Goal: Transaction & Acquisition: Purchase product/service

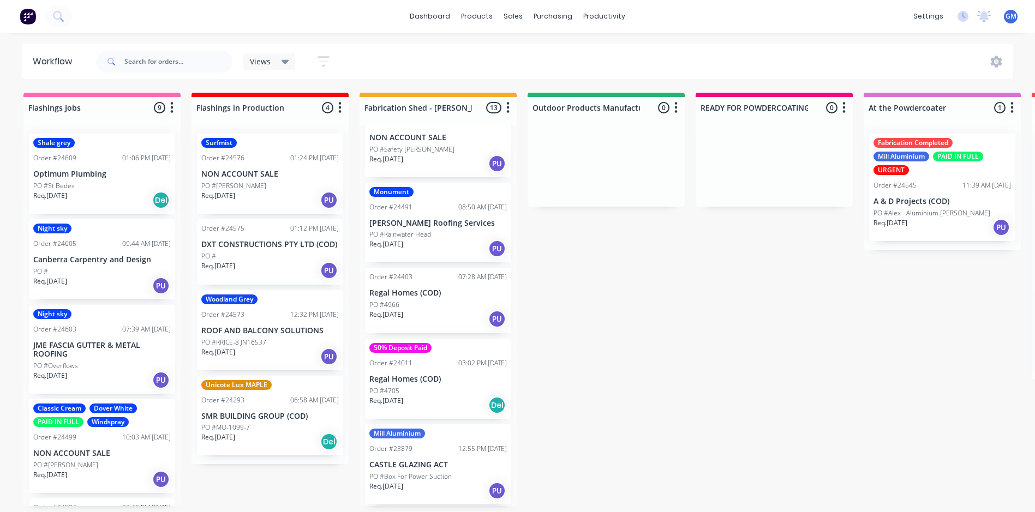
scroll to position [689, 0]
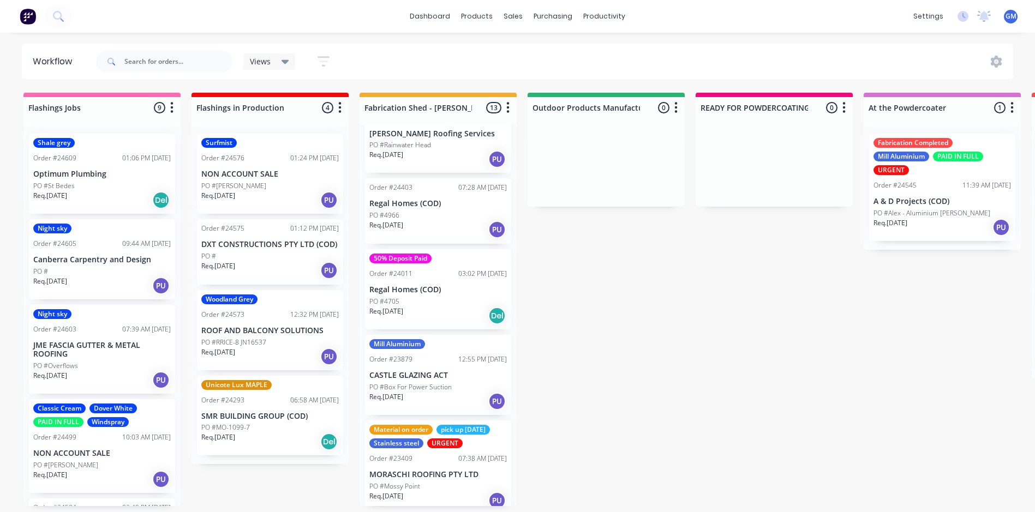
click at [434, 470] on p "MORASCHI ROOFING PTY LTD" at bounding box center [437, 474] width 137 height 9
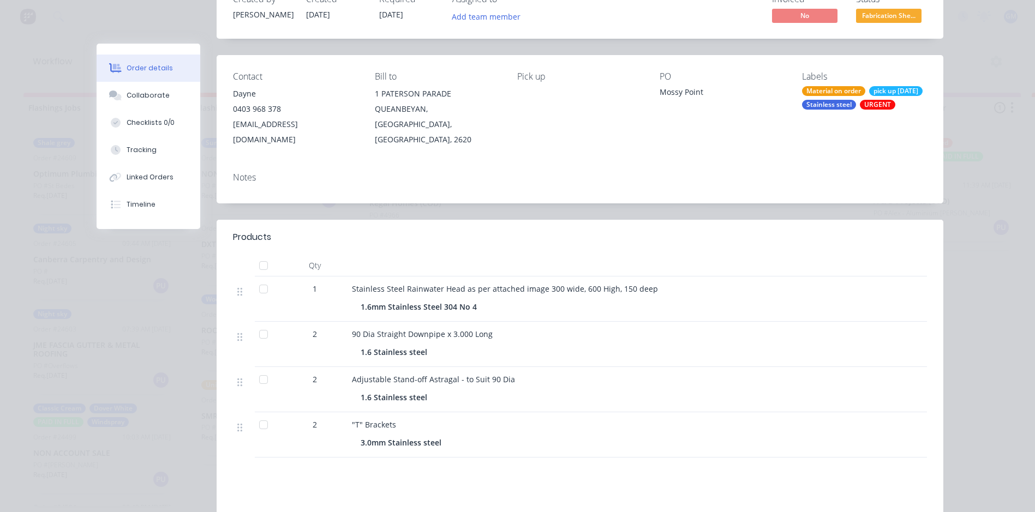
scroll to position [109, 0]
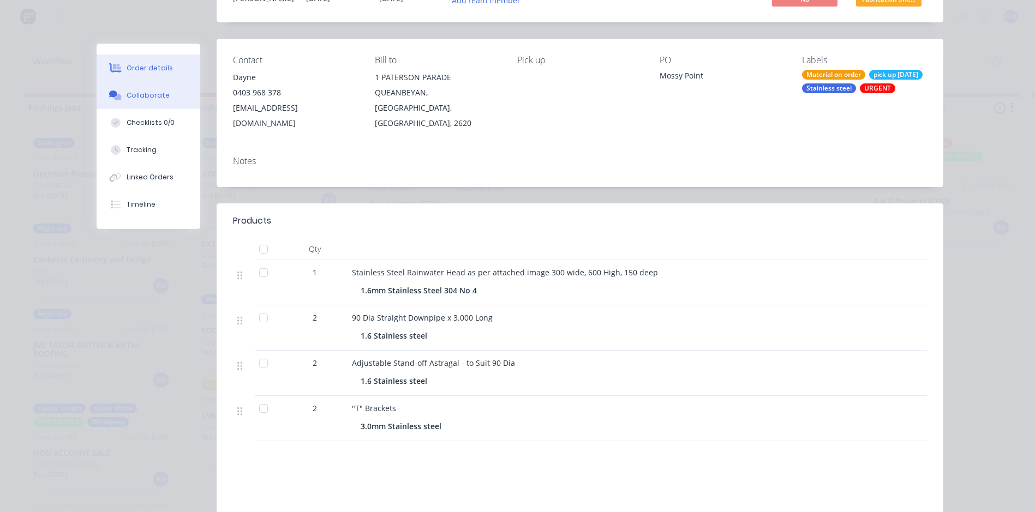
click at [129, 94] on div "Collaborate" at bounding box center [148, 96] width 43 height 10
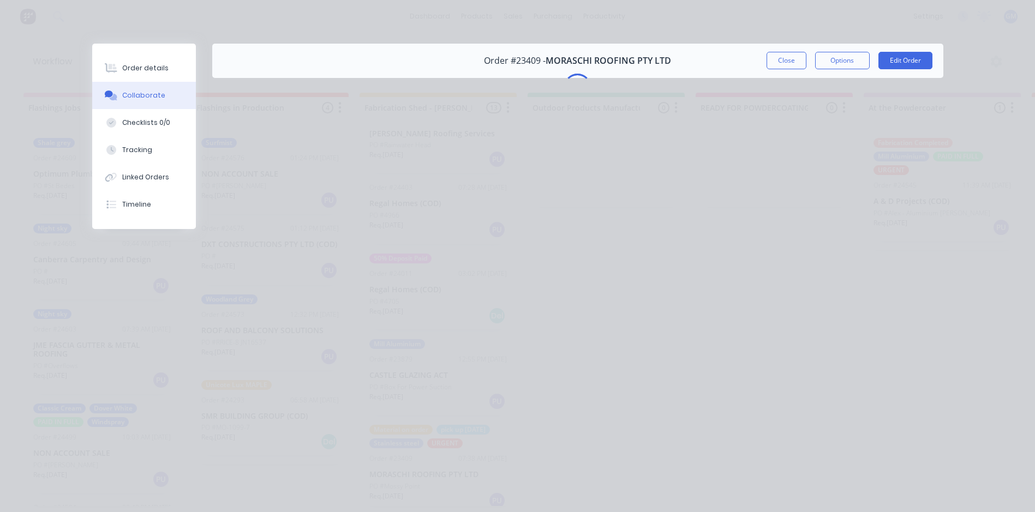
scroll to position [0, 0]
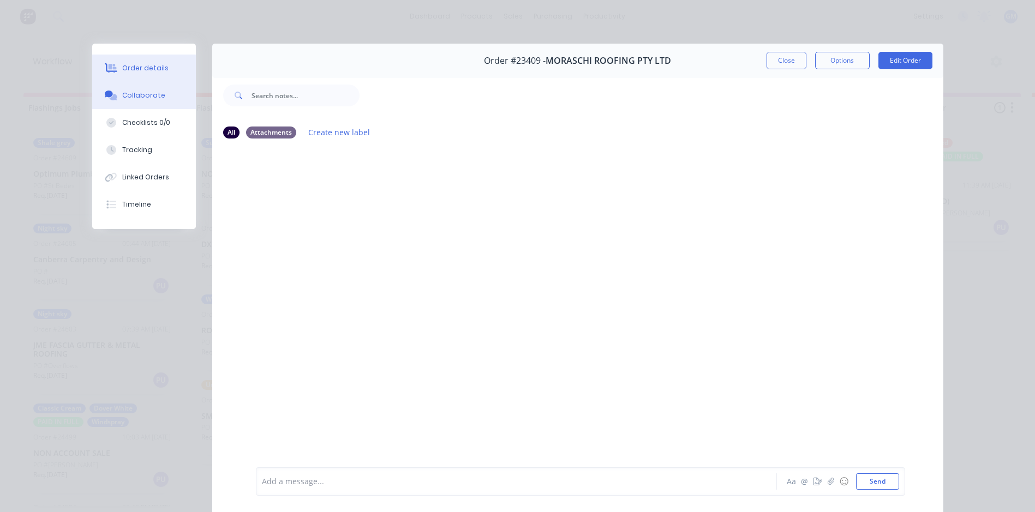
click at [131, 62] on button "Order details" at bounding box center [144, 68] width 104 height 27
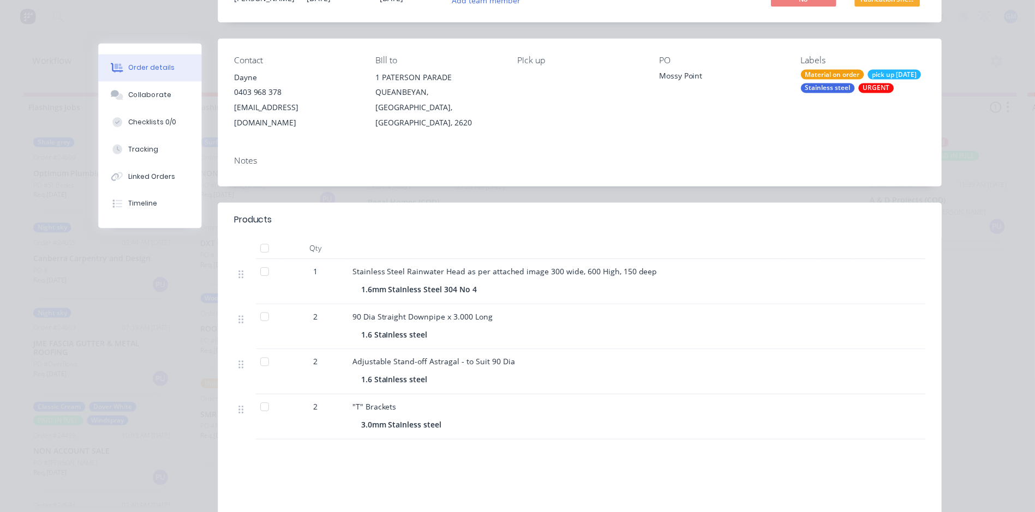
scroll to position [621, 0]
click at [113, 98] on icon at bounding box center [117, 97] width 8 height 7
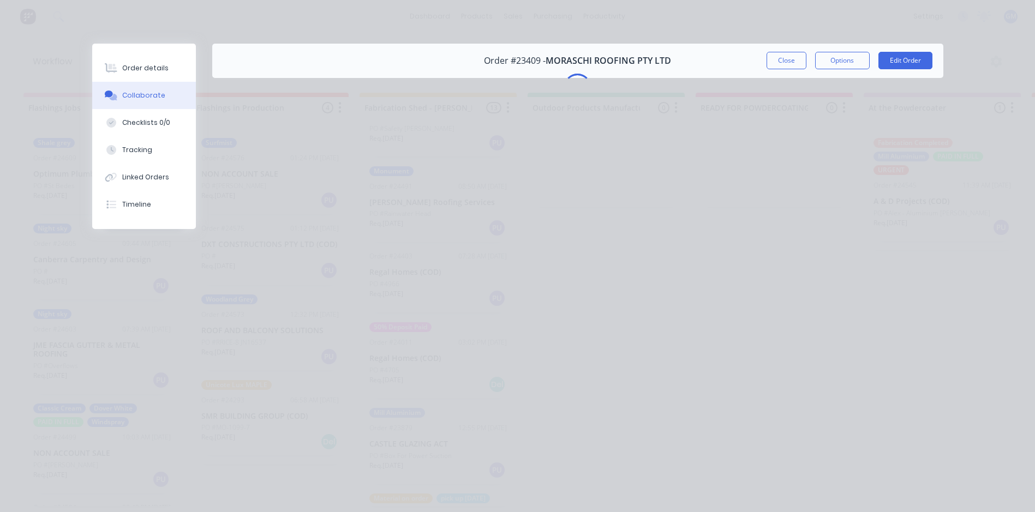
scroll to position [0, 0]
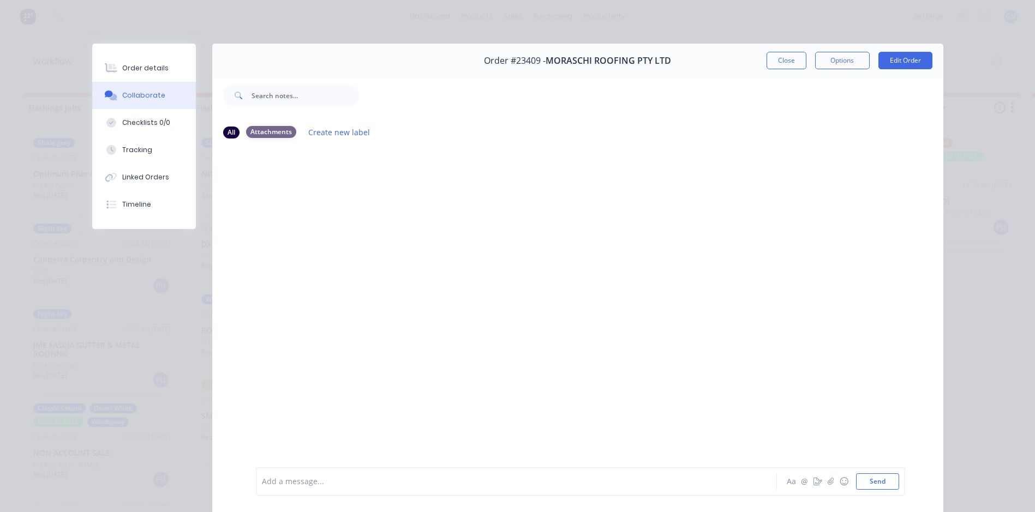
click at [266, 129] on div "Attachments" at bounding box center [271, 132] width 50 height 12
click at [224, 131] on div "All" at bounding box center [231, 132] width 16 height 12
drag, startPoint x: 785, startPoint y: 60, endPoint x: 784, endPoint y: 67, distance: 7.2
click at [785, 62] on button "Close" at bounding box center [786, 60] width 40 height 17
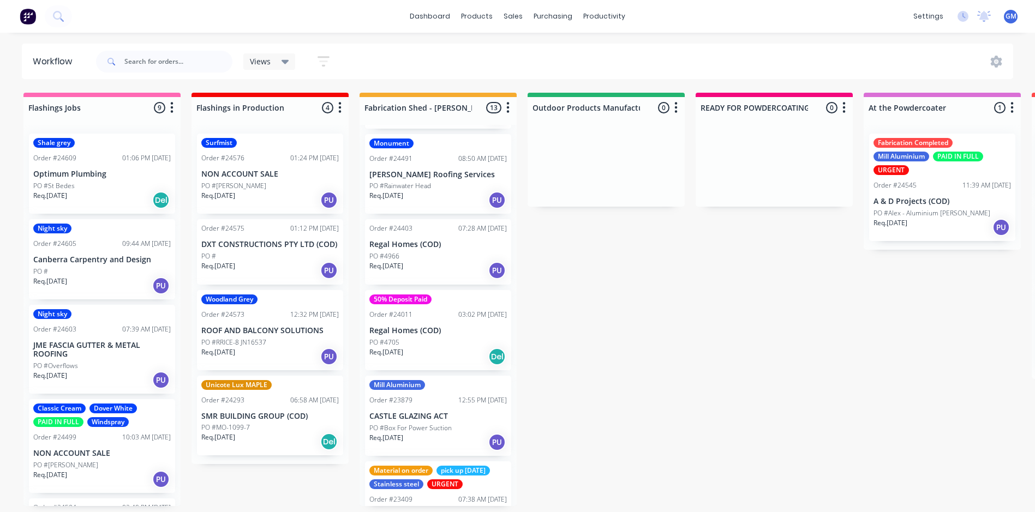
scroll to position [689, 0]
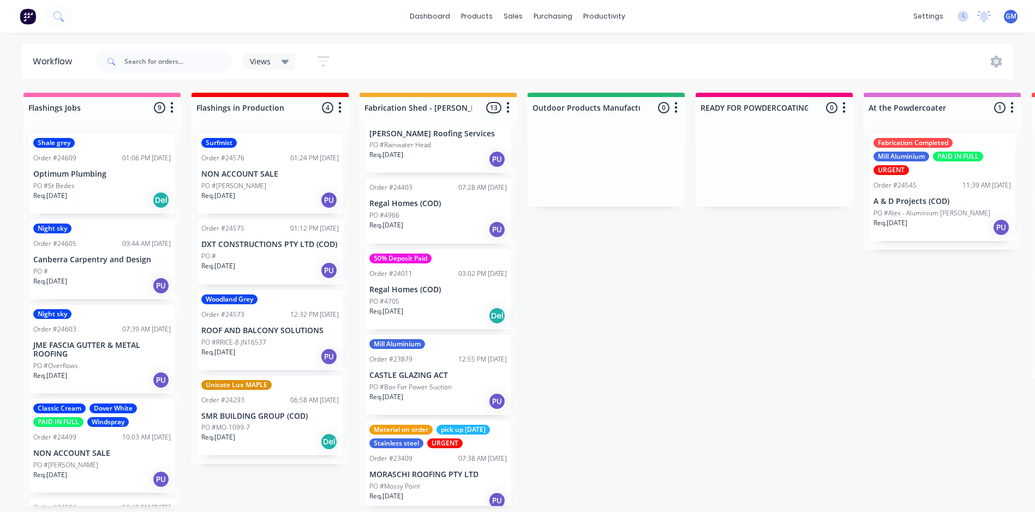
click at [458, 454] on div "07:38 AM [DATE]" at bounding box center [482, 459] width 49 height 10
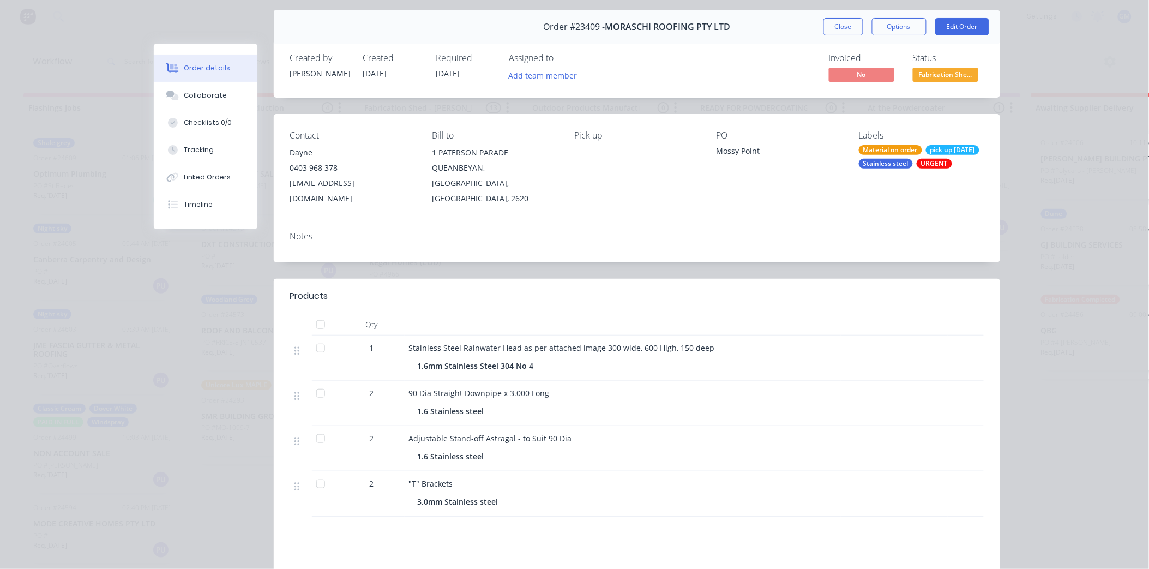
scroll to position [0, 0]
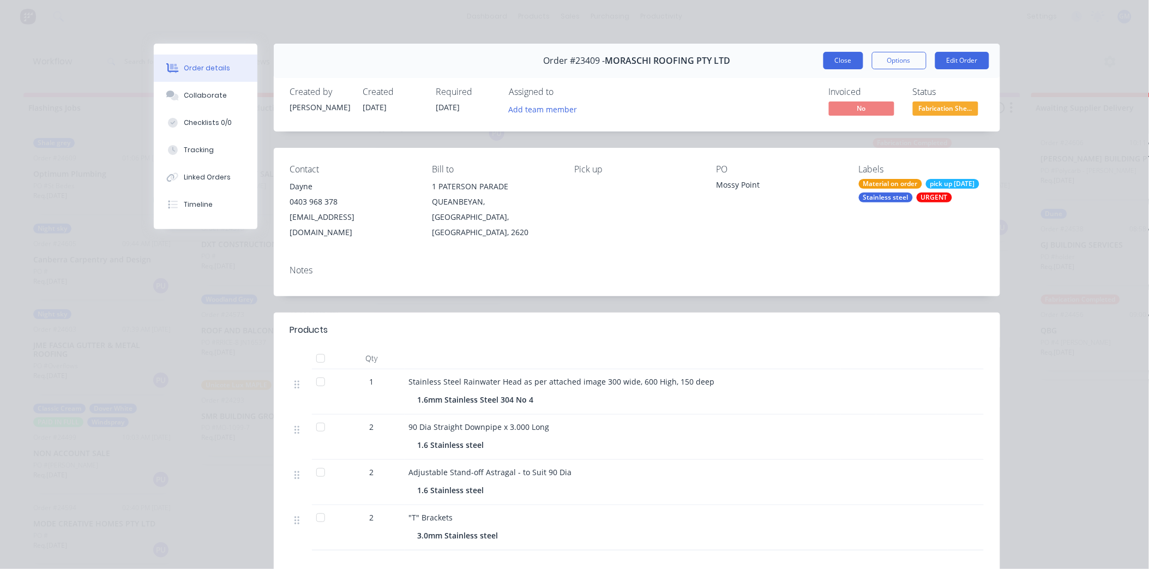
click at [836, 59] on button "Close" at bounding box center [844, 60] width 40 height 17
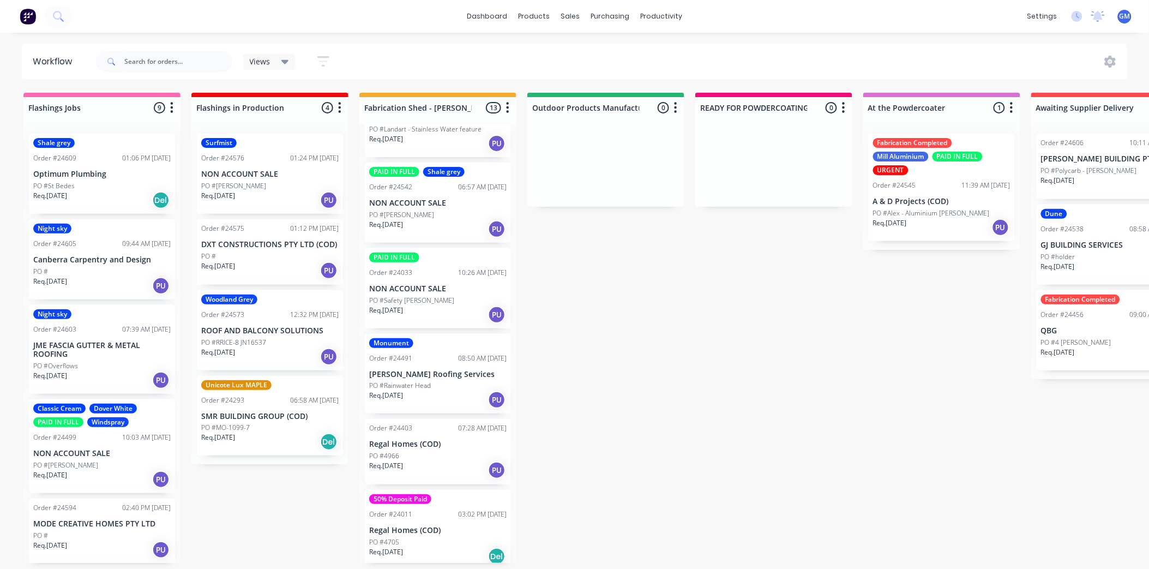
scroll to position [388, 0]
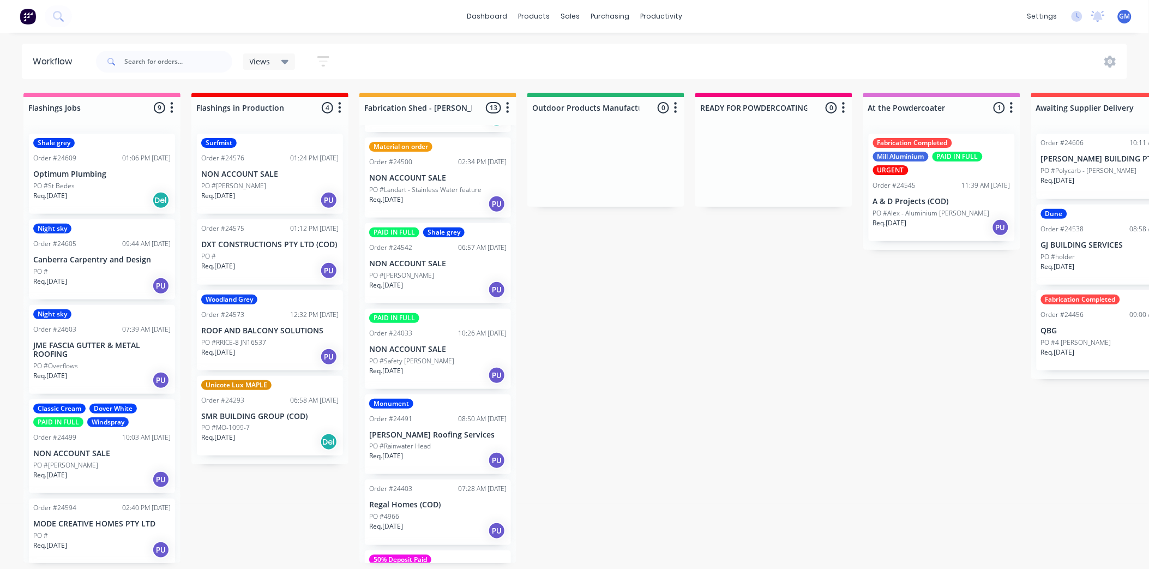
click at [448, 356] on div "PO #Safety [PERSON_NAME]" at bounding box center [437, 361] width 137 height 10
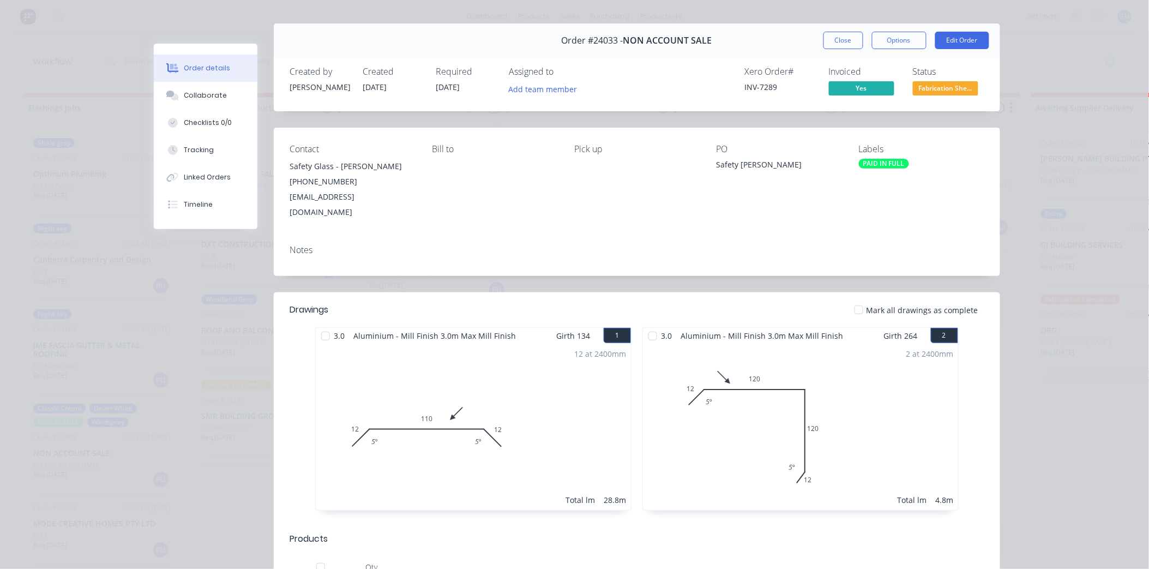
scroll to position [0, 0]
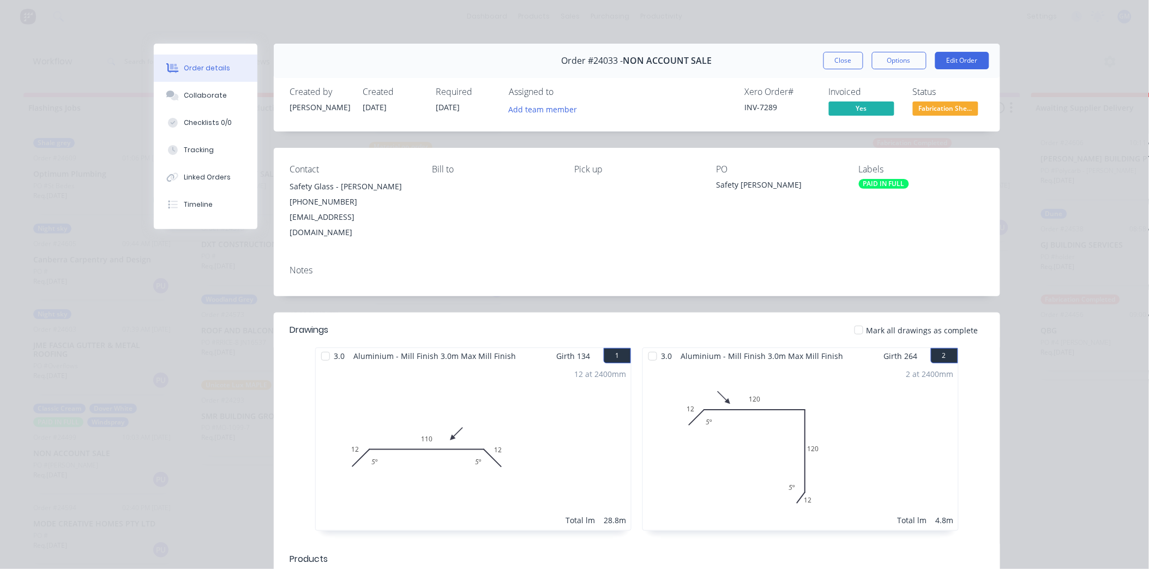
click at [840, 63] on button "Close" at bounding box center [844, 60] width 40 height 17
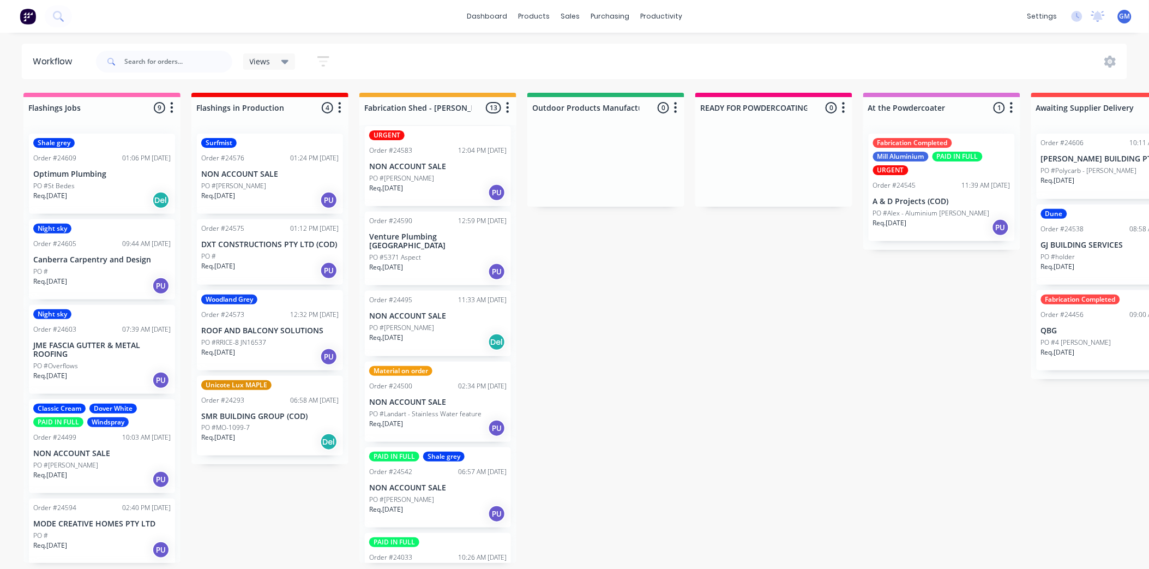
scroll to position [146, 0]
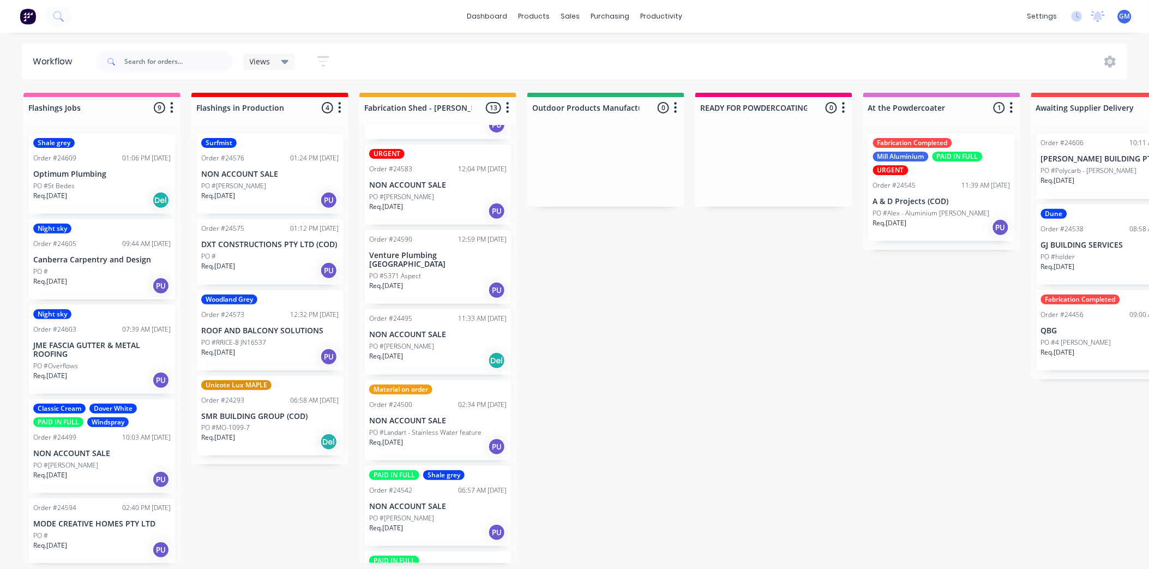
click at [442, 416] on p "NON ACCOUNT SALE" at bounding box center [437, 420] width 137 height 9
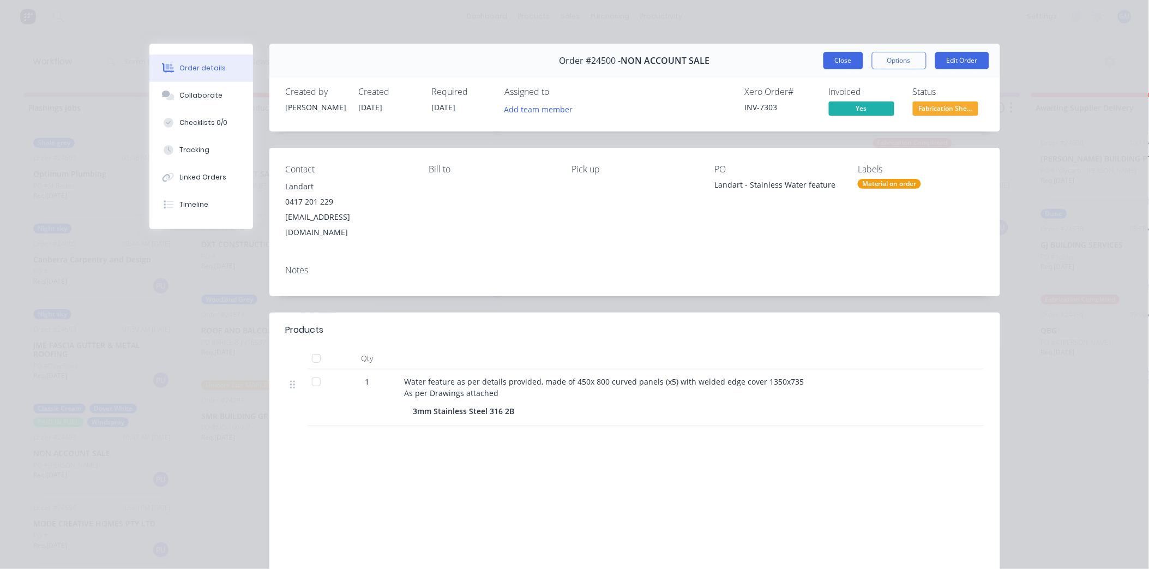
click at [841, 61] on button "Close" at bounding box center [844, 60] width 40 height 17
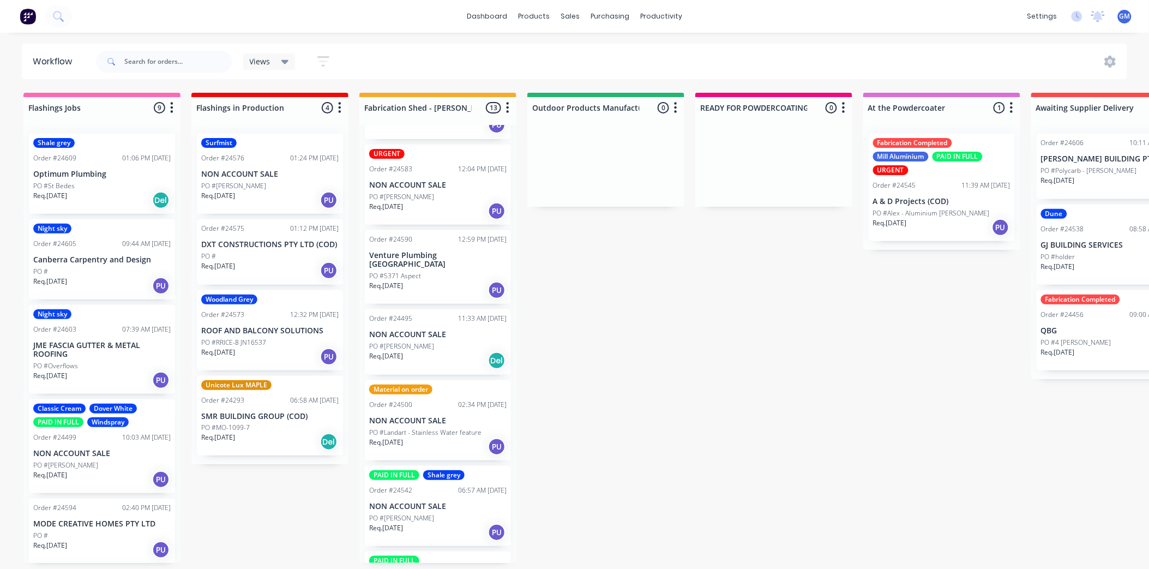
click at [446, 341] on div "PO #[PERSON_NAME]" at bounding box center [437, 346] width 137 height 10
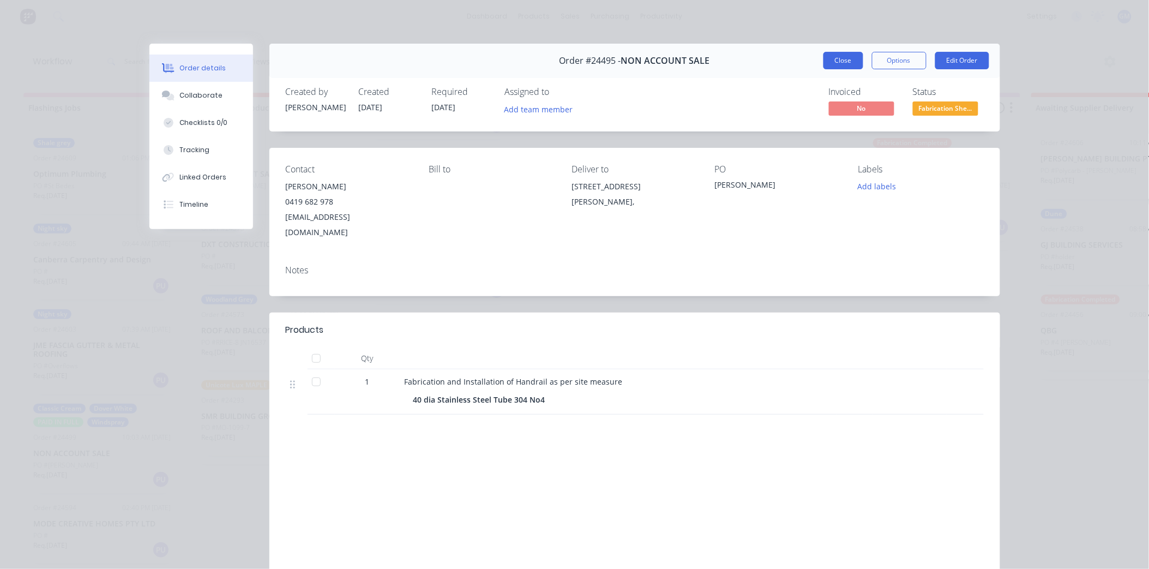
click at [845, 56] on button "Close" at bounding box center [844, 60] width 40 height 17
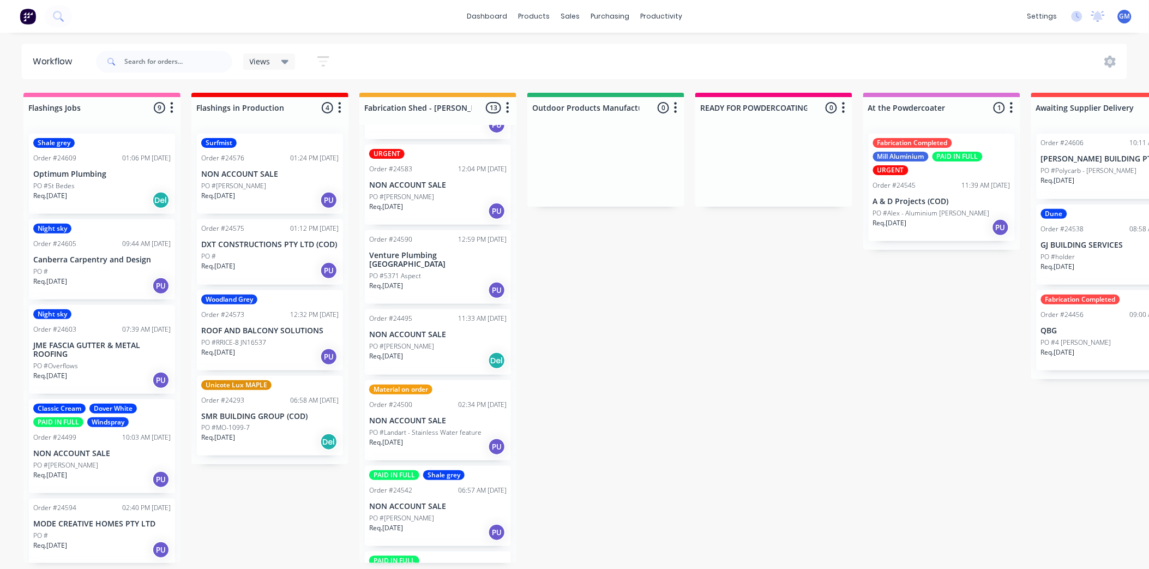
click at [454, 271] on div "PO #5371 Aspect" at bounding box center [437, 276] width 137 height 10
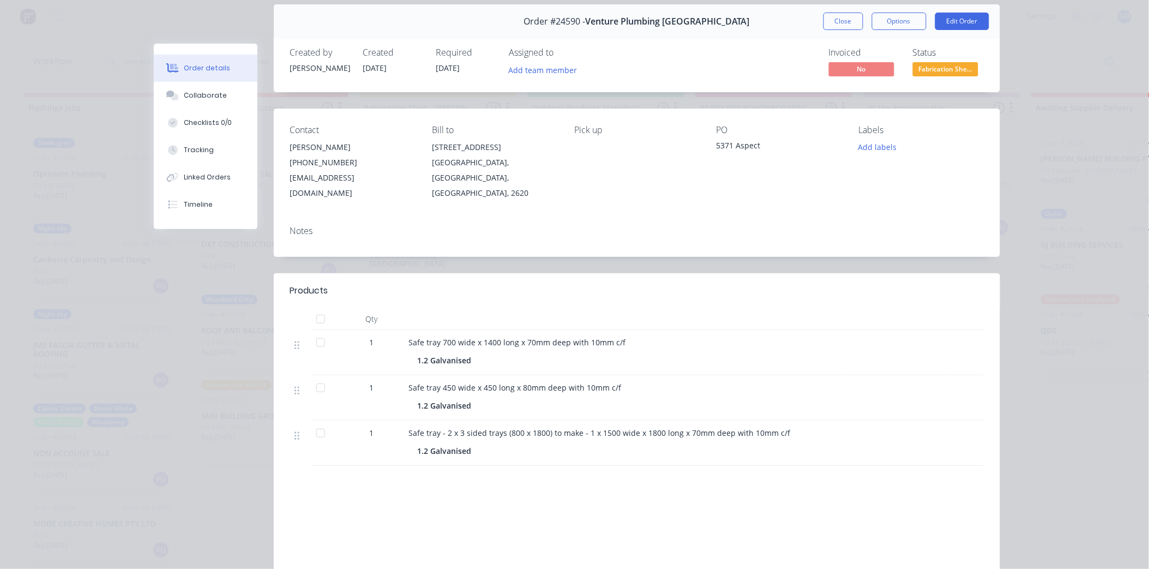
scroll to position [61, 0]
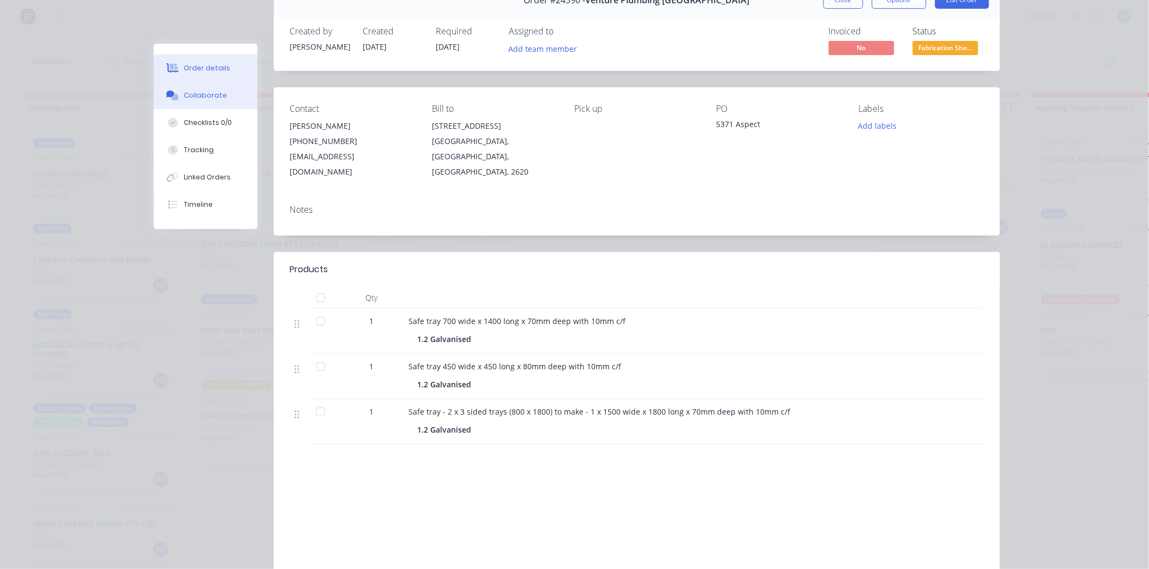
click at [187, 97] on div "Collaborate" at bounding box center [205, 96] width 43 height 10
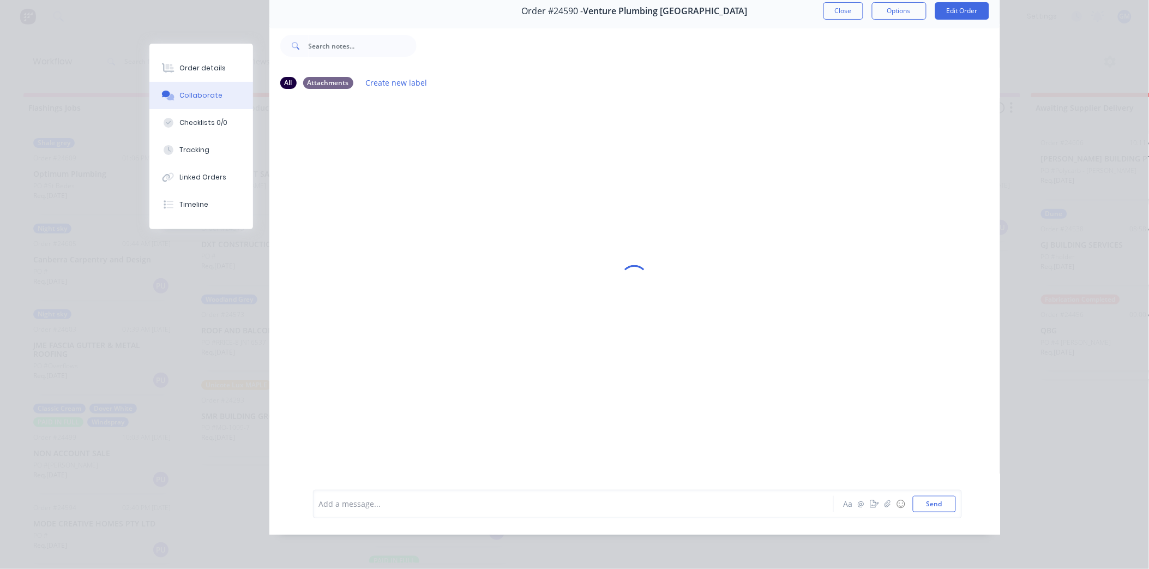
scroll to position [0, 0]
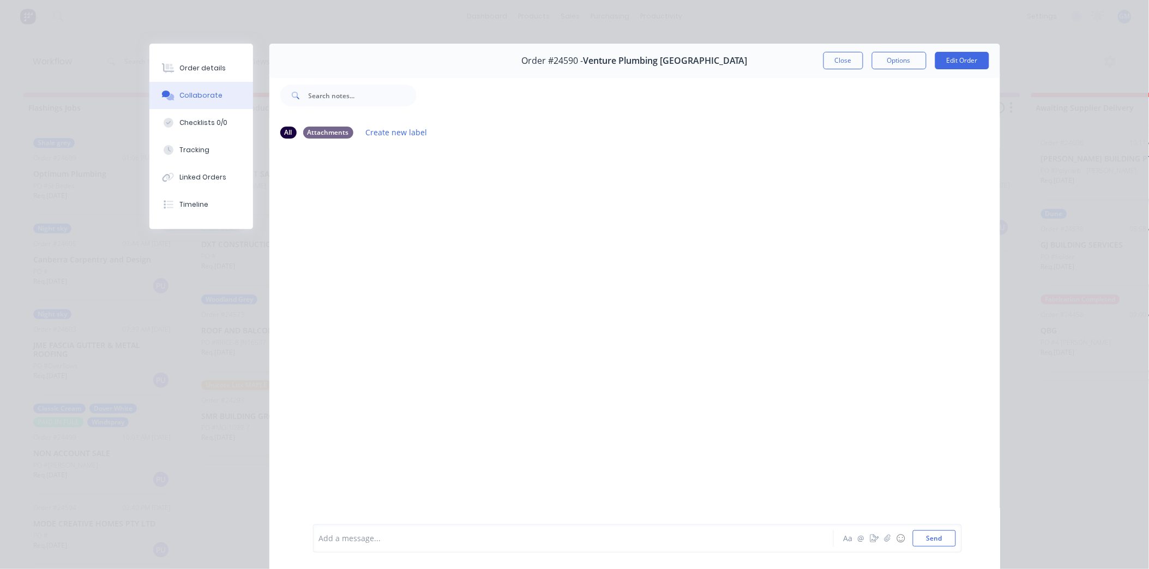
drag, startPoint x: 200, startPoint y: 68, endPoint x: 262, endPoint y: 97, distance: 67.8
click at [200, 69] on div "Order details" at bounding box center [202, 68] width 46 height 10
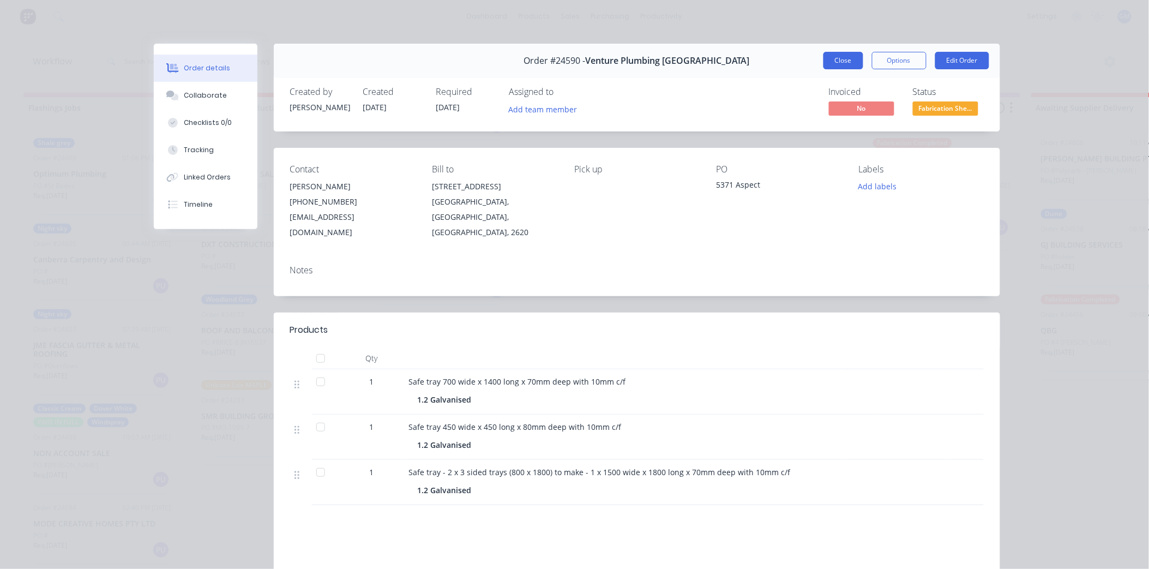
click at [824, 63] on button "Close" at bounding box center [844, 60] width 40 height 17
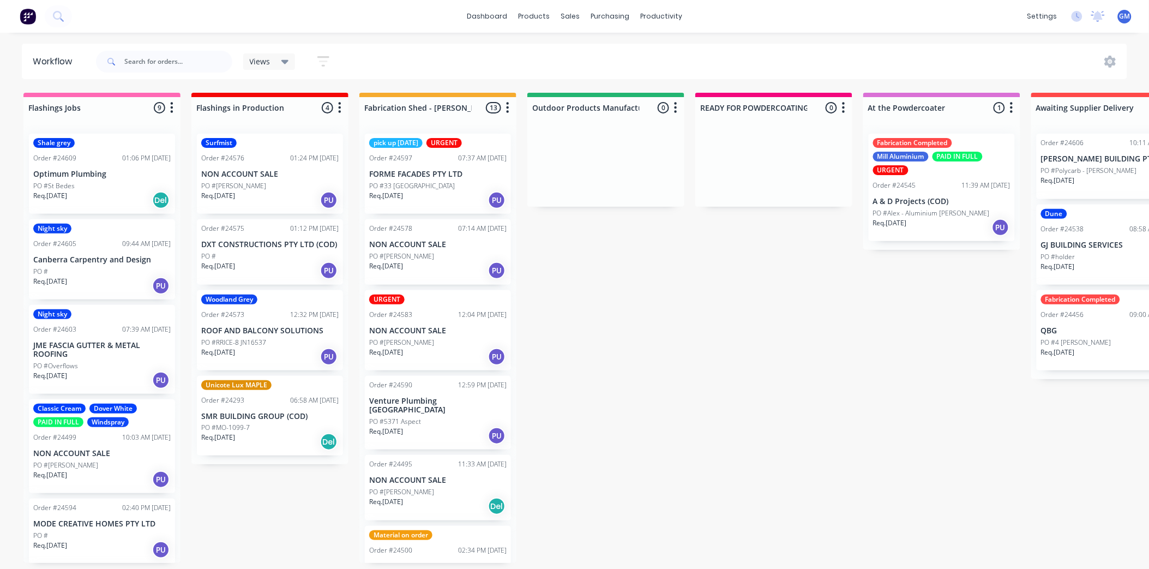
click at [422, 243] on p "NON ACCOUNT SALE" at bounding box center [437, 244] width 137 height 9
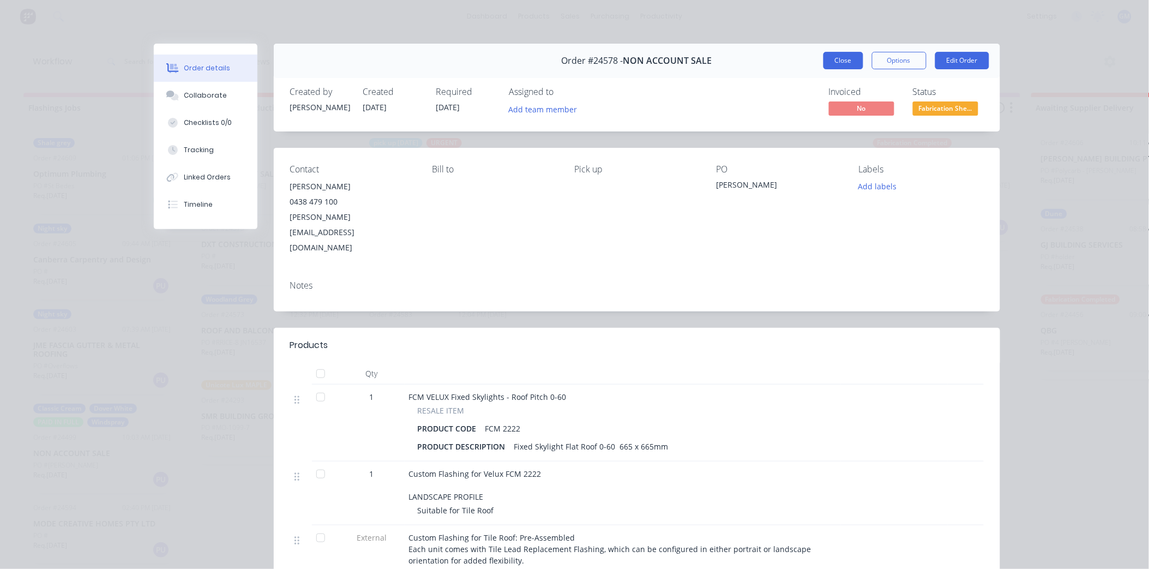
click at [841, 56] on button "Close" at bounding box center [844, 60] width 40 height 17
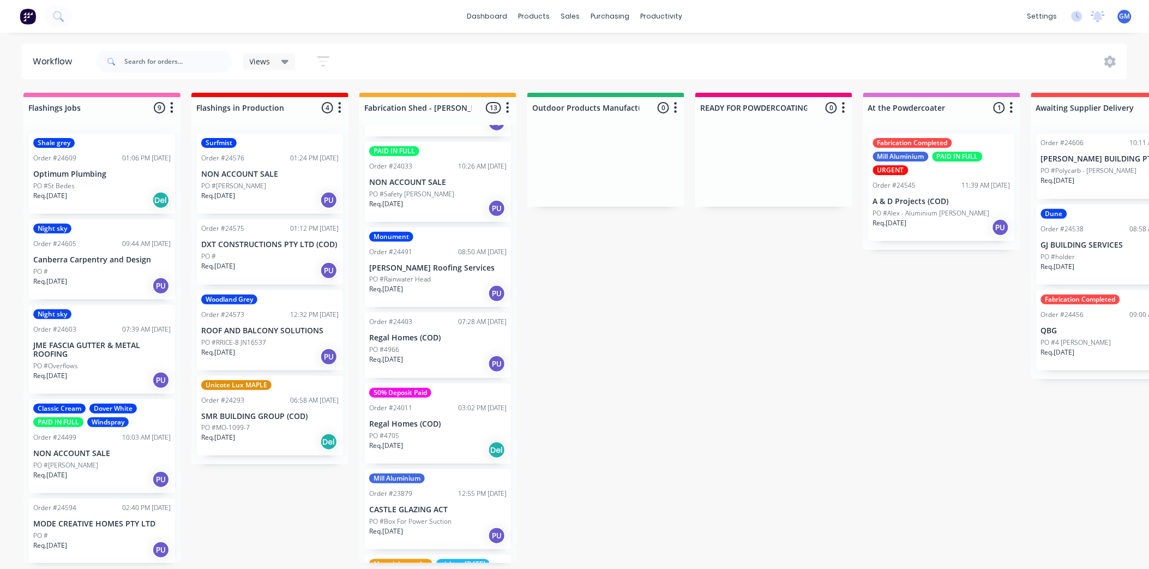
scroll to position [606, 0]
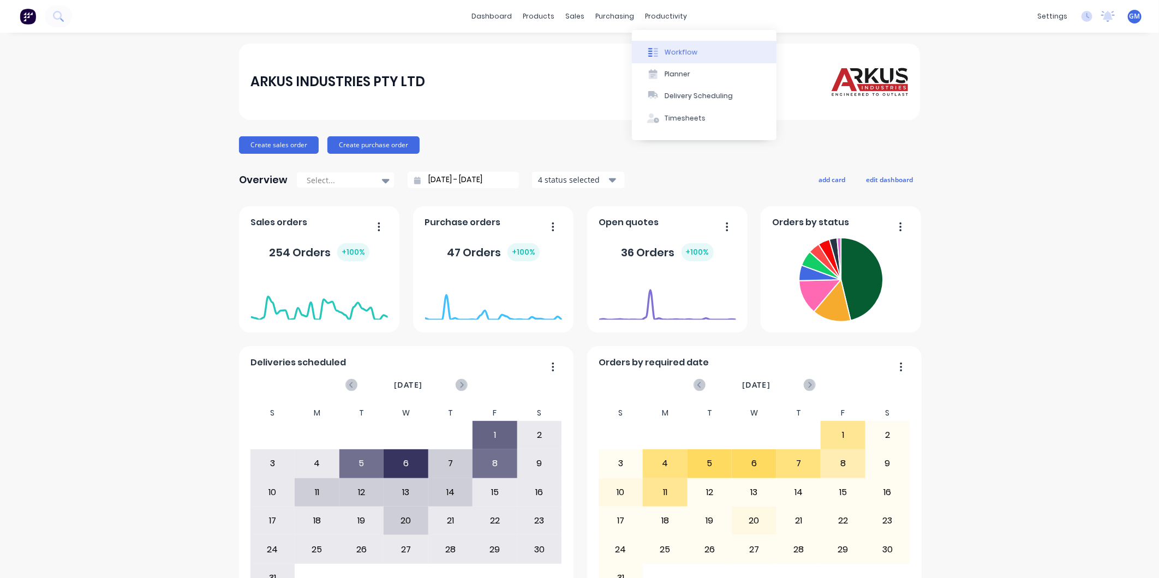
click at [675, 50] on div "Workflow" at bounding box center [680, 52] width 33 height 10
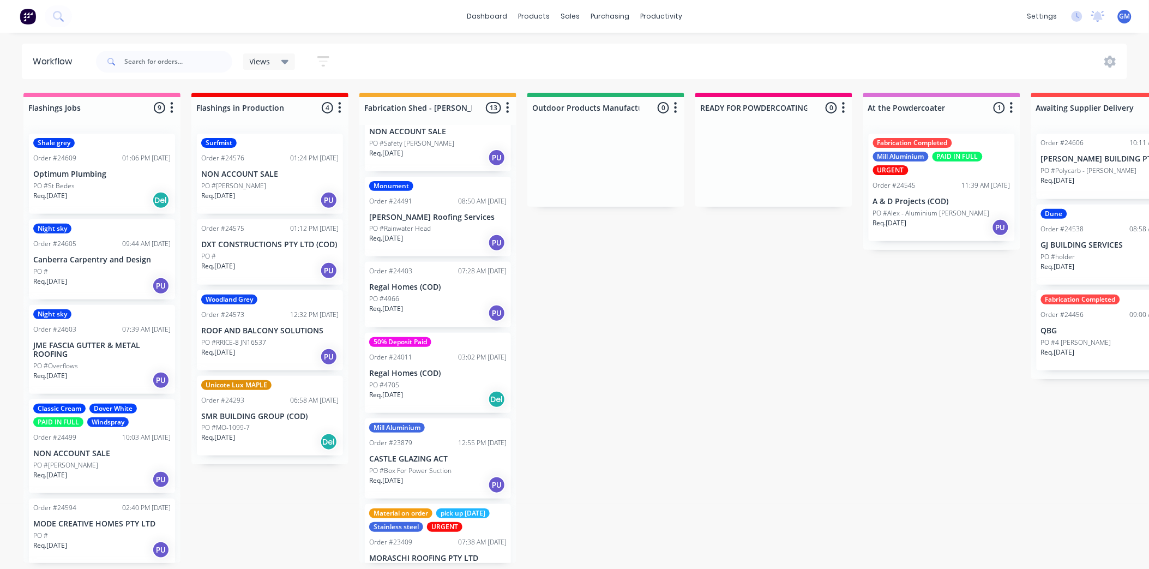
scroll to position [631, 0]
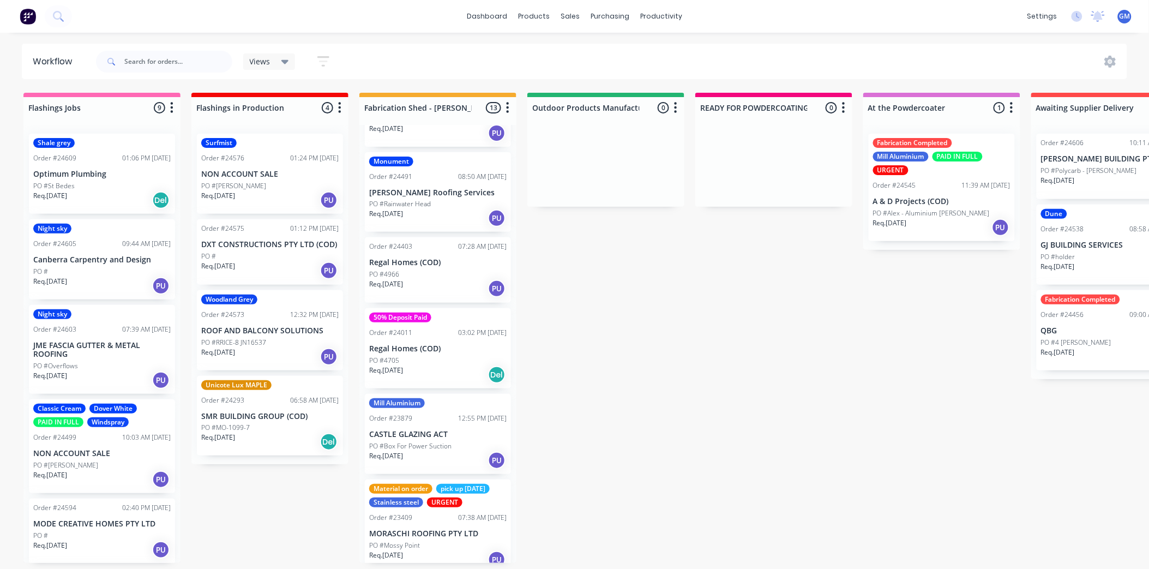
drag, startPoint x: 441, startPoint y: 524, endPoint x: 667, endPoint y: 577, distance: 232.6
click at [442, 520] on p "MORASCHI ROOFING PTY LTD" at bounding box center [437, 533] width 137 height 9
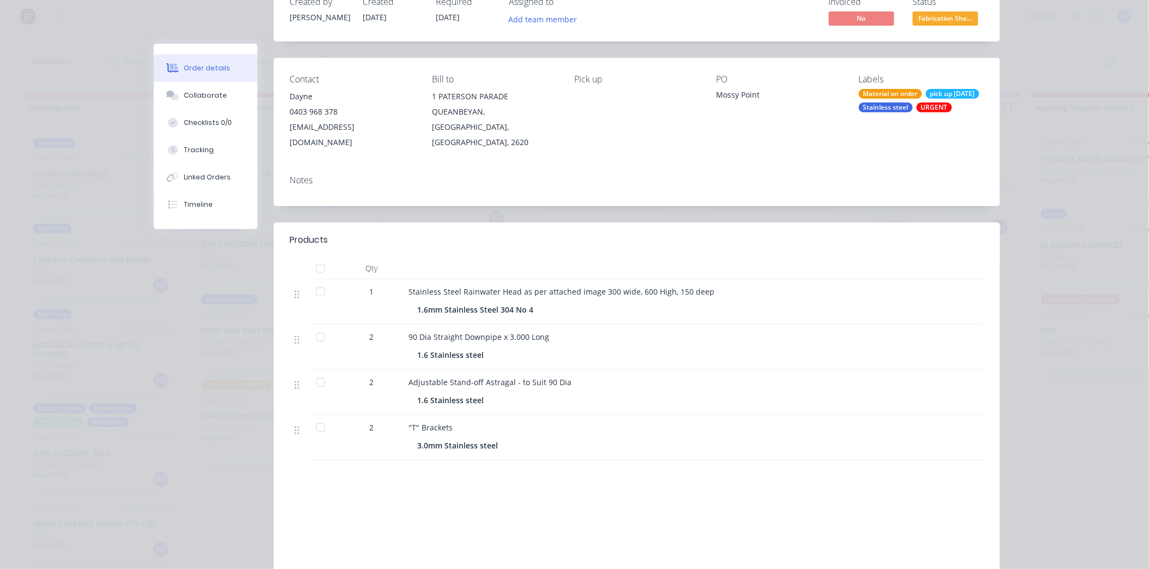
scroll to position [121, 0]
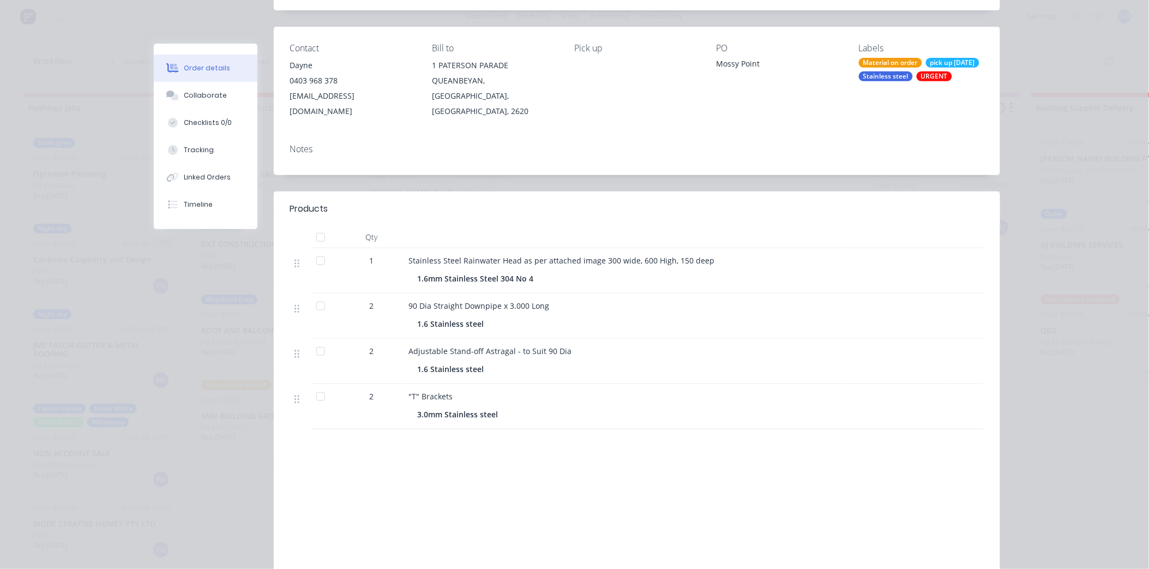
click at [159, 349] on div "Order #23409 - MORASCHI ROOFING PTY LTD Close Options Edit Order Created by Dua…" at bounding box center [577, 273] width 847 height 701
click at [167, 307] on div "Order #23409 - MORASCHI ROOFING PTY LTD Close Options Edit Order Created by Dua…" at bounding box center [577, 273] width 847 height 701
click at [31, 280] on div "Order details Collaborate Checklists 0/0 Tracking Linked Orders Timeline Order …" at bounding box center [574, 284] width 1149 height 569
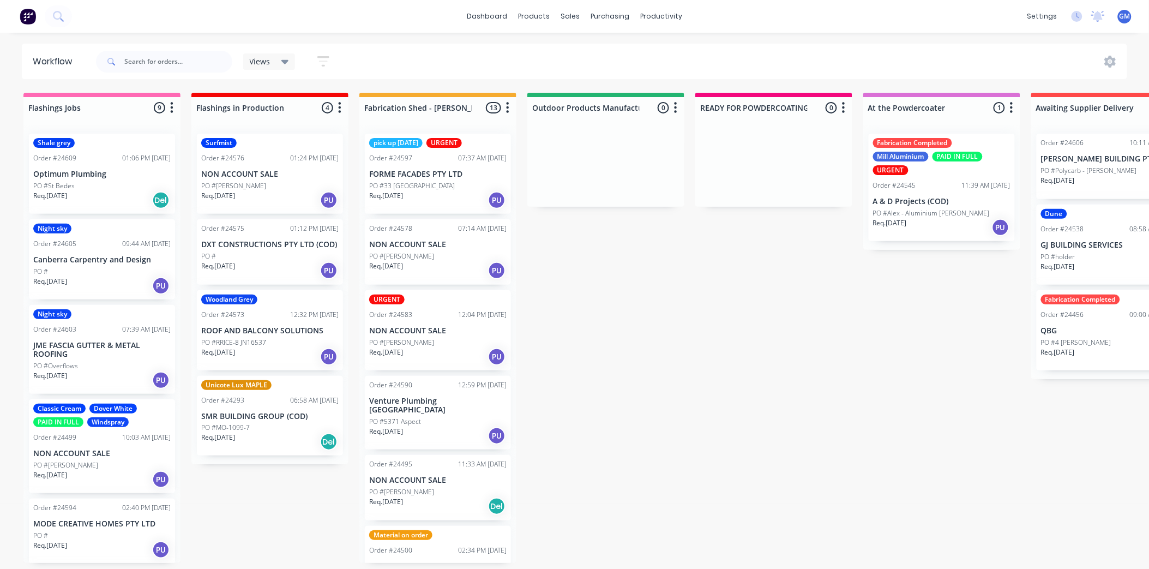
scroll to position [3, 0]
drag, startPoint x: 39, startPoint y: 35, endPoint x: 690, endPoint y: 314, distance: 707.9
click at [690, 314] on div "Flashings Jobs 9 Status colour #FF69B4 hex #FF69B4 Save Cancel Notifications Em…" at bounding box center [1139, 328] width 2294 height 470
drag, startPoint x: 693, startPoint y: 313, endPoint x: 107, endPoint y: 86, distance: 628.4
click at [675, 383] on div "Flashings Jobs 9 Status colour #FF69B4 hex #FF69B4 Save Cancel Notifications Em…" at bounding box center [1139, 328] width 2294 height 470
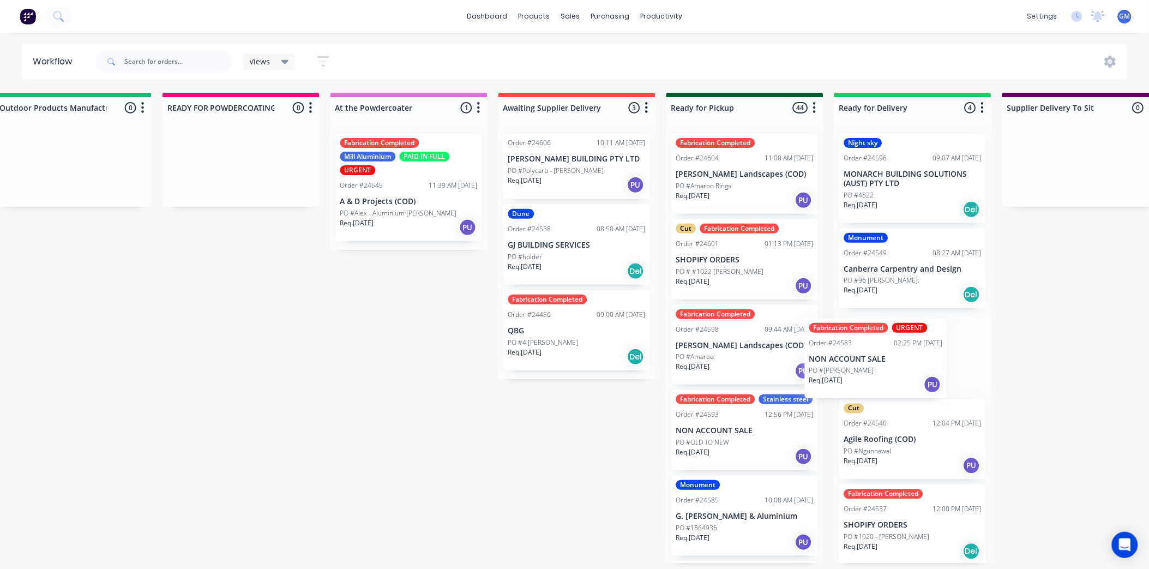
scroll to position [0, 538]
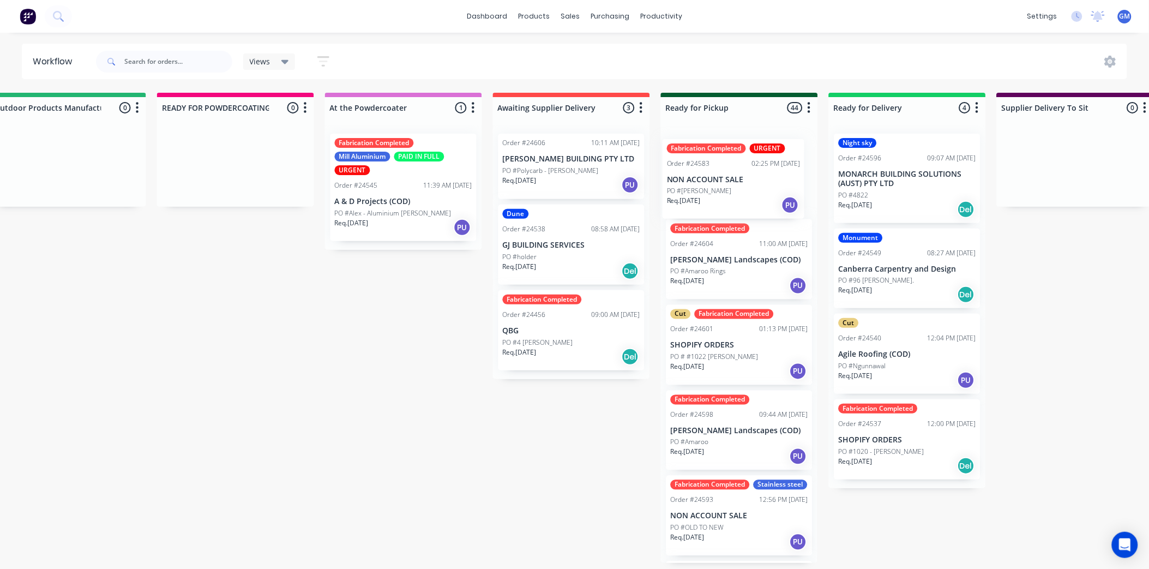
drag, startPoint x: 439, startPoint y: 334, endPoint x: 742, endPoint y: 183, distance: 338.8
click at [742, 183] on div "Flashings Jobs 9 Status colour #FF69B4 hex #FF69B4 Save Cancel Notifications Em…" at bounding box center [600, 328] width 2294 height 470
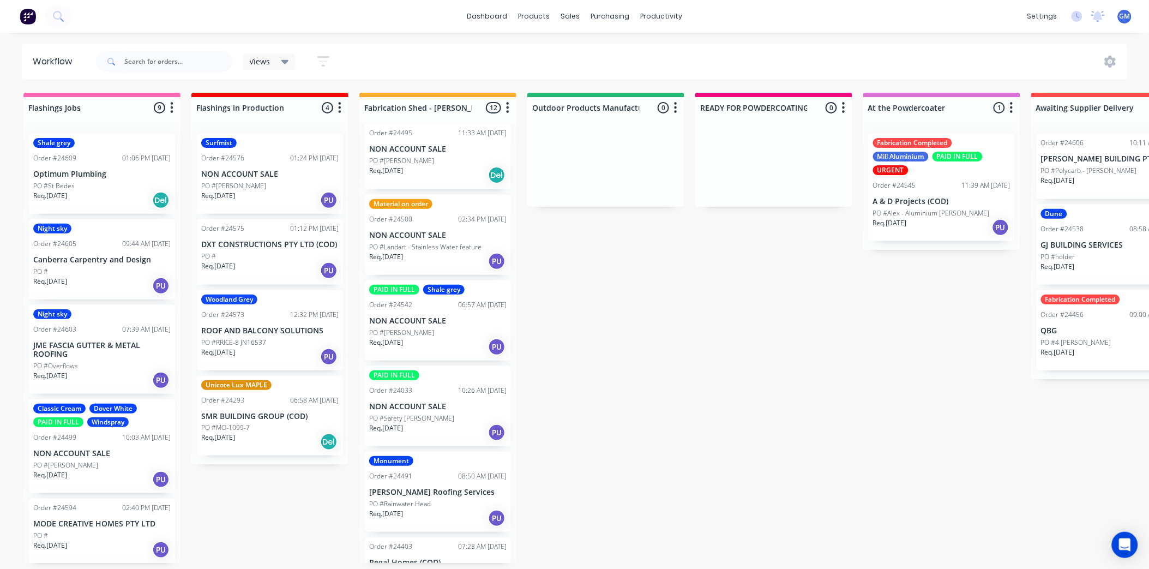
scroll to position [242, 0]
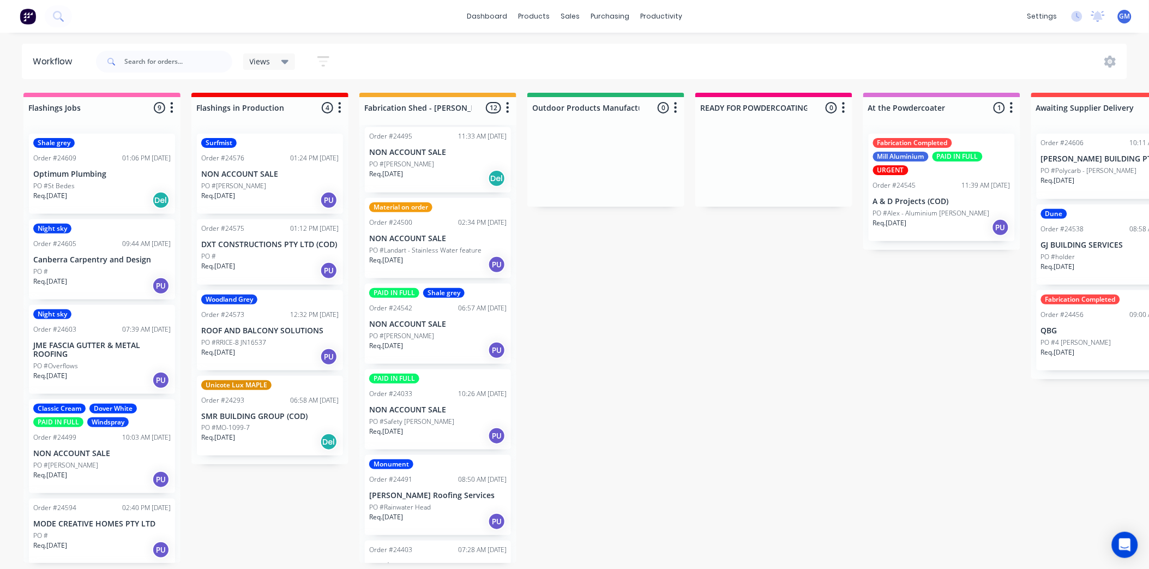
click at [433, 320] on p "NON ACCOUNT SALE" at bounding box center [437, 324] width 137 height 9
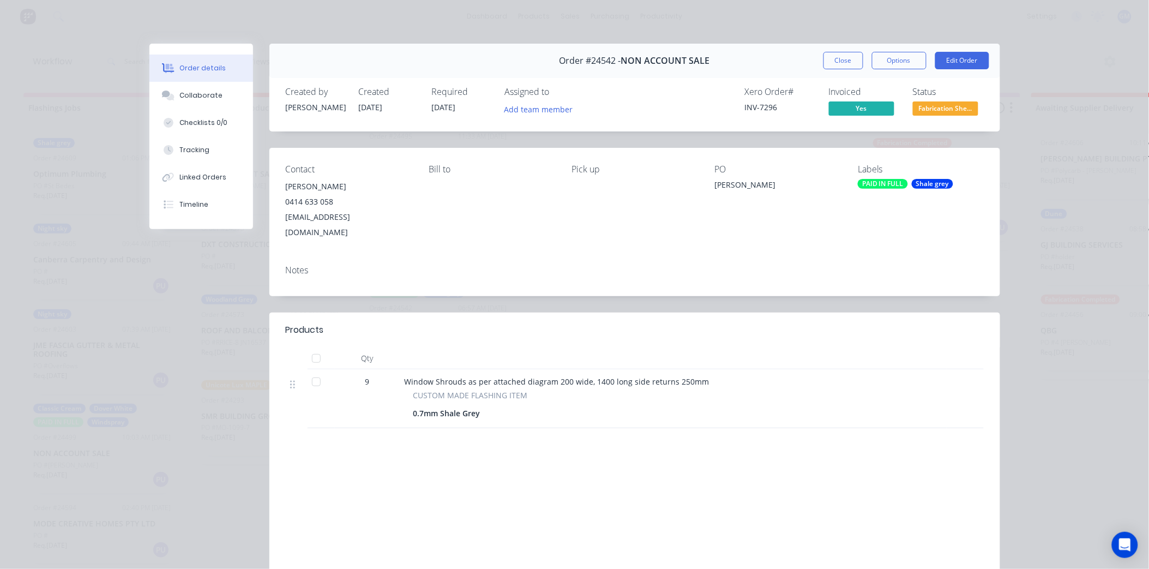
click at [933, 185] on div "Shale grey" at bounding box center [932, 184] width 41 height 10
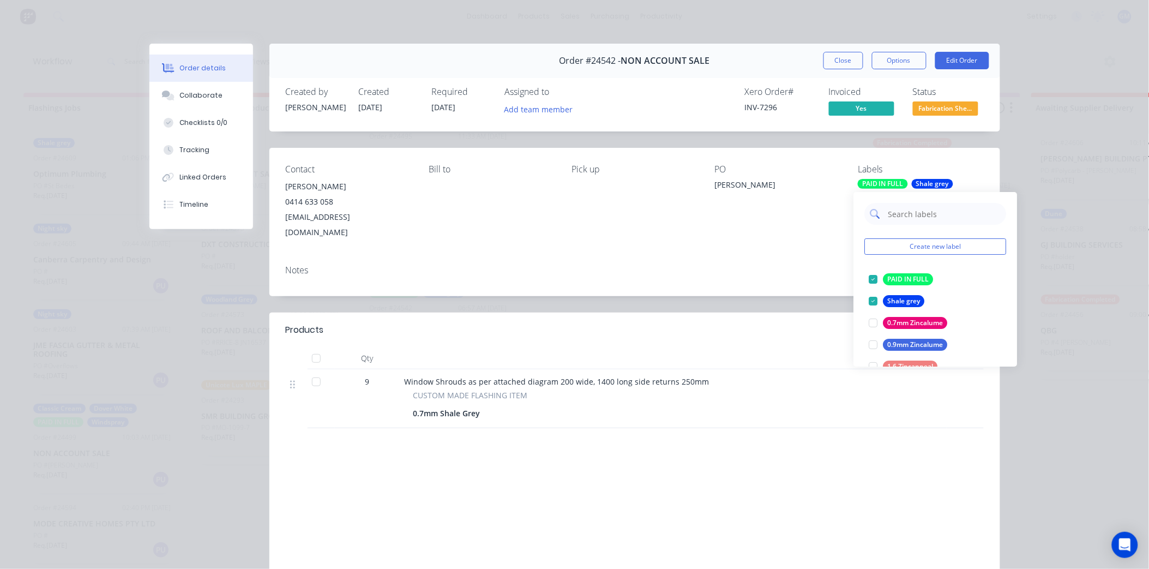
click at [911, 213] on input "text" at bounding box center [944, 214] width 114 height 22
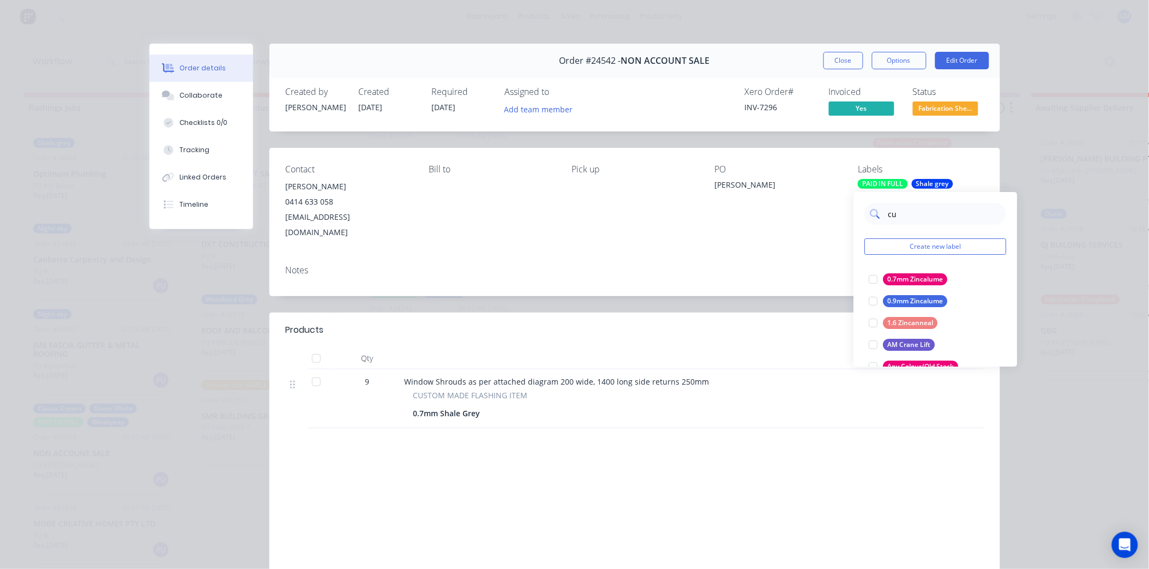
type input "cut"
drag, startPoint x: 879, startPoint y: 300, endPoint x: 871, endPoint y: 299, distance: 7.7
click at [878, 301] on div at bounding box center [874, 301] width 22 height 22
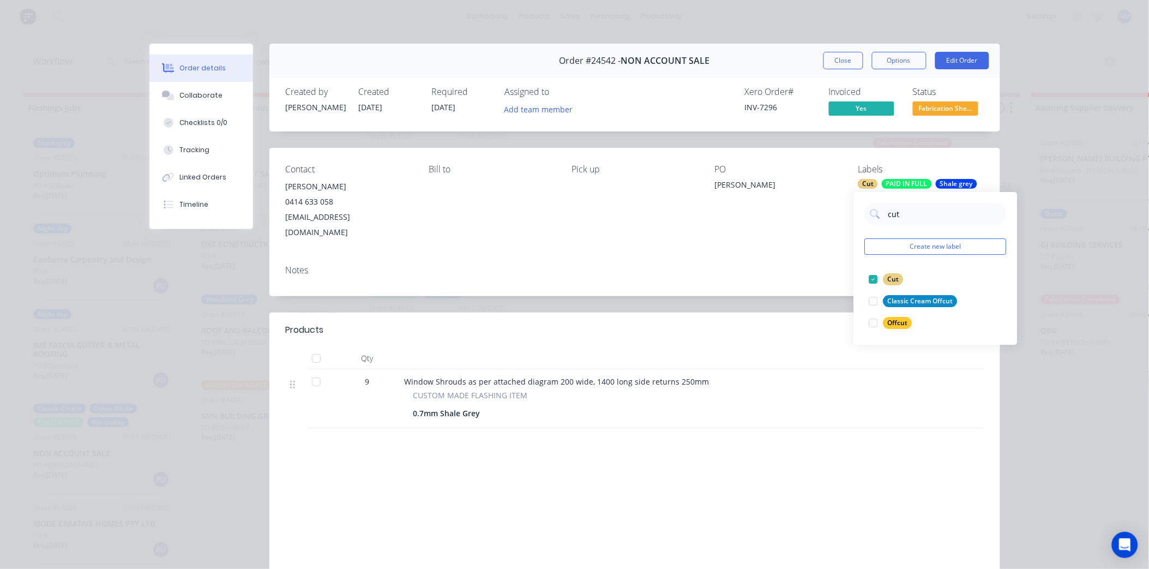
click at [711, 265] on div "Notes" at bounding box center [635, 270] width 698 height 10
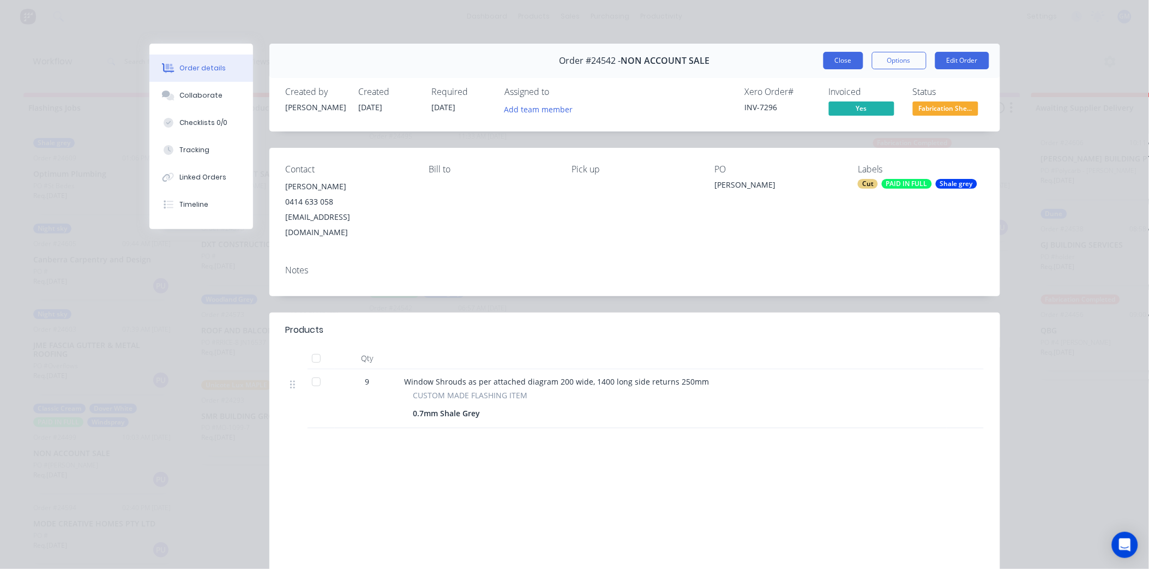
click at [835, 58] on button "Close" at bounding box center [844, 60] width 40 height 17
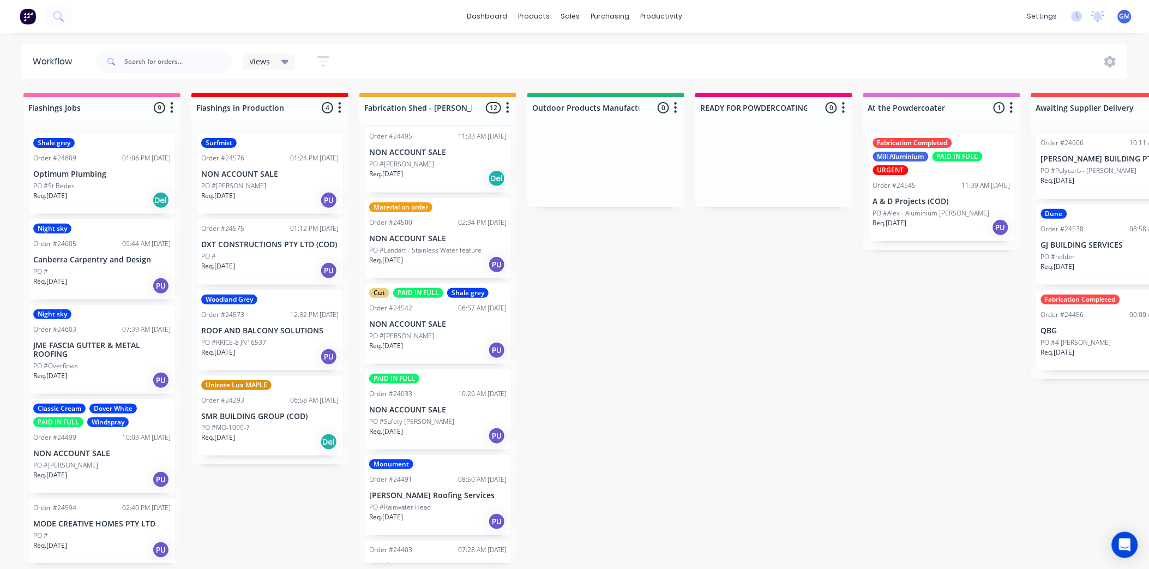
click at [430, 406] on div "PAID IN FULL Order #24033 10:26 AM 08/08/25 NON ACCOUNT SALE PO #Safety Glass -…" at bounding box center [438, 409] width 146 height 80
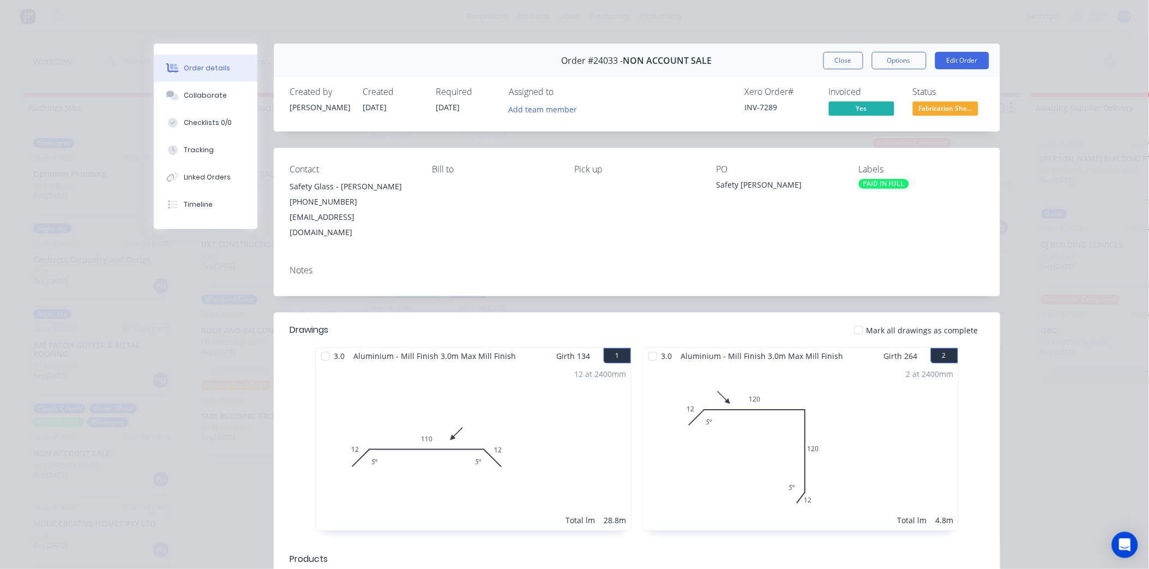
click at [885, 183] on div "PAID IN FULL" at bounding box center [884, 184] width 50 height 10
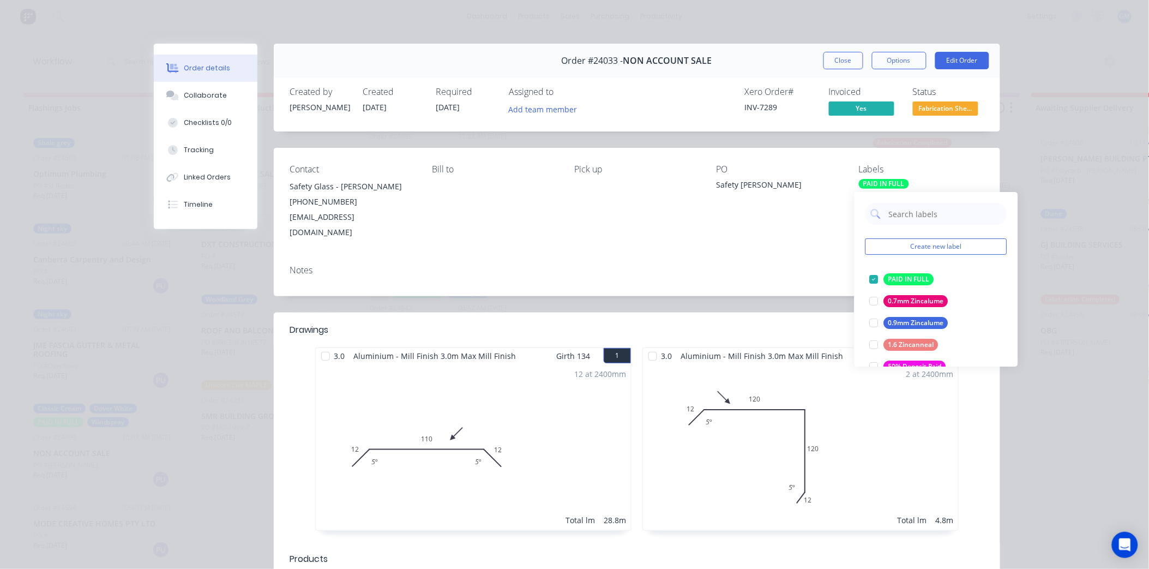
drag, startPoint x: 934, startPoint y: 198, endPoint x: 940, endPoint y: 193, distance: 7.8
click at [940, 193] on div "Create new label PAID IN FULL edit 0.7mm Zincalume edit 0.9mm Zincalume edit 1.…" at bounding box center [937, 279] width 164 height 175
drag, startPoint x: 940, startPoint y: 193, endPoint x: 955, endPoint y: 213, distance: 25.0
click at [951, 215] on input "text" at bounding box center [945, 214] width 114 height 22
type input "a"
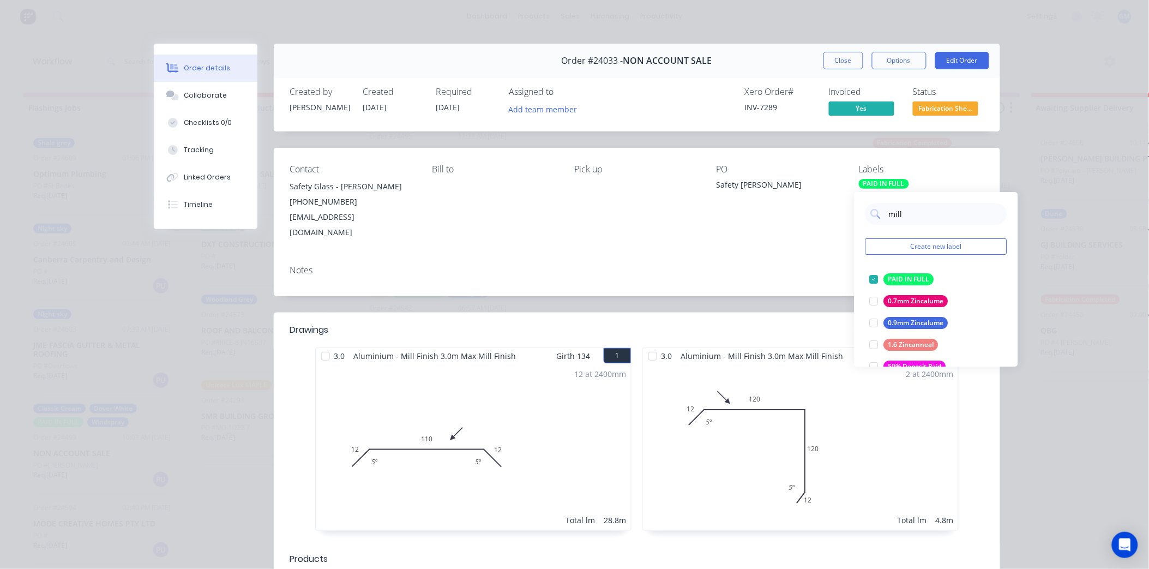
type input "mill"
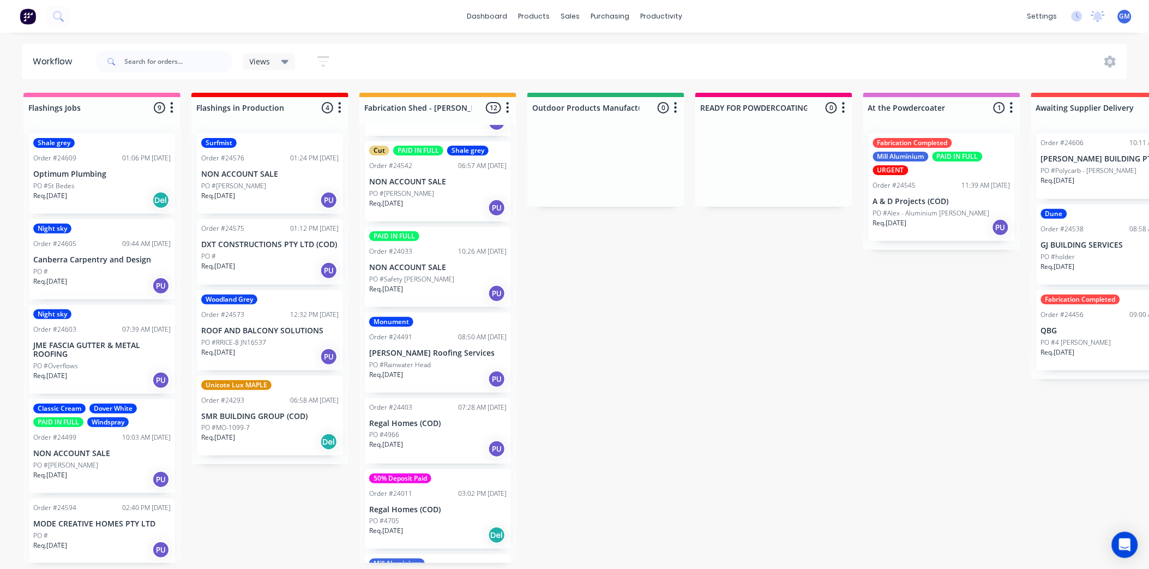
scroll to position [363, 0]
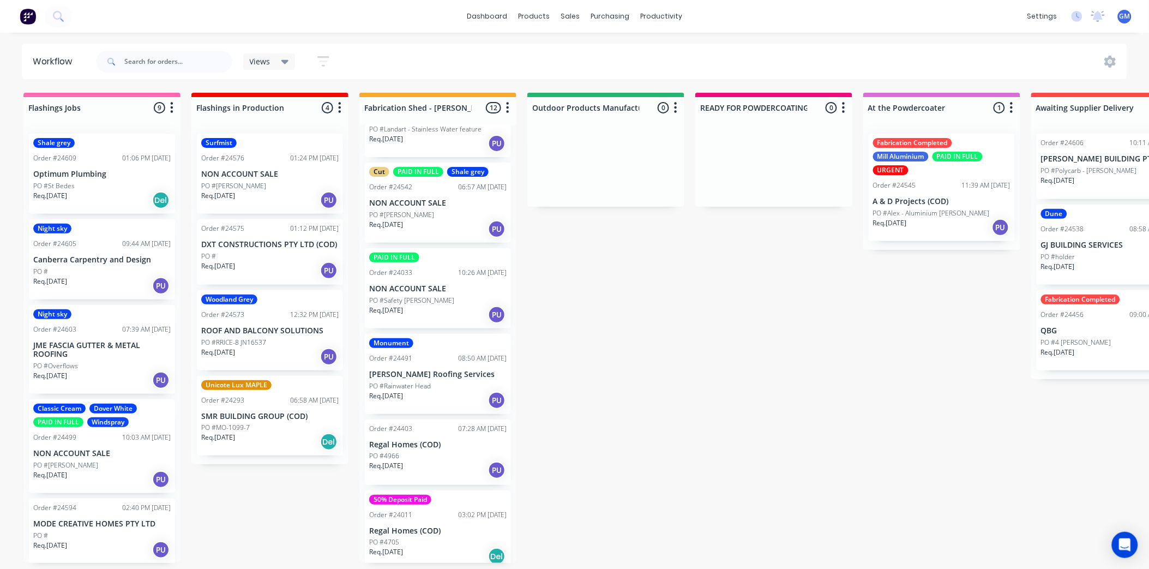
click at [426, 296] on p "PO #Safety [PERSON_NAME]" at bounding box center [411, 301] width 85 height 10
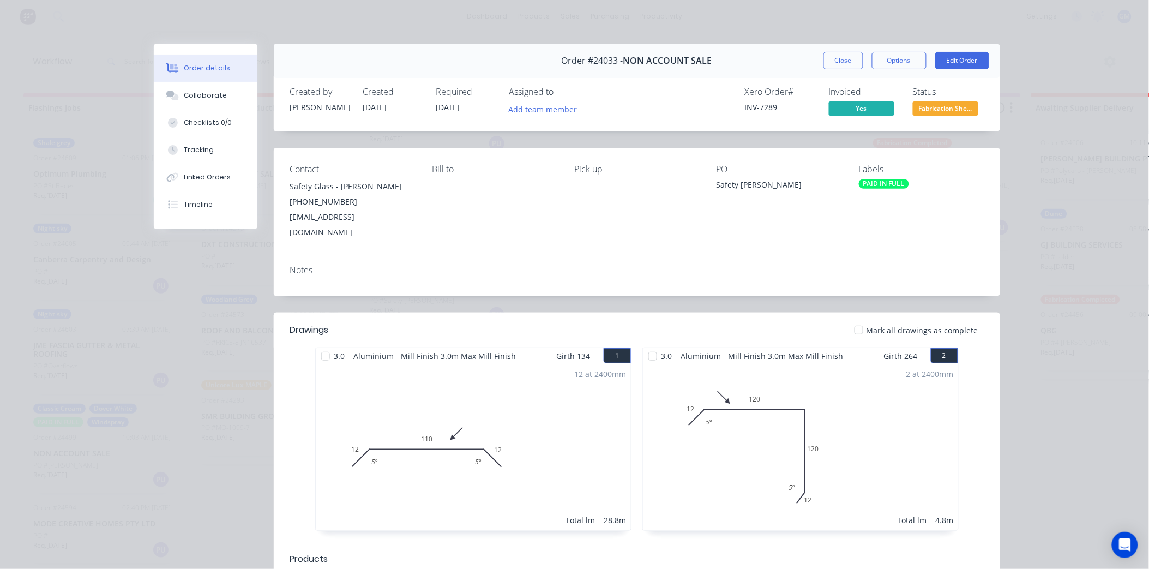
click at [877, 184] on div "PAID IN FULL" at bounding box center [884, 184] width 50 height 10
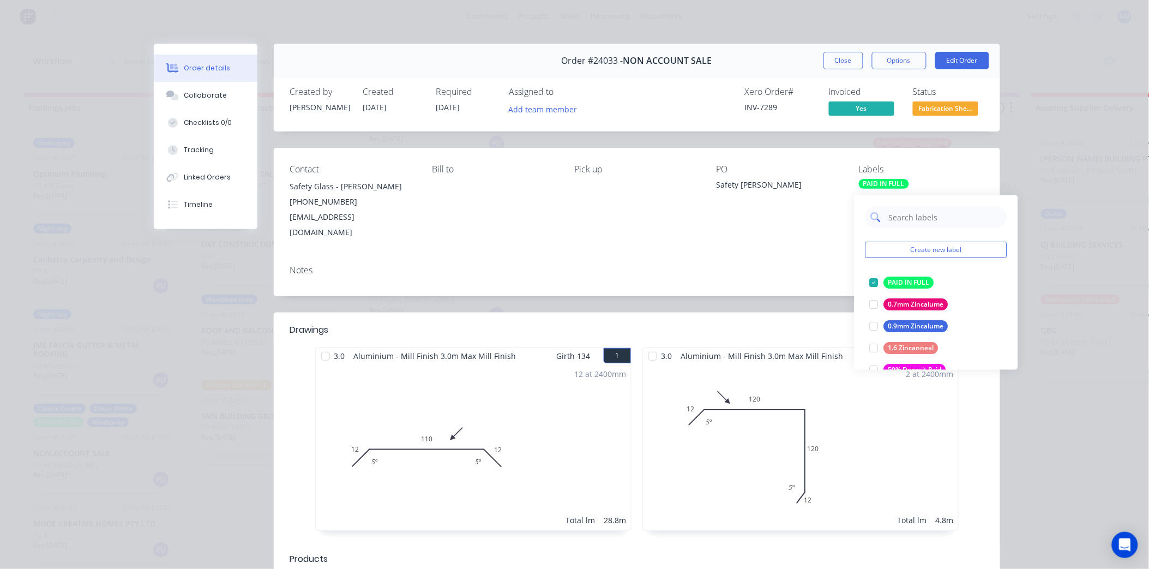
click at [928, 218] on input "text" at bounding box center [945, 217] width 114 height 22
type input "m'i"
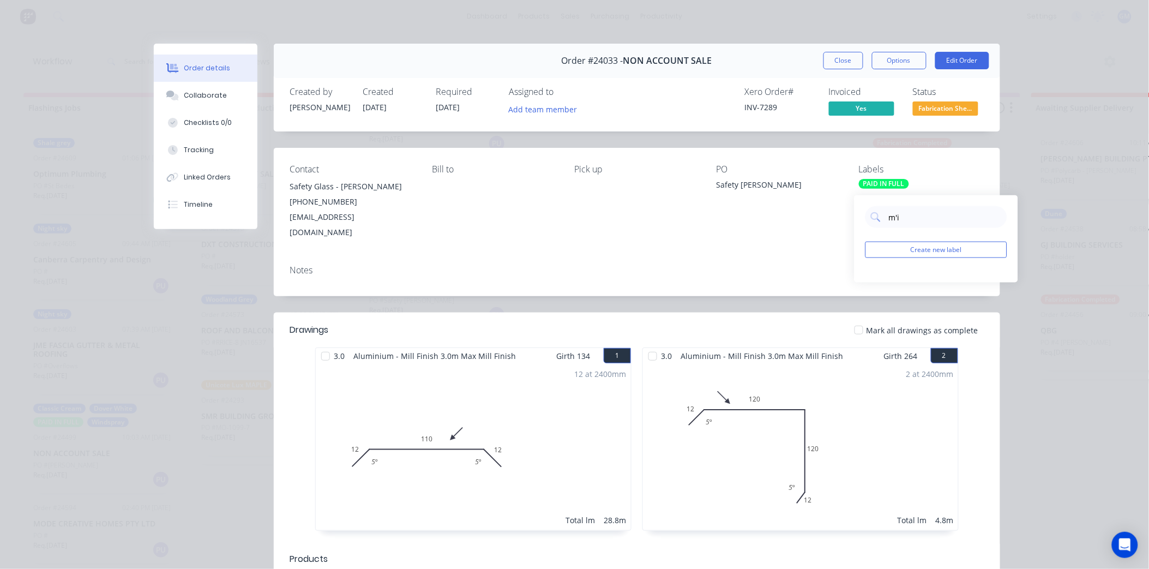
click at [977, 160] on div "Contact Safety Glass - Alison (02) 4821 6255 info@safetyglasssolutions.com.au B…" at bounding box center [637, 202] width 727 height 109
click at [878, 183] on div "PAID IN FULL" at bounding box center [884, 184] width 50 height 10
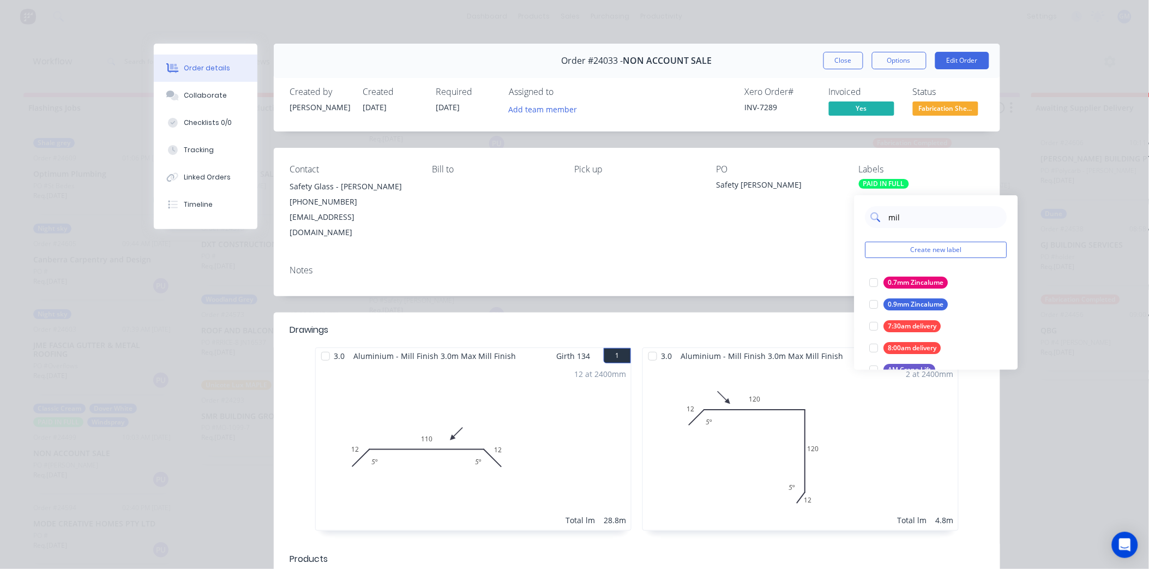
type input "mill"
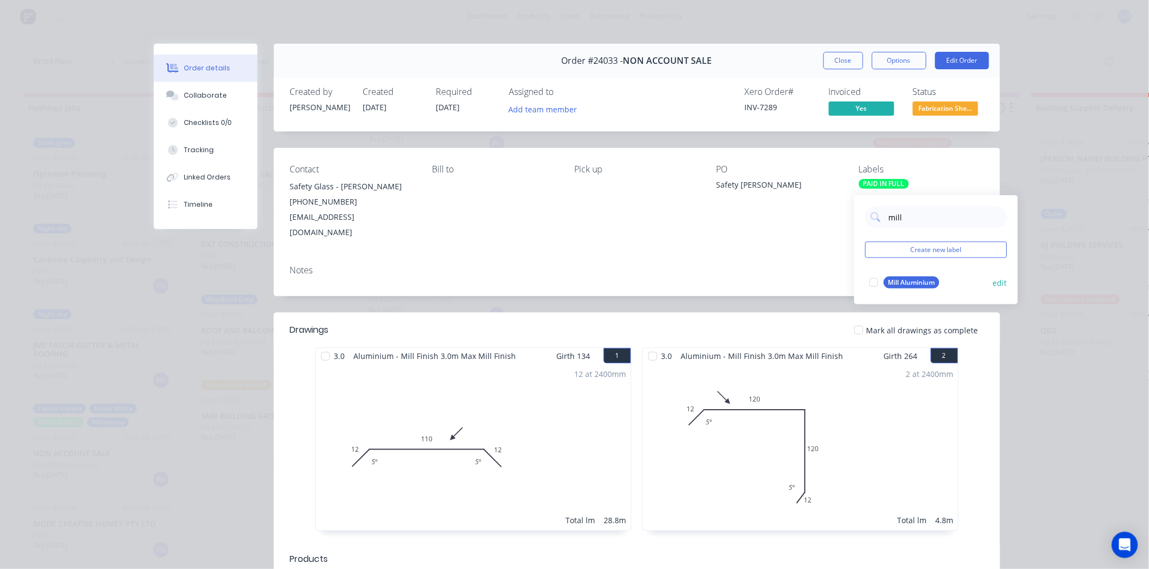
click at [866, 275] on div at bounding box center [874, 283] width 22 height 22
click at [695, 225] on div "Contact Safety Glass - Alison (02) 4821 6255 info@safetyglasssolutions.com.au B…" at bounding box center [637, 202] width 727 height 109
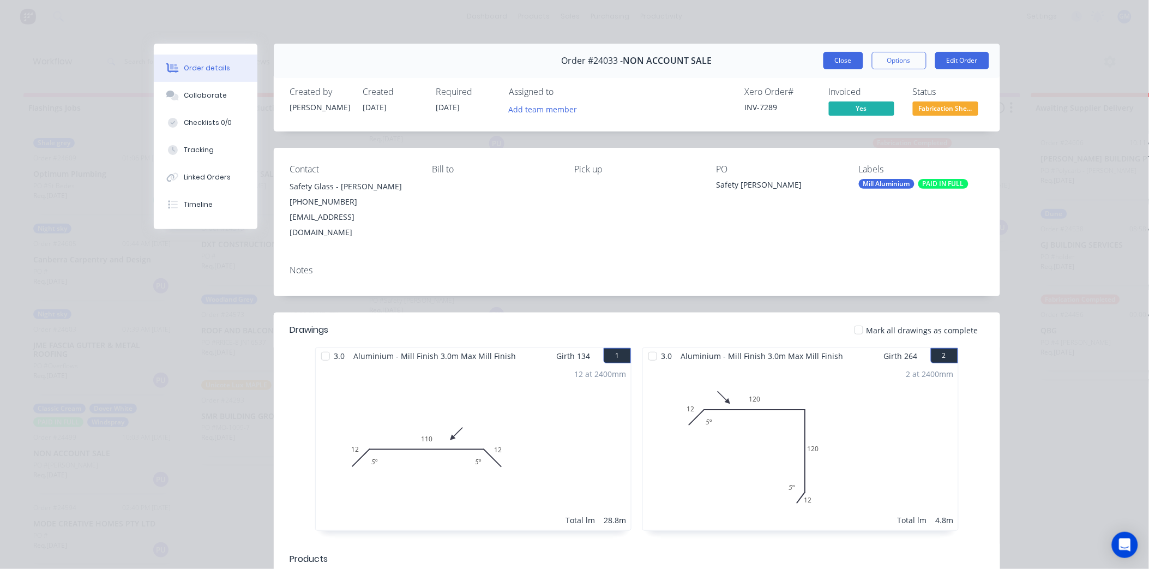
click at [844, 61] on button "Close" at bounding box center [844, 60] width 40 height 17
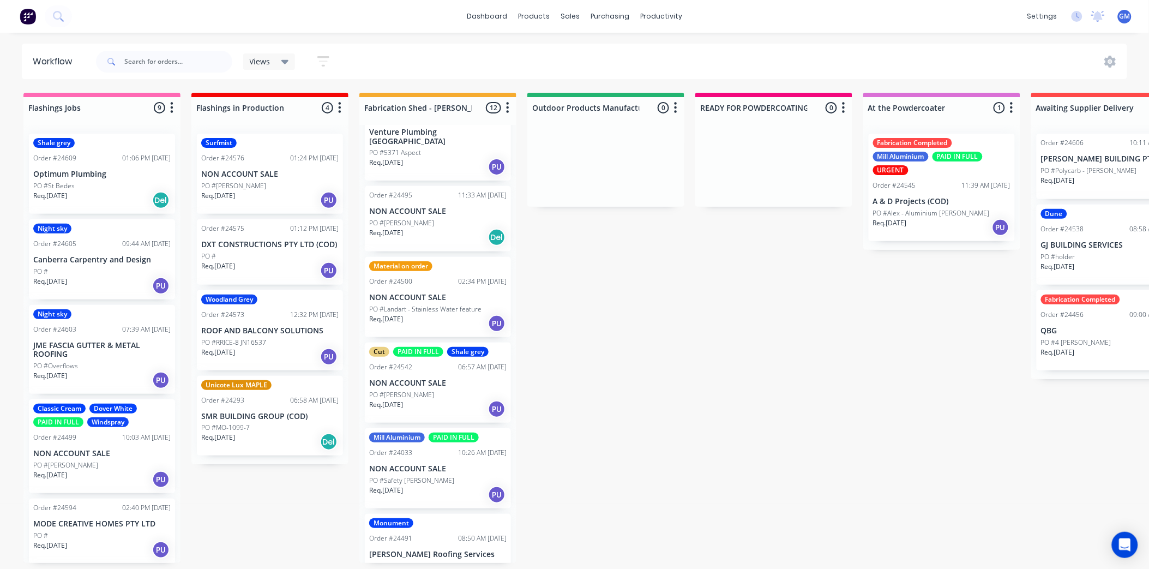
scroll to position [182, 0]
click at [457, 466] on p "NON ACCOUNT SALE" at bounding box center [437, 470] width 137 height 9
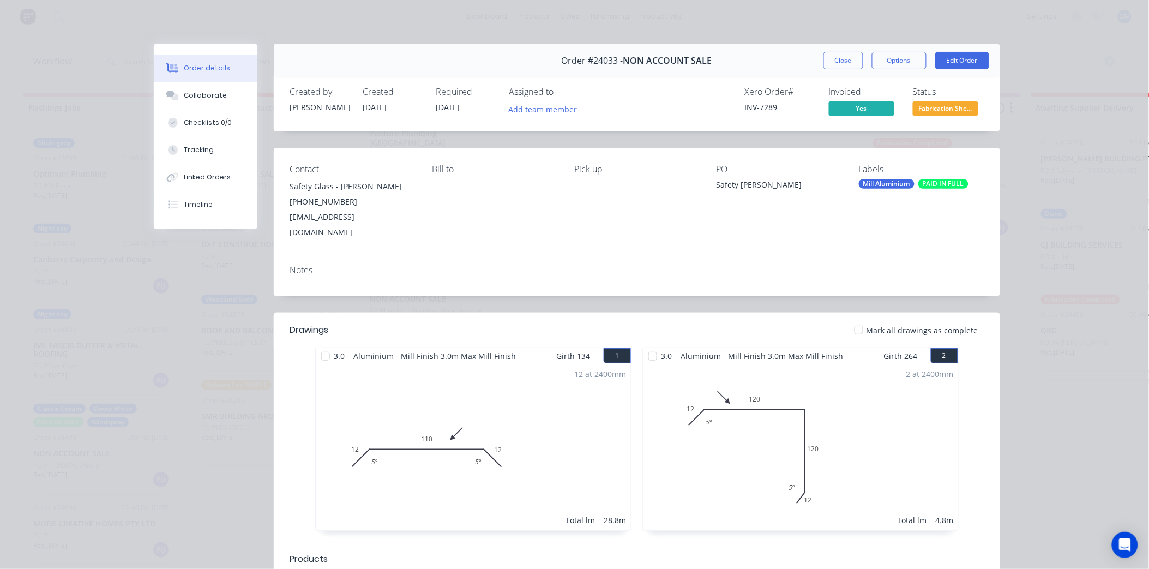
click at [878, 182] on div "Mill Aluminium" at bounding box center [887, 184] width 56 height 10
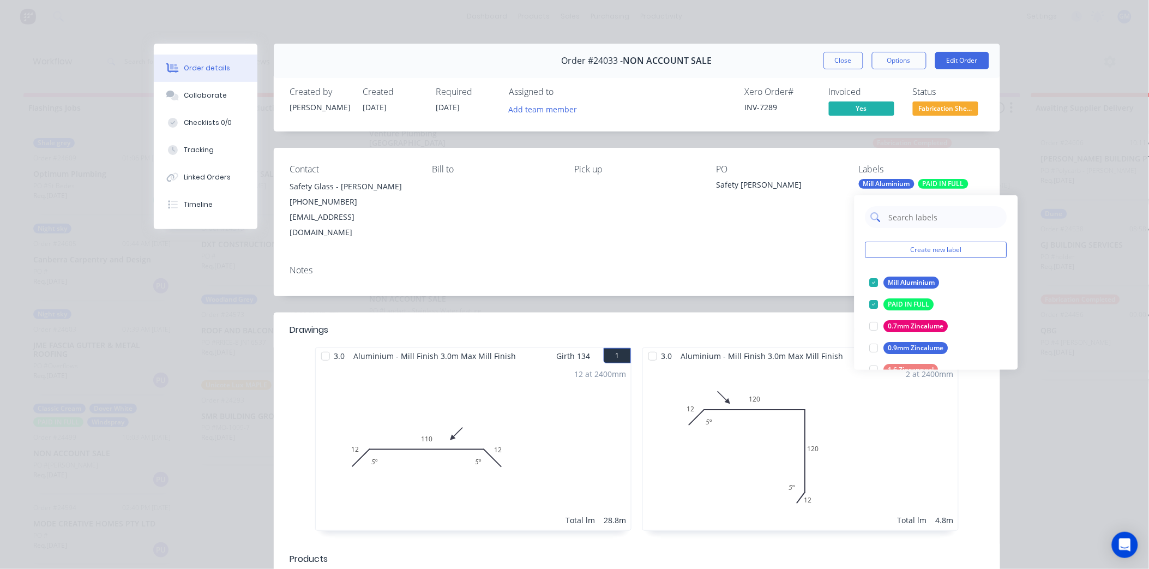
click at [945, 216] on input "text" at bounding box center [945, 217] width 114 height 22
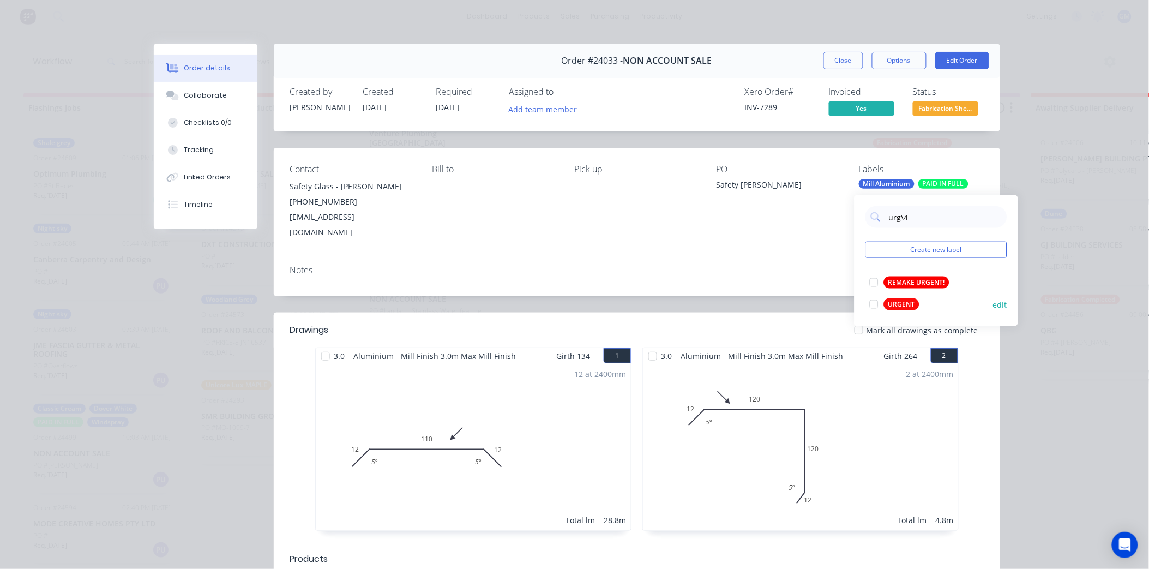
type input "urg\4r"
click at [876, 297] on div at bounding box center [874, 304] width 22 height 22
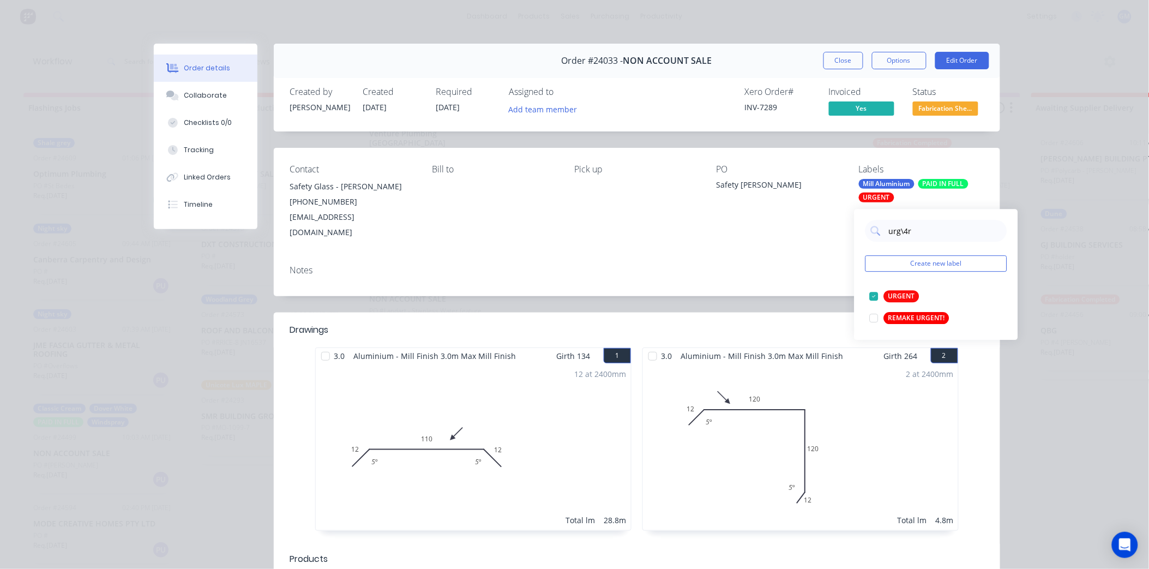
click at [712, 256] on div "Notes" at bounding box center [637, 276] width 727 height 40
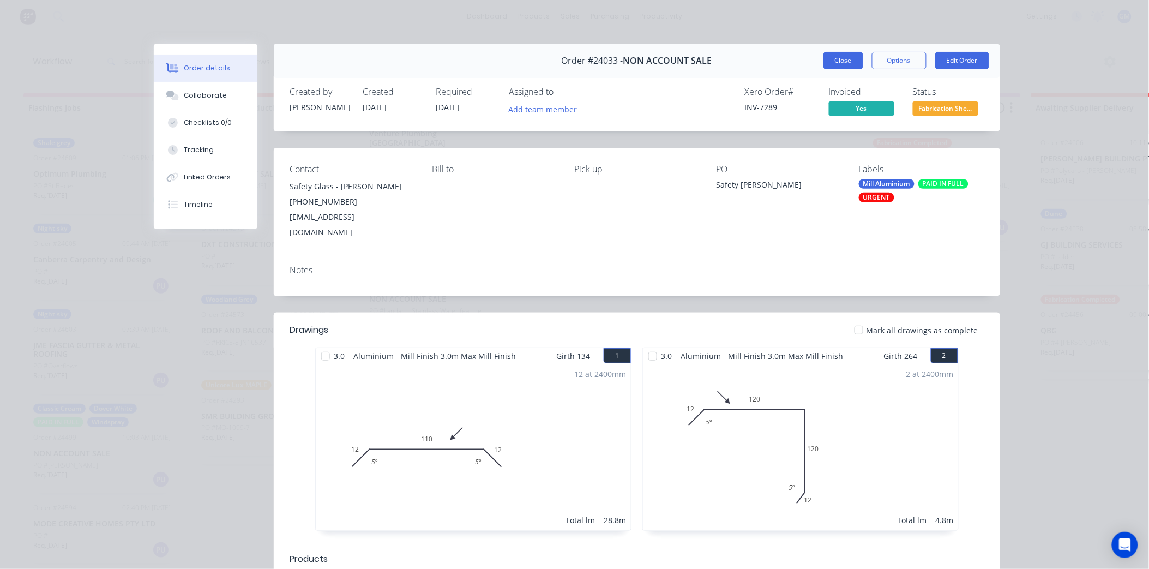
click at [838, 66] on button "Close" at bounding box center [844, 60] width 40 height 17
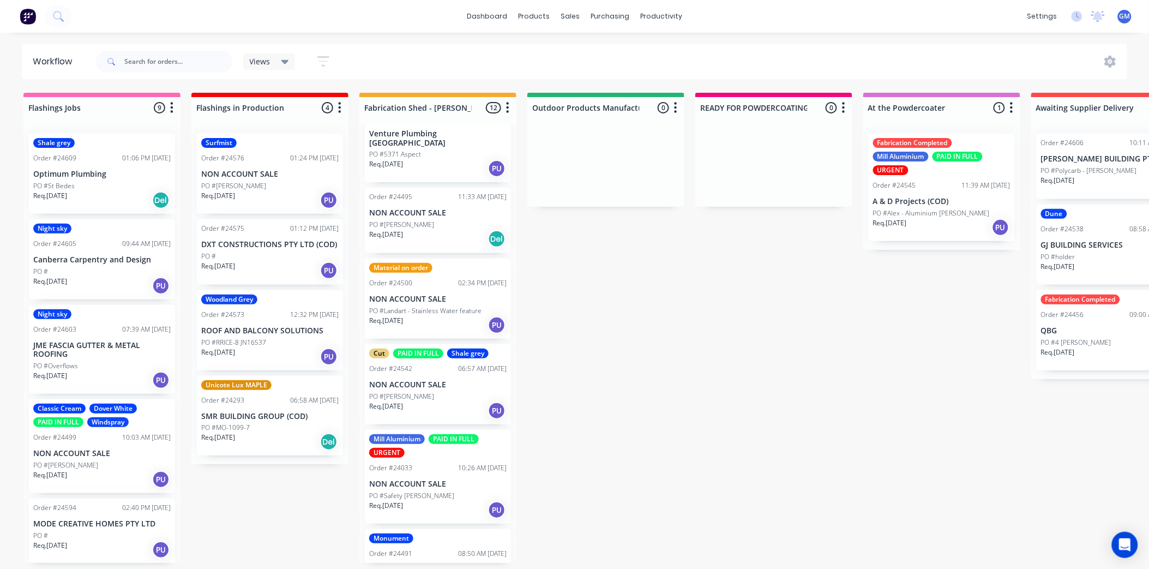
click at [425, 463] on div "Order #24033 10:26 AM 08/08/25" at bounding box center [437, 468] width 137 height 10
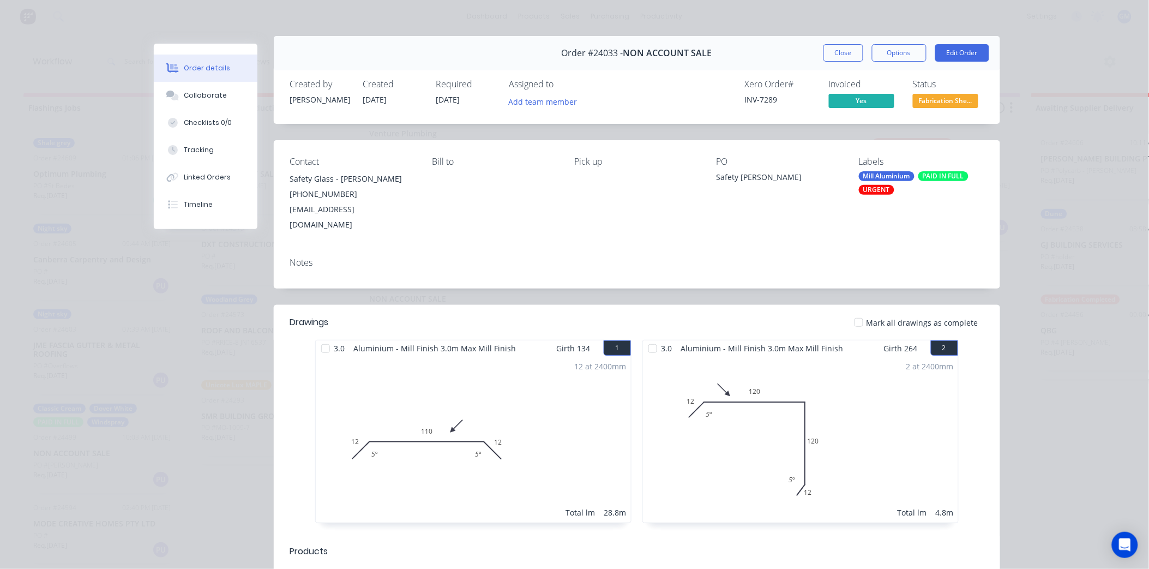
scroll to position [0, 0]
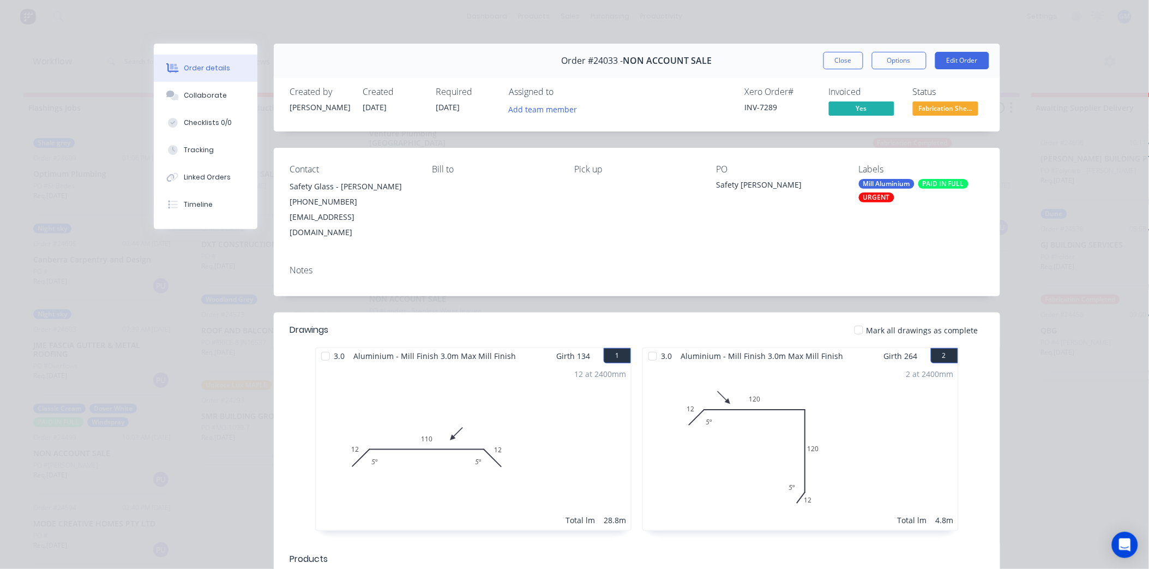
click at [899, 187] on div "Mill Aluminium" at bounding box center [887, 184] width 56 height 10
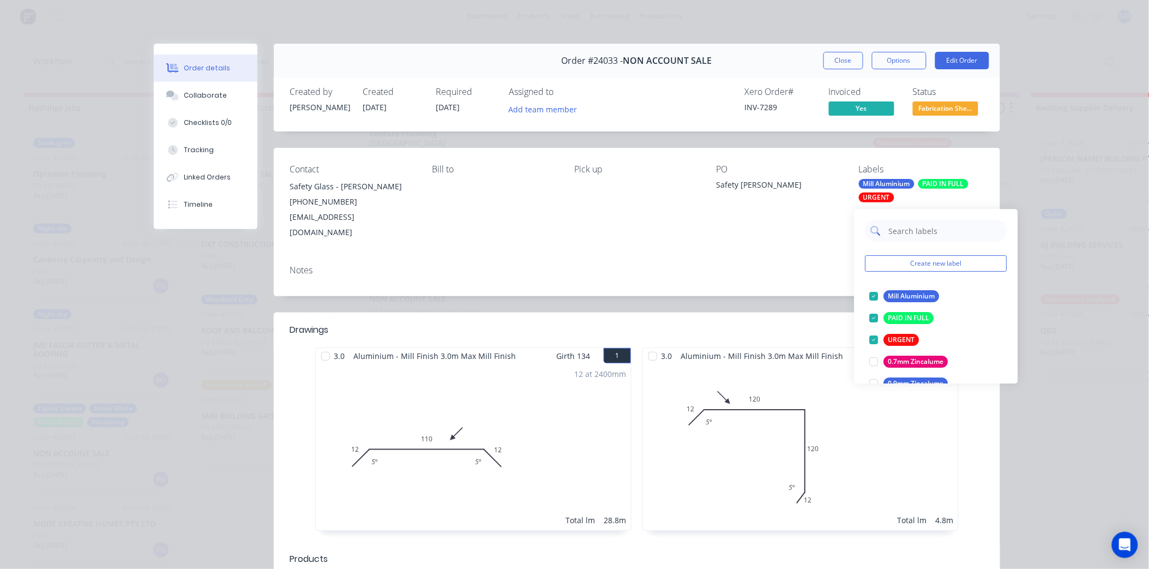
click at [928, 235] on input "text" at bounding box center [945, 231] width 114 height 22
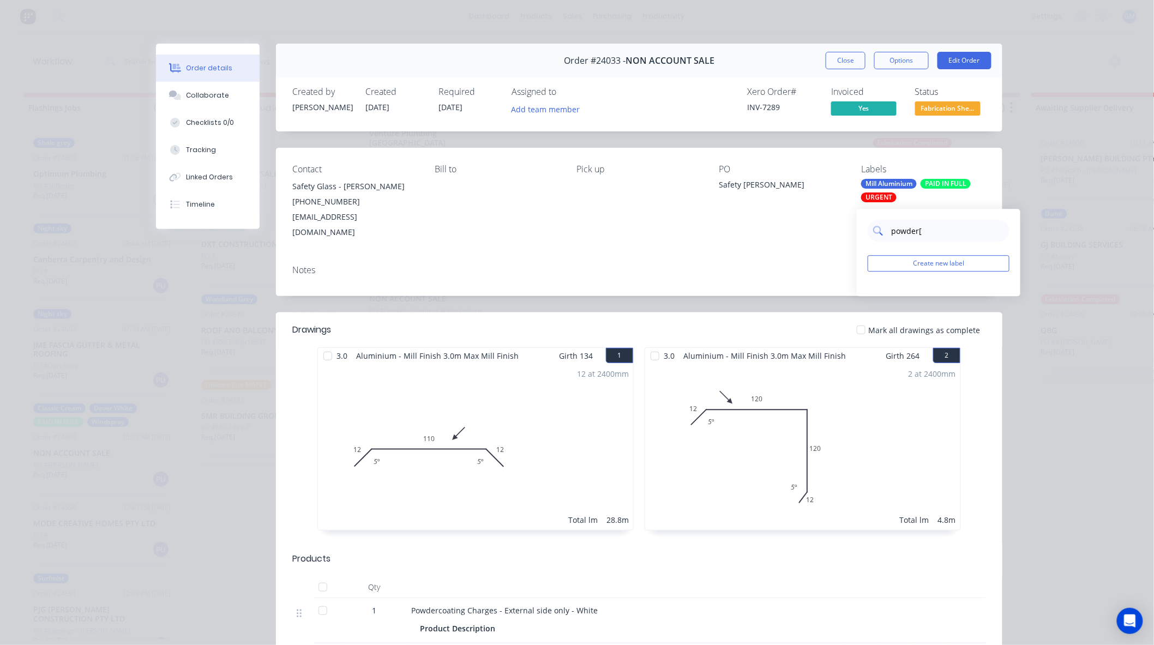
type input "powder"
click at [879, 295] on div at bounding box center [877, 296] width 22 height 22
click at [695, 224] on div "Pick up" at bounding box center [639, 202] width 125 height 76
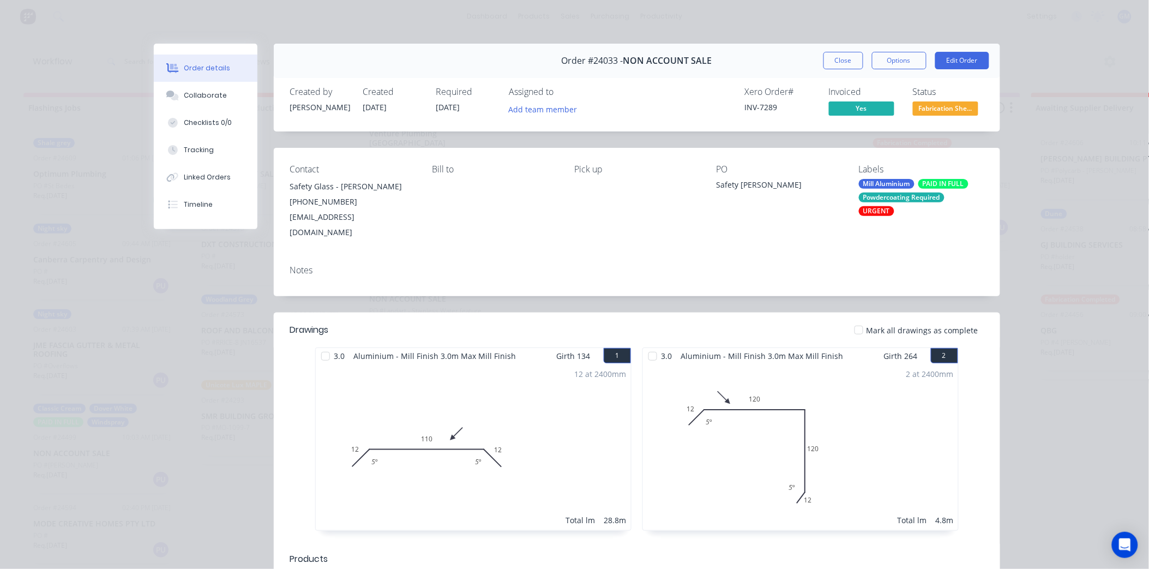
click at [559, 265] on div "Notes" at bounding box center [637, 270] width 694 height 10
click at [835, 52] on button "Close" at bounding box center [844, 60] width 40 height 17
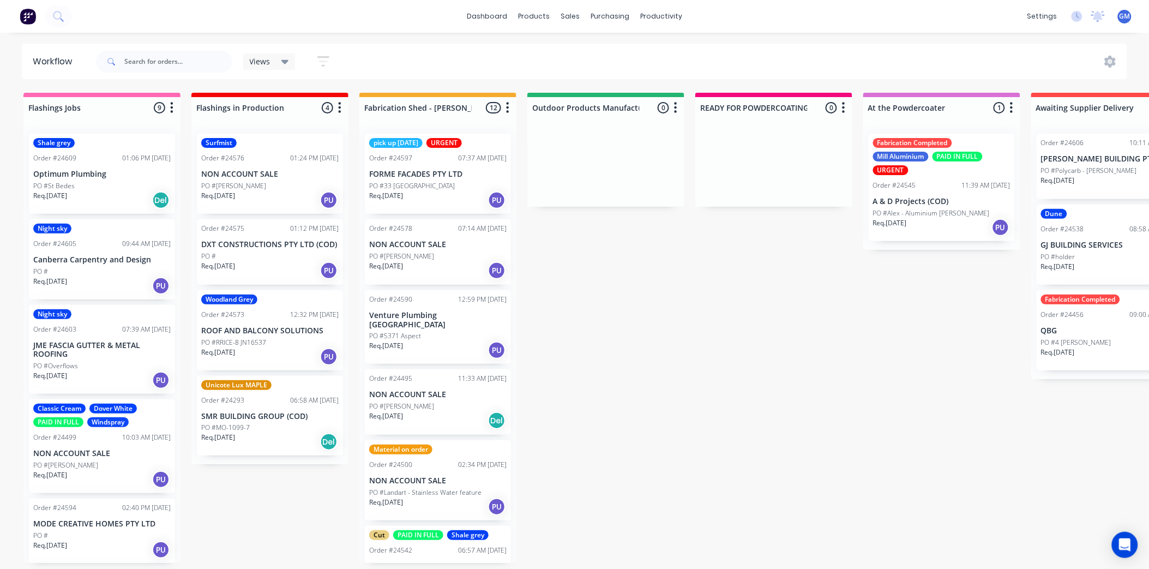
click at [444, 173] on p "FORME FACADES PTY LTD" at bounding box center [437, 174] width 137 height 9
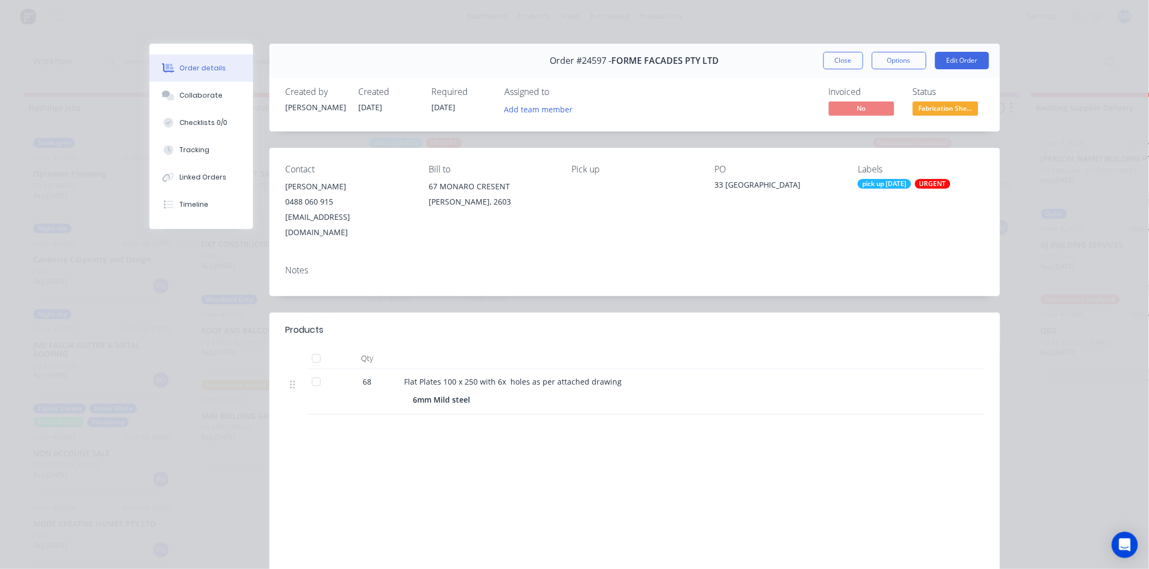
click at [893, 185] on div "pick up [DATE]" at bounding box center [884, 184] width 53 height 10
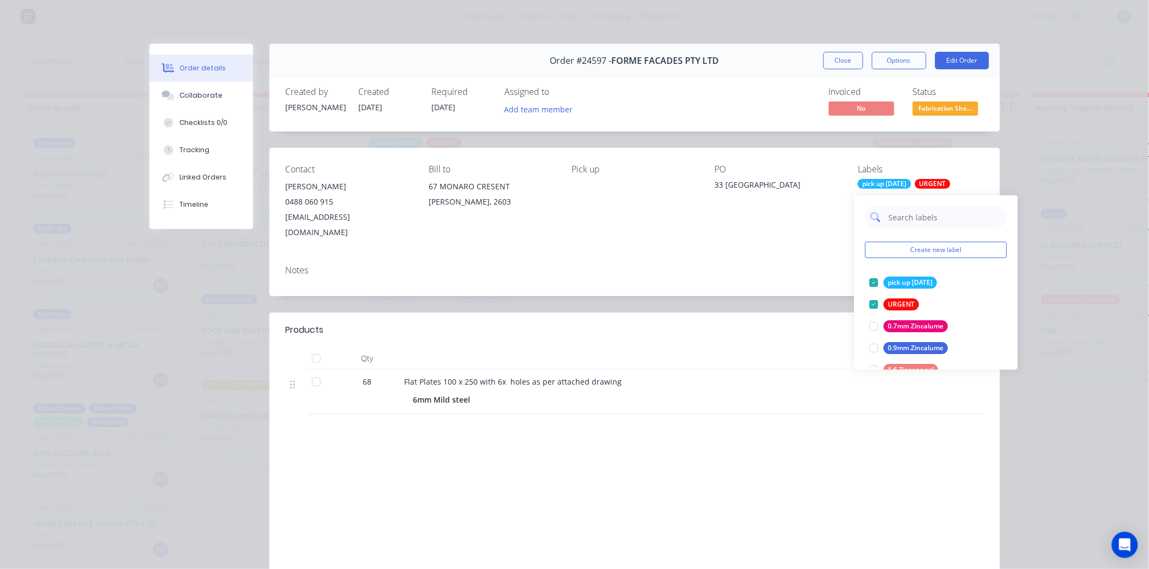
click at [929, 216] on input "text" at bounding box center [945, 217] width 114 height 22
type input "cut"
click at [876, 301] on div at bounding box center [874, 304] width 22 height 22
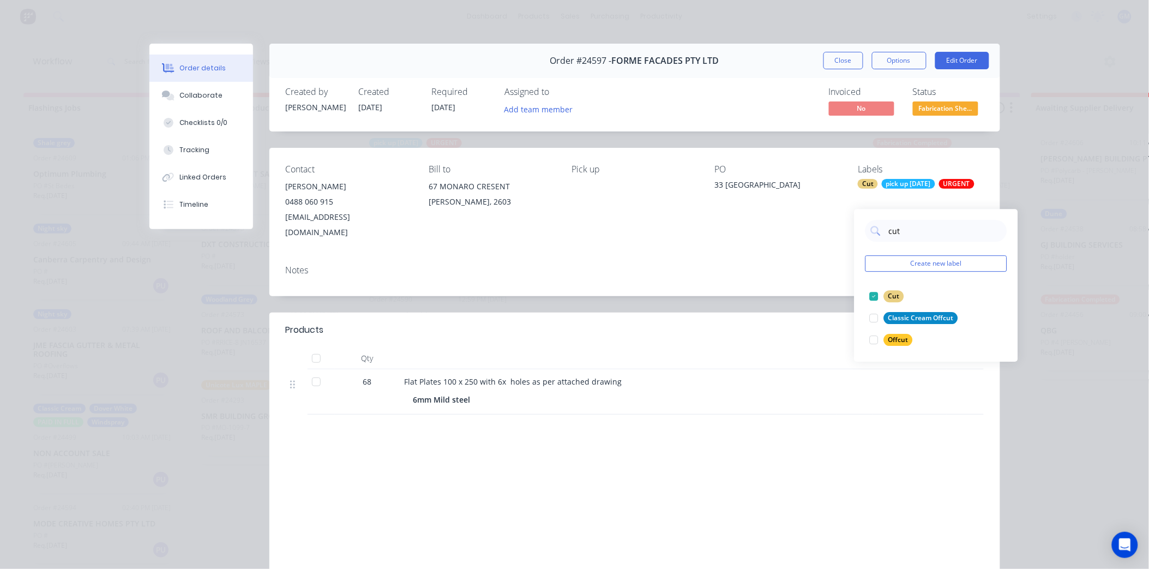
click at [710, 265] on div "Notes" at bounding box center [635, 270] width 698 height 10
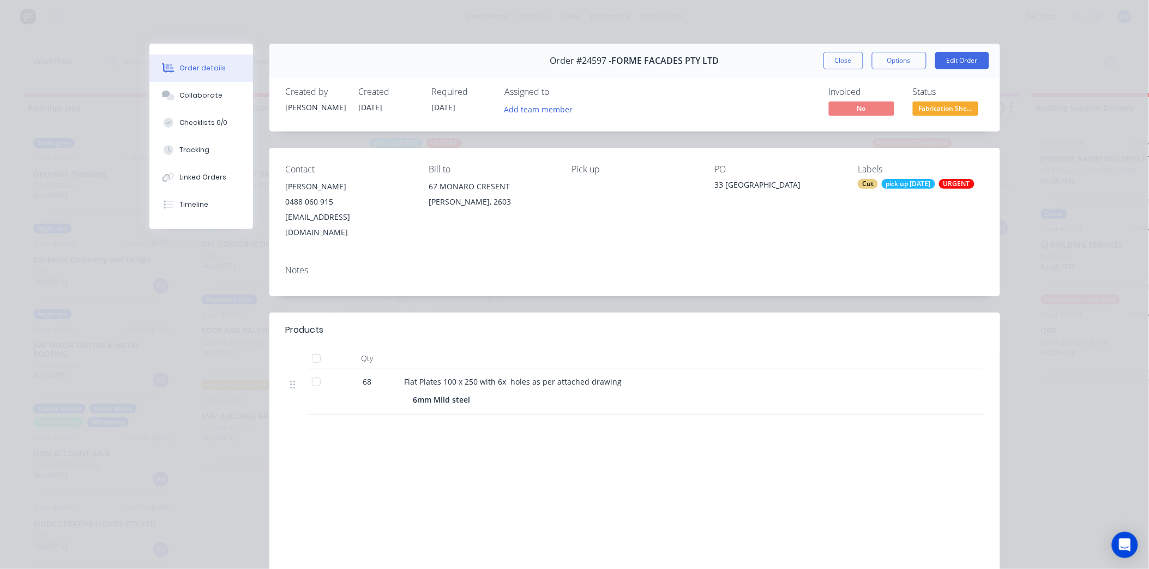
drag, startPoint x: 841, startPoint y: 61, endPoint x: 662, endPoint y: 448, distance: 426.3
click at [841, 61] on button "Close" at bounding box center [844, 60] width 40 height 17
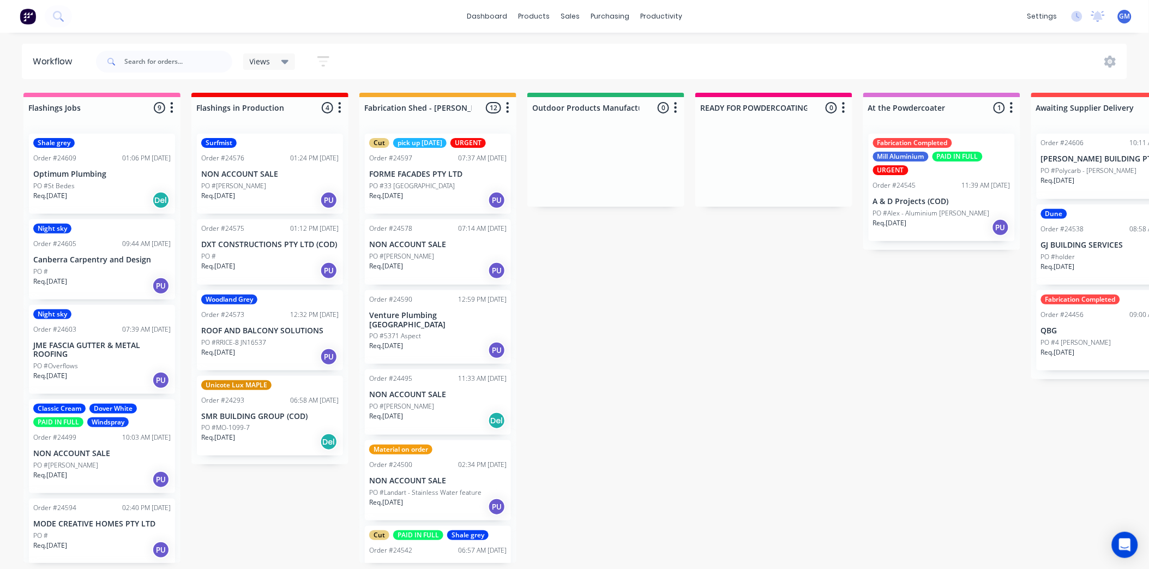
click at [425, 244] on p "NON ACCOUNT SALE" at bounding box center [437, 244] width 137 height 9
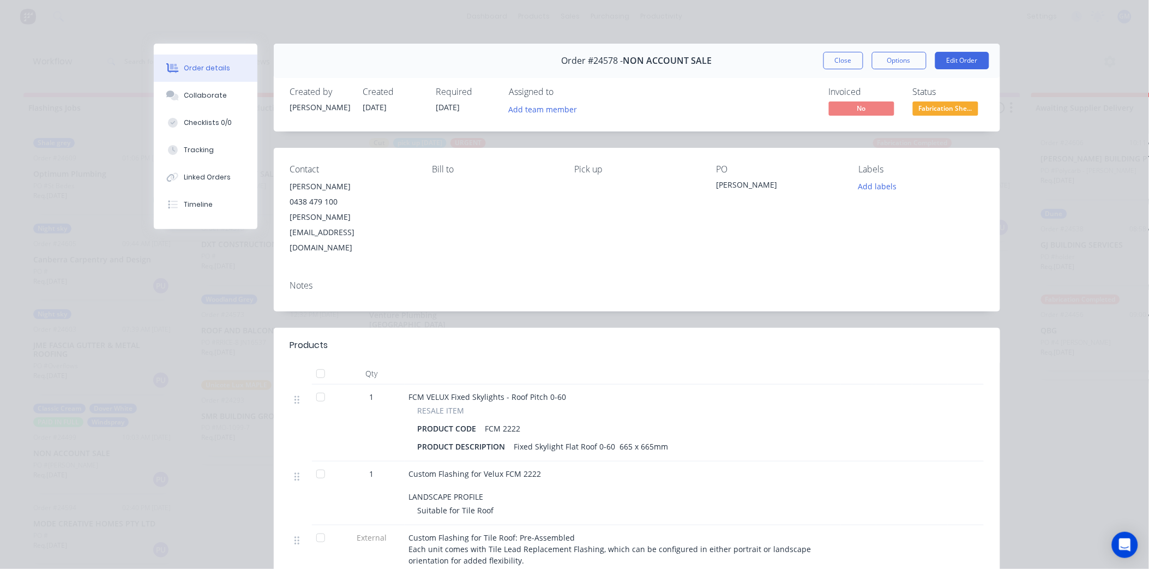
drag, startPoint x: 827, startPoint y: 56, endPoint x: 416, endPoint y: 304, distance: 480.6
click at [827, 56] on button "Close" at bounding box center [844, 60] width 40 height 17
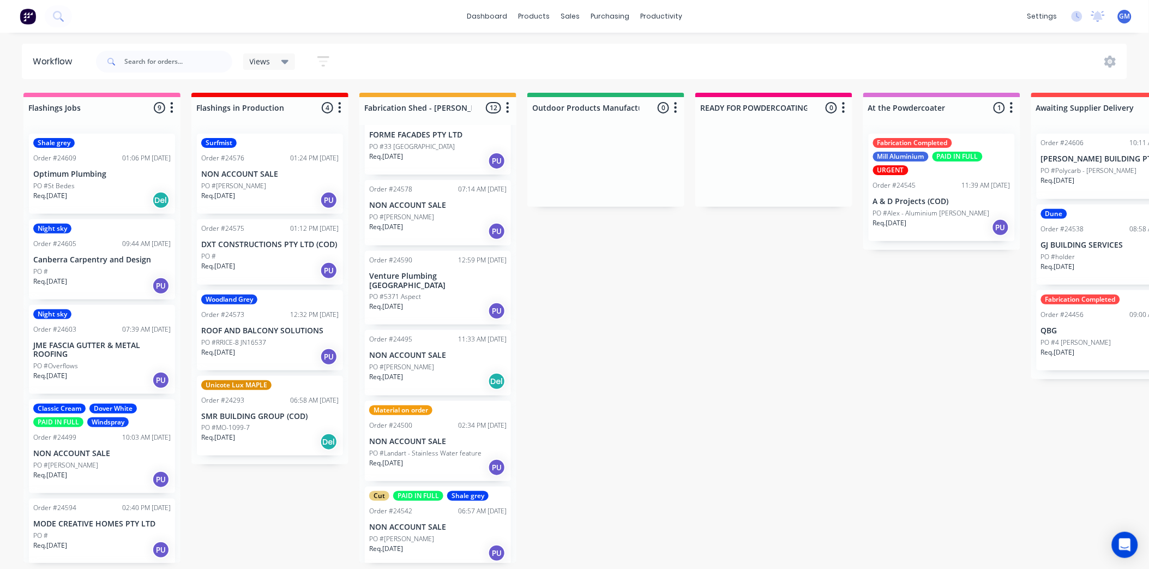
scroll to position [61, 0]
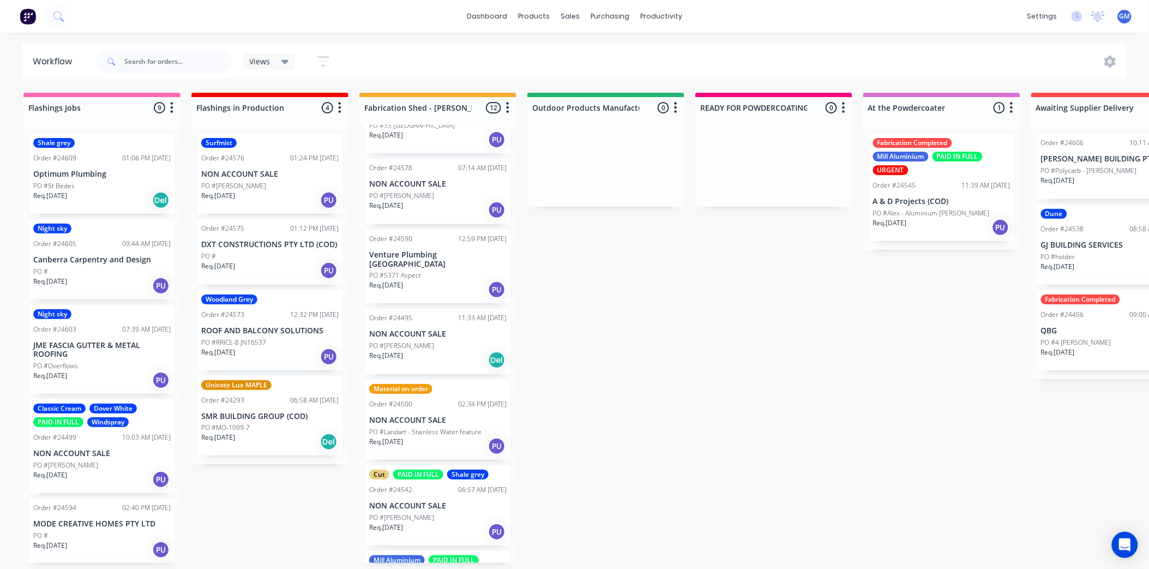
click at [434, 201] on div "Req. 06/08/25 PU" at bounding box center [437, 210] width 137 height 19
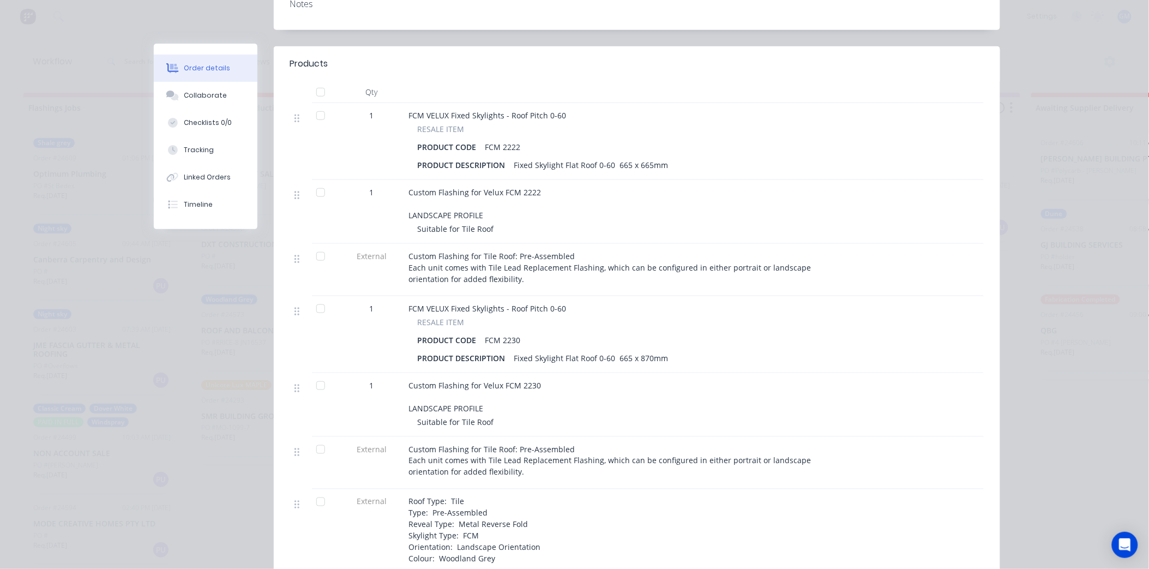
scroll to position [303, 0]
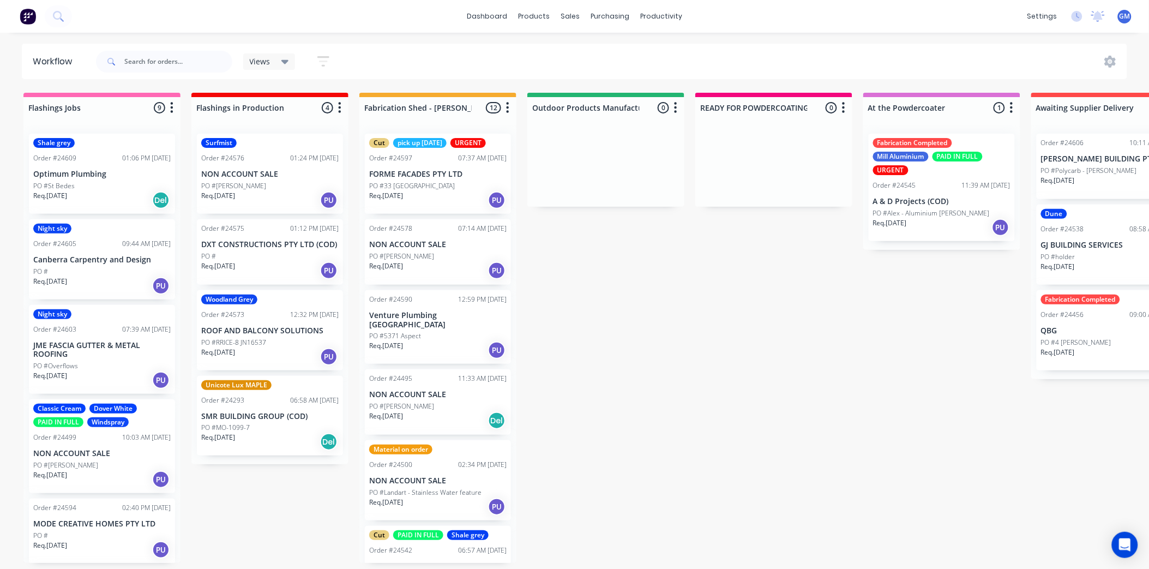
click at [428, 392] on div "Order #24495 11:33 AM [DATE] NON ACCOUNT SALE PO #[PERSON_NAME] Req. [DATE] Del" at bounding box center [438, 401] width 146 height 65
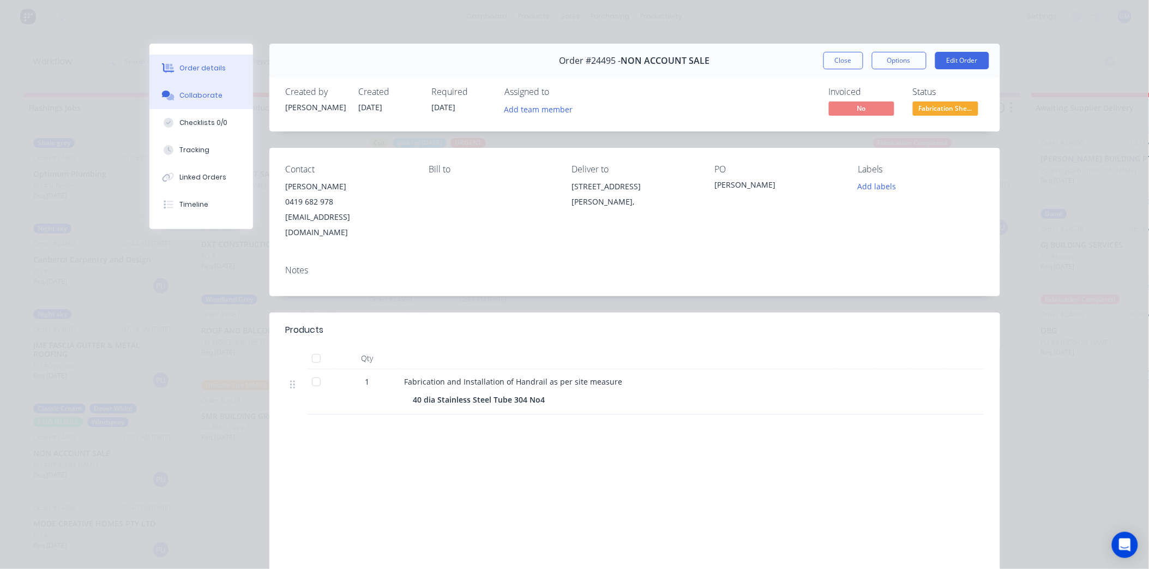
click at [194, 91] on div "Collaborate" at bounding box center [200, 96] width 43 height 10
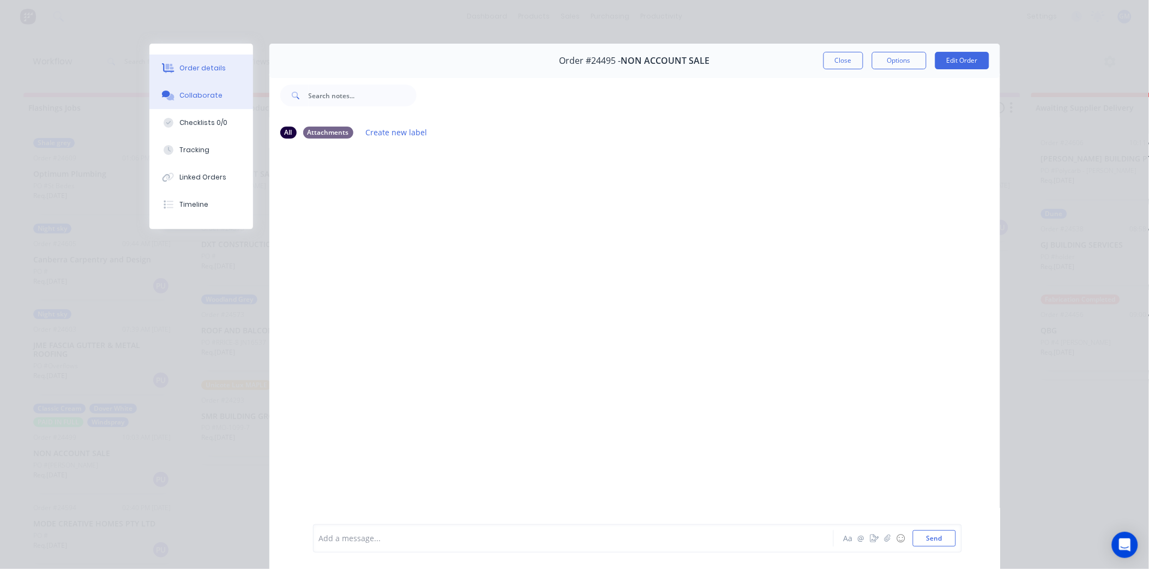
click at [189, 62] on button "Order details" at bounding box center [201, 68] width 104 height 27
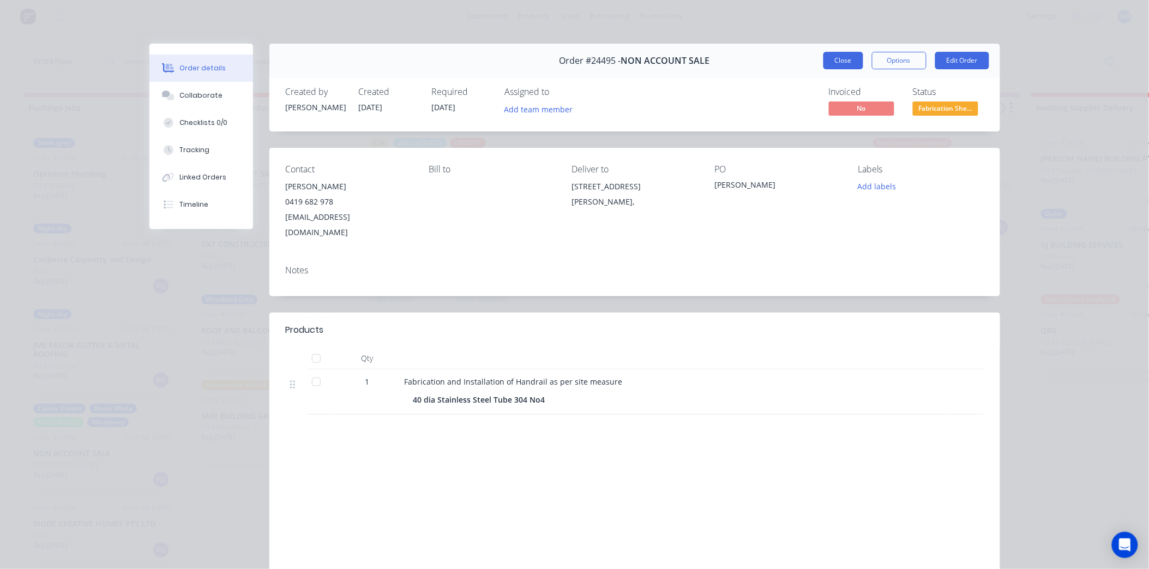
click at [825, 60] on button "Close" at bounding box center [844, 60] width 40 height 17
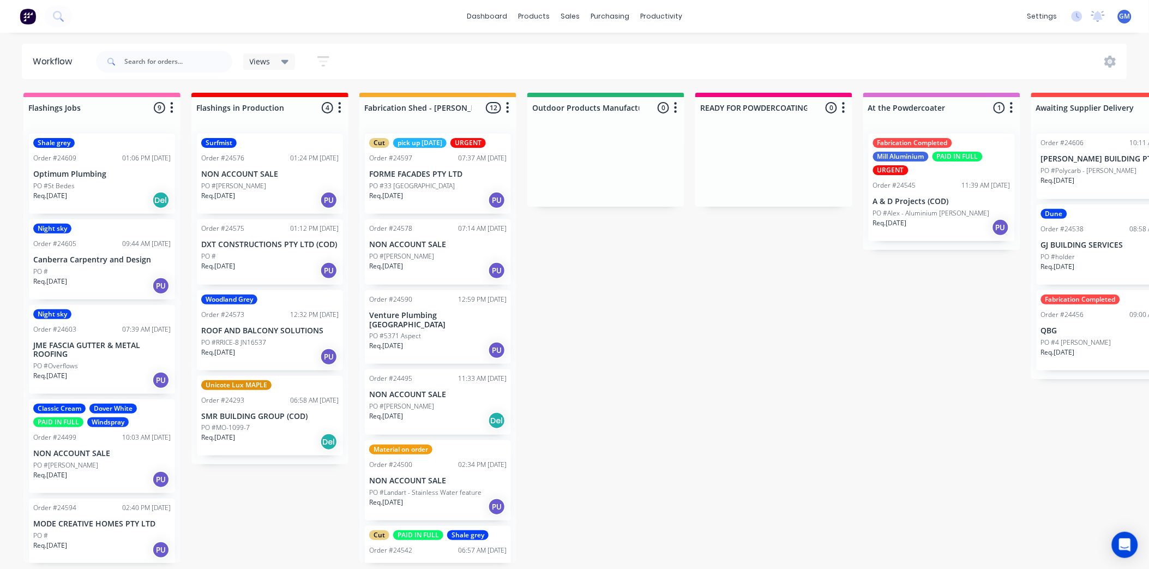
click at [443, 257] on div "PO #[PERSON_NAME]" at bounding box center [437, 256] width 137 height 10
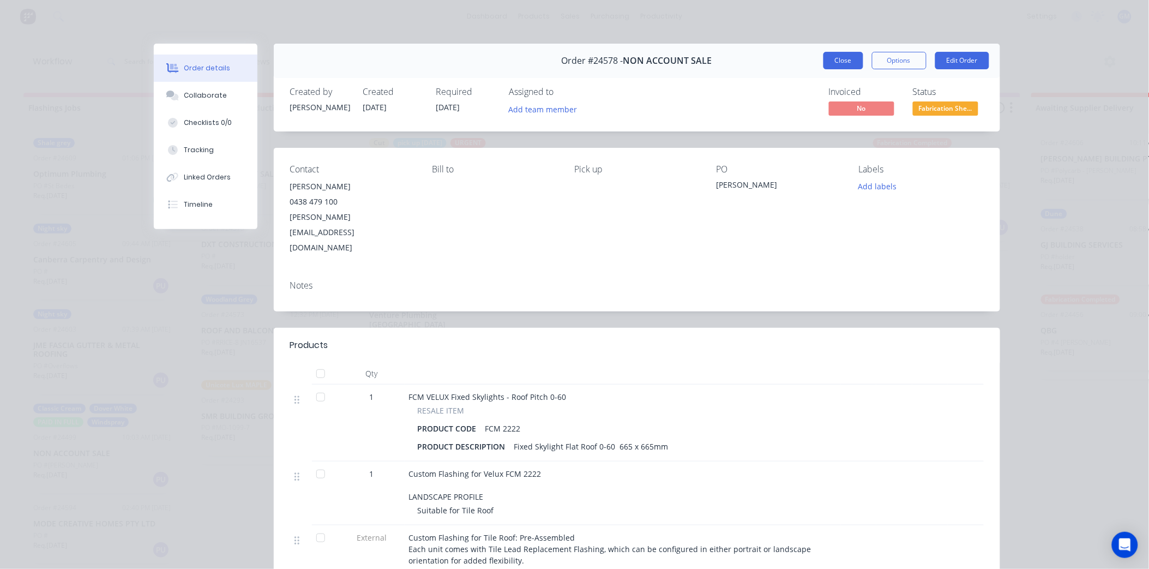
click at [854, 66] on button "Close" at bounding box center [844, 60] width 40 height 17
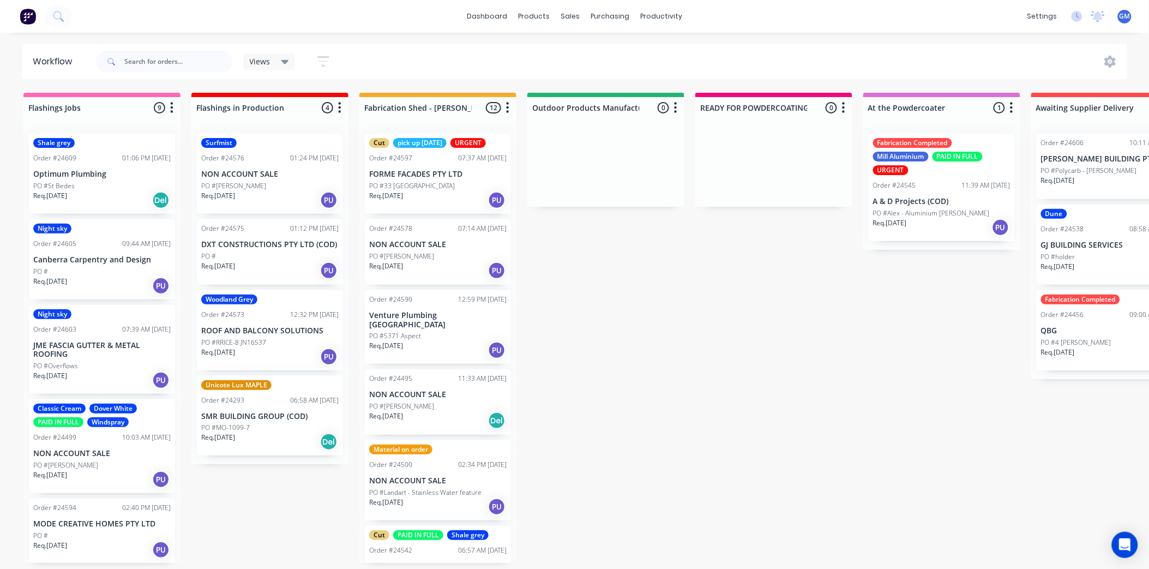
click at [436, 390] on p "NON ACCOUNT SALE" at bounding box center [437, 394] width 137 height 9
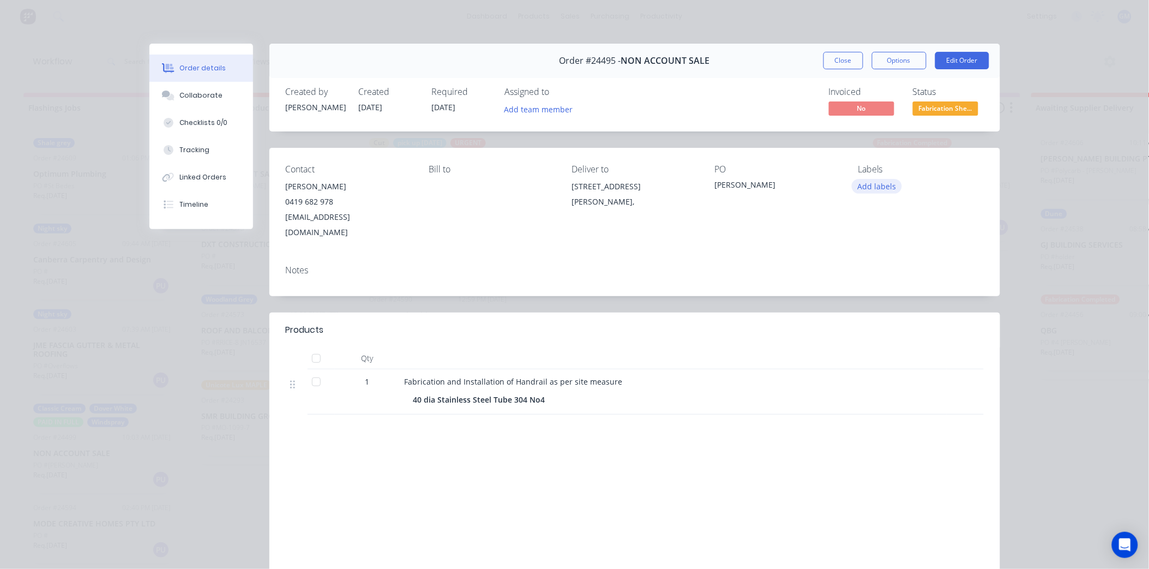
click at [863, 183] on button "Add labels" at bounding box center [877, 186] width 50 height 15
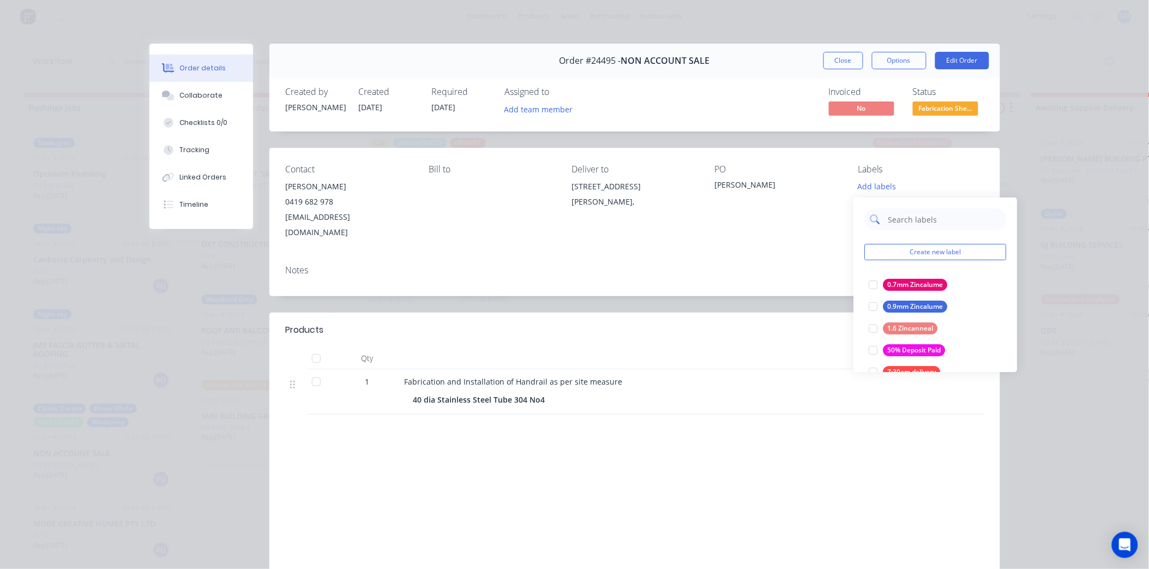
click at [884, 218] on div at bounding box center [936, 219] width 142 height 22
click at [902, 218] on input "text" at bounding box center [944, 219] width 114 height 22
type input "stai"
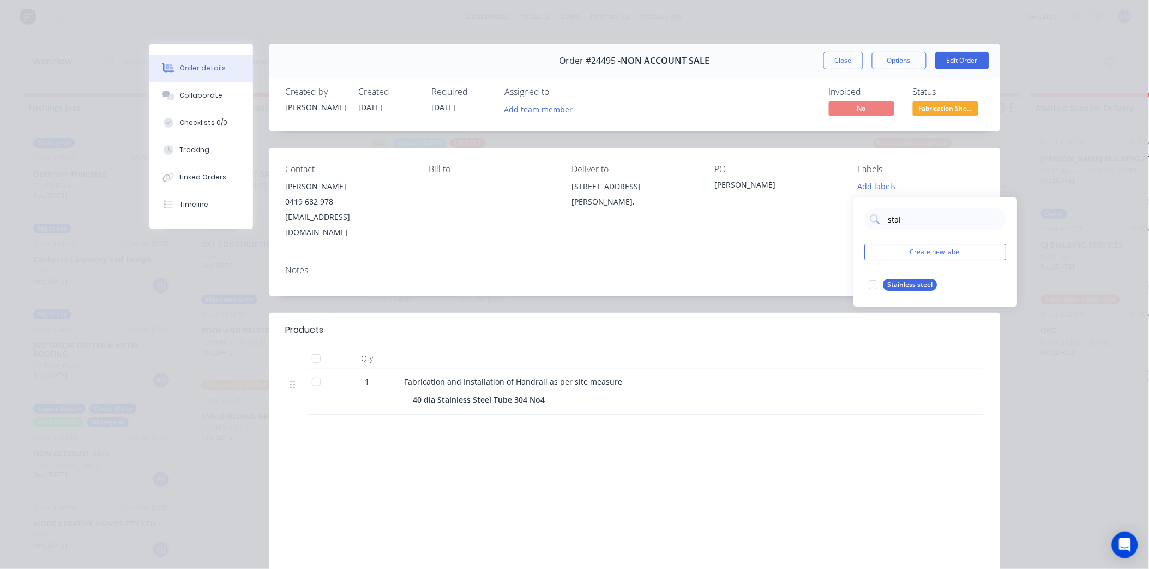
click at [879, 282] on div at bounding box center [874, 285] width 22 height 22
click at [791, 262] on div "Notes" at bounding box center [634, 276] width 731 height 40
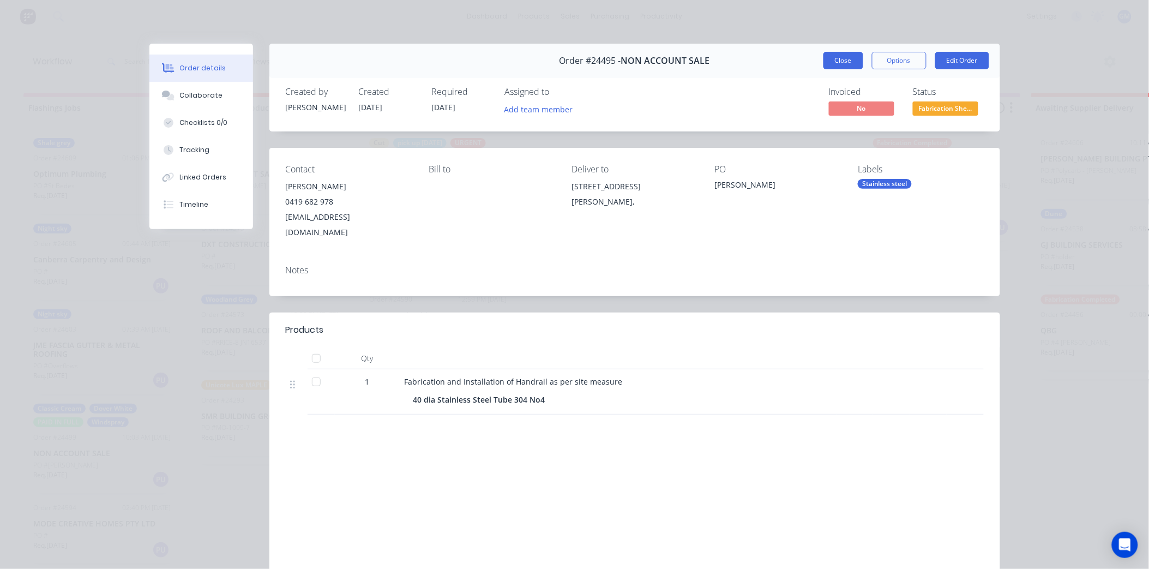
click at [848, 66] on button "Close" at bounding box center [844, 60] width 40 height 17
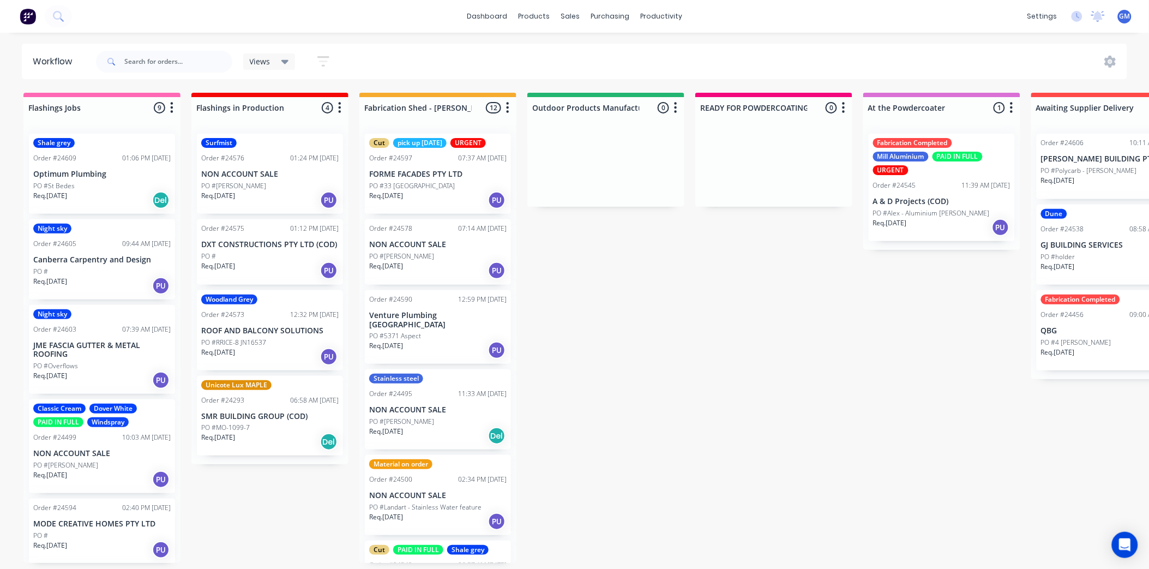
scroll to position [61, 0]
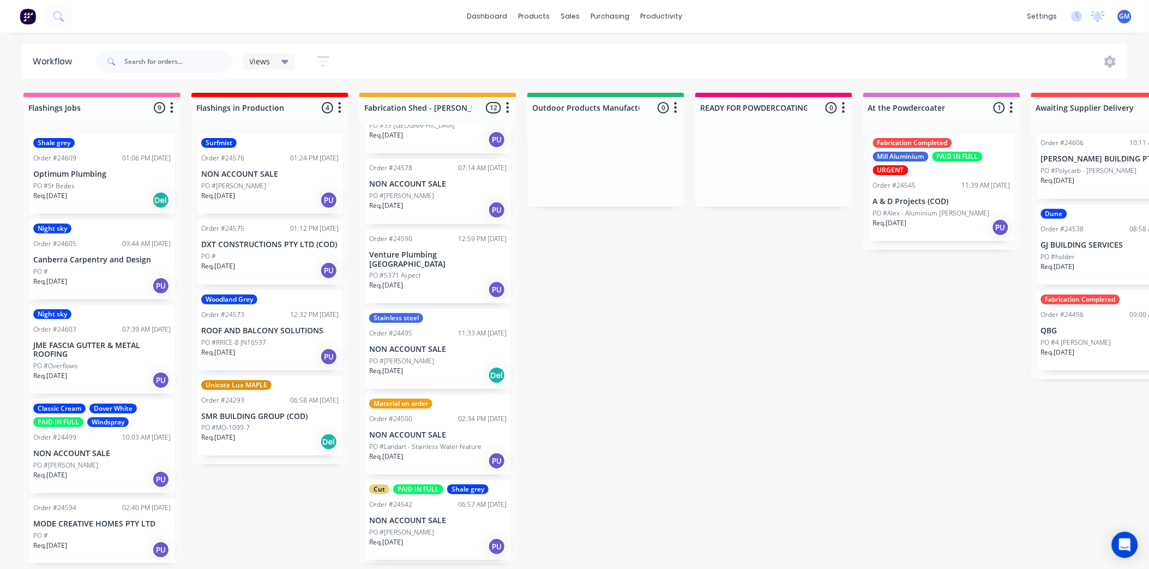
click at [422, 271] on div "PO #5371 Aspect" at bounding box center [437, 276] width 137 height 10
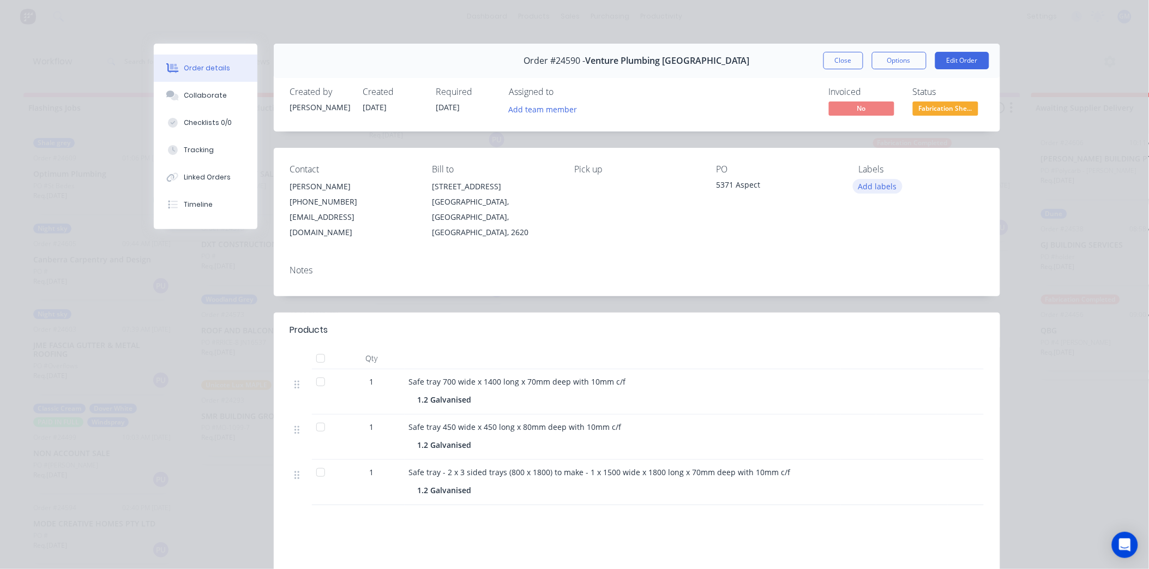
click at [879, 189] on button "Add labels" at bounding box center [878, 186] width 50 height 15
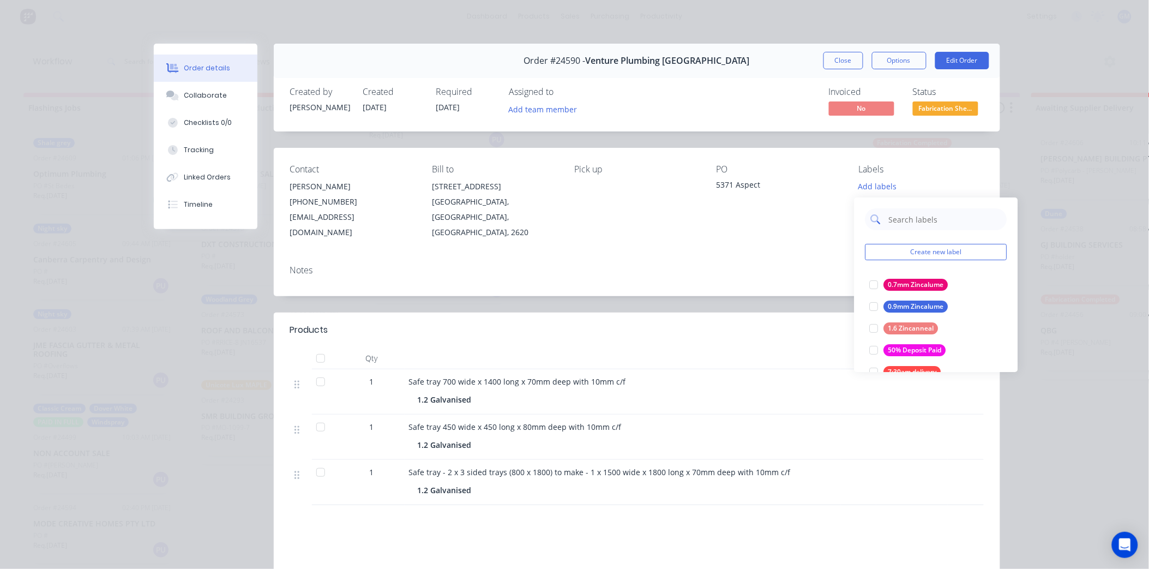
click at [896, 215] on input "text" at bounding box center [945, 219] width 114 height 22
type input "g"
type input "gal"
click at [869, 284] on div at bounding box center [874, 285] width 22 height 22
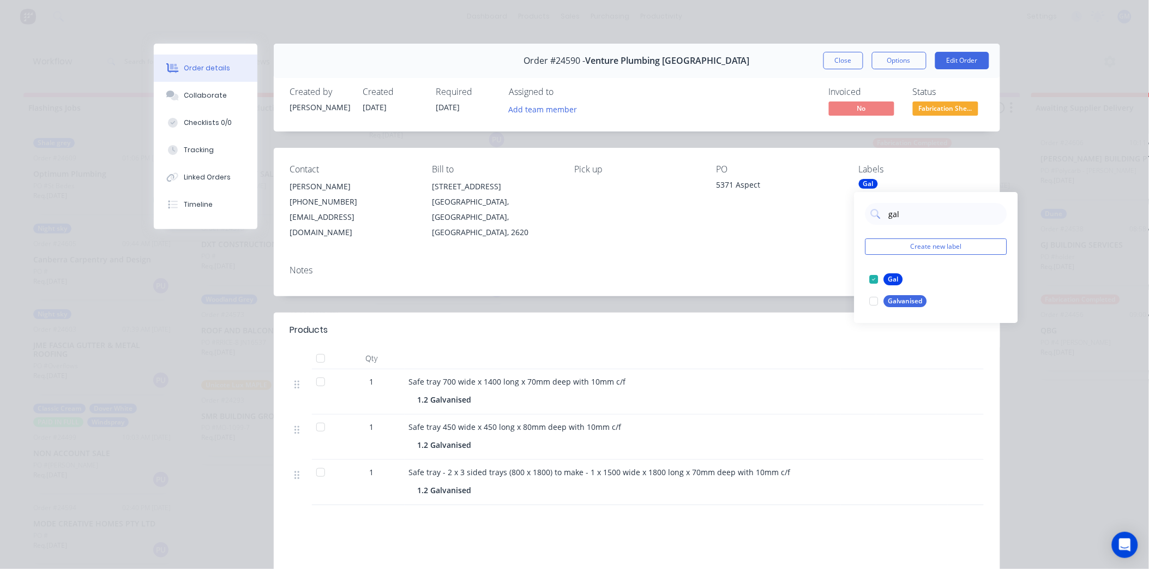
click at [757, 268] on div "Notes" at bounding box center [637, 276] width 727 height 40
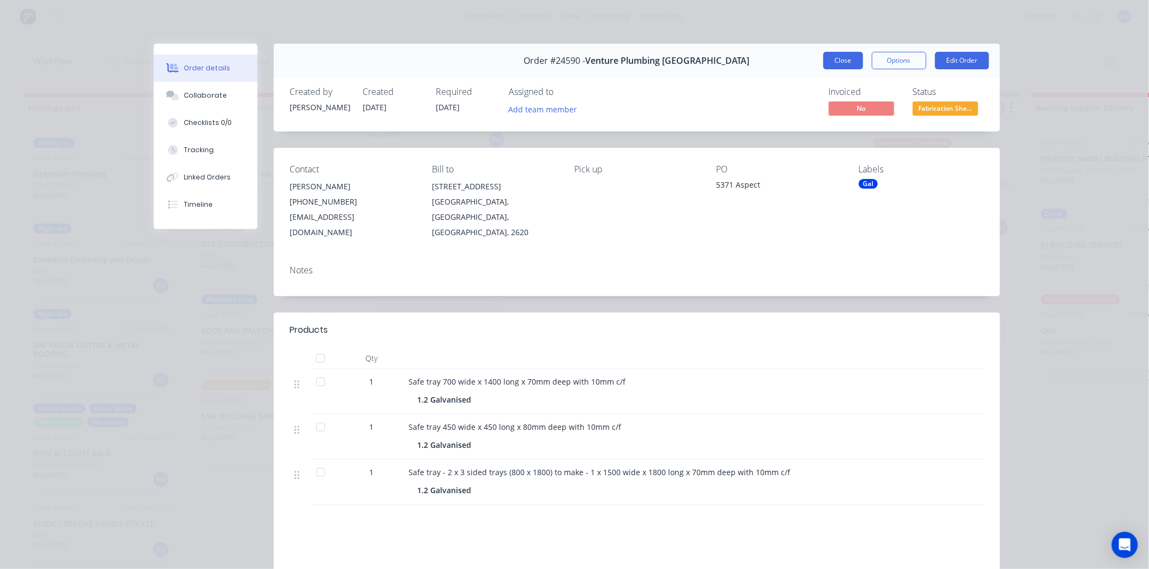
click at [851, 61] on button "Close" at bounding box center [844, 60] width 40 height 17
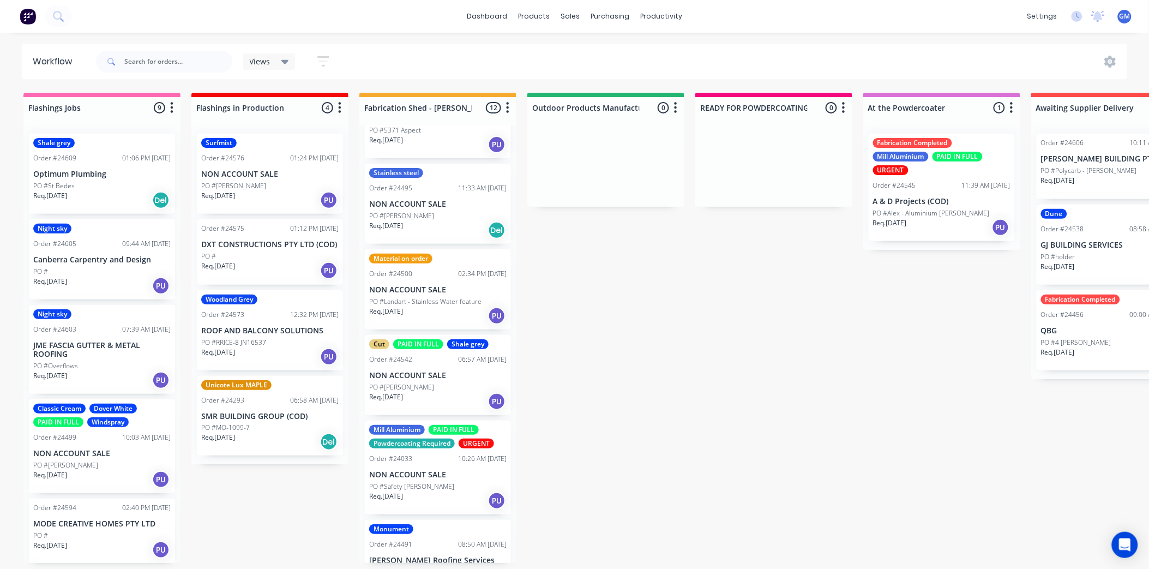
scroll to position [242, 0]
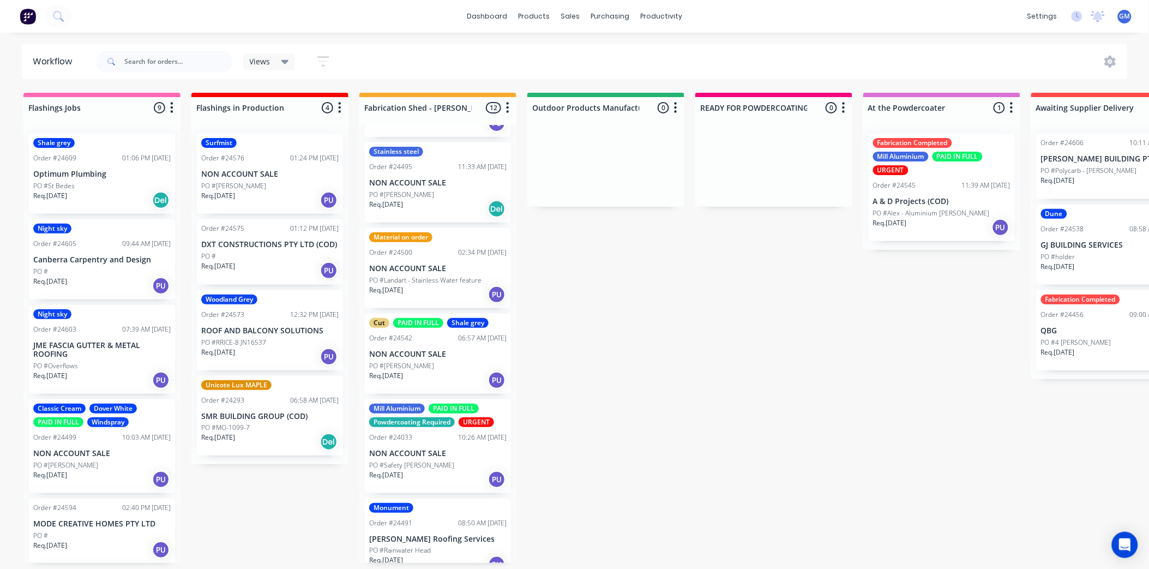
click at [442, 285] on div "Req. 30/07/25 PU" at bounding box center [437, 294] width 137 height 19
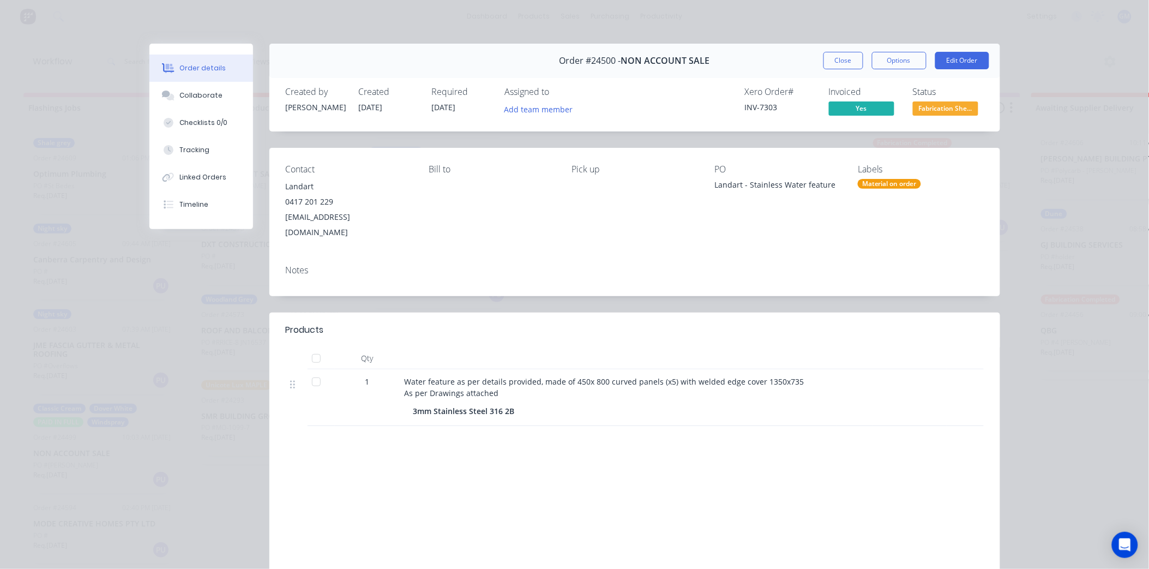
drag, startPoint x: 871, startPoint y: 183, endPoint x: 879, endPoint y: 184, distance: 7.7
click at [872, 183] on div "Material on order" at bounding box center [889, 184] width 63 height 10
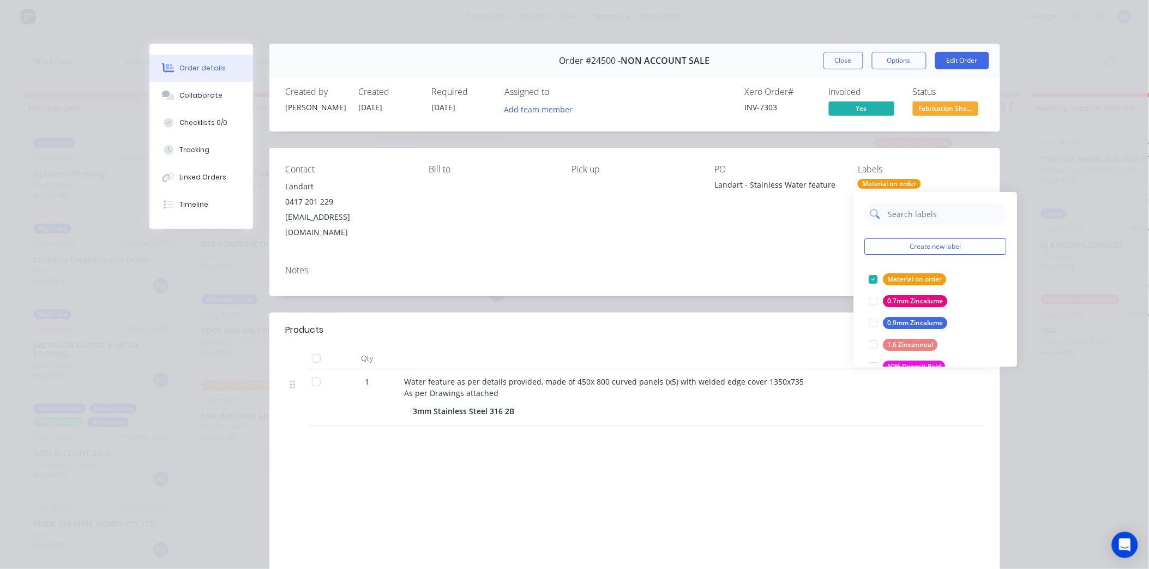
click at [920, 217] on input "text" at bounding box center [944, 214] width 114 height 22
type input "sta"
drag, startPoint x: 873, startPoint y: 319, endPoint x: 842, endPoint y: 315, distance: 31.4
click at [873, 320] on div at bounding box center [874, 323] width 22 height 22
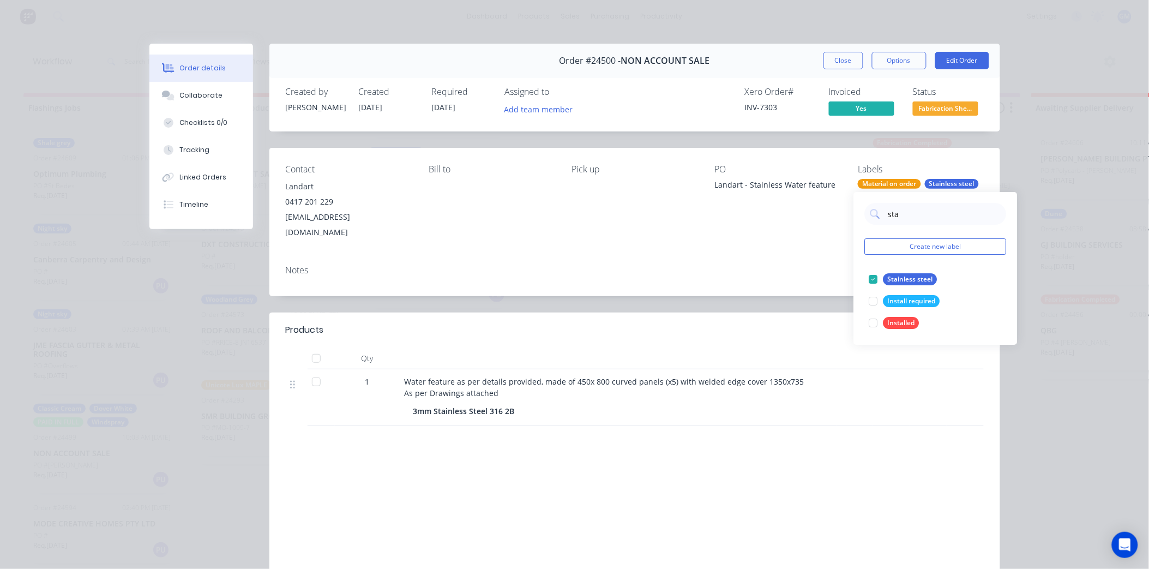
click at [735, 278] on div "Notes" at bounding box center [634, 276] width 731 height 40
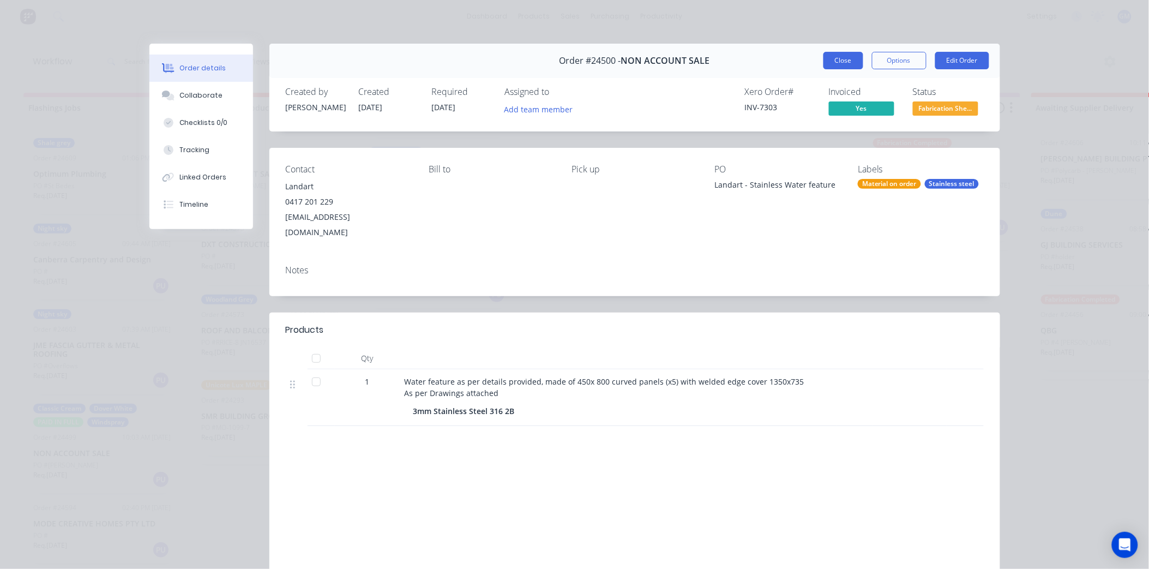
click at [832, 63] on button "Close" at bounding box center [844, 60] width 40 height 17
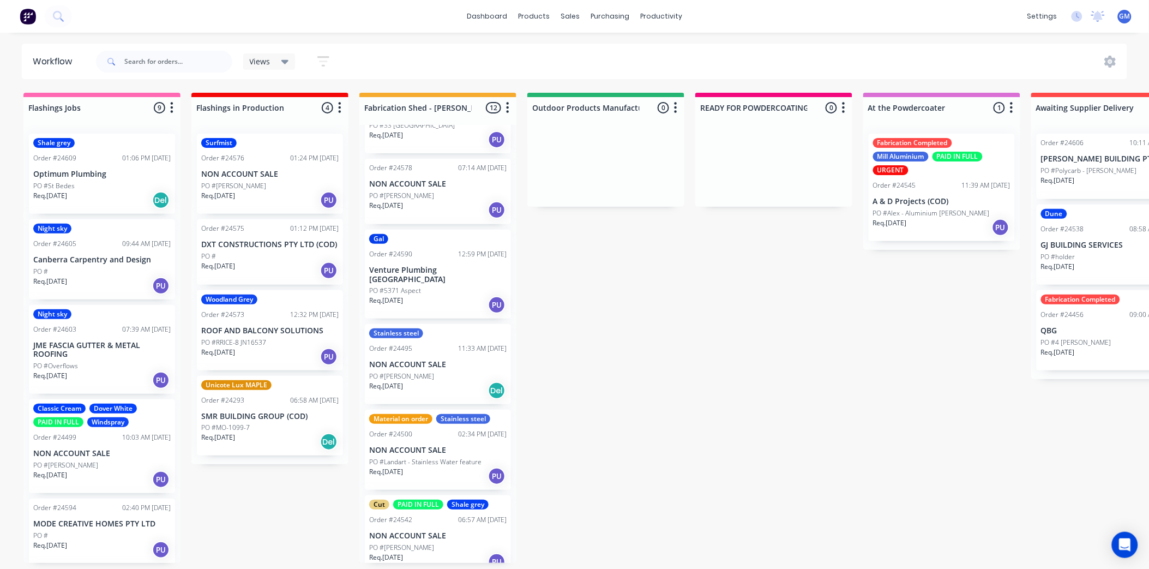
scroll to position [0, 0]
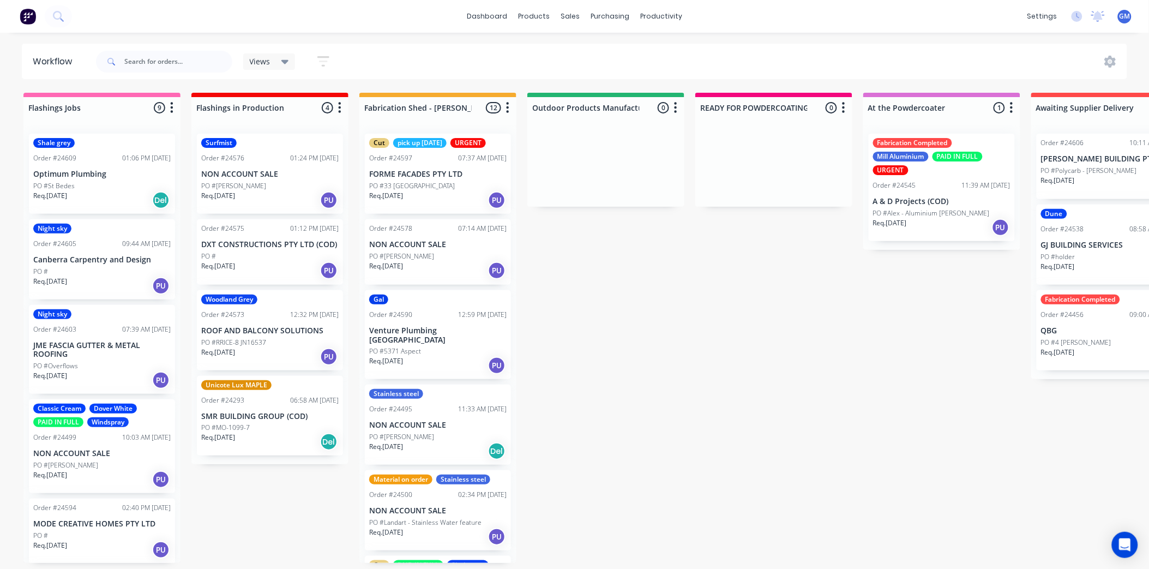
click at [418, 232] on div "Cut pick up Wednesday URGENT Order #24597 07:37 AM 11/08/25 FORME FACADES PTY L…" at bounding box center [437, 344] width 157 height 438
click at [634, 313] on div "Flashings Jobs 9 Status colour #FF69B4 hex #FF69B4 Save Cancel Notifications Em…" at bounding box center [1139, 328] width 2294 height 470
click at [439, 252] on div "PO #[PERSON_NAME]" at bounding box center [437, 256] width 137 height 10
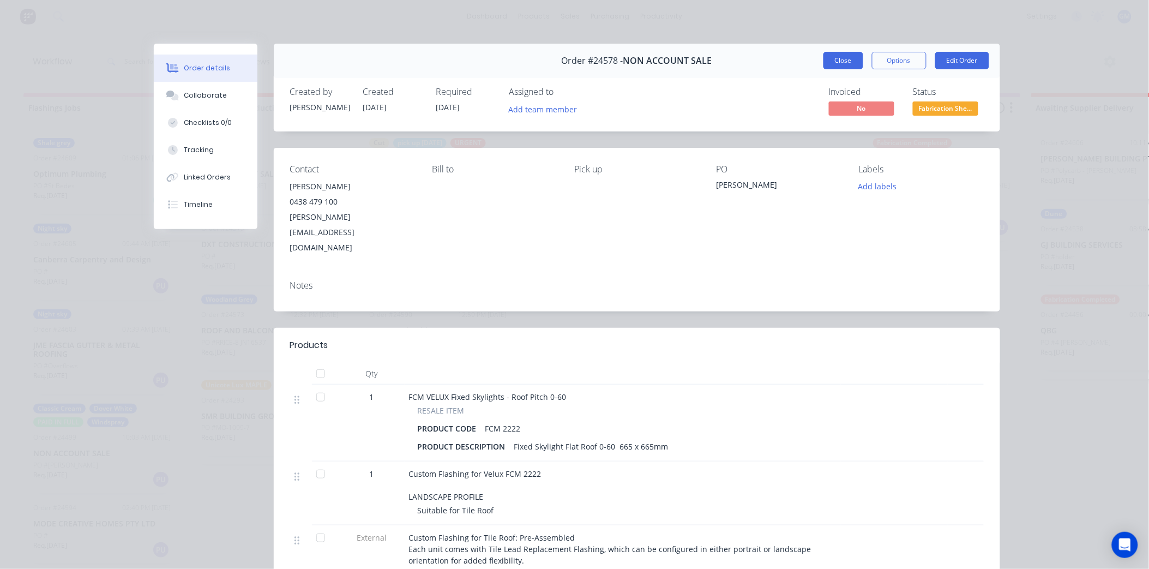
click at [842, 57] on button "Close" at bounding box center [844, 60] width 40 height 17
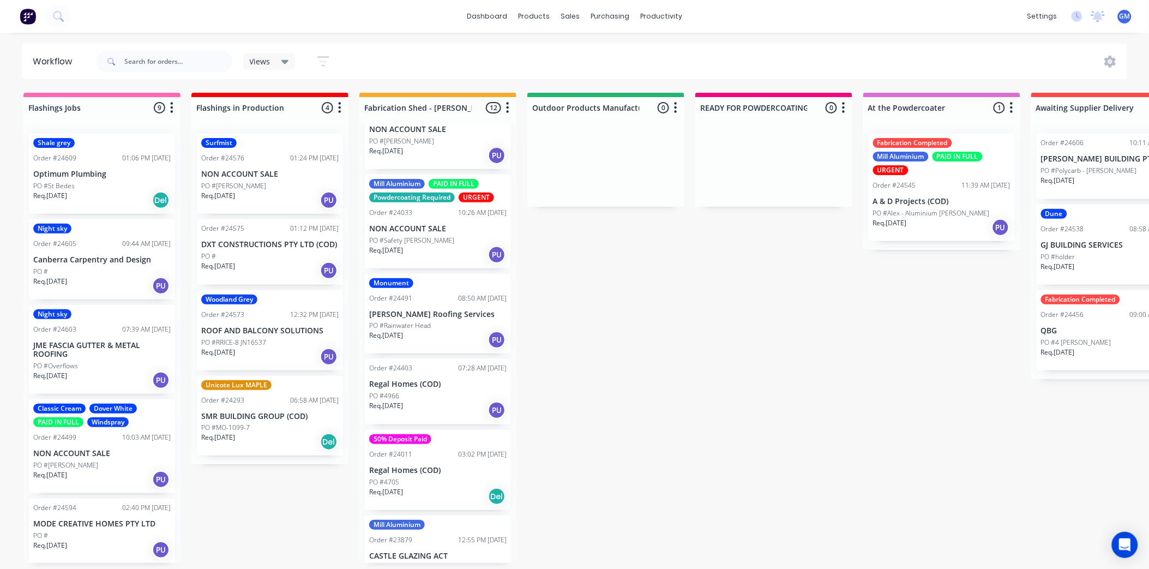
scroll to position [406, 0]
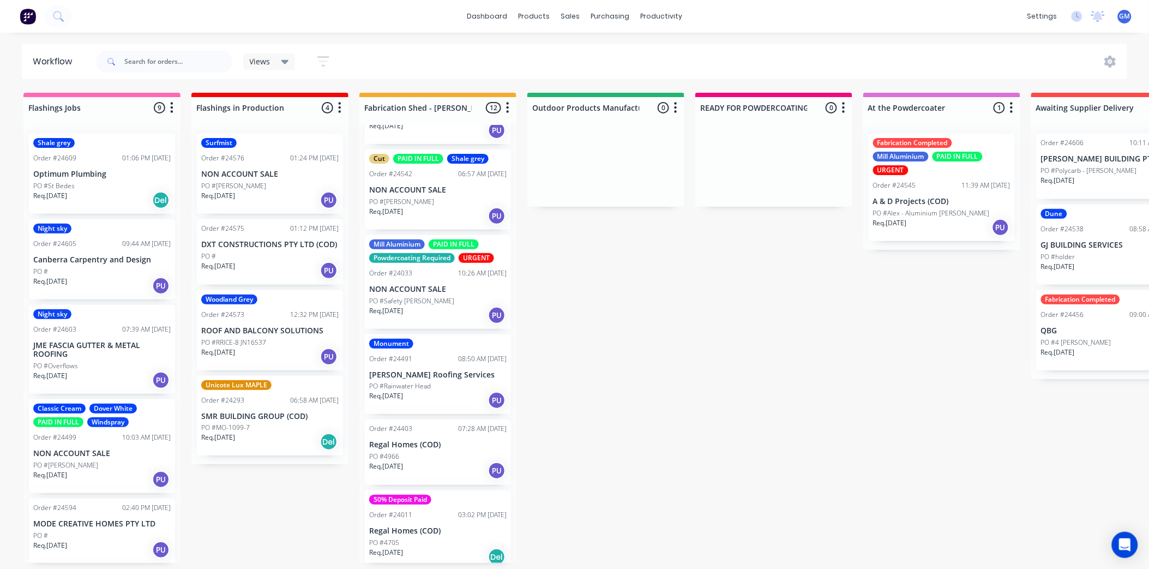
click at [438, 368] on div "Monument Order #24491 08:50 AM 01/08/25 Dylan Roofing Services PO #Rainwater He…" at bounding box center [438, 374] width 146 height 80
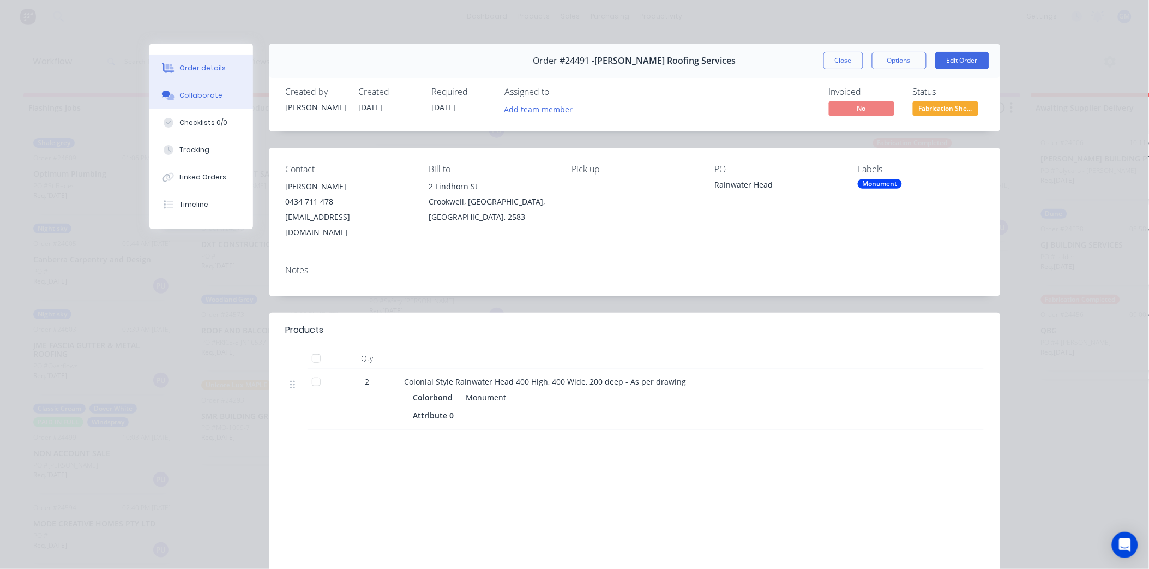
click at [200, 94] on div "Collaborate" at bounding box center [200, 96] width 43 height 10
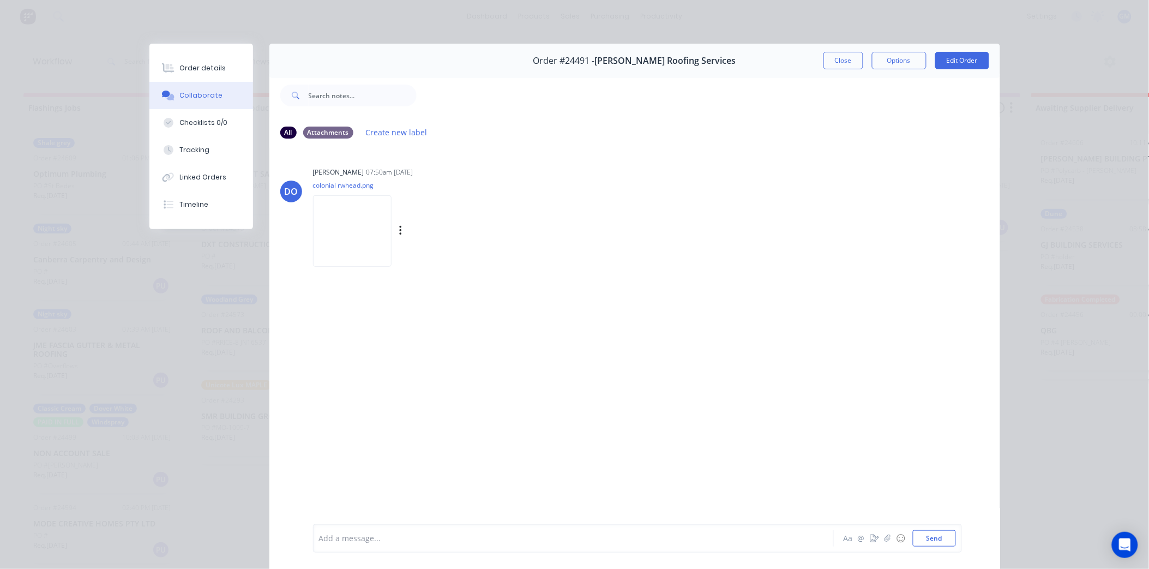
click at [350, 227] on img at bounding box center [352, 230] width 79 height 71
click at [218, 66] on button "Order details" at bounding box center [201, 68] width 104 height 27
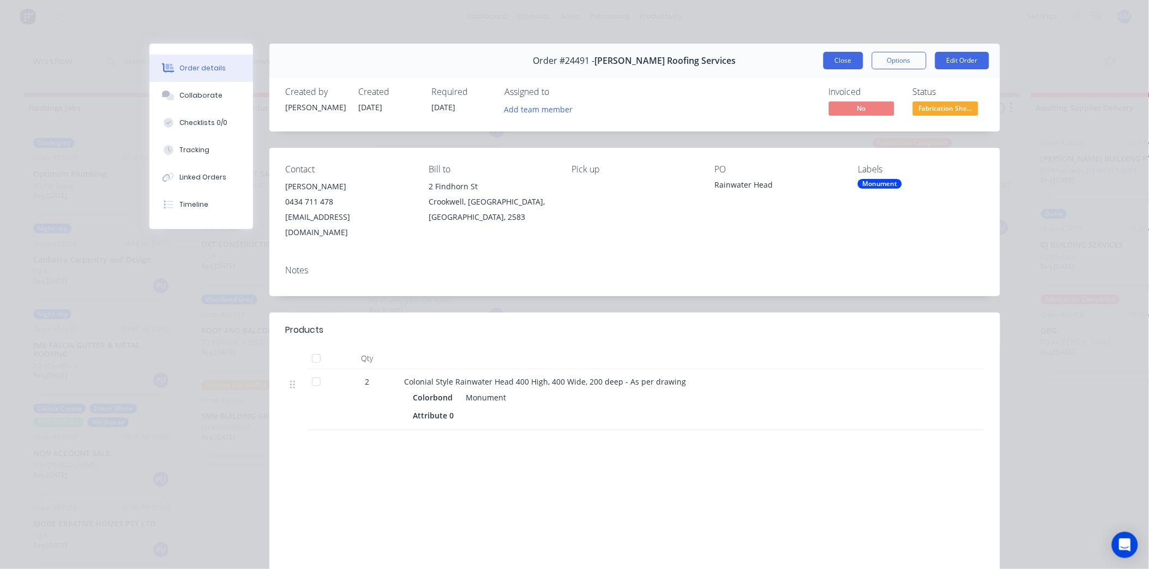
click at [838, 56] on button "Close" at bounding box center [844, 60] width 40 height 17
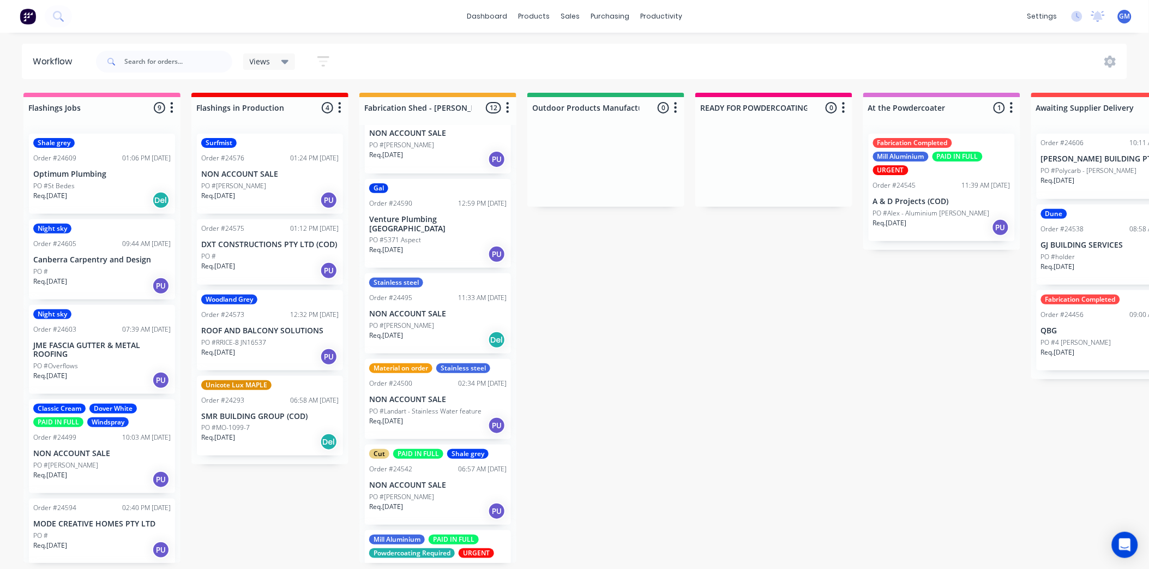
scroll to position [0, 0]
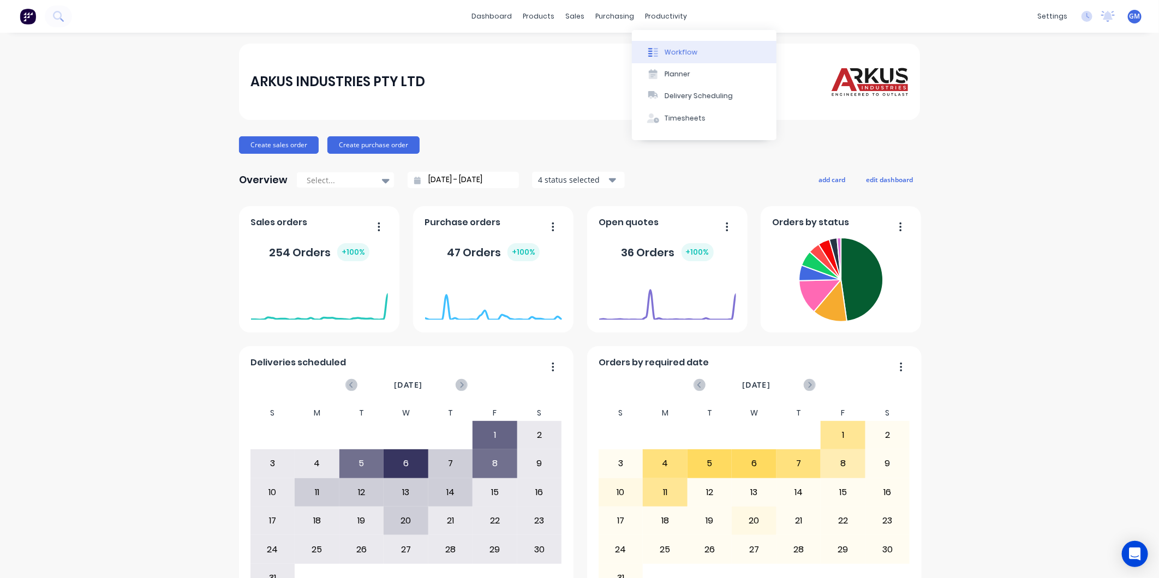
click at [683, 51] on div "Workflow" at bounding box center [680, 52] width 33 height 10
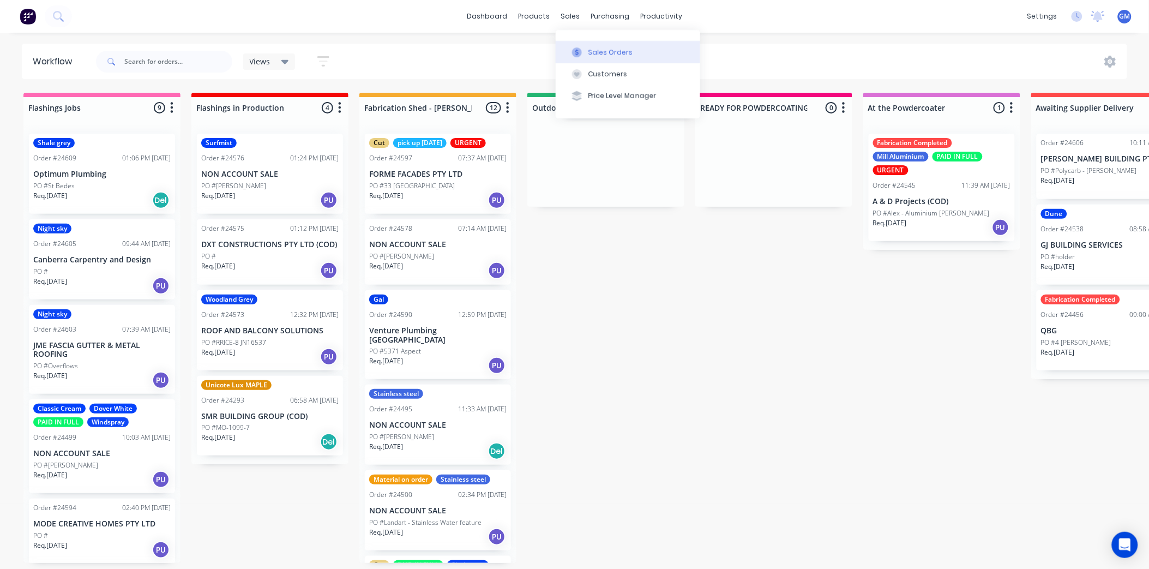
click at [591, 51] on div "Sales Orders" at bounding box center [611, 52] width 45 height 10
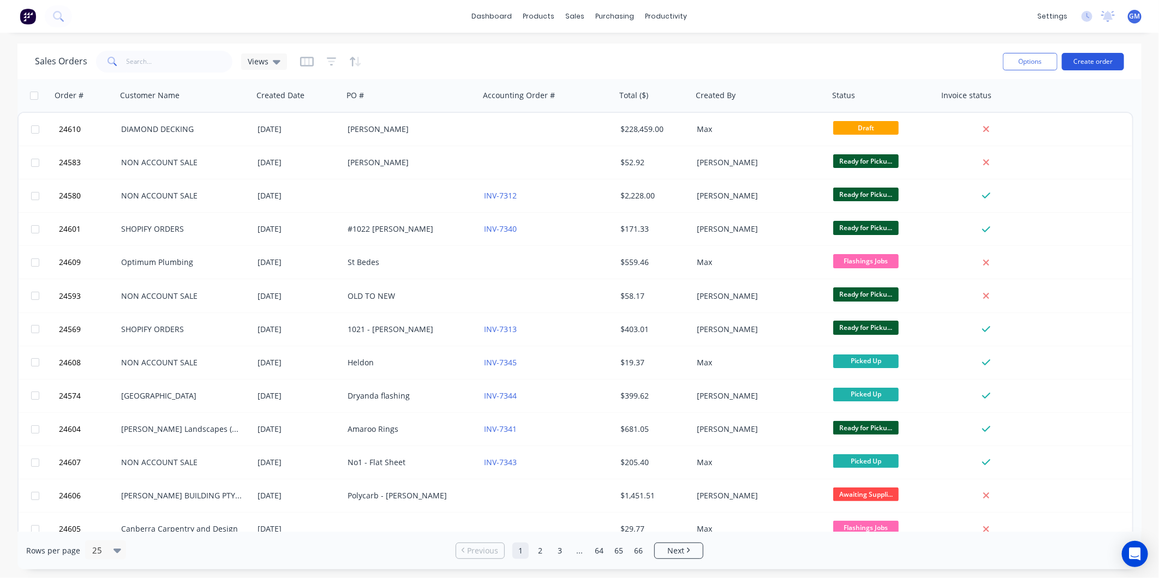
click at [1089, 61] on button "Create order" at bounding box center [1092, 61] width 62 height 17
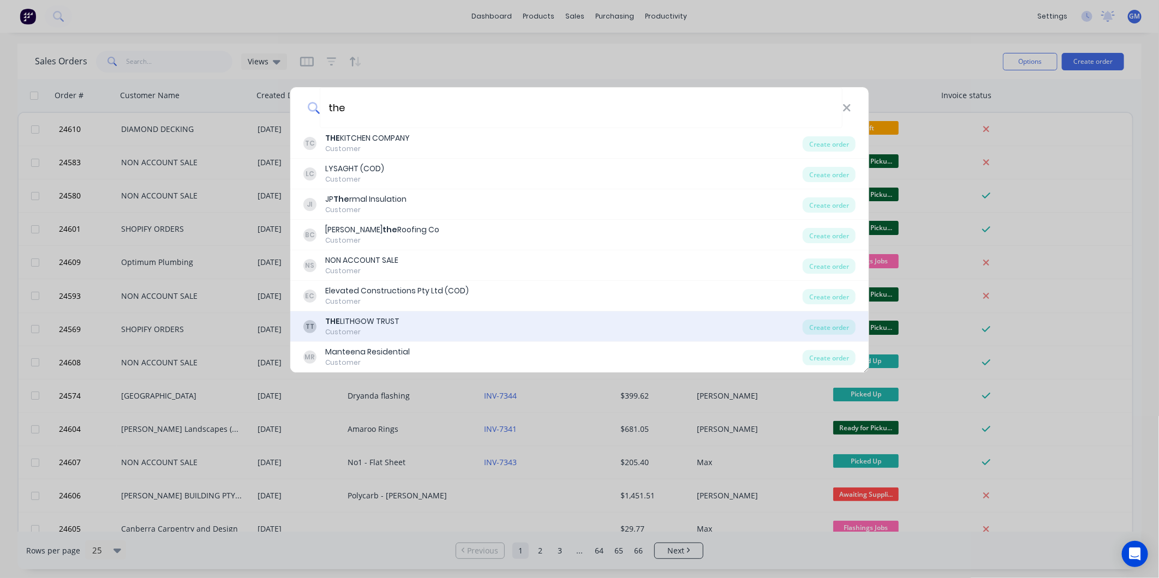
type input "the"
click at [385, 323] on div "THE LITHGOW TRUST" at bounding box center [362, 321] width 74 height 11
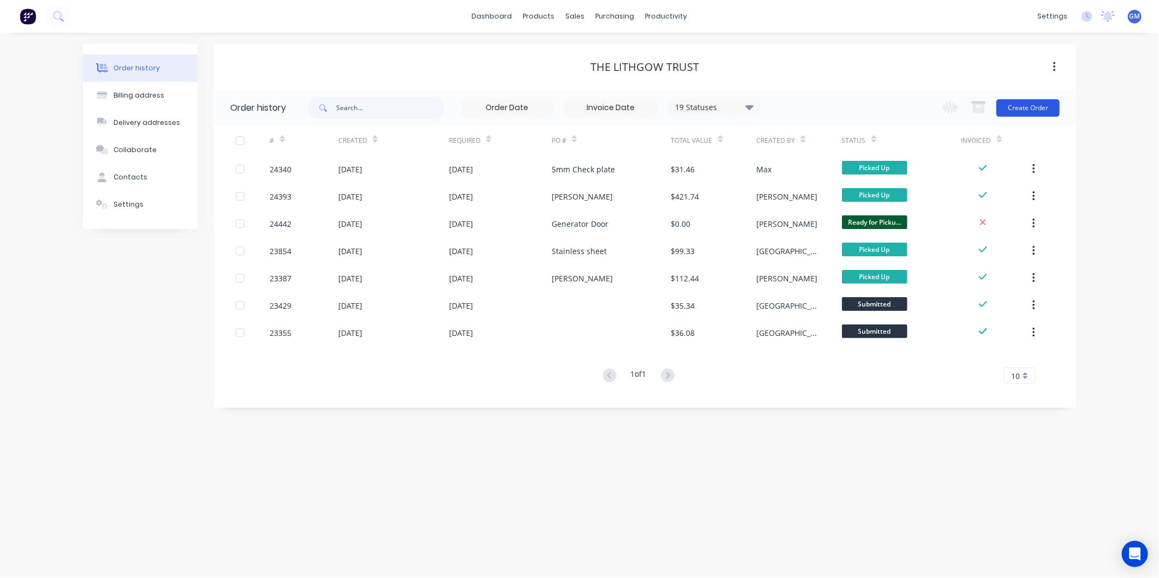
click at [1023, 107] on button "Create Order" at bounding box center [1027, 107] width 63 height 17
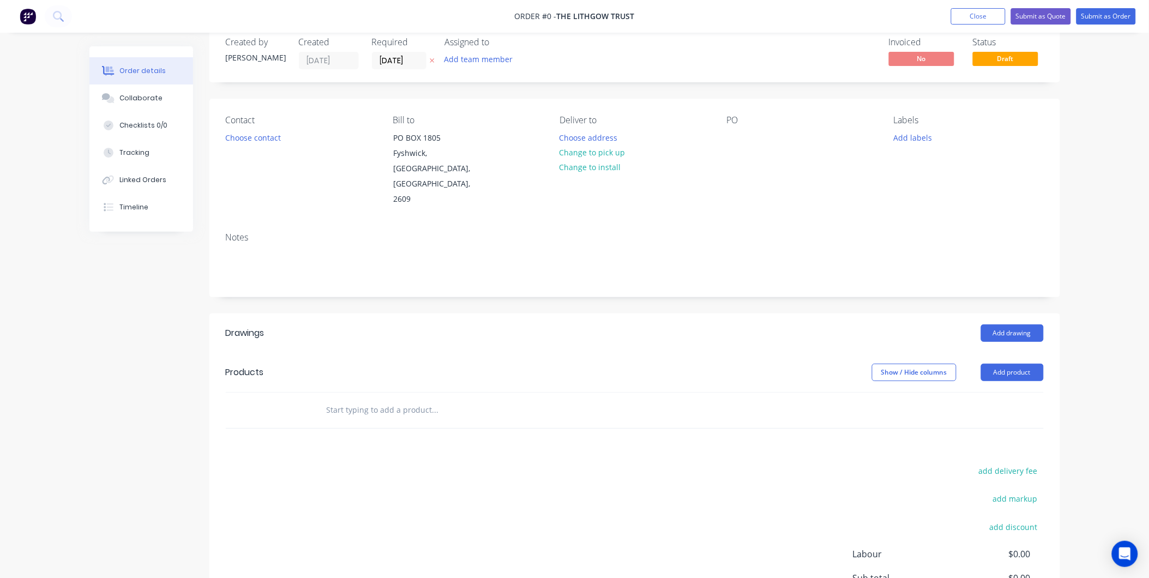
scroll to position [15, 0]
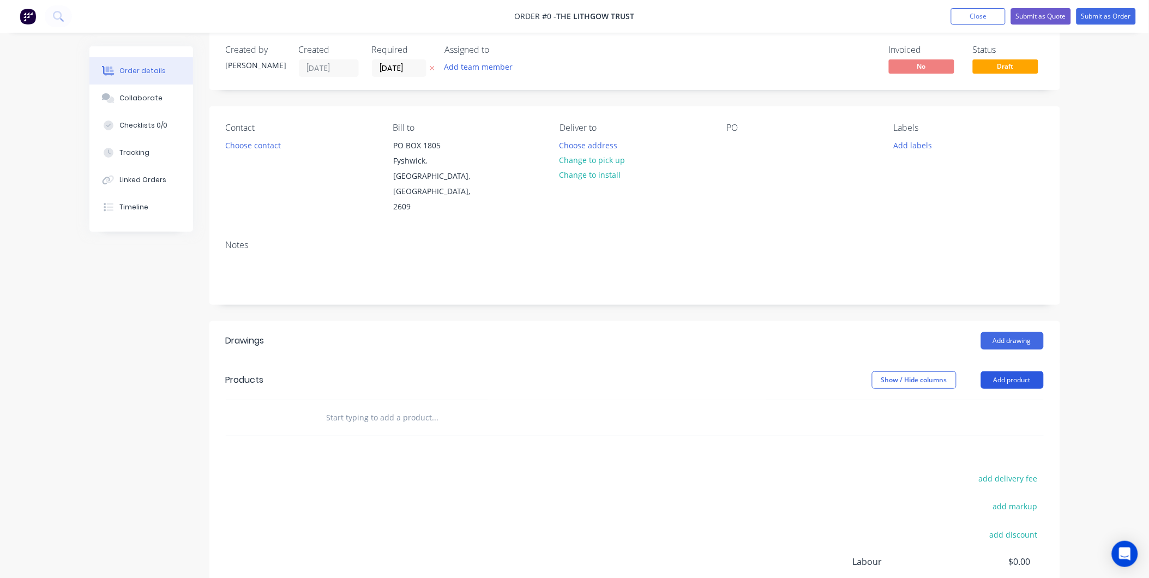
click at [1017, 371] on button "Add product" at bounding box center [1012, 379] width 63 height 17
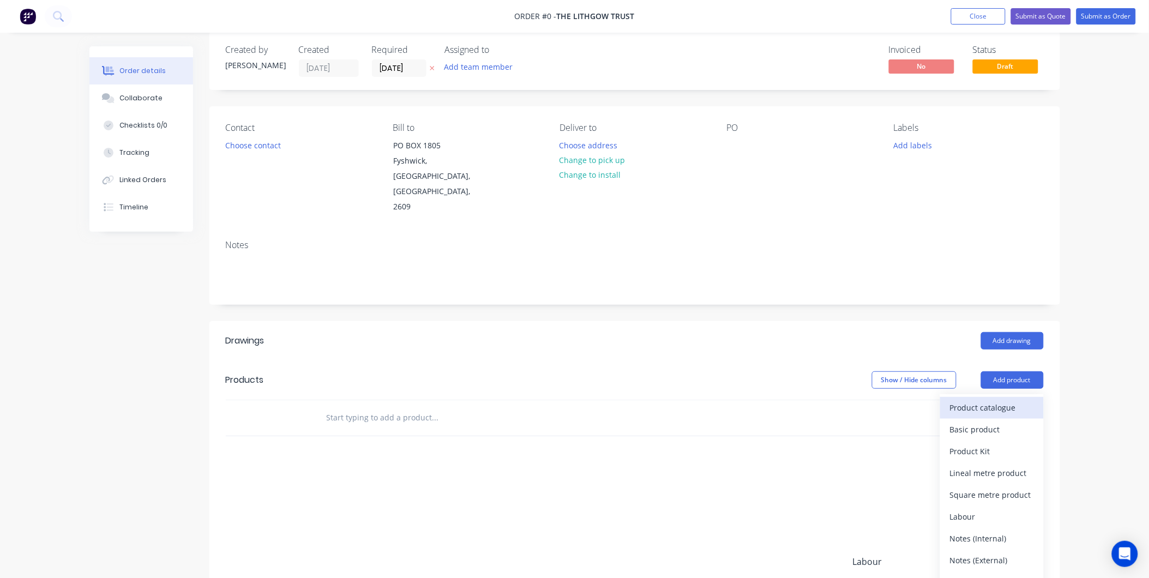
click at [997, 400] on div "Product catalogue" at bounding box center [992, 408] width 84 height 16
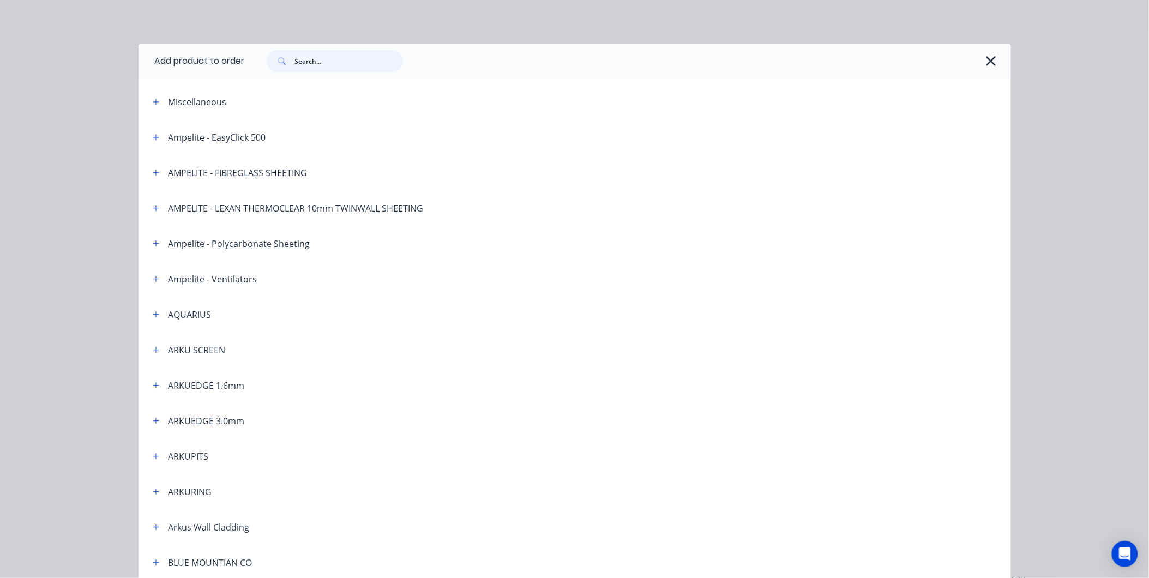
click at [314, 60] on input "text" at bounding box center [349, 61] width 108 height 22
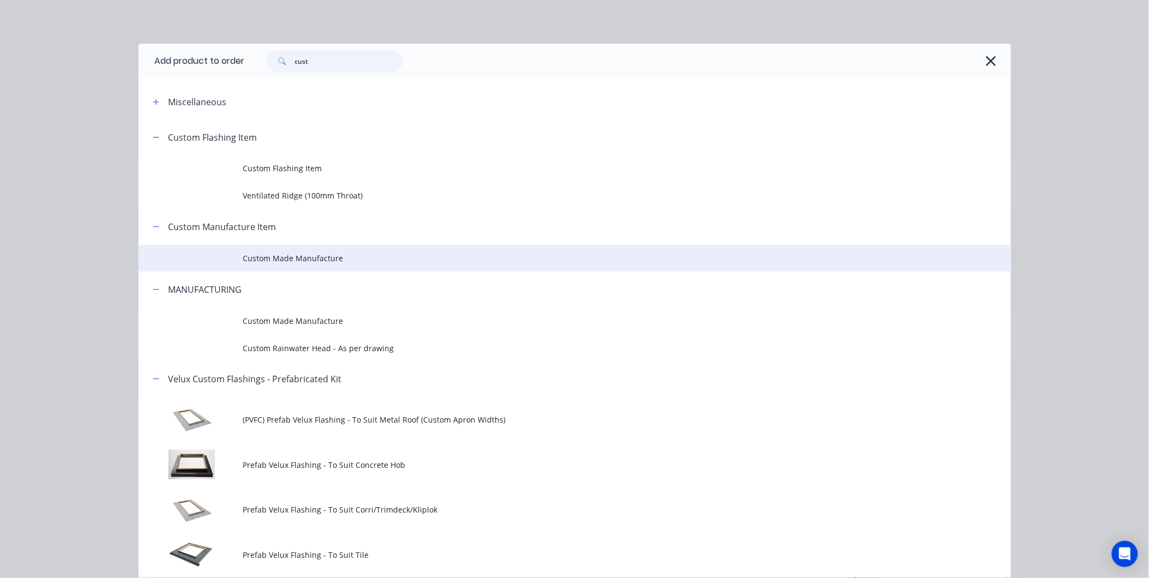
type input "cust"
click at [299, 254] on span "Custom Made Manufacture" at bounding box center [550, 258] width 614 height 11
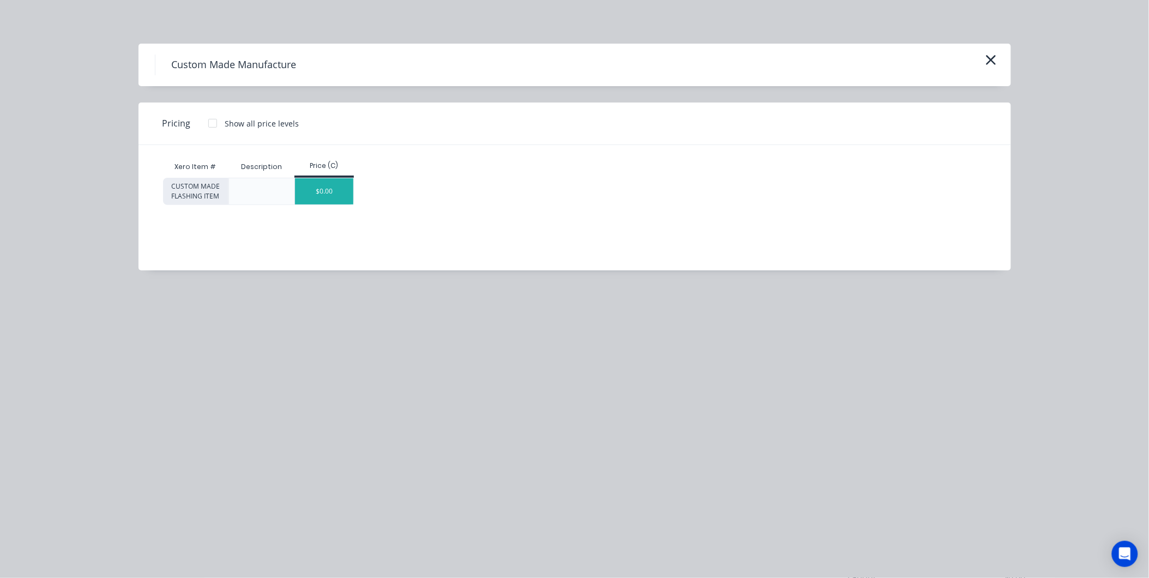
click at [338, 191] on div "$0.00" at bounding box center [324, 191] width 58 height 26
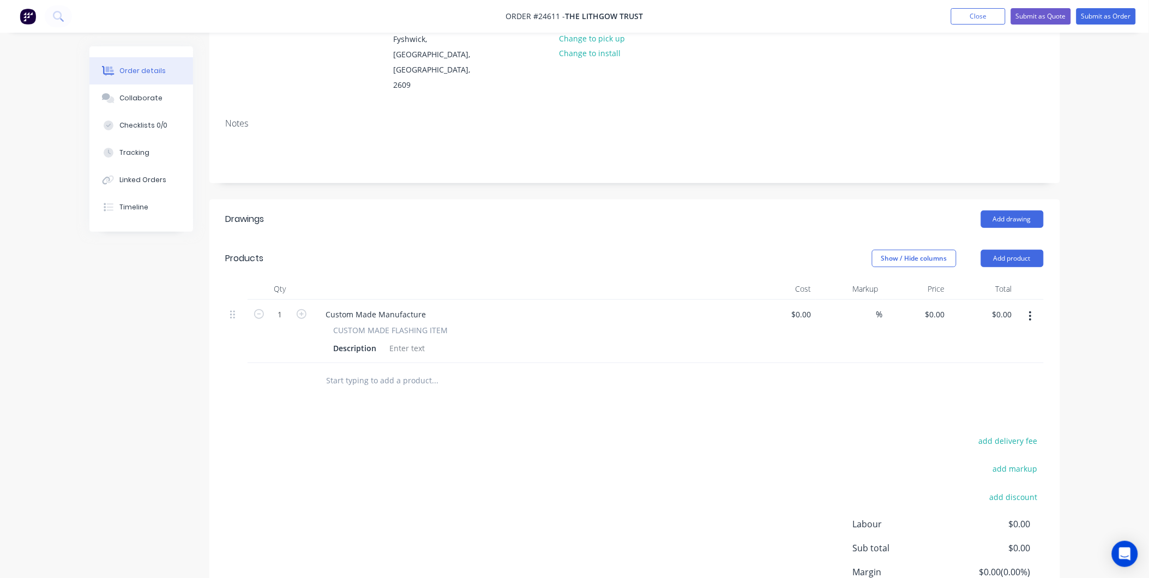
scroll to position [75, 0]
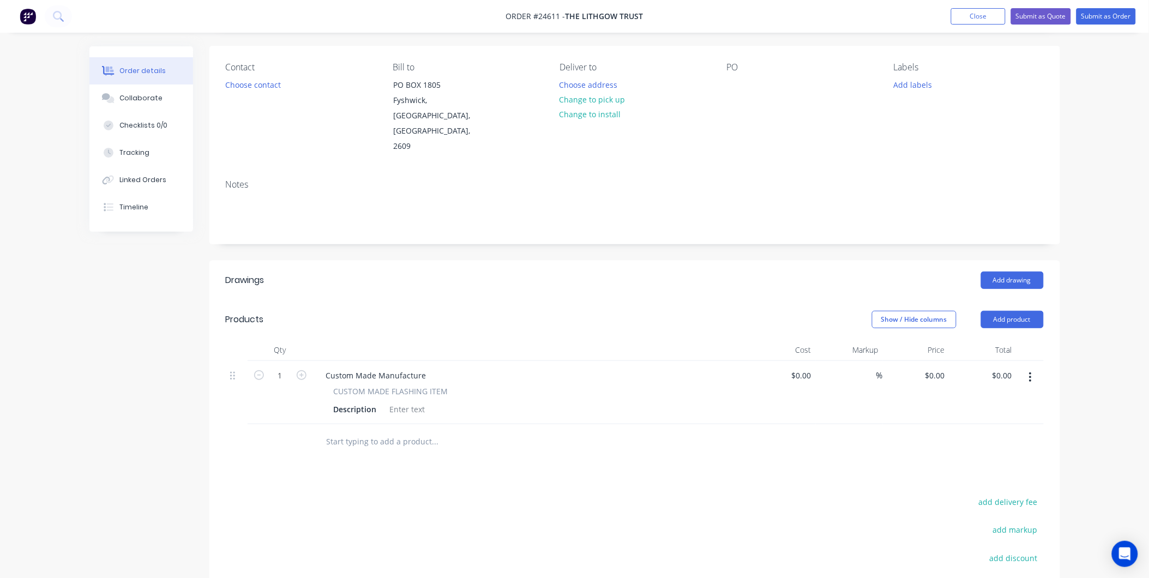
click at [444, 386] on span "CUSTOM MADE FLASHING ITEM" at bounding box center [391, 391] width 115 height 11
click at [406, 401] on div at bounding box center [408, 409] width 44 height 16
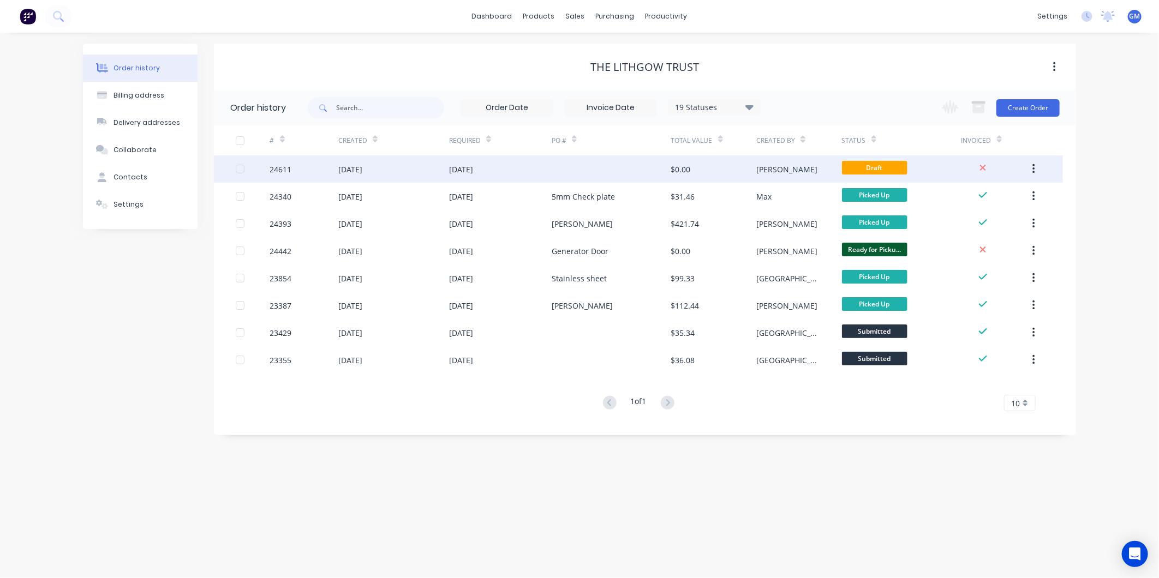
click at [501, 168] on div "[DATE]" at bounding box center [500, 168] width 103 height 27
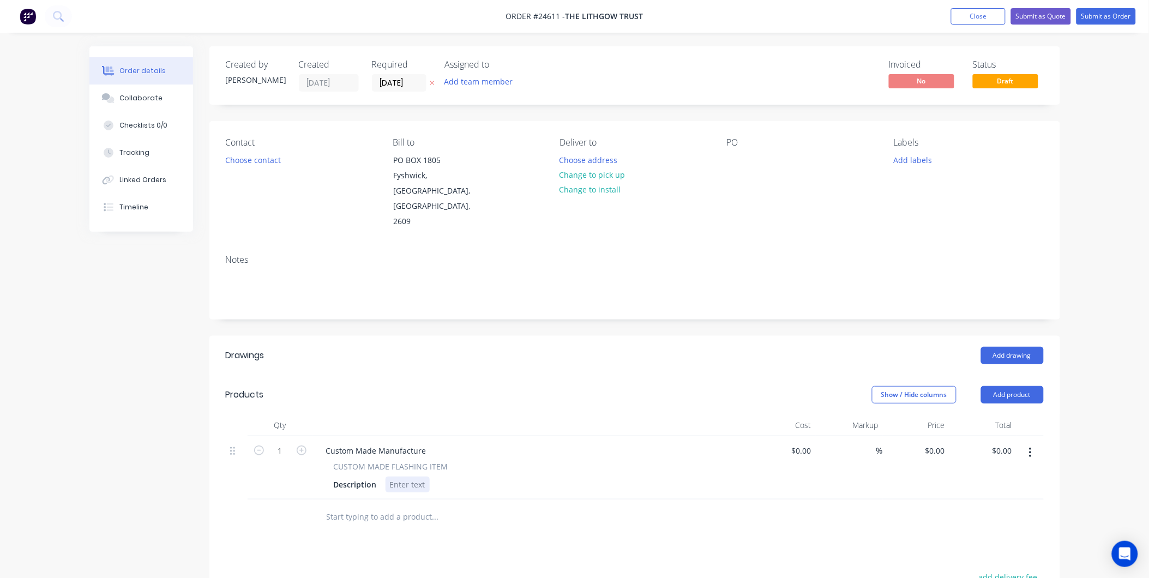
click at [415, 477] on div at bounding box center [408, 485] width 44 height 16
click at [482, 395] on header "Products Show / Hide columns Add product" at bounding box center [634, 394] width 851 height 39
click at [491, 477] on div "Modify Light Bar Rack for car" at bounding box center [443, 490] width 114 height 27
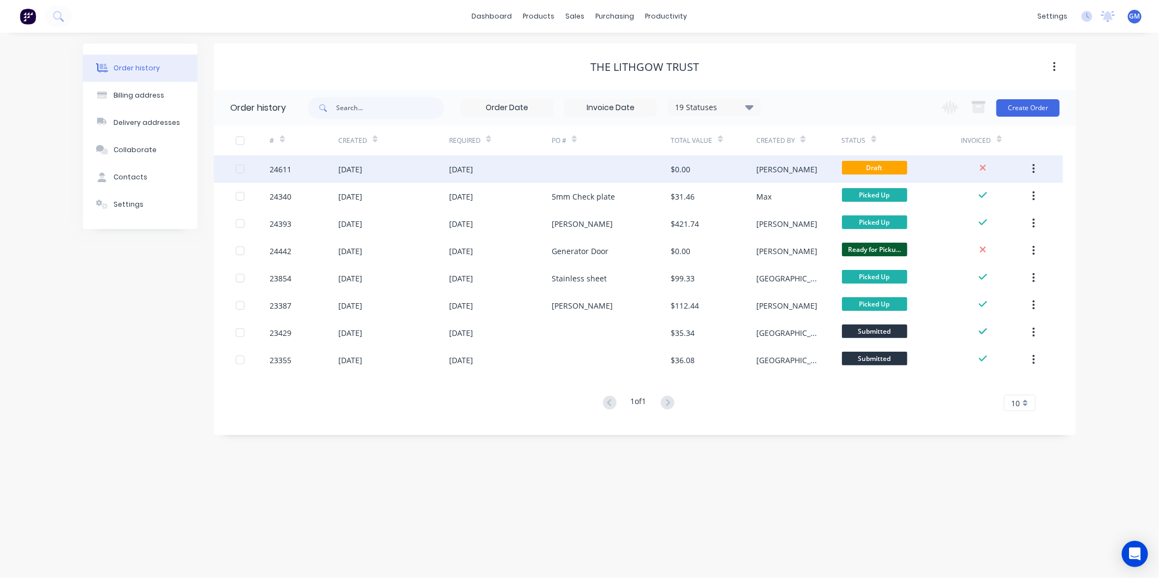
click at [465, 172] on div "[DATE]" at bounding box center [461, 169] width 24 height 11
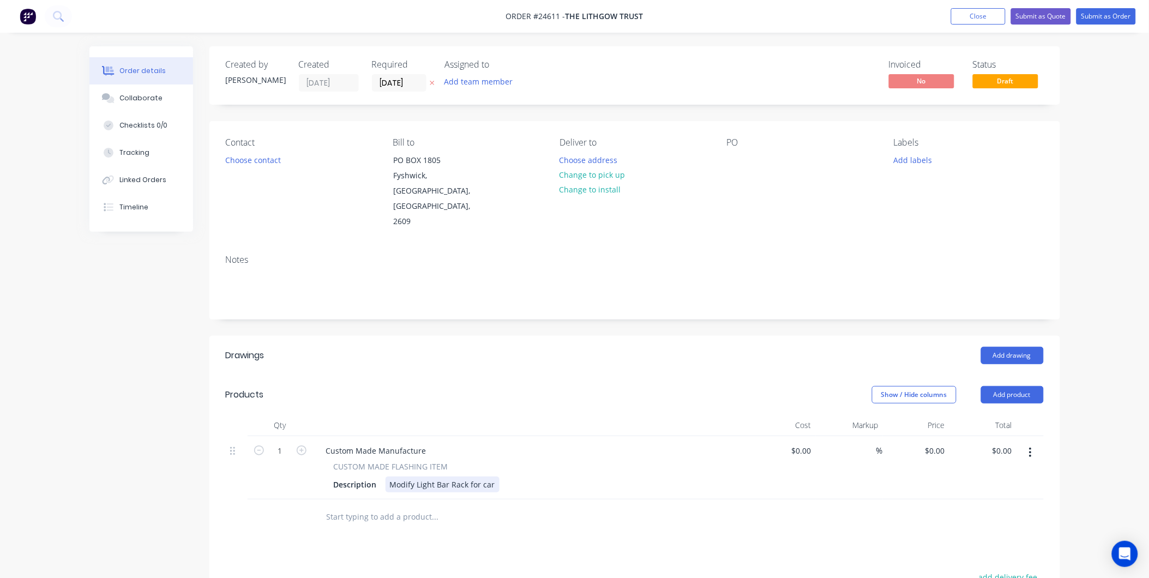
click at [491, 477] on div "Modify Light Bar Rack for car" at bounding box center [443, 485] width 114 height 16
click at [551, 390] on header "Products Show / Hide columns Add product" at bounding box center [634, 394] width 851 height 39
click at [632, 386] on div "Show / Hide columns Add product" at bounding box center [721, 394] width 644 height 17
click at [541, 477] on div "Modify Light Bar Rack for car as discussed" at bounding box center [467, 485] width 163 height 16
click at [401, 484] on div "Modify Light Bar Rack for car as discussed." at bounding box center [468, 496] width 165 height 39
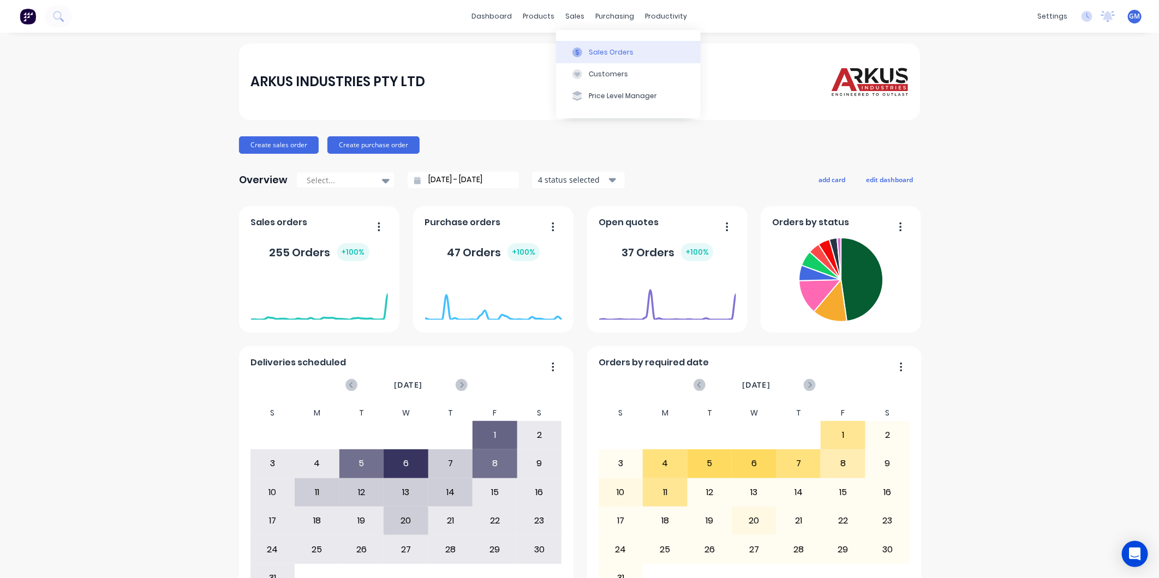
click at [595, 50] on div "Sales Orders" at bounding box center [611, 52] width 45 height 10
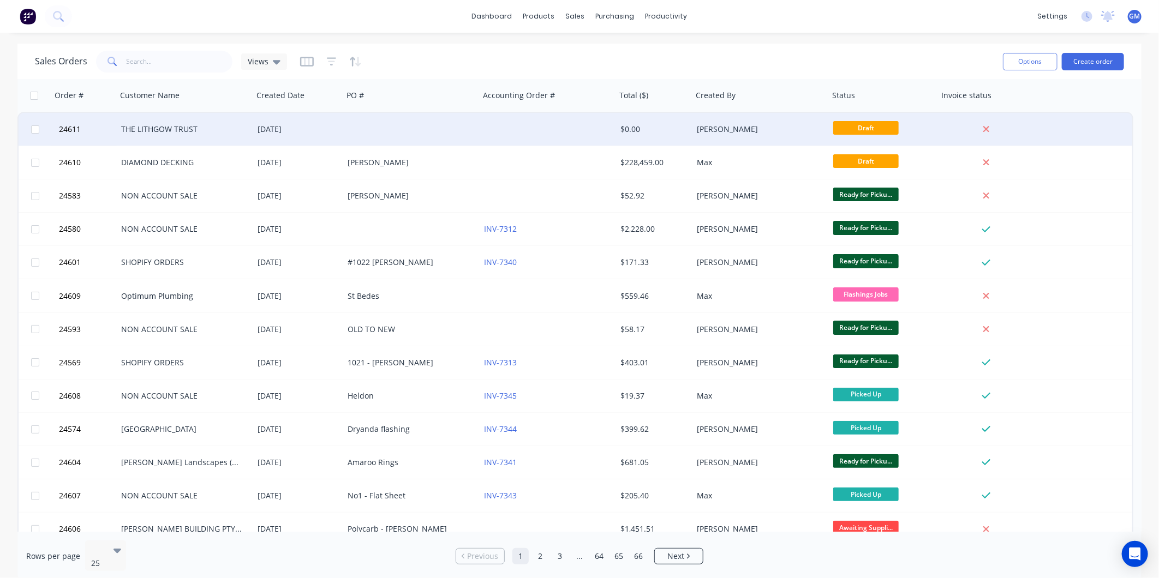
click at [531, 130] on div at bounding box center [547, 129] width 136 height 33
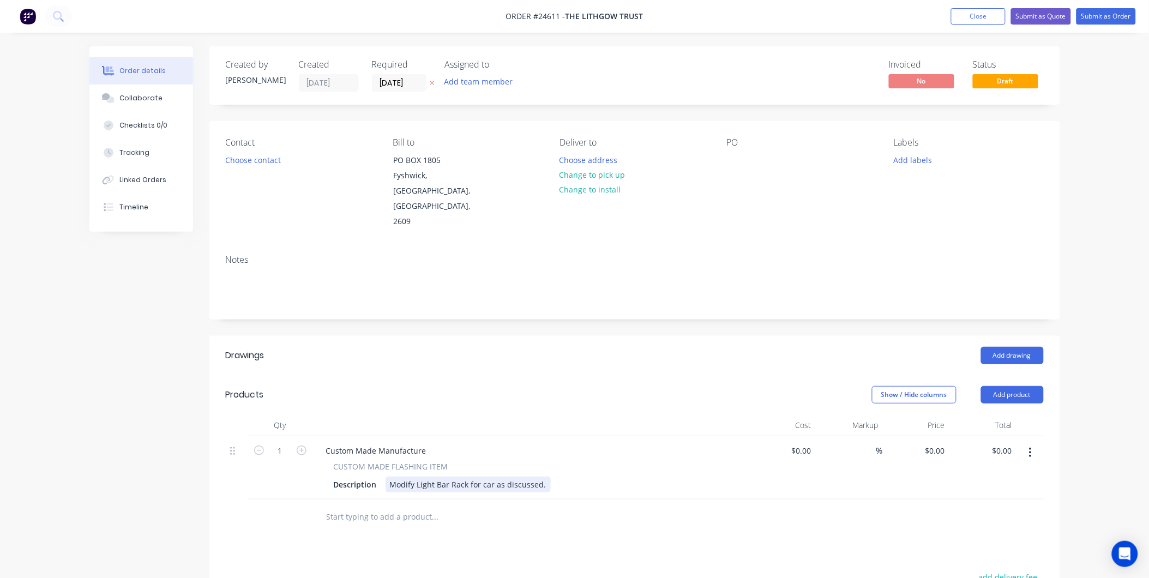
click at [597, 461] on div "CUSTOM MADE FLASHING ITEM Description Modify Light Bar Rack for car as discusse…" at bounding box center [531, 477] width 428 height 32
click at [502, 483] on div "Modify Light Bar Rack for car as discussed." at bounding box center [468, 485] width 165 height 16
click at [392, 491] on div "Modify Light Bar Rack for car as discussed." at bounding box center [468, 485] width 165 height 16
click at [661, 536] on div at bounding box center [509, 540] width 393 height 35
click at [1101, 17] on button "Submit as Order" at bounding box center [1106, 16] width 59 height 16
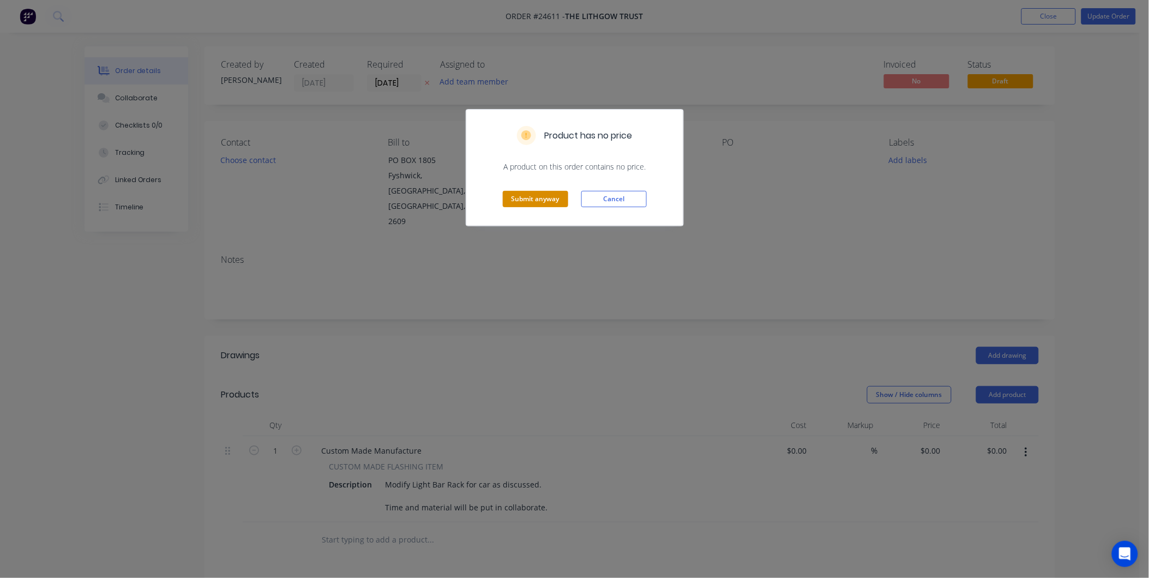
click at [547, 200] on button "Submit anyway" at bounding box center [535, 199] width 65 height 16
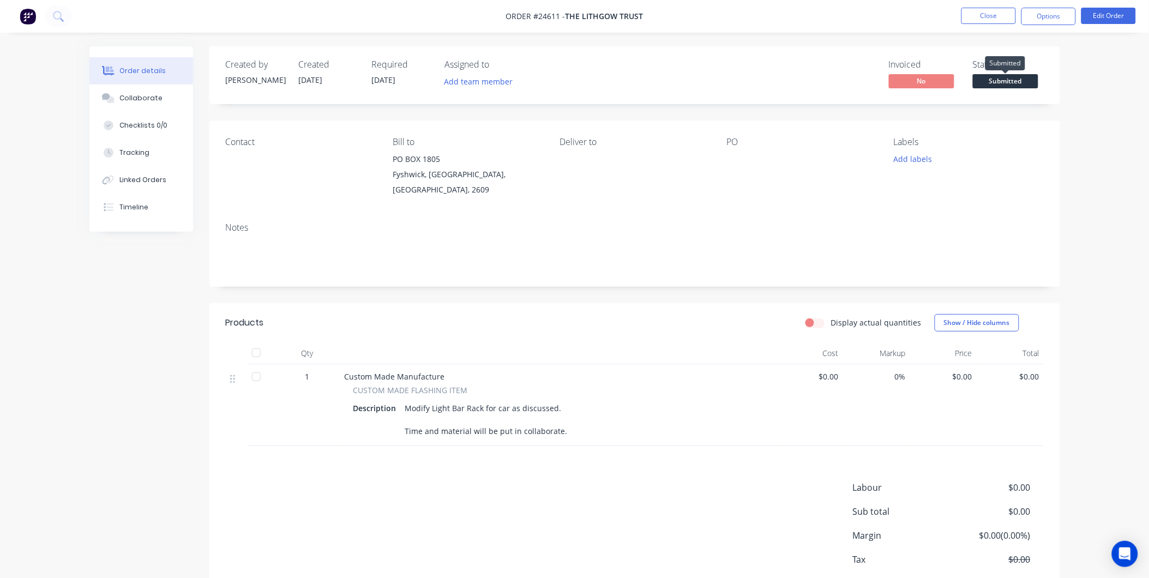
click at [1018, 81] on span "Submitted" at bounding box center [1005, 81] width 65 height 14
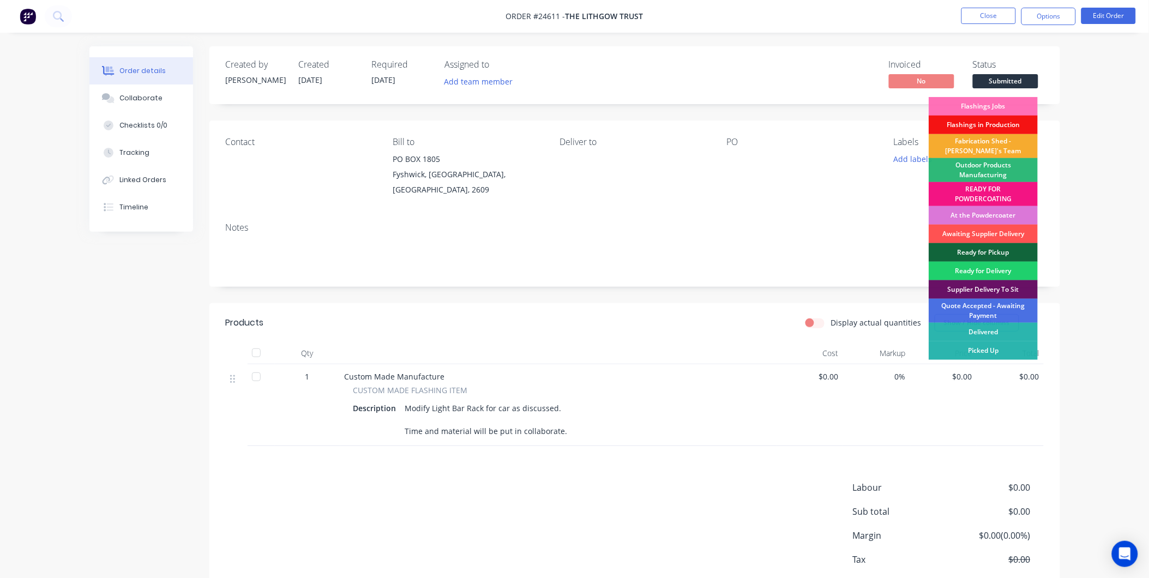
click at [999, 142] on div "Fabrication Shed - [PERSON_NAME]'s Team" at bounding box center [983, 146] width 109 height 24
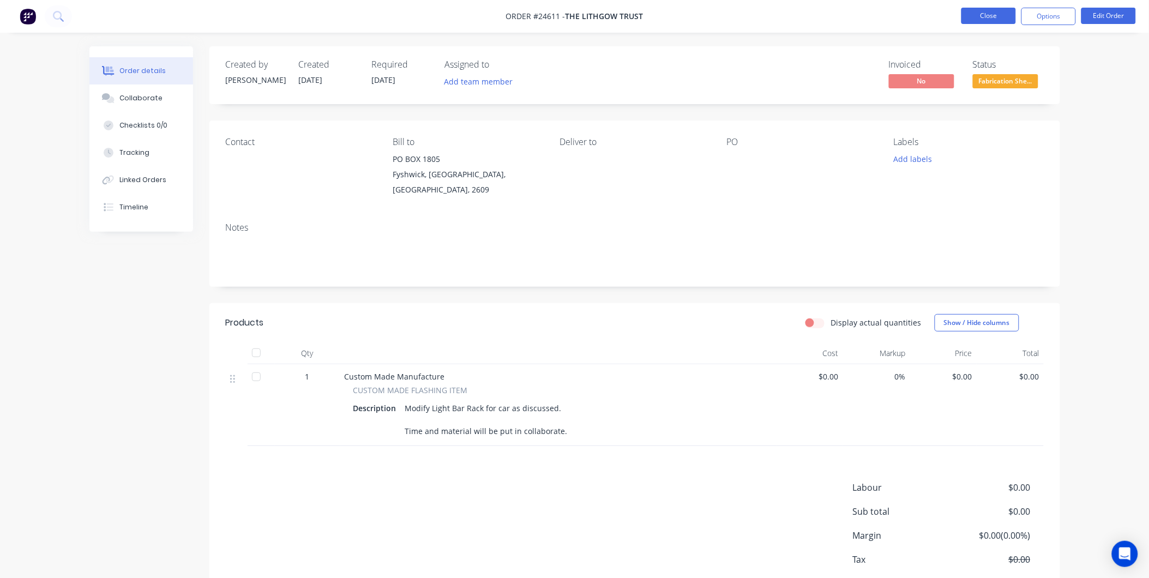
click at [989, 15] on button "Close" at bounding box center [989, 16] width 55 height 16
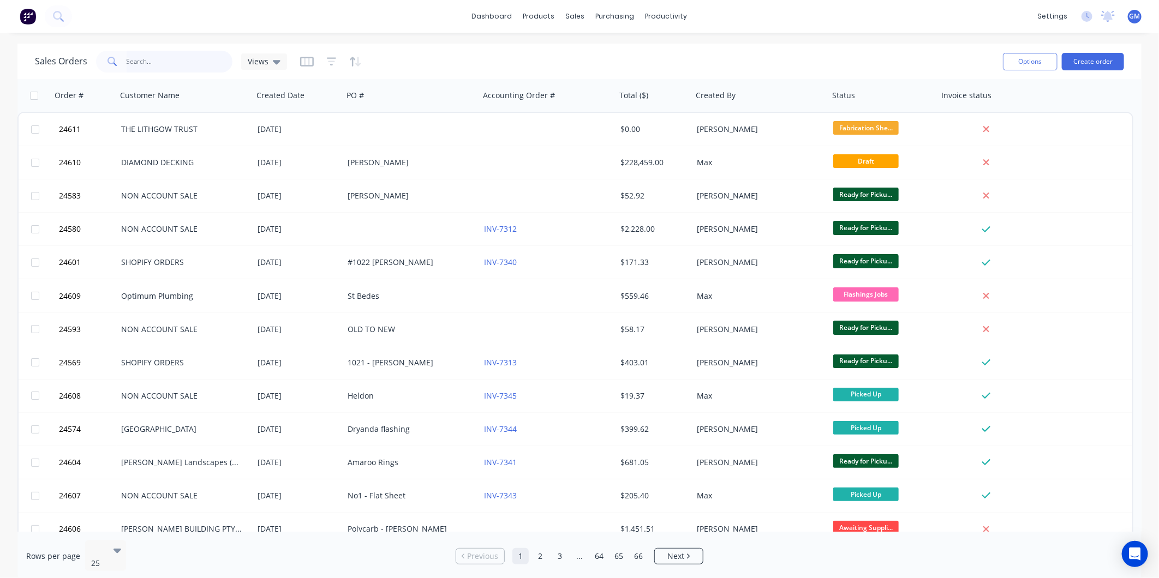
click at [177, 68] on input "text" at bounding box center [180, 62] width 106 height 22
type input "the li"
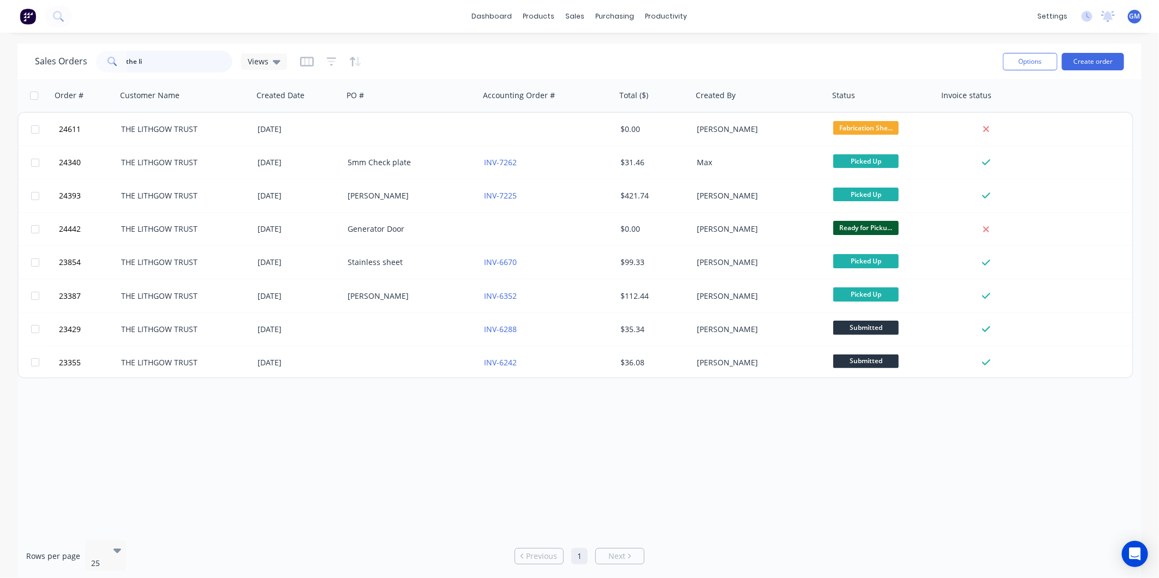
click at [161, 64] on input "the li" at bounding box center [180, 62] width 106 height 22
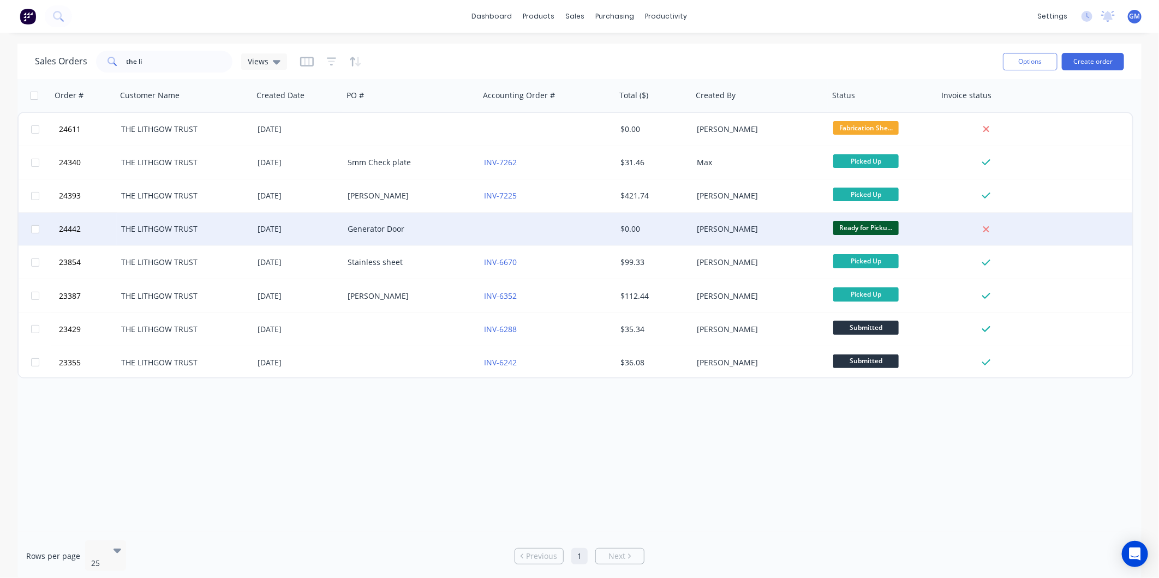
click at [728, 226] on div "[PERSON_NAME]" at bounding box center [757, 229] width 121 height 11
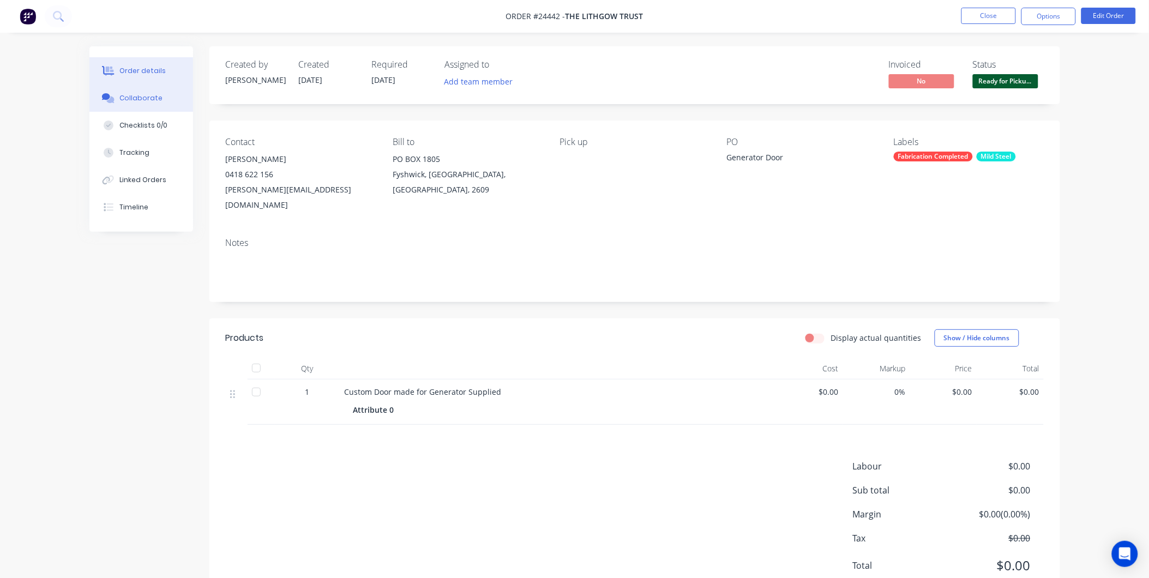
click at [142, 96] on div "Collaborate" at bounding box center [140, 98] width 43 height 10
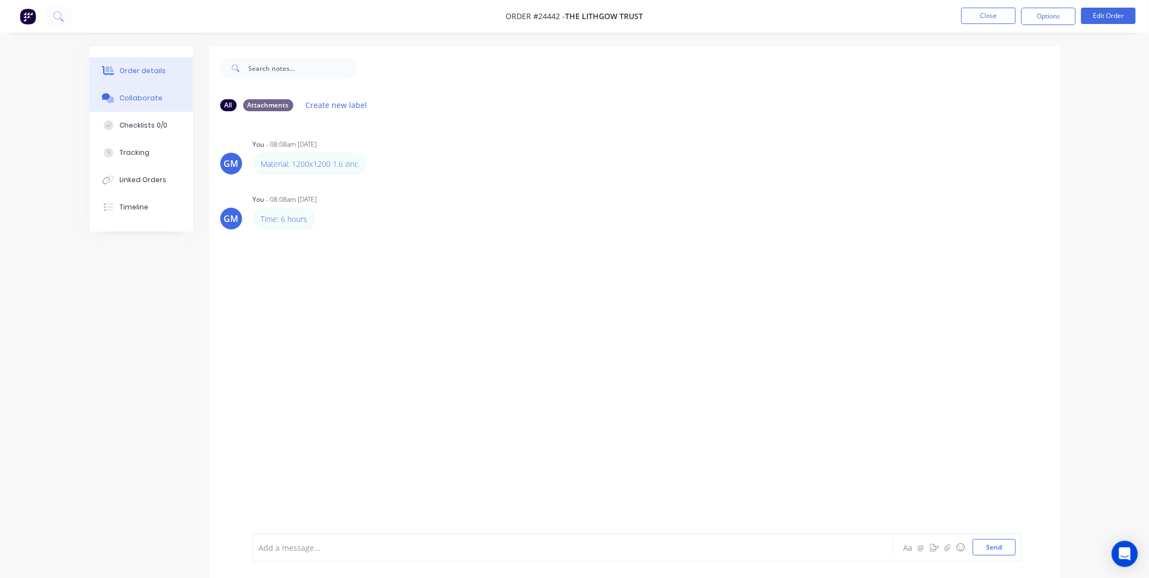
click at [154, 69] on div "Order details" at bounding box center [142, 71] width 46 height 10
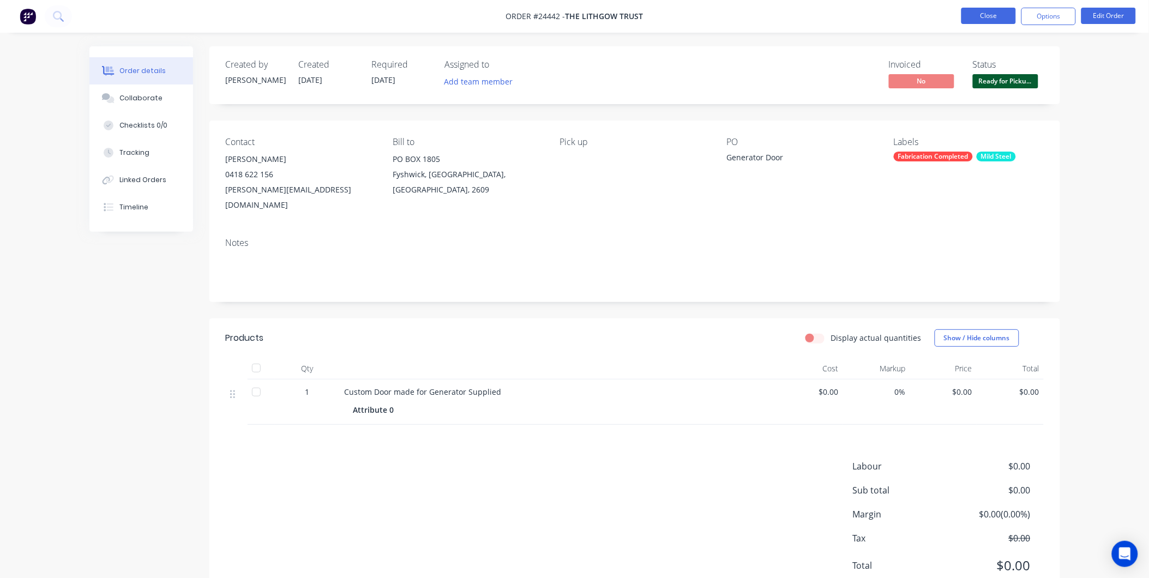
click at [996, 15] on button "Close" at bounding box center [989, 16] width 55 height 16
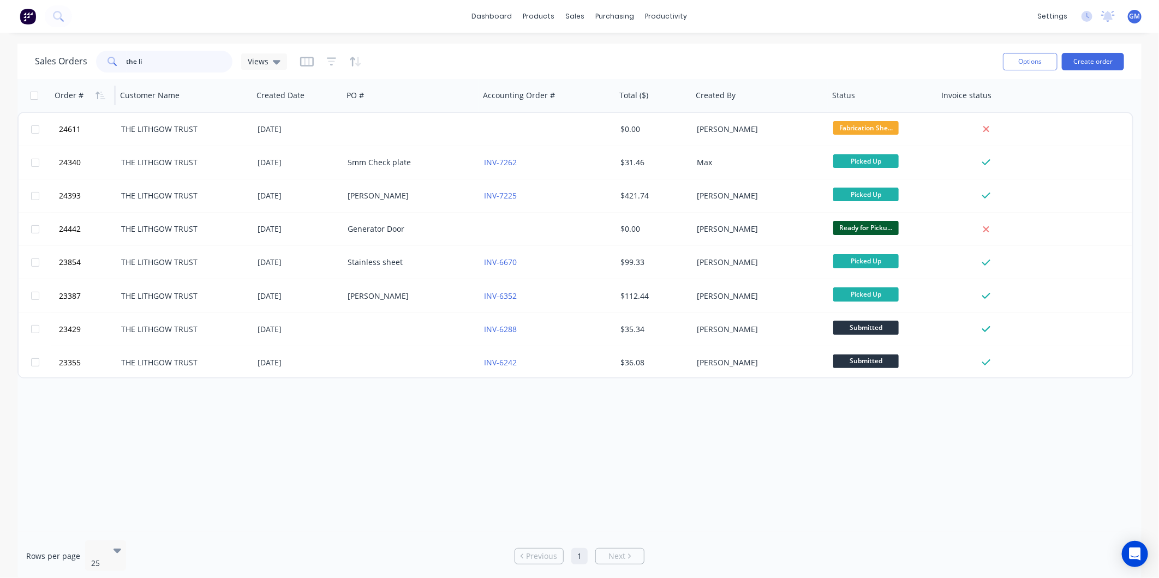
drag, startPoint x: 143, startPoint y: 63, endPoint x: 79, endPoint y: 87, distance: 68.9
click at [0, 64] on html "dashboard products sales purchasing productivity dashboard products Product Cat…" at bounding box center [579, 289] width 1159 height 578
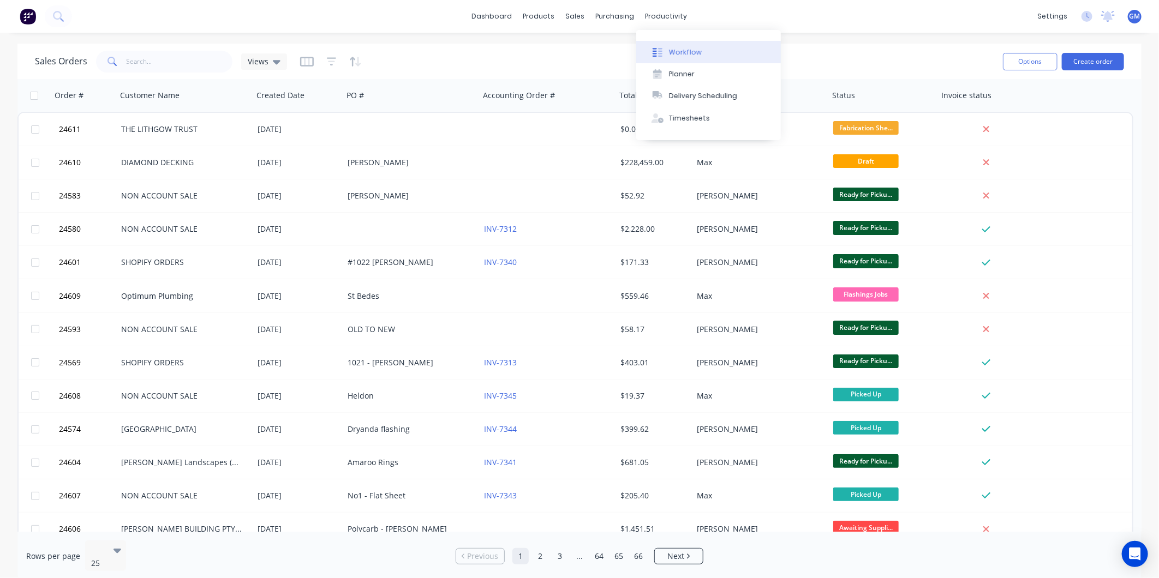
click at [679, 50] on div "Workflow" at bounding box center [685, 52] width 33 height 10
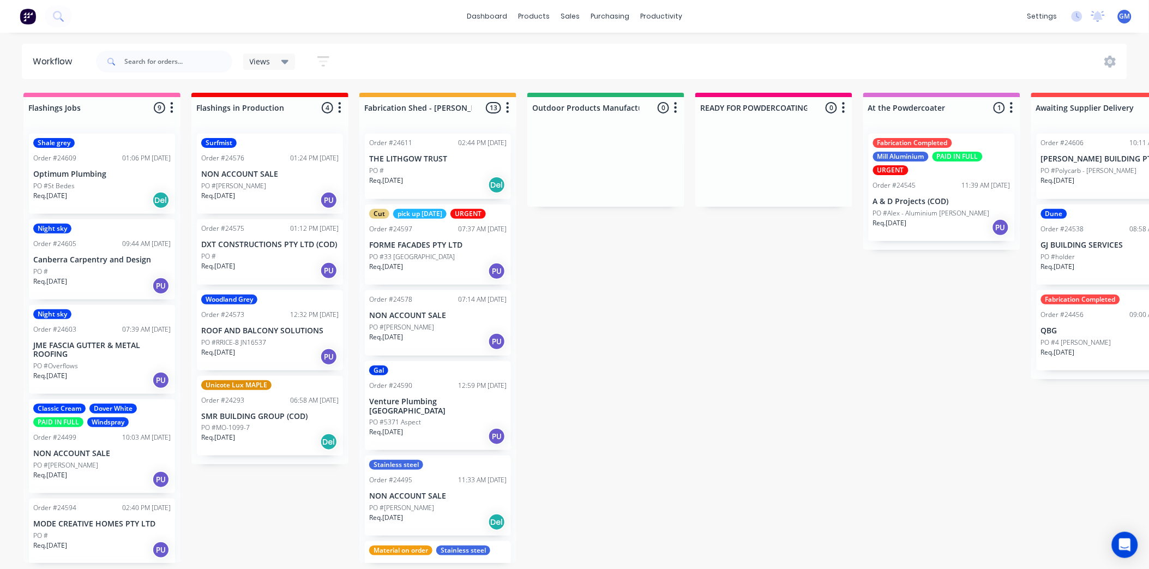
click at [446, 177] on div "Req. [DATE] Del" at bounding box center [437, 185] width 137 height 19
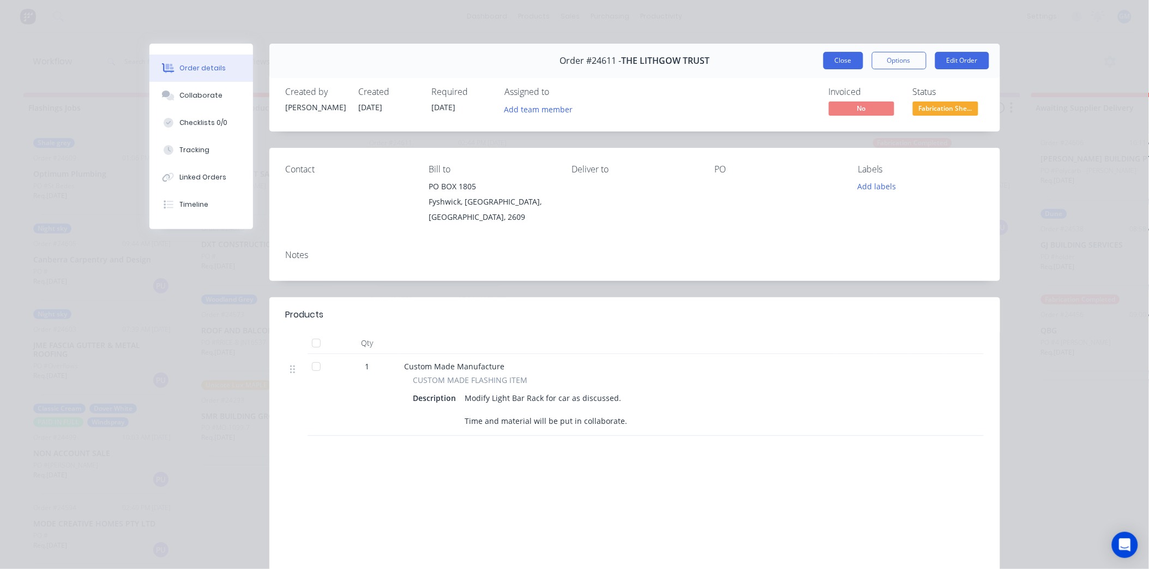
click at [836, 61] on button "Close" at bounding box center [844, 60] width 40 height 17
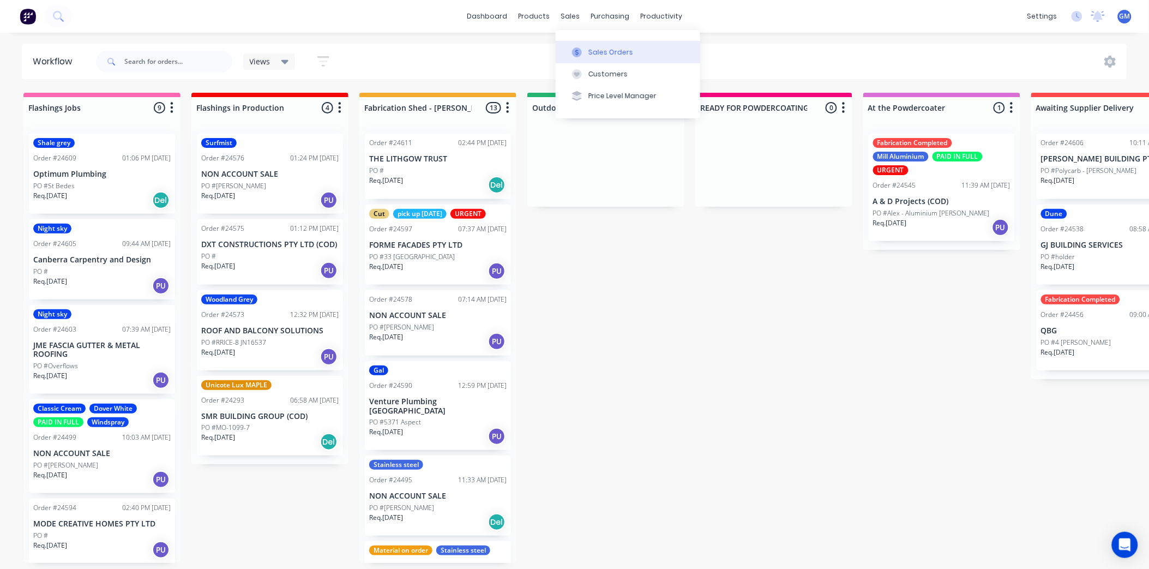
click at [601, 57] on button "Sales Orders" at bounding box center [628, 52] width 145 height 22
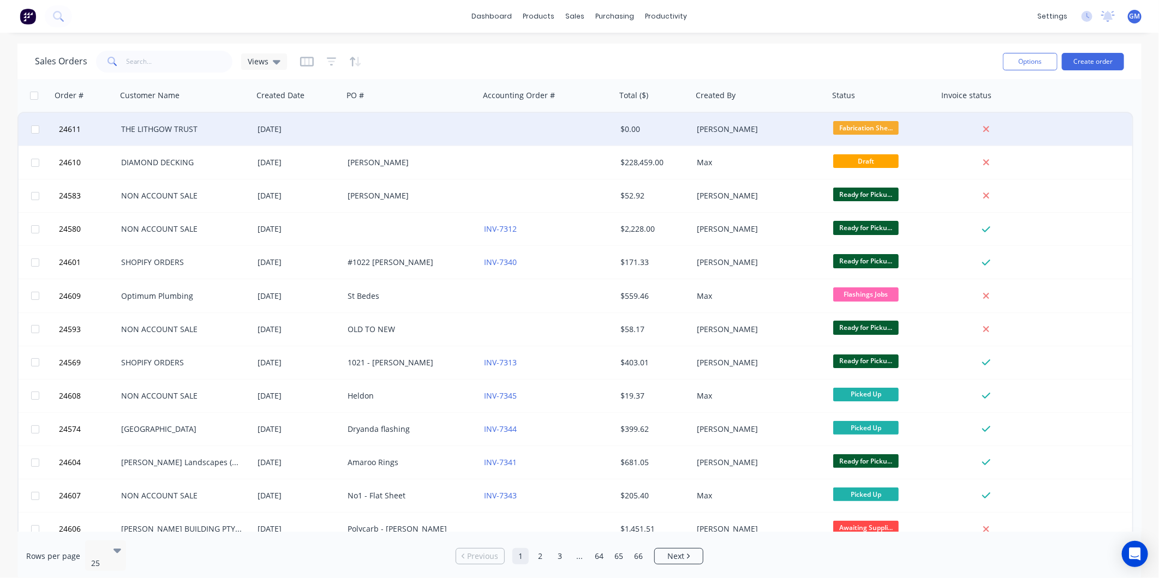
click at [178, 115] on div "THE LITHGOW TRUST" at bounding box center [185, 129] width 136 height 33
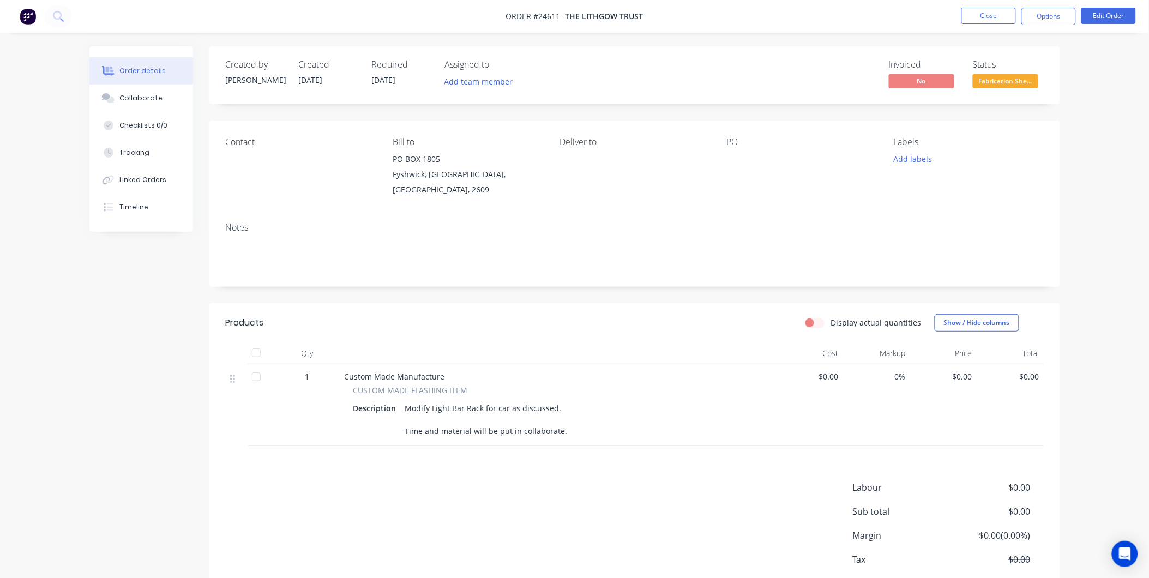
click at [734, 145] on div "PO" at bounding box center [801, 142] width 149 height 10
click at [731, 154] on div at bounding box center [795, 159] width 136 height 15
click at [740, 145] on div "PO" at bounding box center [801, 142] width 149 height 10
click at [1114, 12] on button "Edit Order" at bounding box center [1109, 16] width 55 height 16
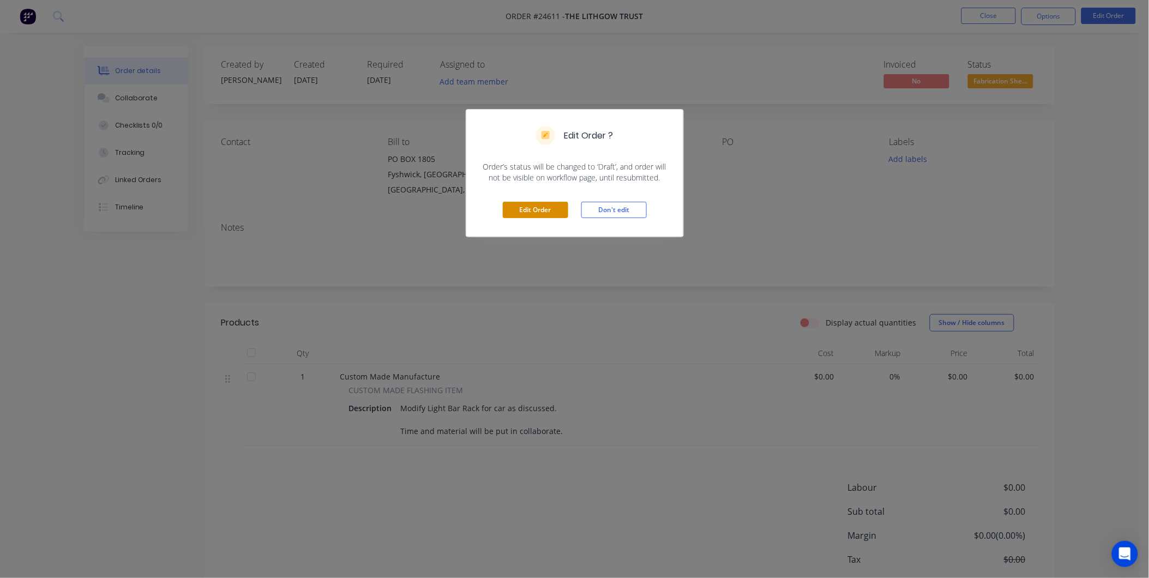
click at [550, 211] on button "Edit Order" at bounding box center [535, 210] width 65 height 16
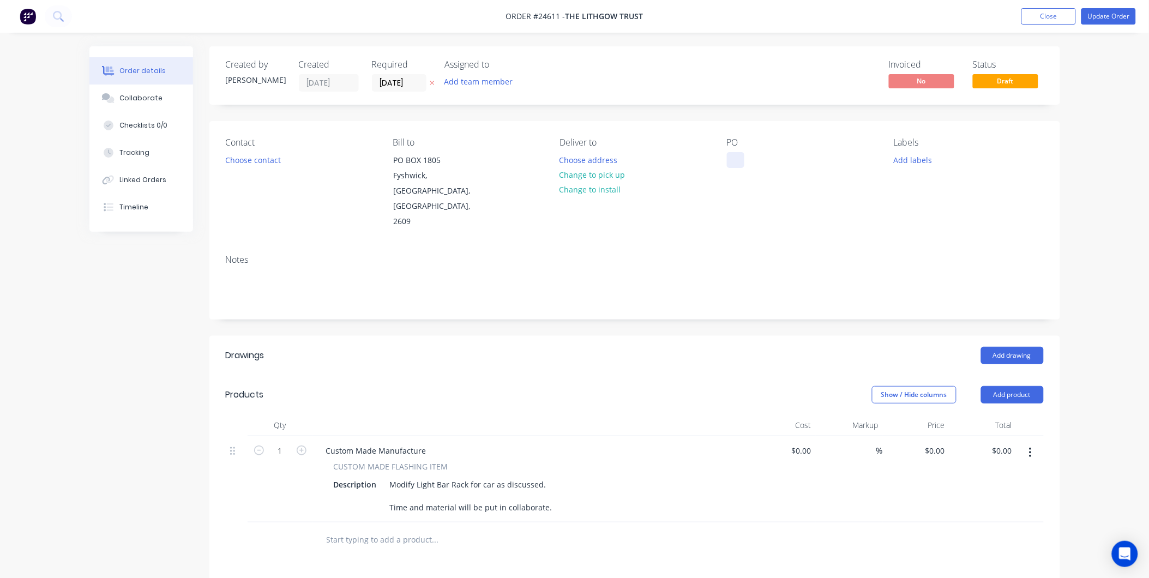
drag, startPoint x: 729, startPoint y: 145, endPoint x: 733, endPoint y: 154, distance: 9.5
click at [730, 148] on div "PO" at bounding box center [801, 142] width 149 height 10
click at [733, 154] on div at bounding box center [735, 160] width 17 height 16
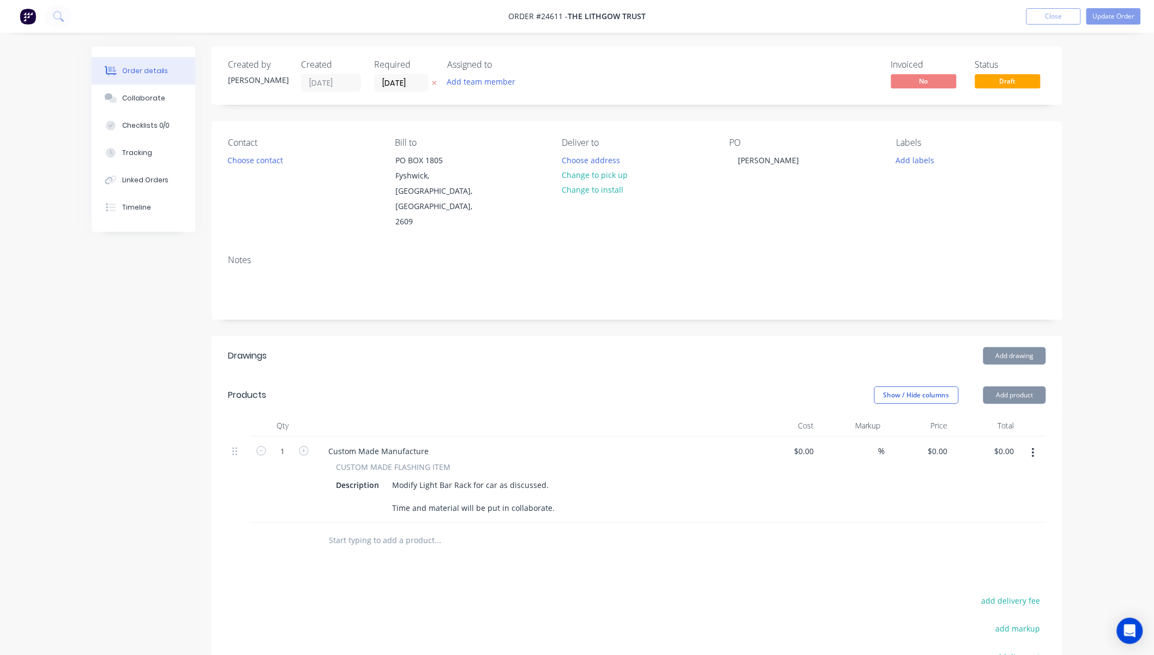
click at [750, 255] on div "Notes" at bounding box center [637, 260] width 818 height 10
click at [1117, 17] on button "Update Order" at bounding box center [1114, 16] width 55 height 16
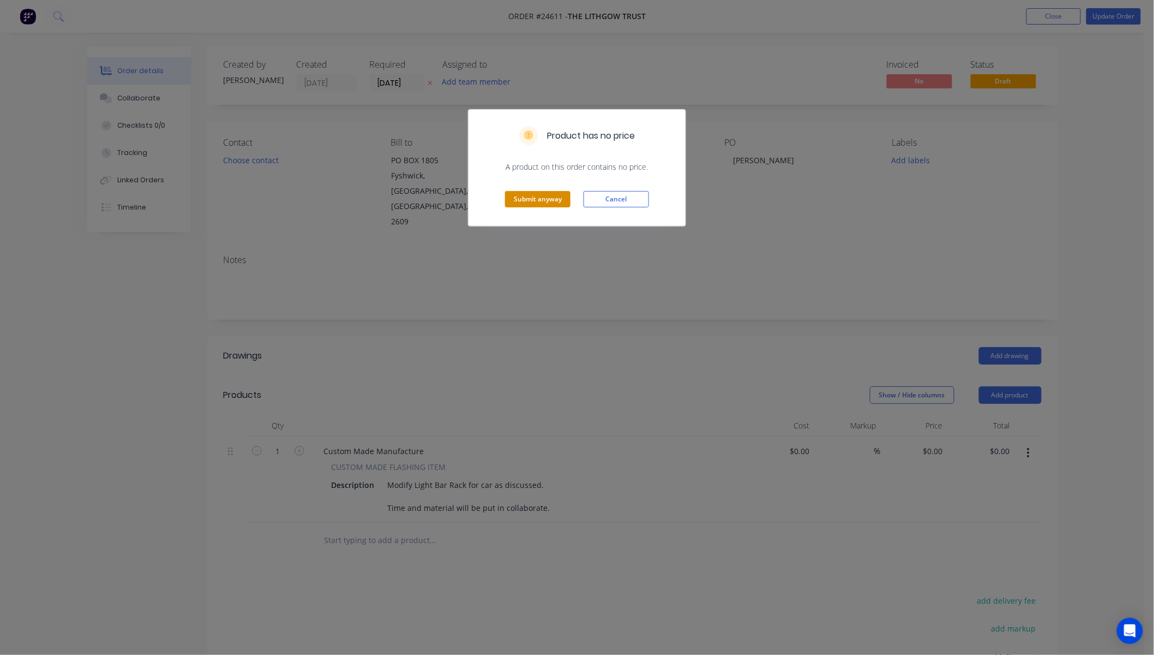
click at [541, 205] on button "Submit anyway" at bounding box center [537, 199] width 65 height 16
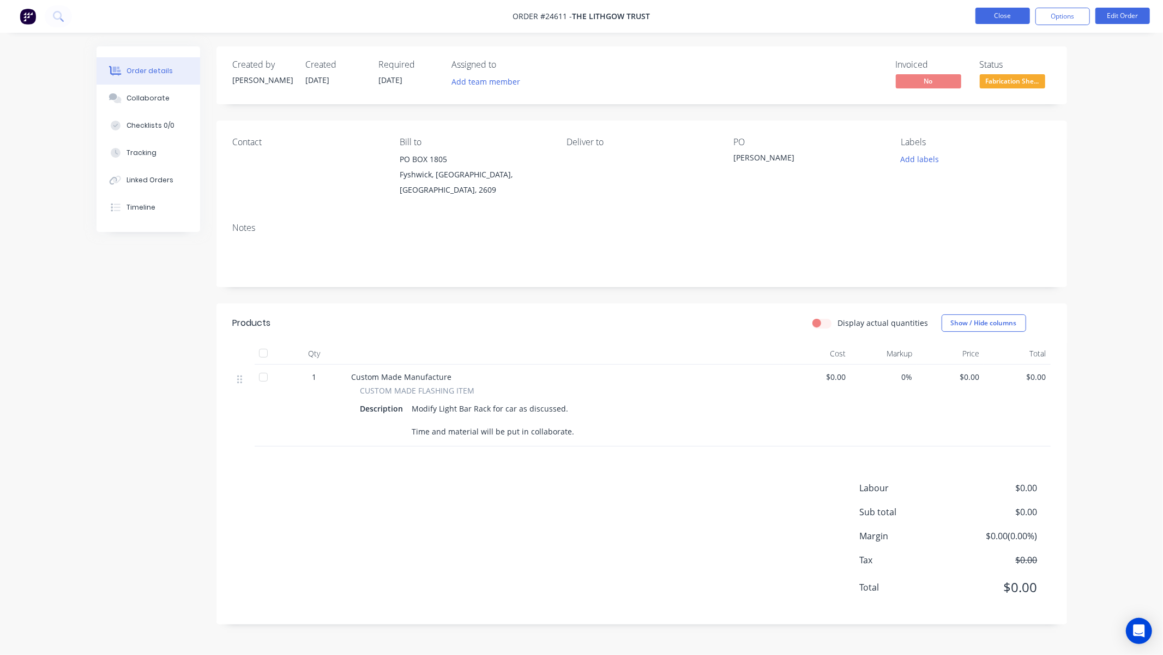
click at [987, 13] on button "Close" at bounding box center [1003, 16] width 55 height 16
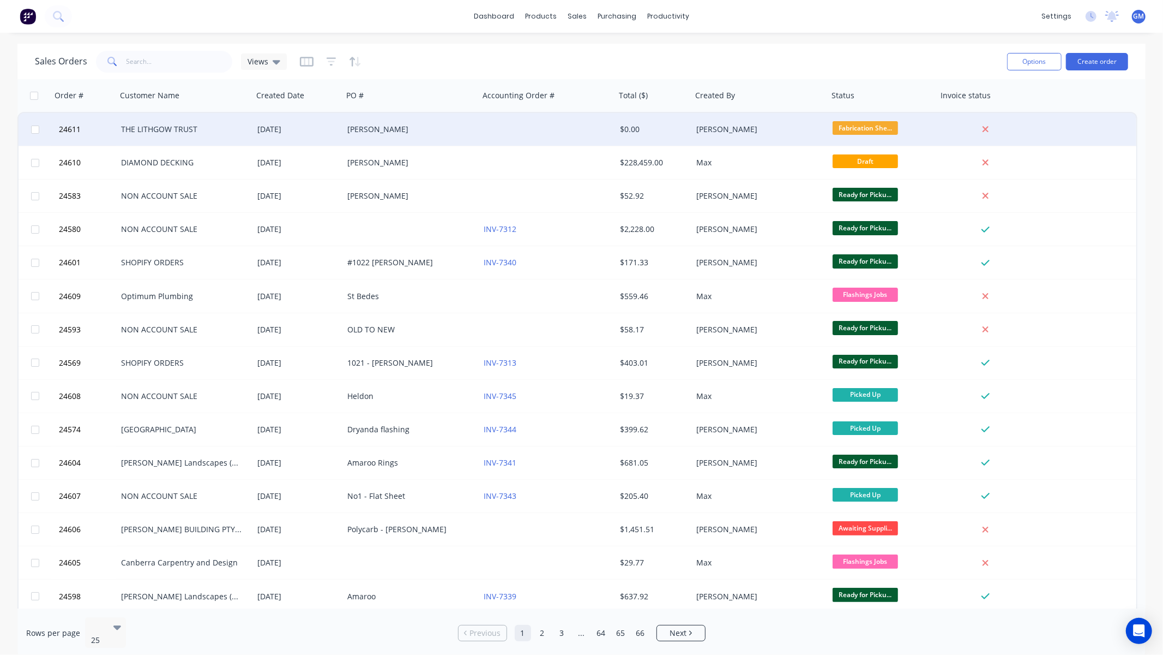
click at [394, 126] on div "[PERSON_NAME]" at bounding box center [407, 129] width 121 height 11
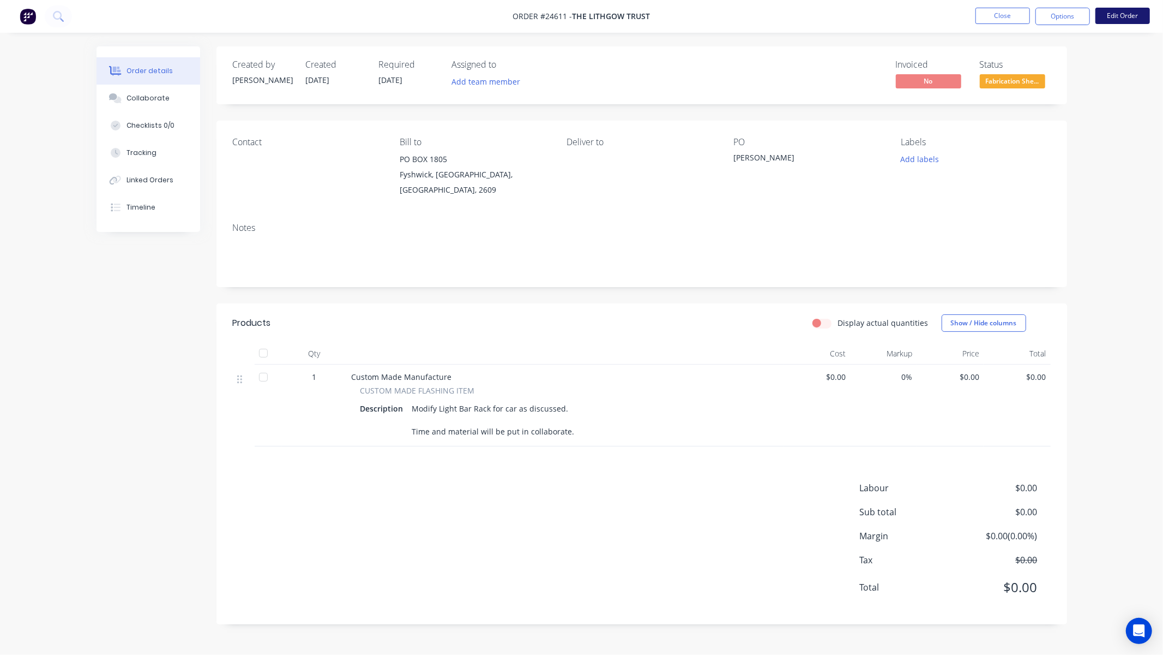
click at [1126, 13] on button "Edit Order" at bounding box center [1123, 16] width 55 height 16
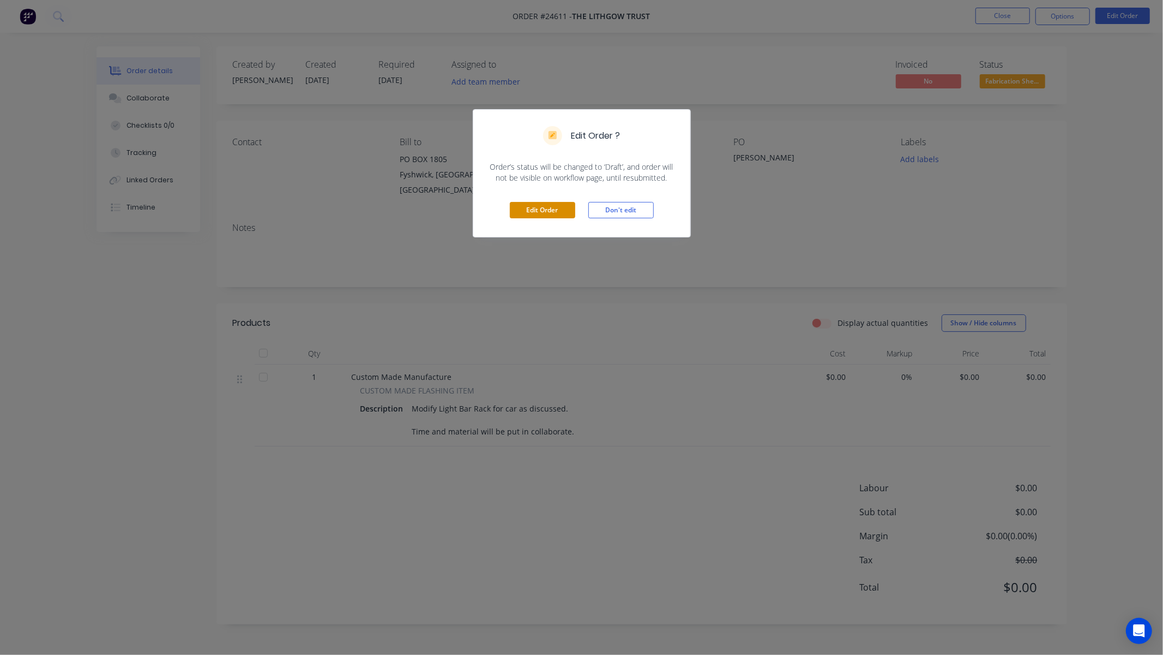
click at [532, 205] on button "Edit Order" at bounding box center [542, 210] width 65 height 16
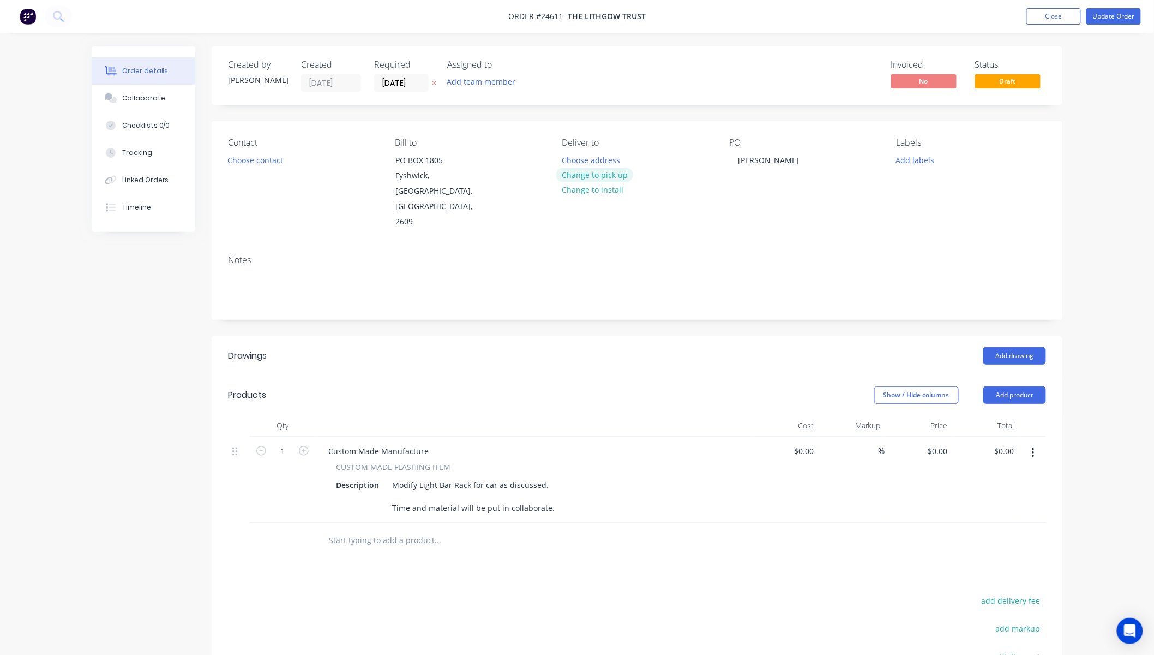
click at [588, 175] on button "Change to pick up" at bounding box center [594, 174] width 77 height 15
click at [1113, 14] on button "Update Order" at bounding box center [1114, 16] width 55 height 16
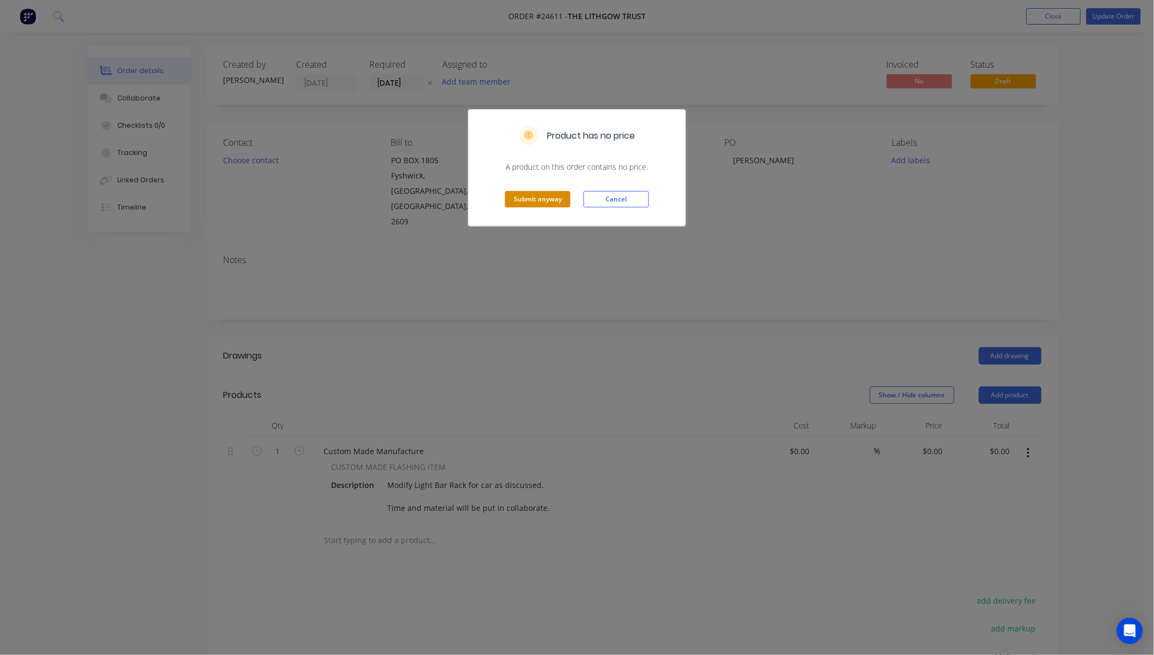
click at [540, 199] on button "Submit anyway" at bounding box center [537, 199] width 65 height 16
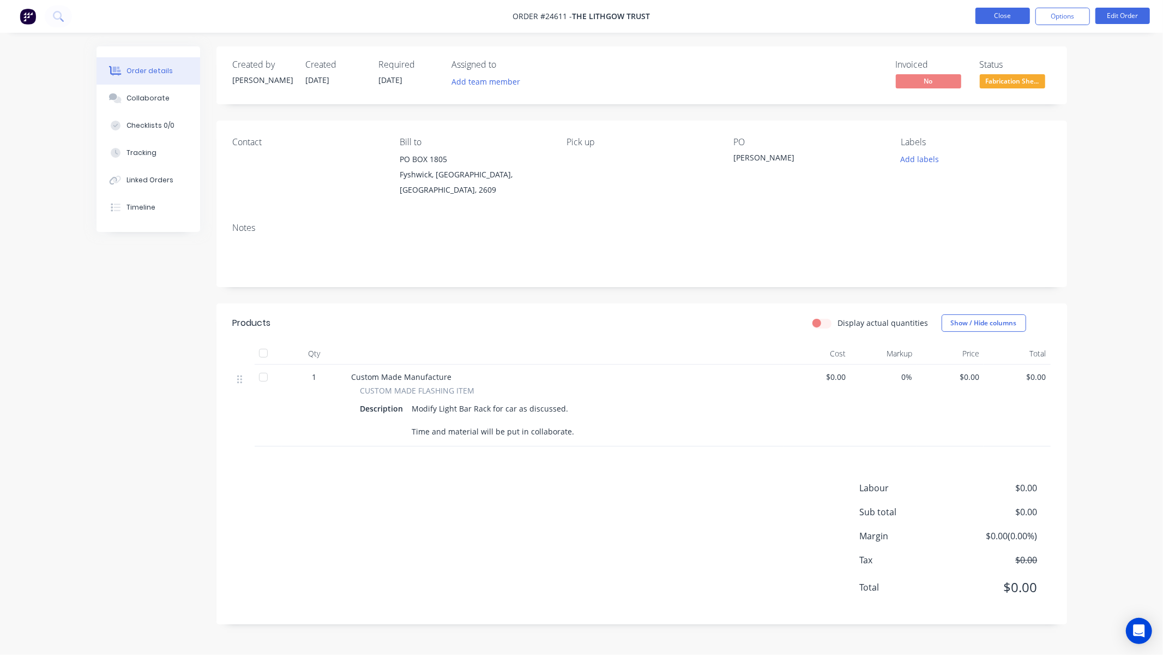
click at [997, 11] on button "Close" at bounding box center [1003, 16] width 55 height 16
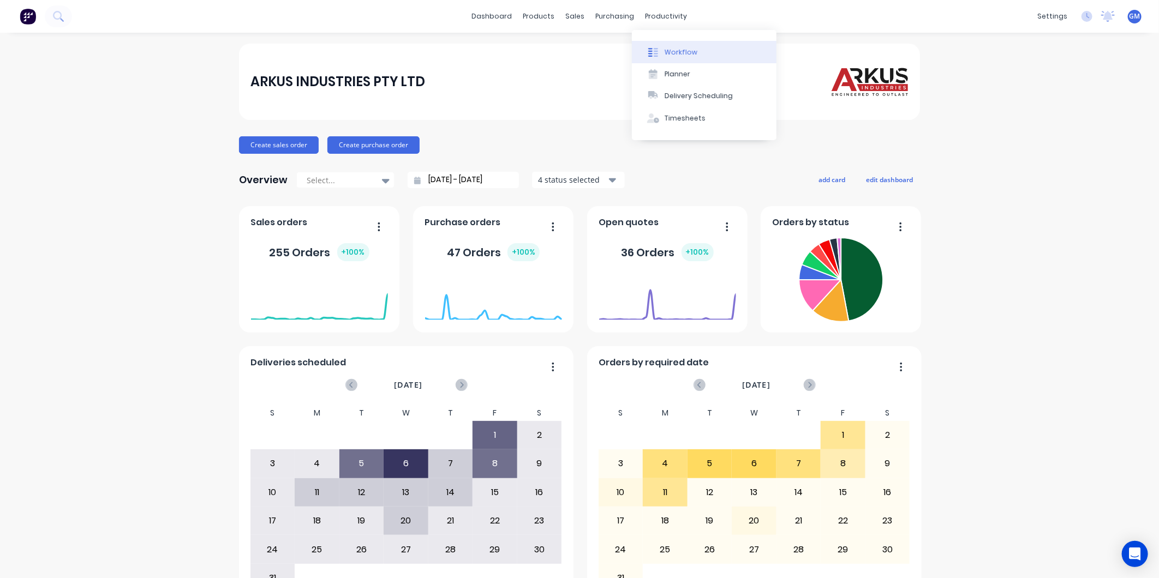
click at [688, 49] on div "Workflow" at bounding box center [680, 52] width 33 height 10
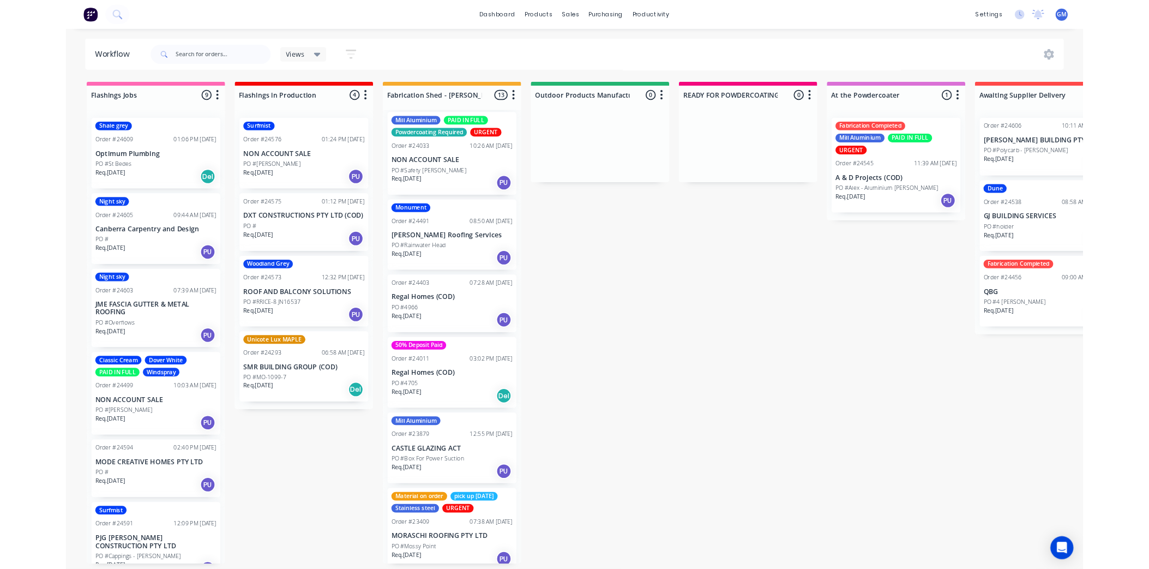
scroll to position [583, 0]
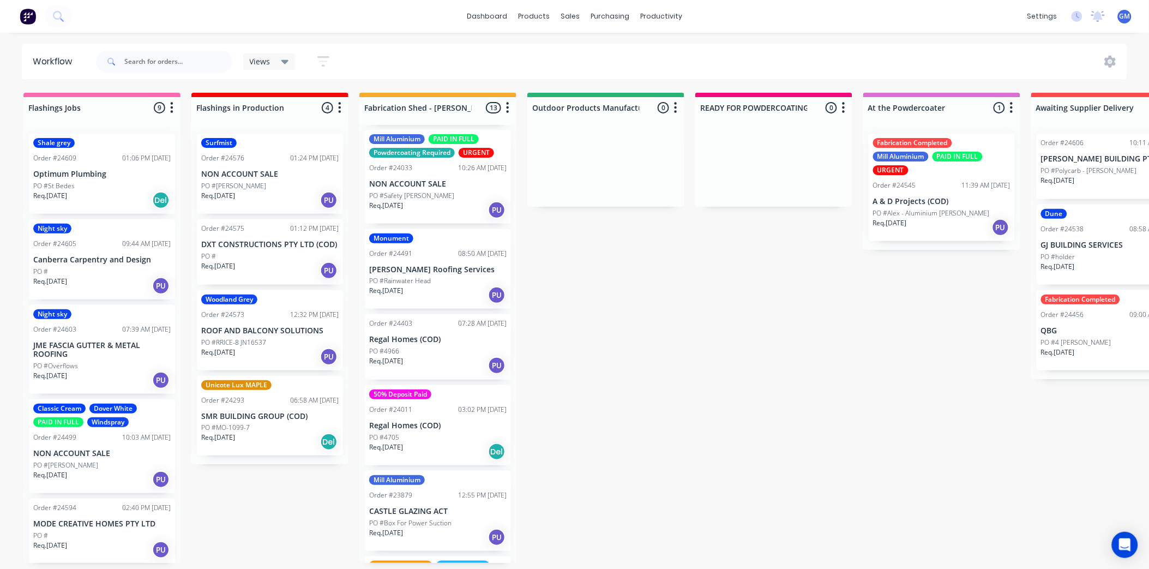
click at [830, 19] on div "dashboard products sales purchasing productivity dashboard products Product Cat…" at bounding box center [574, 16] width 1149 height 33
click at [440, 191] on p "PO #Safety [PERSON_NAME]" at bounding box center [411, 196] width 85 height 10
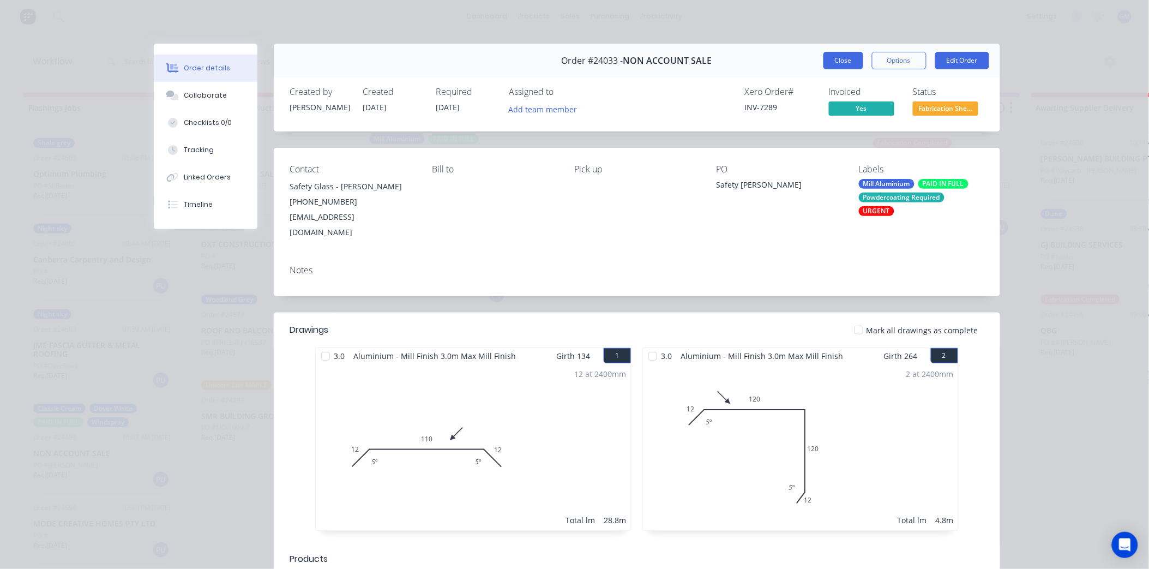
click at [831, 55] on button "Close" at bounding box center [844, 60] width 40 height 17
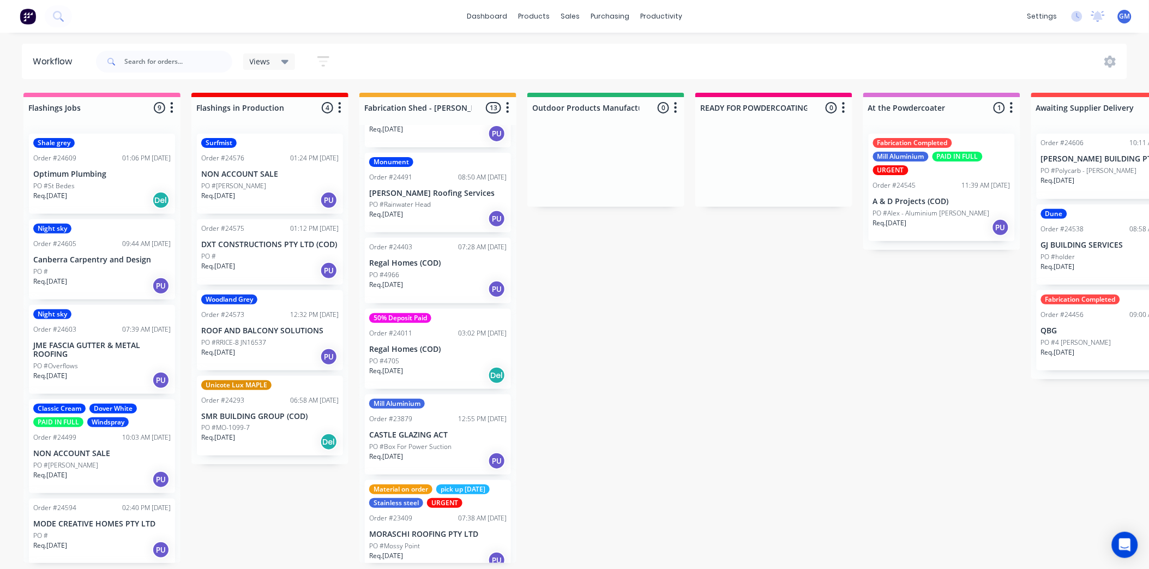
scroll to position [3, 0]
click at [454, 513] on div "Material on order pick up [DATE] Stainless steel URGENT Order #23409 07:38 AM […" at bounding box center [438, 527] width 146 height 94
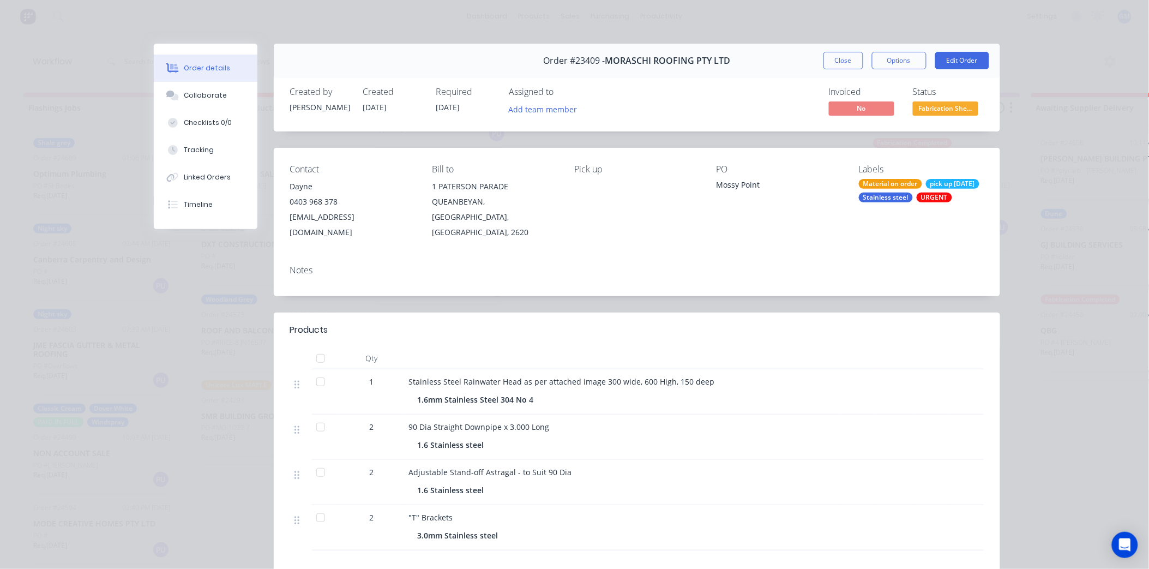
click at [848, 57] on button "Close" at bounding box center [844, 60] width 40 height 17
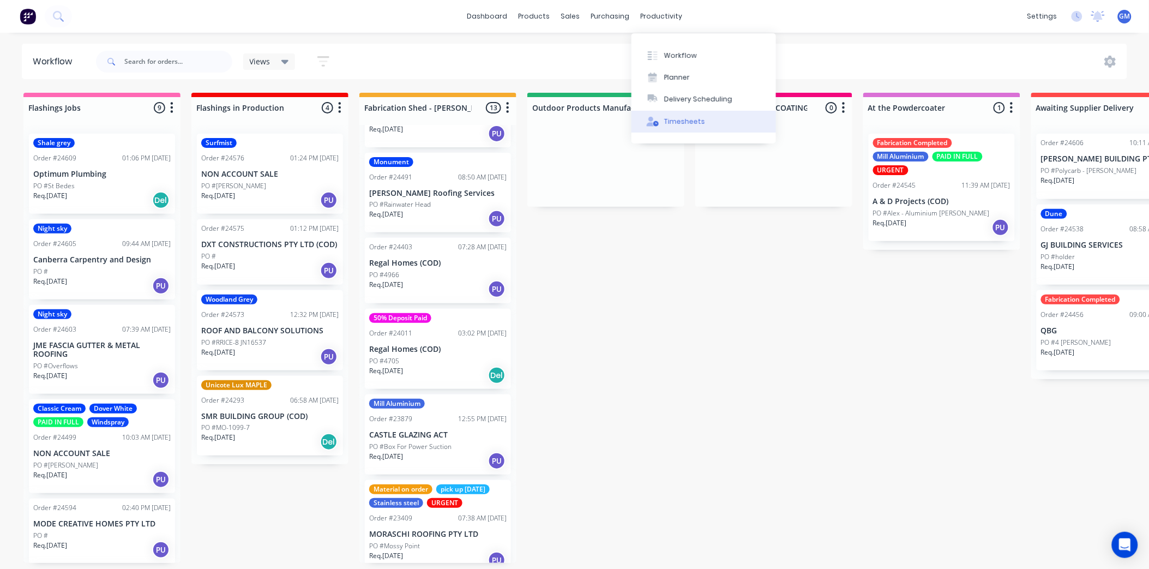
click at [685, 122] on div "Timesheets" at bounding box center [684, 122] width 41 height 10
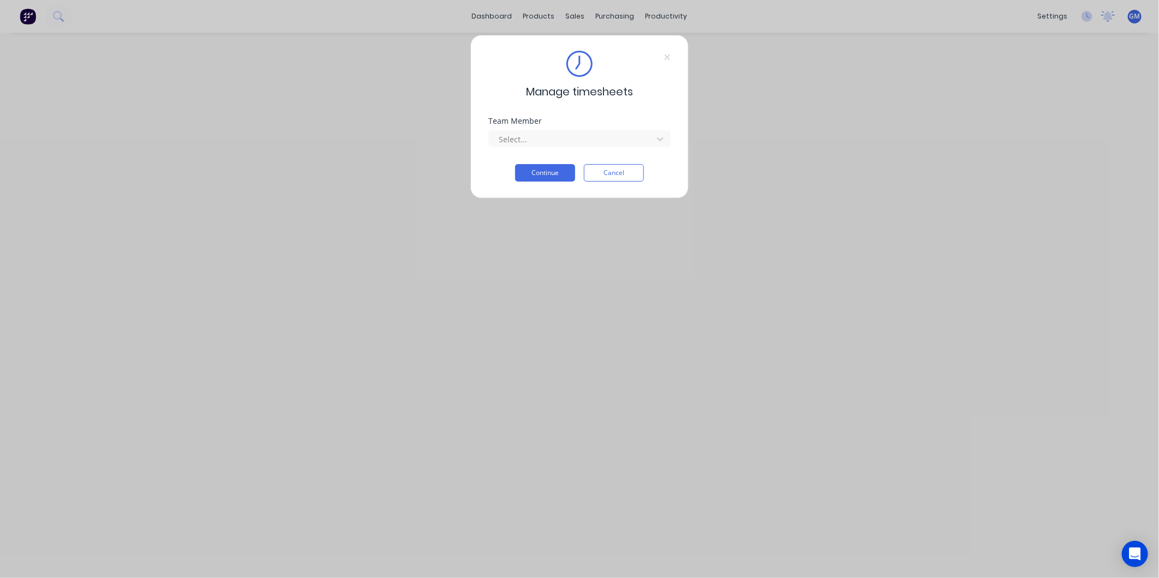
click at [624, 173] on button "Cancel" at bounding box center [614, 172] width 60 height 17
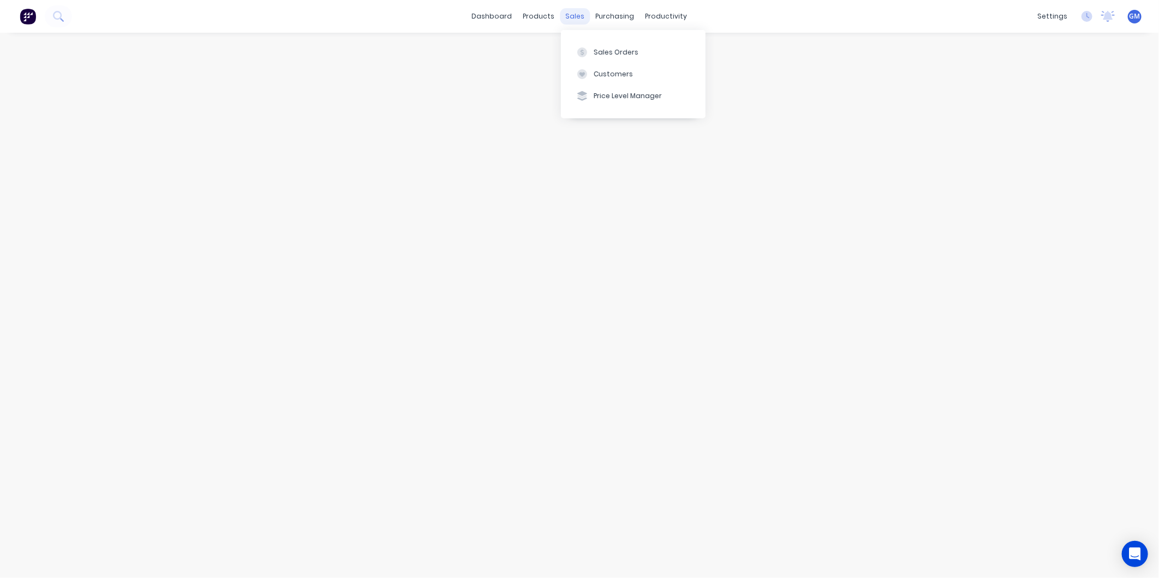
click at [579, 17] on div "sales" at bounding box center [575, 16] width 30 height 16
click at [628, 47] on div "Sales Orders" at bounding box center [615, 52] width 45 height 10
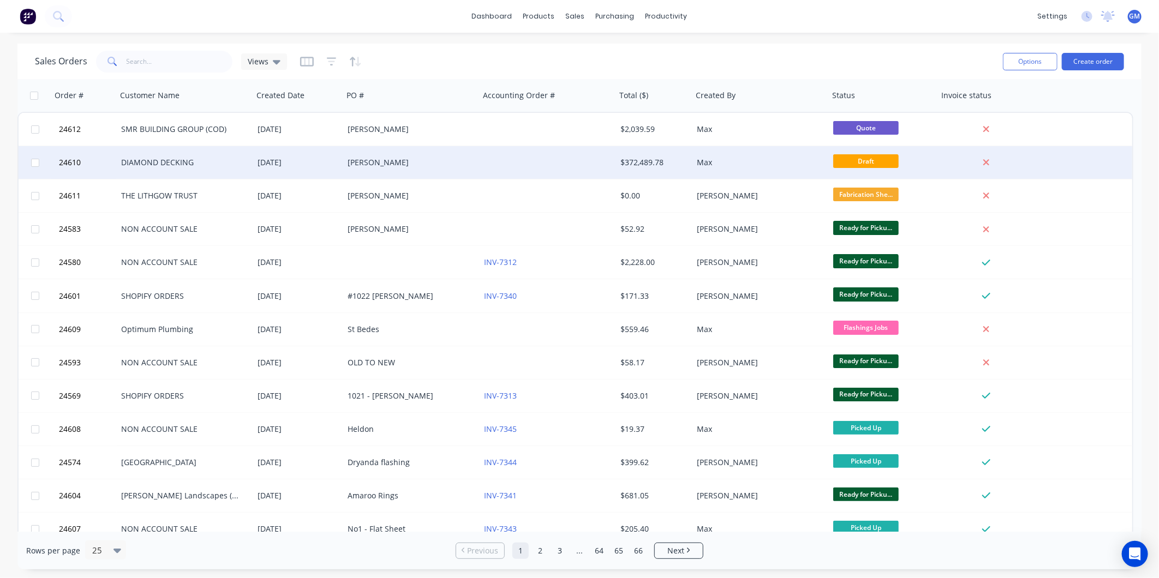
click at [593, 160] on div at bounding box center [547, 162] width 136 height 33
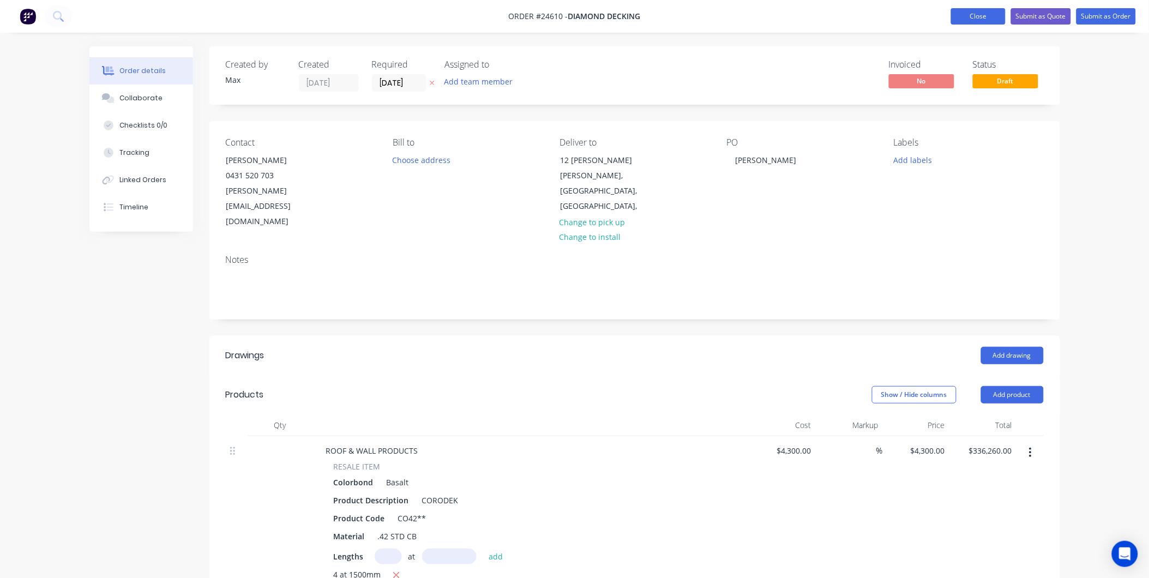
click at [973, 17] on button "Close" at bounding box center [978, 16] width 55 height 16
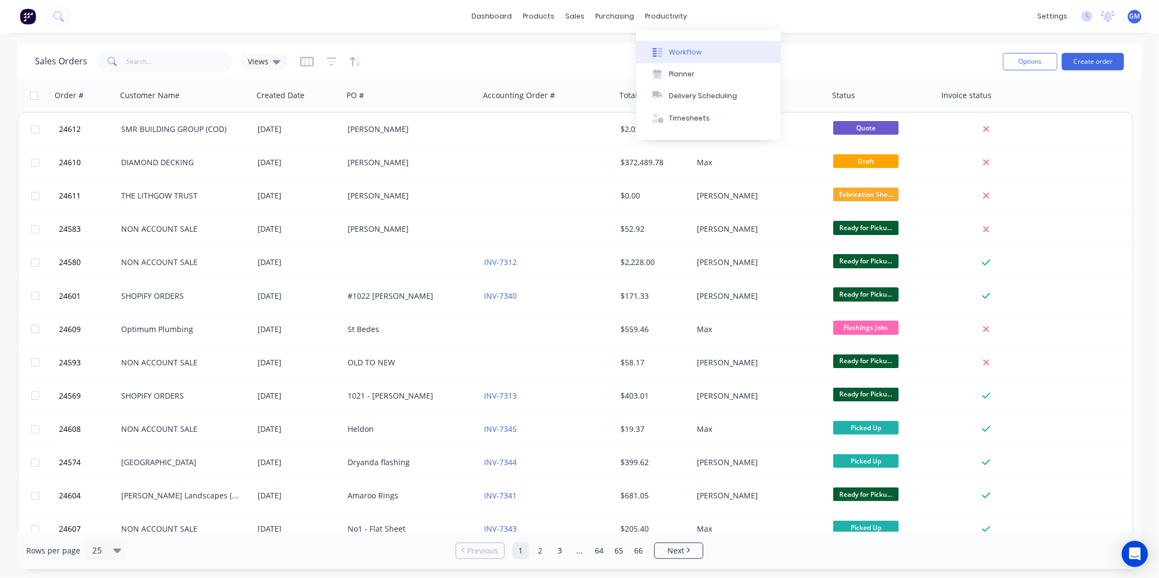
click at [671, 52] on div "Workflow" at bounding box center [685, 52] width 33 height 10
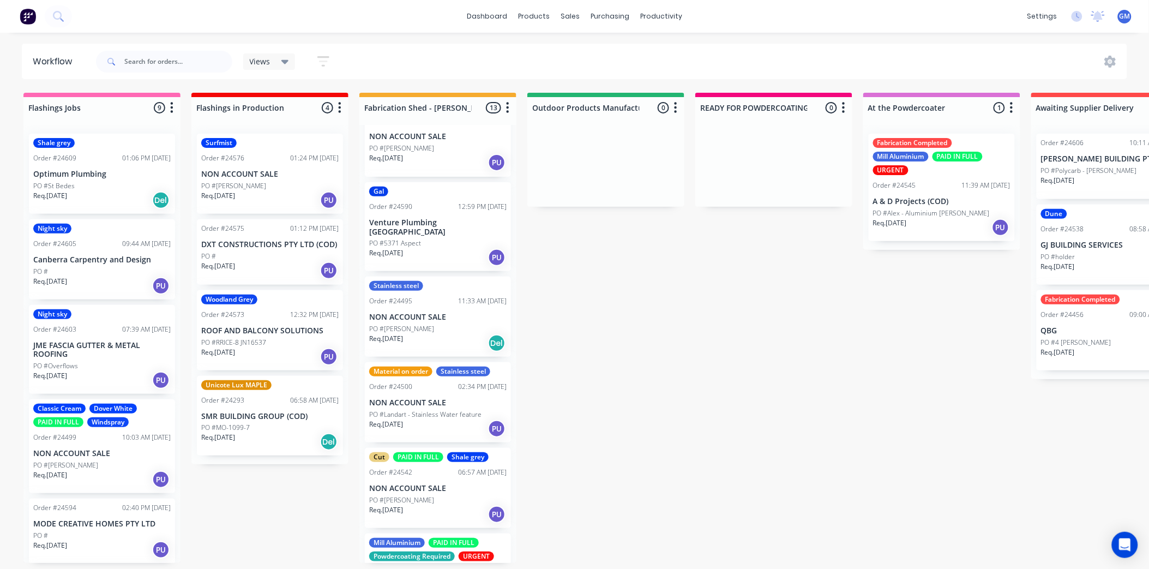
scroll to position [175, 0]
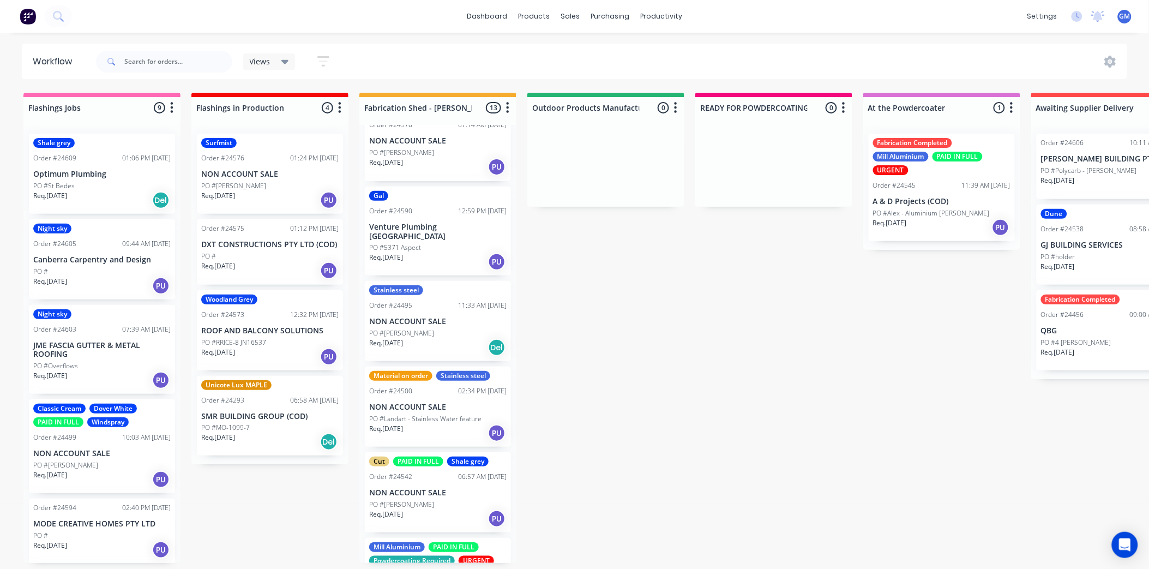
click at [455, 328] on div "PO #[PERSON_NAME]" at bounding box center [437, 333] width 137 height 10
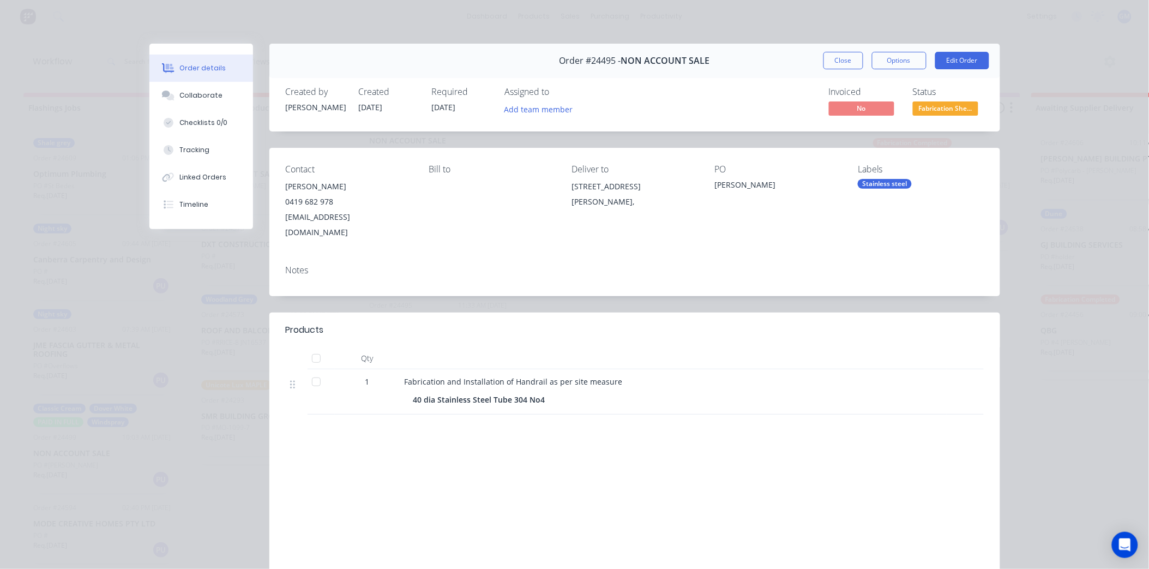
scroll to position [0, 0]
click at [838, 60] on button "Close" at bounding box center [844, 60] width 40 height 17
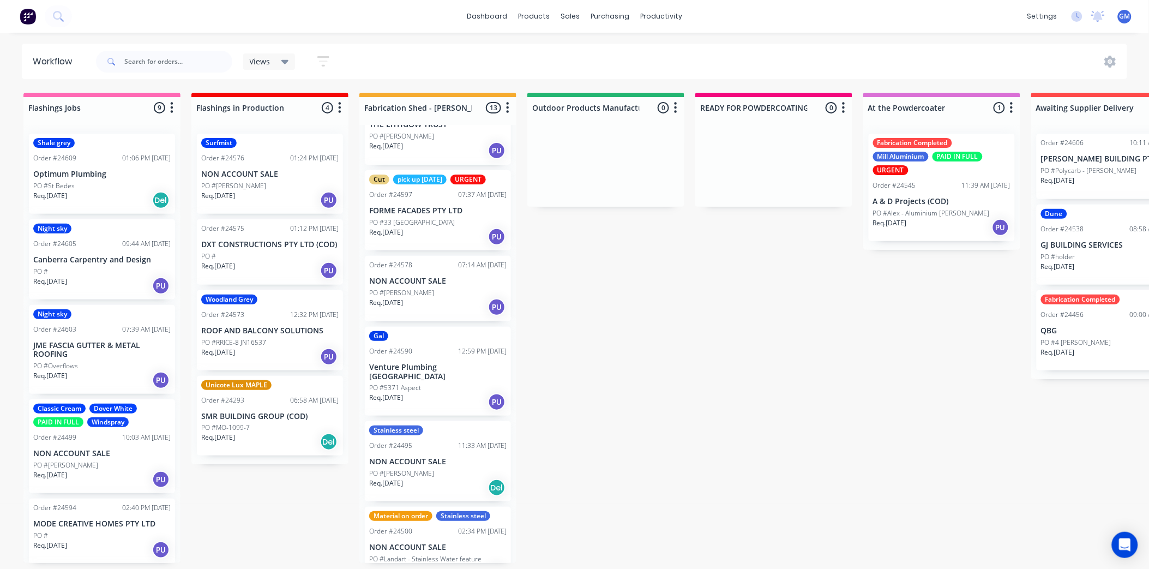
scroll to position [61, 0]
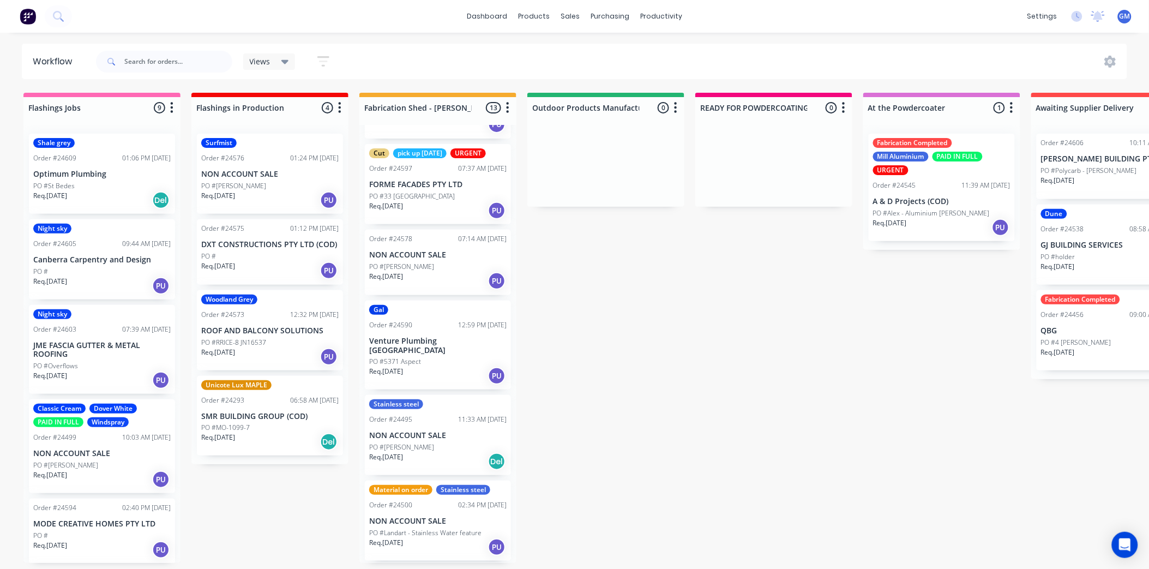
click at [458, 270] on div "PO #[PERSON_NAME]" at bounding box center [437, 267] width 137 height 10
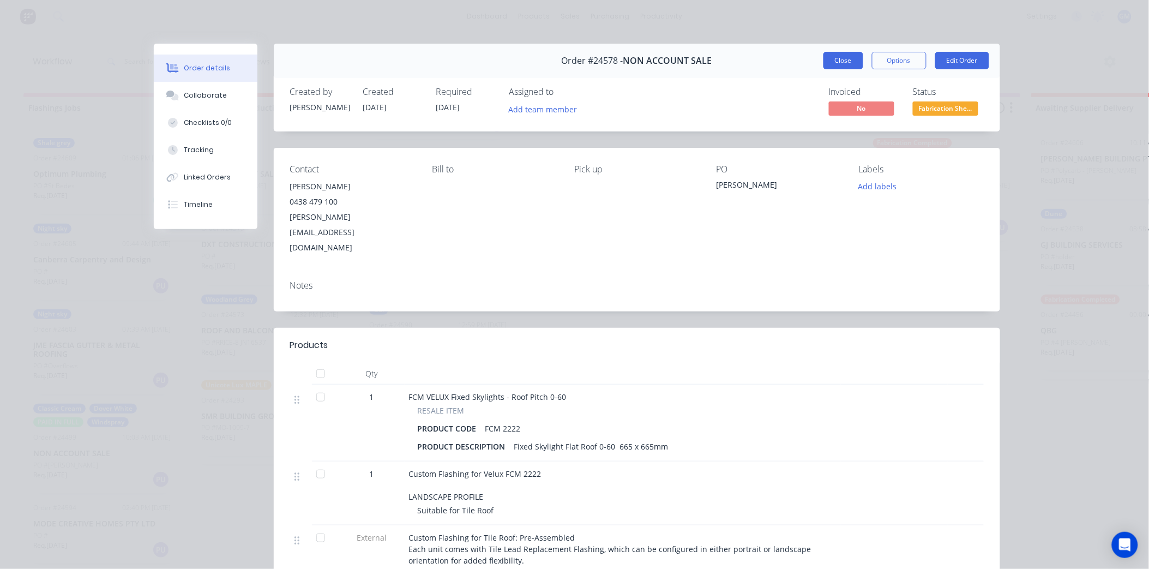
click at [830, 62] on button "Close" at bounding box center [844, 60] width 40 height 17
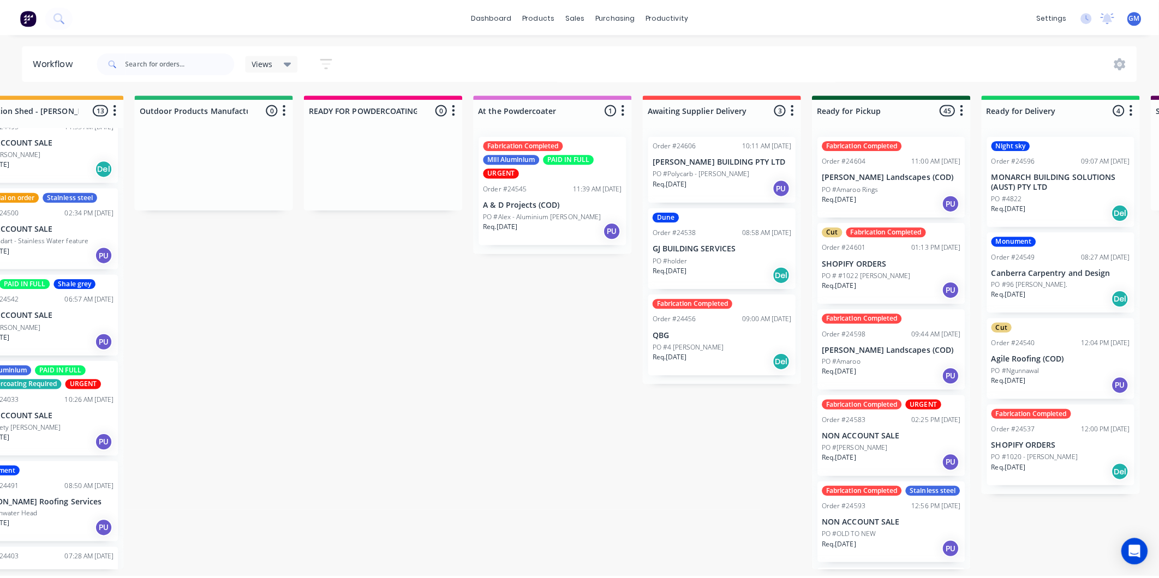
scroll to position [0, 0]
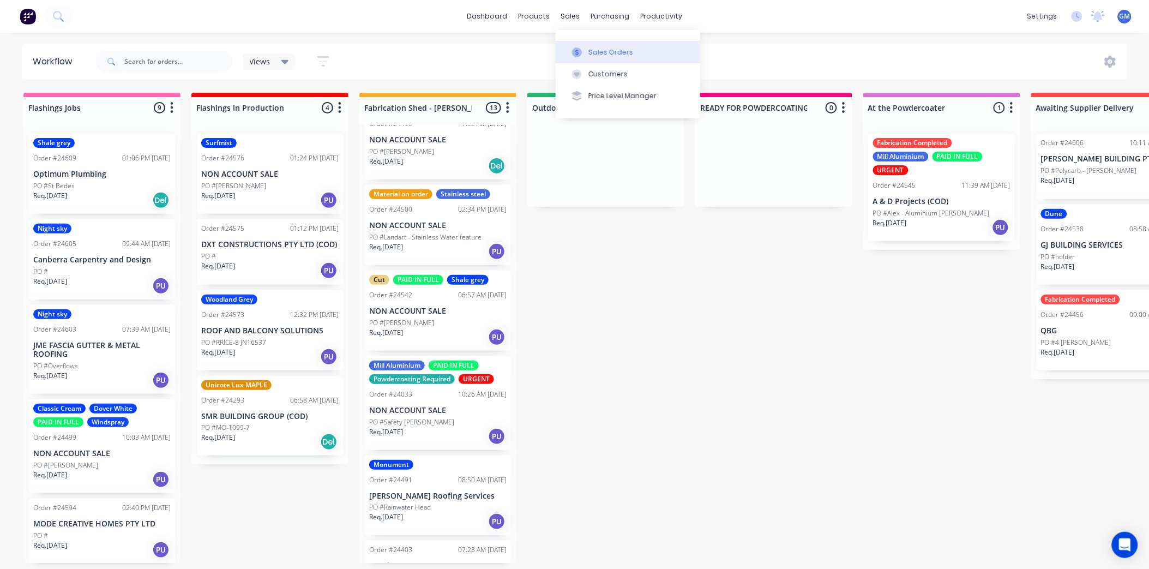
click at [609, 51] on div "Sales Orders" at bounding box center [611, 52] width 45 height 10
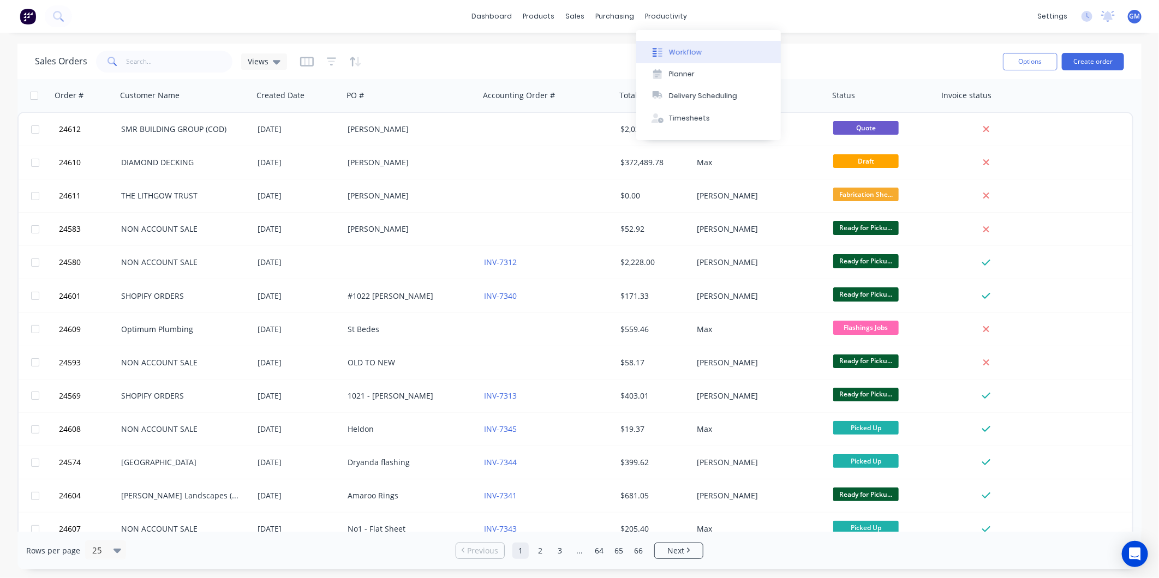
click at [677, 47] on div "Workflow" at bounding box center [685, 52] width 33 height 10
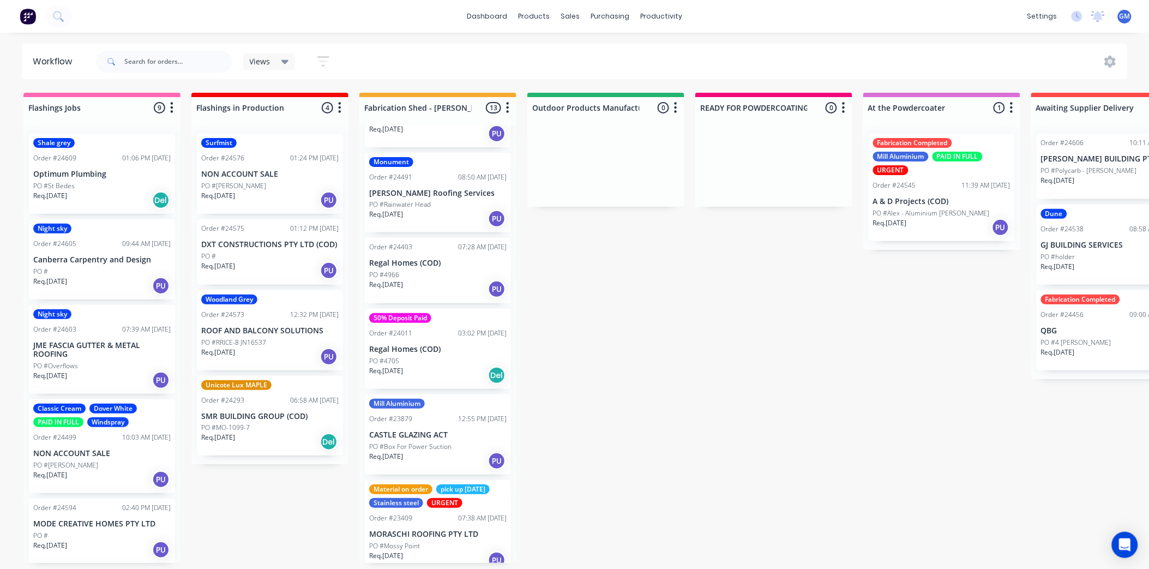
scroll to position [538, 0]
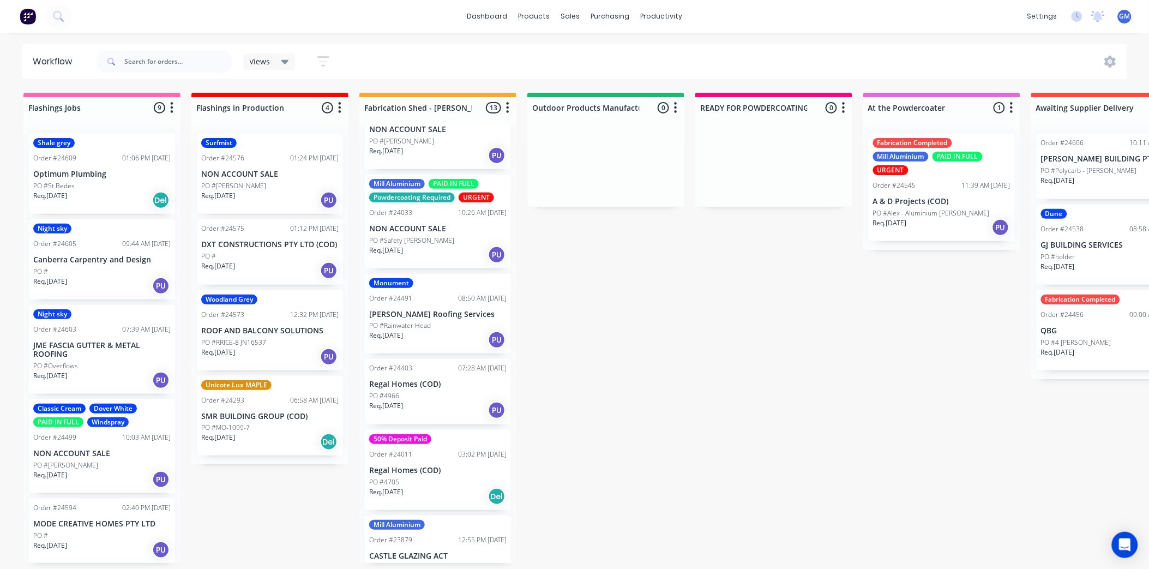
click at [445, 310] on p "[PERSON_NAME] Roofing Services" at bounding box center [437, 314] width 137 height 9
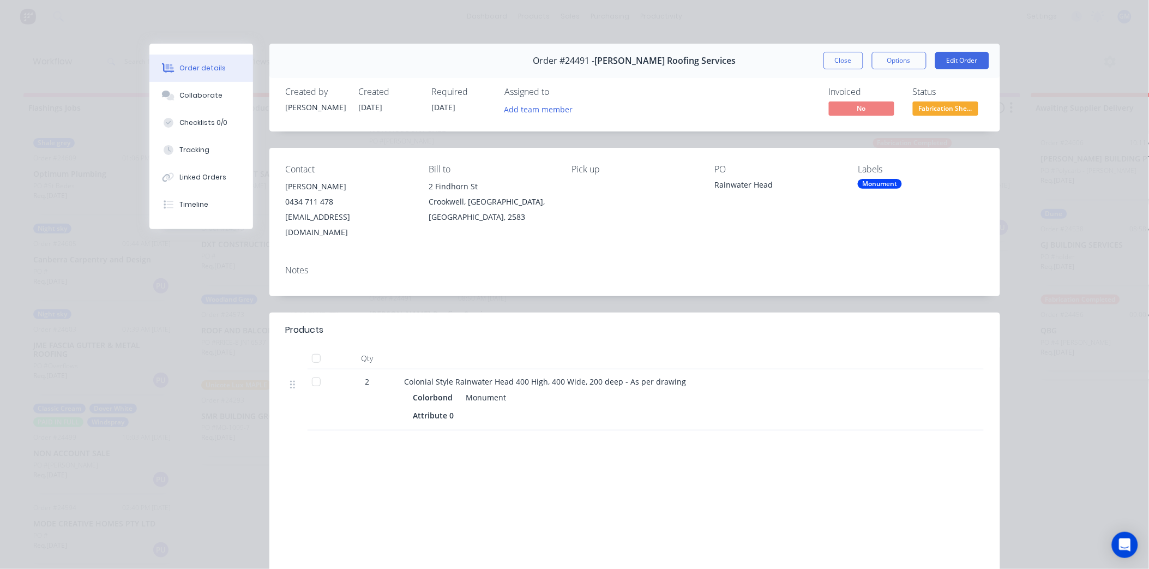
scroll to position [0, 0]
click at [837, 58] on button "Close" at bounding box center [844, 60] width 40 height 17
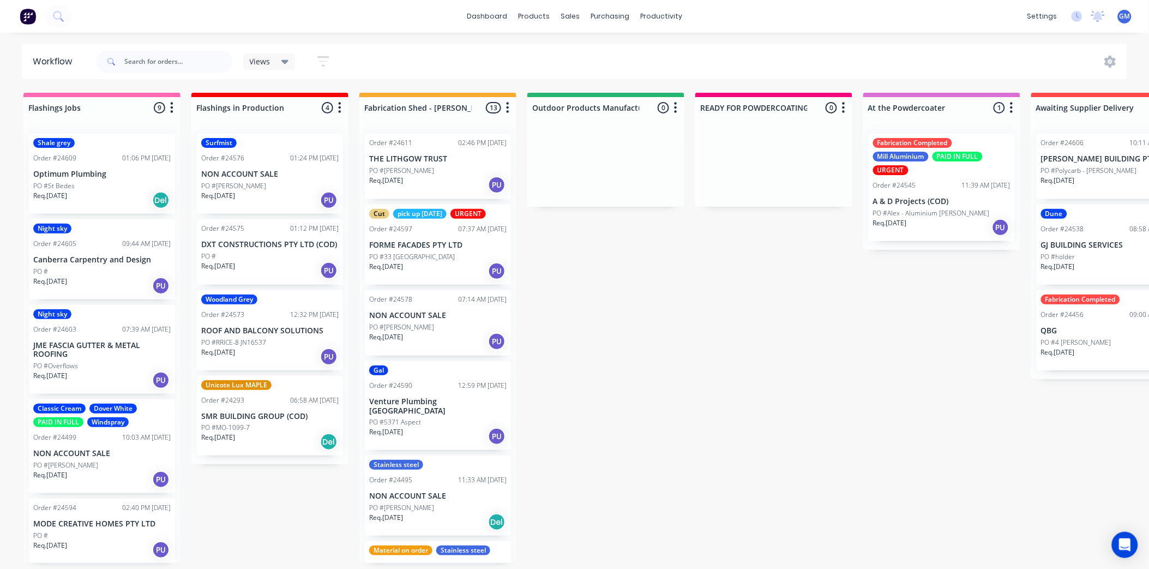
click at [440, 161] on p "THE LITHGOW TRUST" at bounding box center [437, 158] width 137 height 9
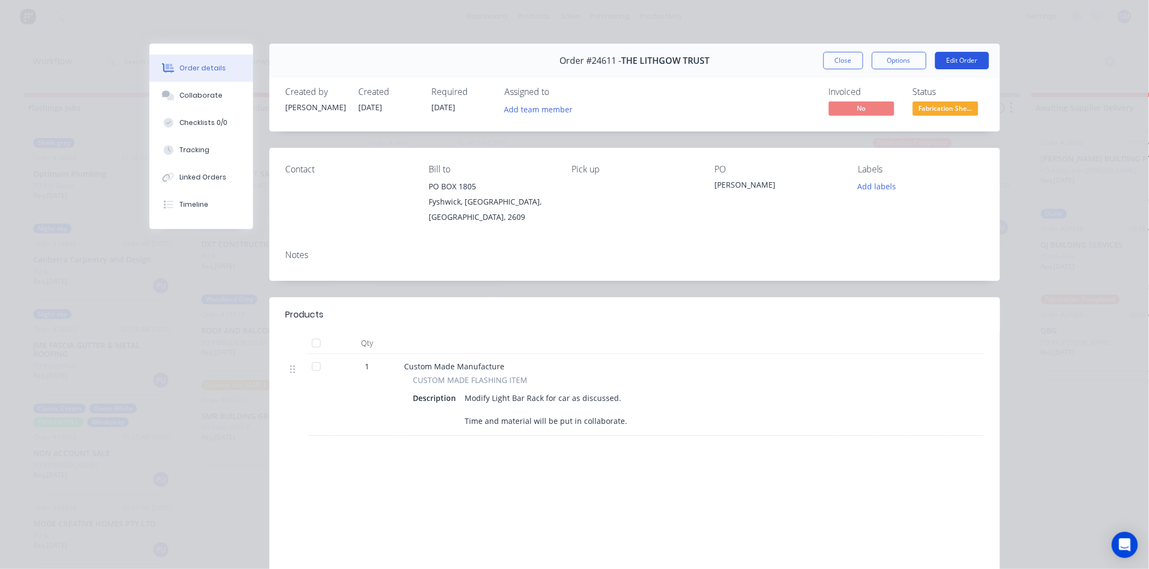
click at [951, 58] on button "Edit Order" at bounding box center [962, 60] width 54 height 17
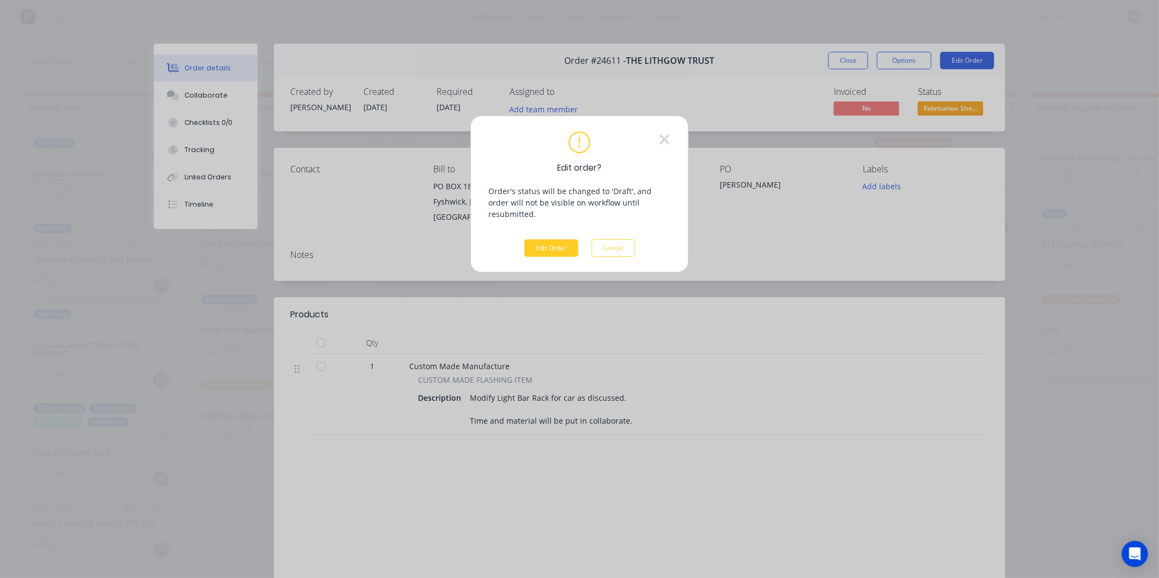
click at [559, 239] on button "Edit Order" at bounding box center [551, 247] width 54 height 17
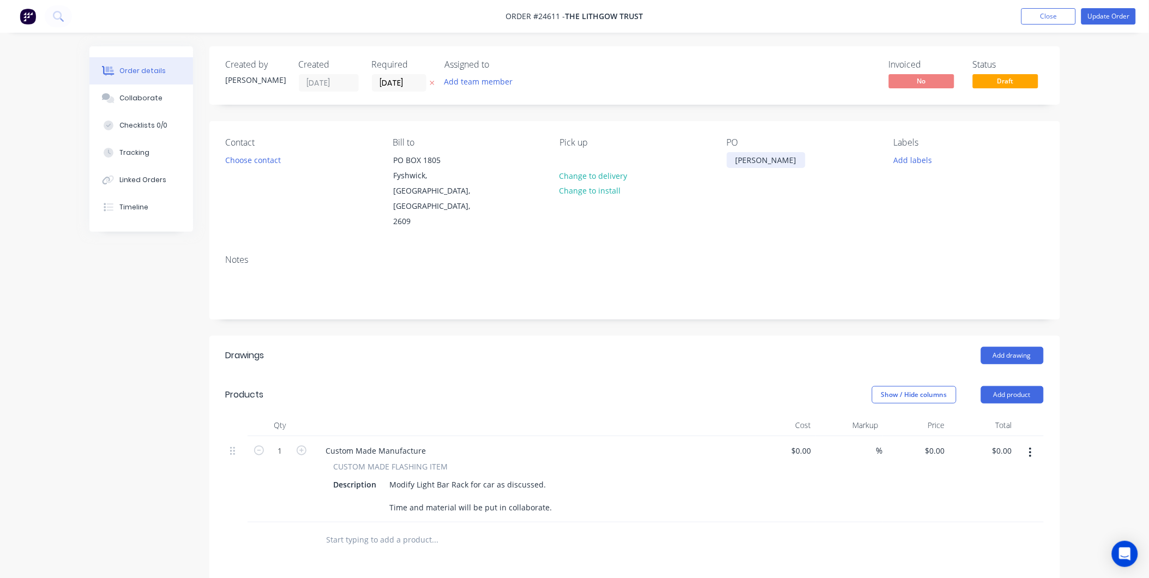
click at [750, 157] on div "[PERSON_NAME]" at bounding box center [766, 160] width 79 height 16
drag, startPoint x: 759, startPoint y: 160, endPoint x: 631, endPoint y: 164, distance: 128.2
click at [631, 164] on div "Contact Choose contact [PERSON_NAME] to PO BOX 1805 Fyshwick, [GEOGRAPHIC_DATA]…" at bounding box center [634, 183] width 851 height 125
click at [820, 219] on div "Contact Choose contact [PERSON_NAME] to PO BOX 1805 Fyshwick, [GEOGRAPHIC_DATA]…" at bounding box center [634, 183] width 851 height 125
click at [1105, 10] on button "Update Order" at bounding box center [1109, 16] width 55 height 16
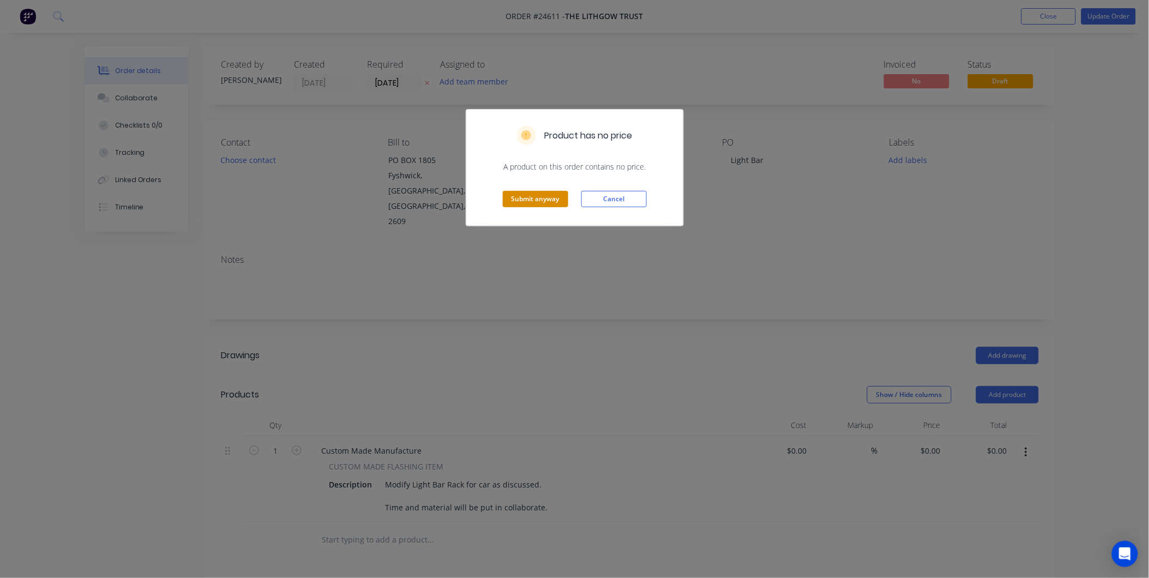
click at [542, 198] on button "Submit anyway" at bounding box center [535, 199] width 65 height 16
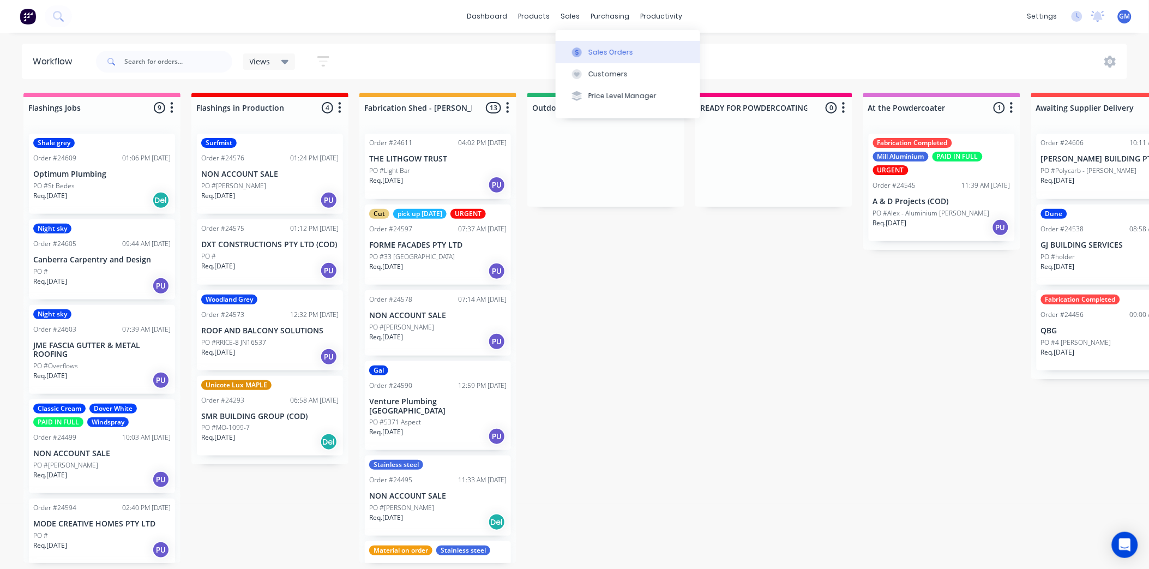
click at [593, 49] on div "Sales Orders" at bounding box center [611, 52] width 45 height 10
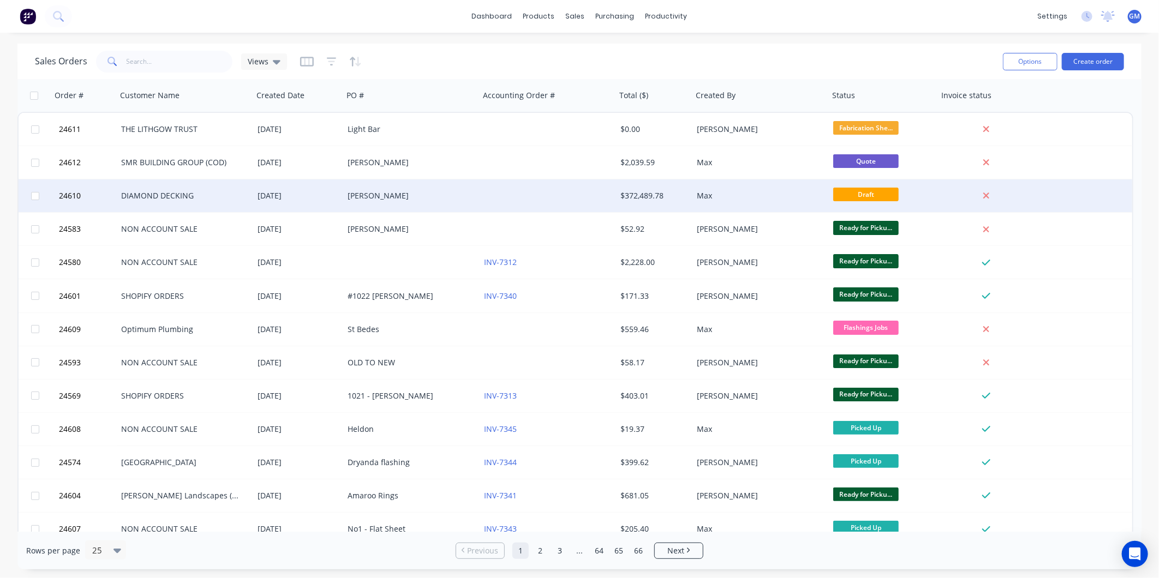
click at [628, 195] on div "$372,489.78" at bounding box center [652, 195] width 64 height 11
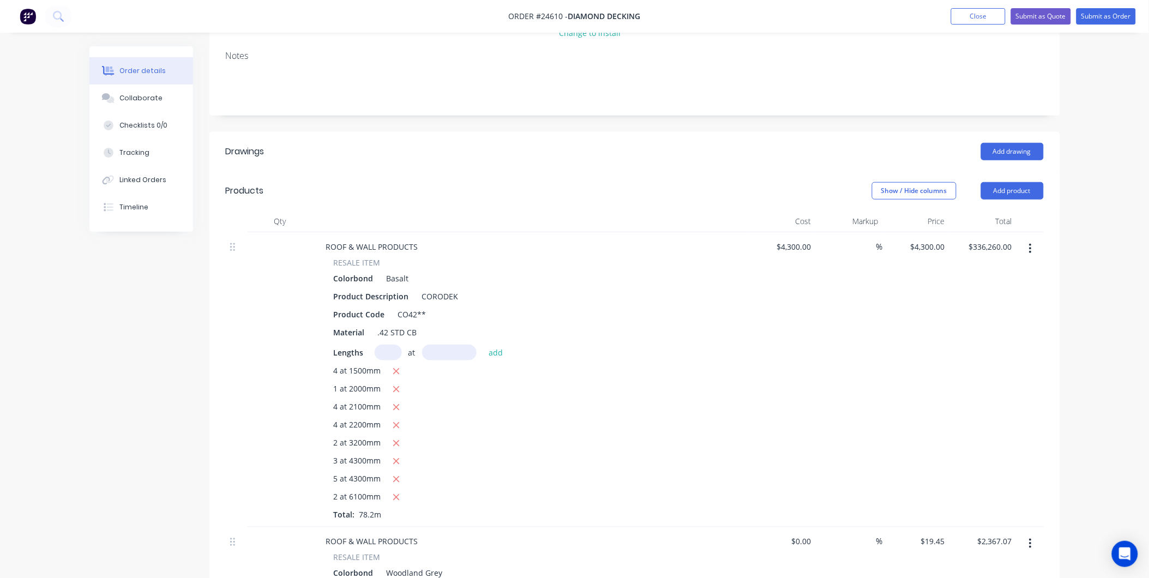
scroll to position [242, 0]
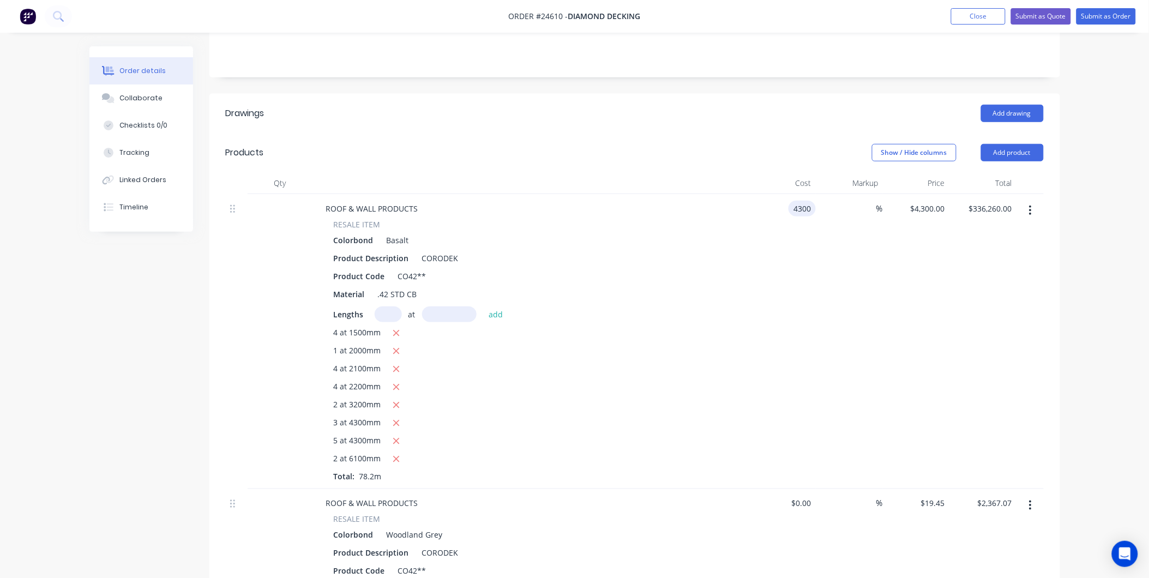
click at [814, 219] on div "4300 4300" at bounding box center [782, 341] width 67 height 295
click at [868, 257] on div "%" at bounding box center [849, 341] width 67 height 295
click at [811, 201] on input "4300" at bounding box center [796, 209] width 40 height 16
type input "$4,300.00"
click at [867, 231] on div "%" at bounding box center [849, 341] width 67 height 295
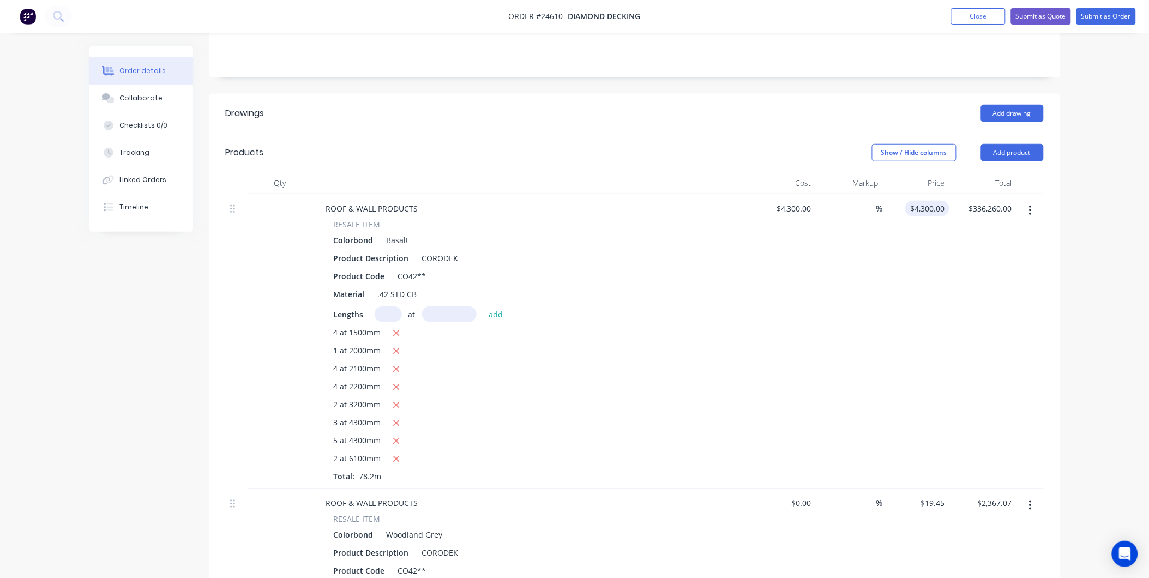
click at [936, 201] on input "$4,300.00" at bounding box center [930, 209] width 40 height 16
type input "19.45"
click at [776, 273] on div "$4,300.00 $4,300.00" at bounding box center [782, 341] width 67 height 295
type input "-99.55"
type input "$19.45"
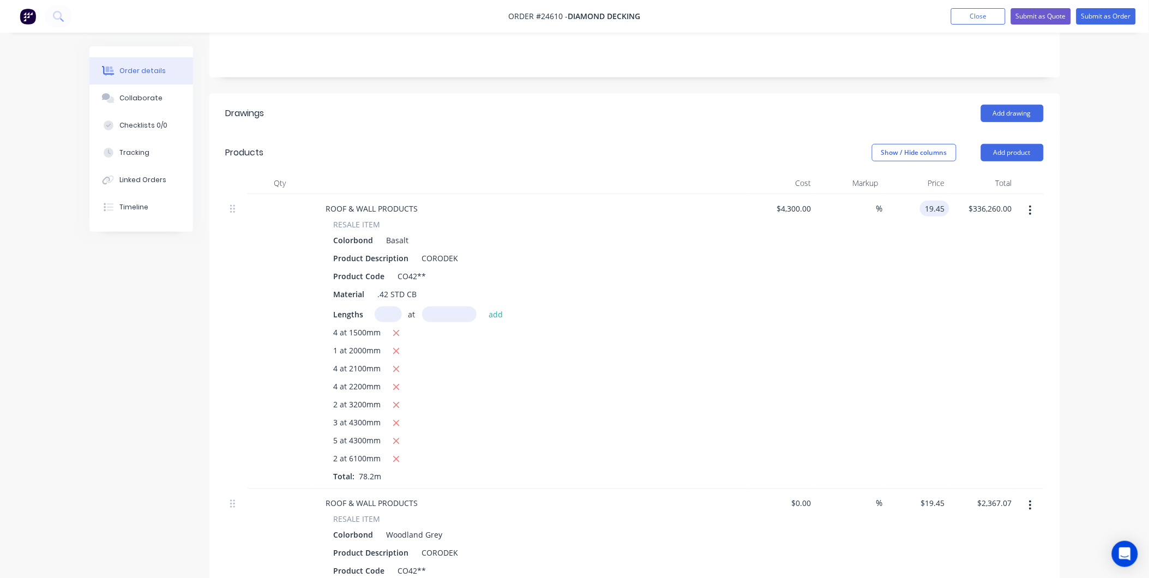
type input "$1,520.99"
click at [810, 201] on input "4300" at bounding box center [796, 209] width 40 height 16
type input "$0.00"
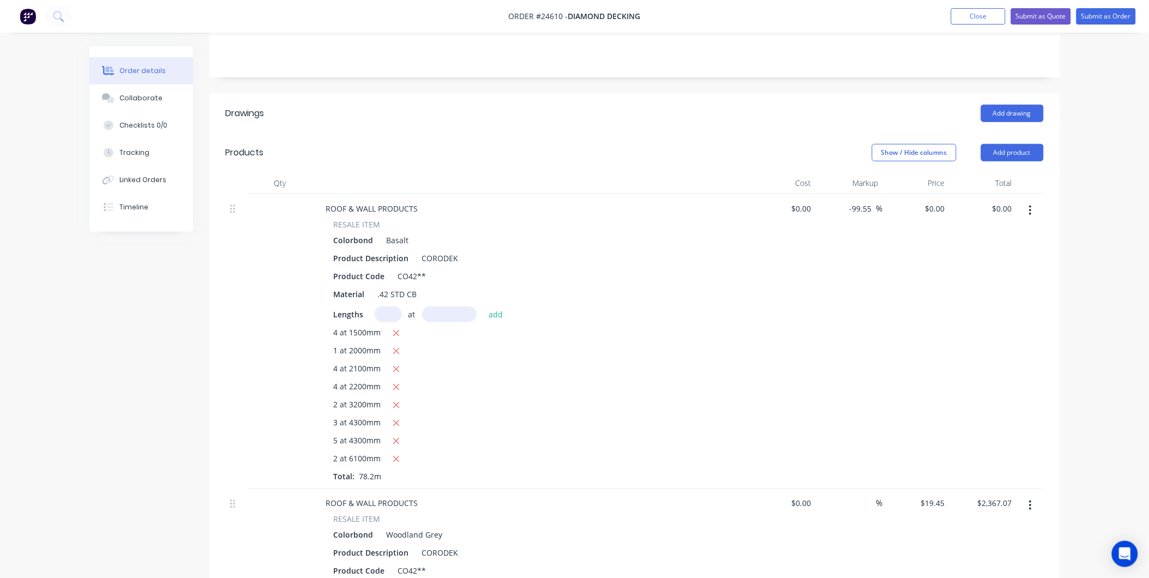
click at [665, 113] on header "Drawings Add drawing" at bounding box center [634, 113] width 851 height 39
click at [932, 194] on div "0 $0.00" at bounding box center [916, 341] width 67 height 295
type input "$19.45"
type input "$1,520.99"
click at [632, 268] on div "Product Code CO42**" at bounding box center [528, 276] width 399 height 16
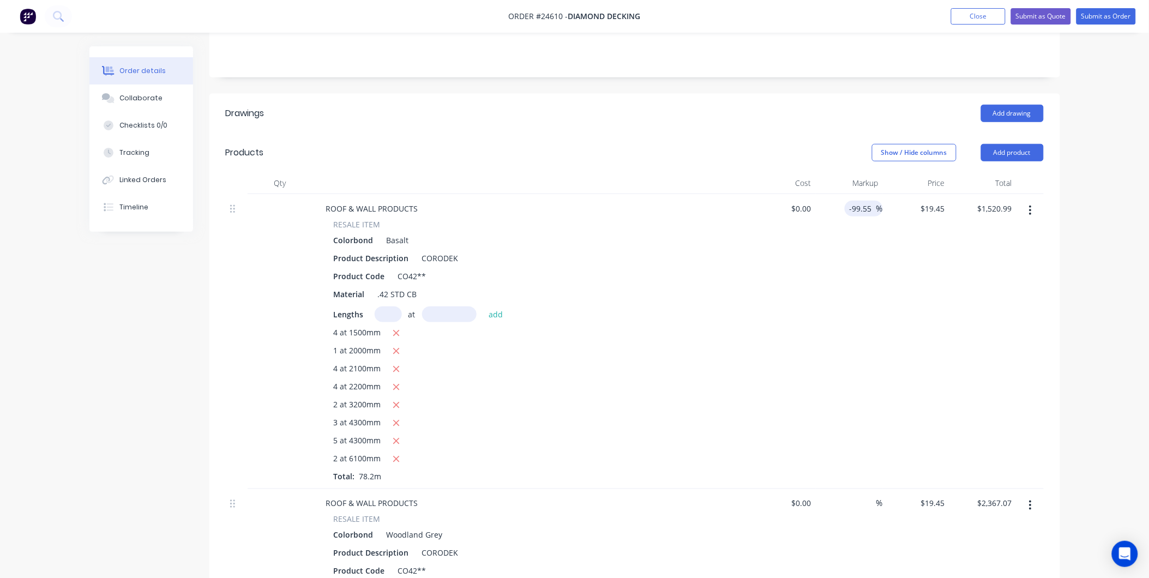
click at [869, 201] on input "-99.55" at bounding box center [862, 209] width 27 height 16
drag, startPoint x: 863, startPoint y: 193, endPoint x: 789, endPoint y: 202, distance: 74.8
click at [789, 202] on div "ROOF & WALL PRODUCTS RESALE ITEM Colorbond Basalt Product Description CORODEK P…" at bounding box center [635, 341] width 818 height 295
type input "0"
type input "$0.00"
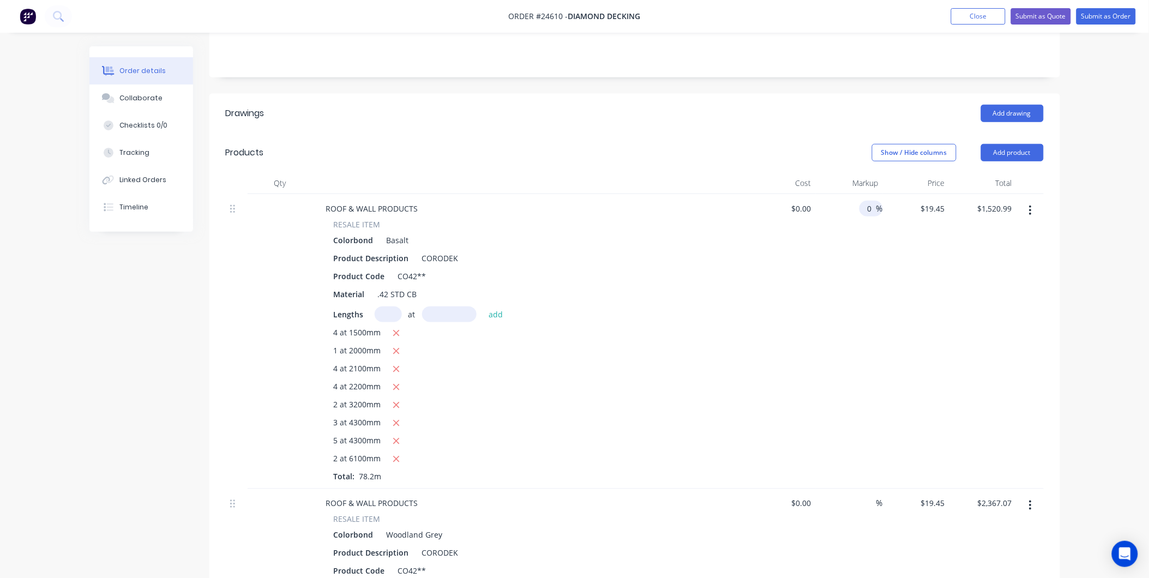
type input "$0.00"
click at [770, 214] on div "$0.00 $0.00" at bounding box center [782, 341] width 67 height 295
type input "$19.45"
type input "$1,520.99"
click at [704, 144] on div "Show / Hide columns Add product" at bounding box center [721, 152] width 644 height 17
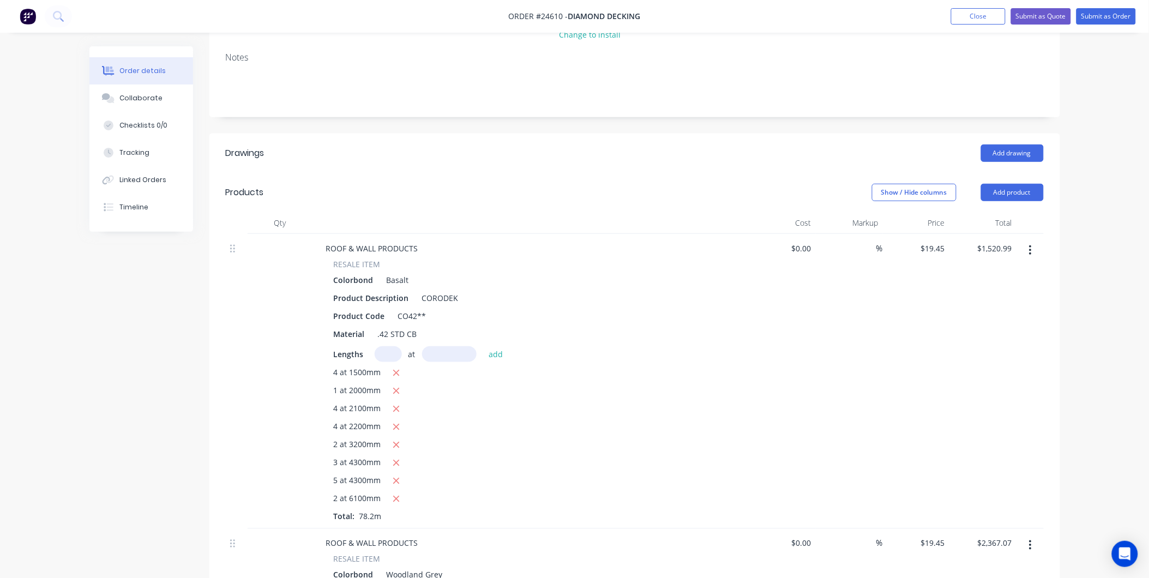
scroll to position [182, 0]
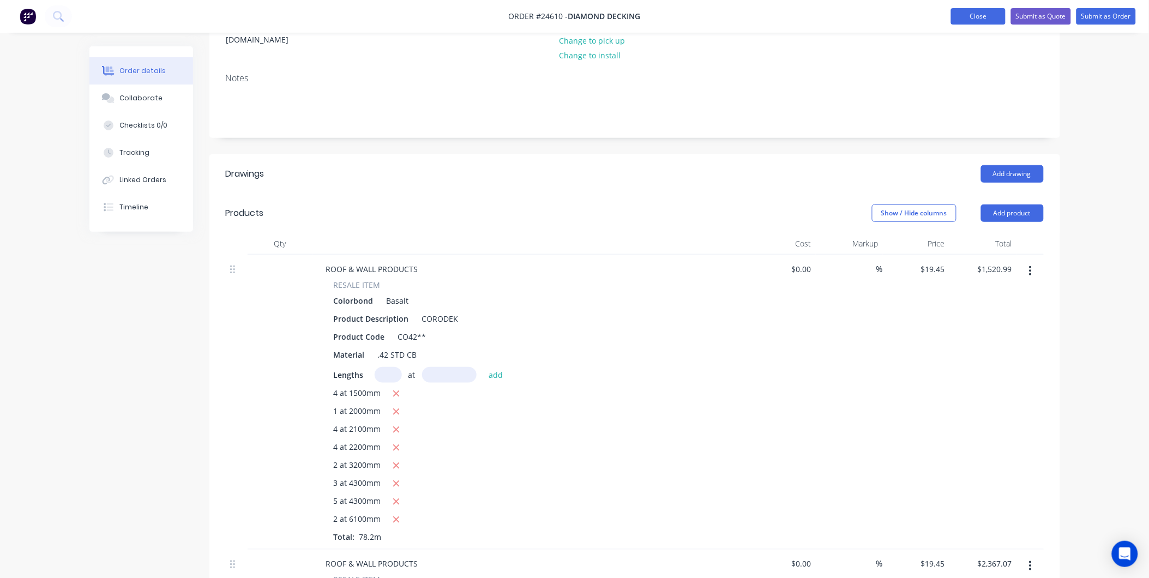
click at [971, 16] on button "Close" at bounding box center [978, 16] width 55 height 16
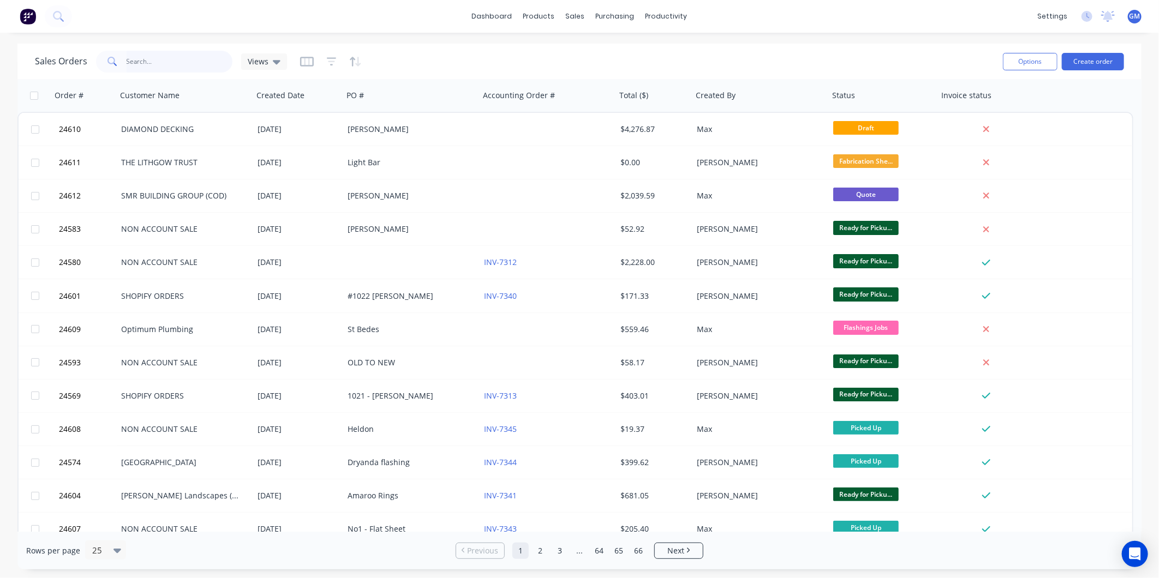
click at [172, 59] on input "text" at bounding box center [180, 62] width 106 height 22
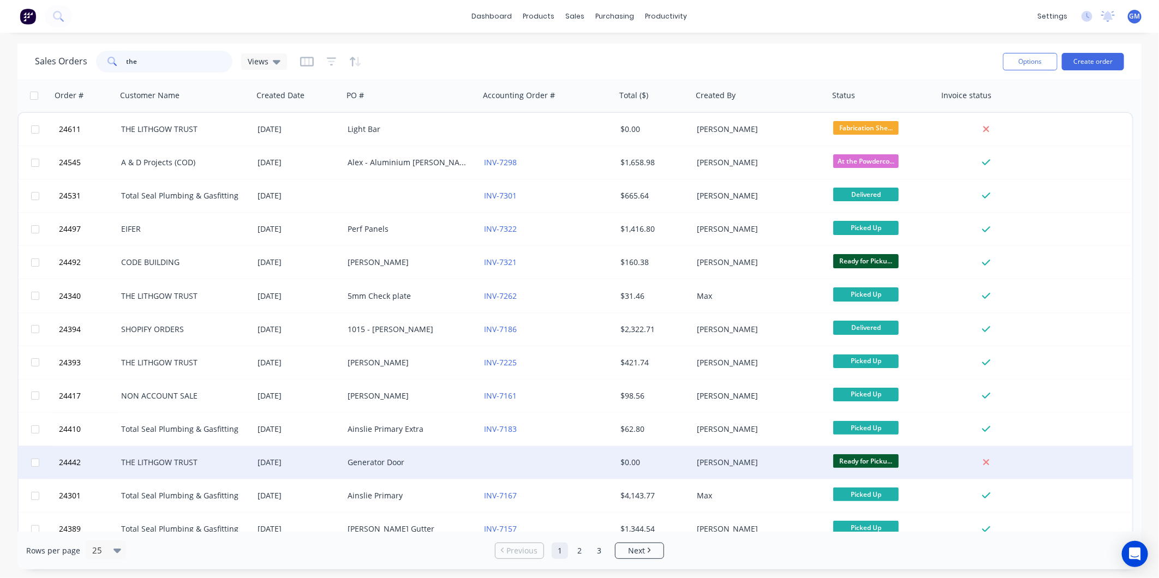
type input "the"
click at [396, 464] on div "Generator Door" at bounding box center [407, 462] width 121 height 11
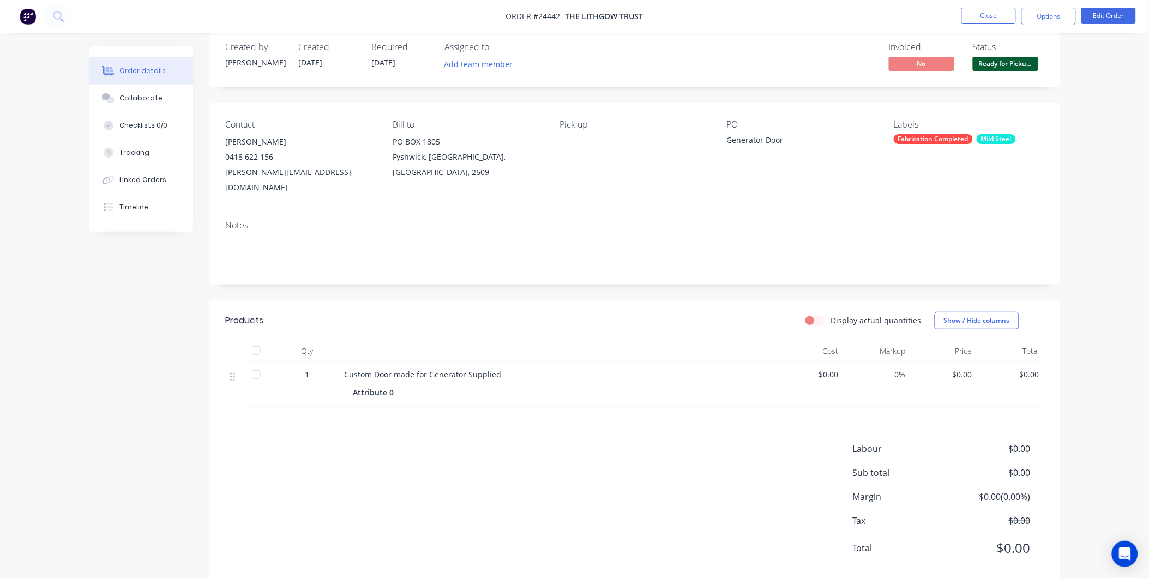
scroll to position [26, 0]
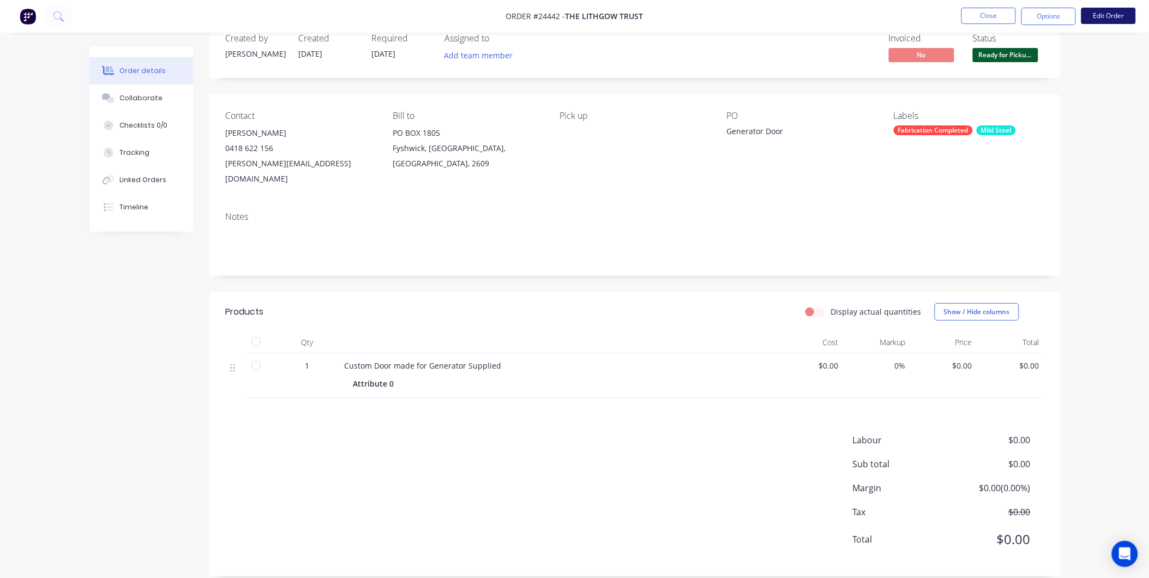
click at [1120, 14] on button "Edit Order" at bounding box center [1109, 16] width 55 height 16
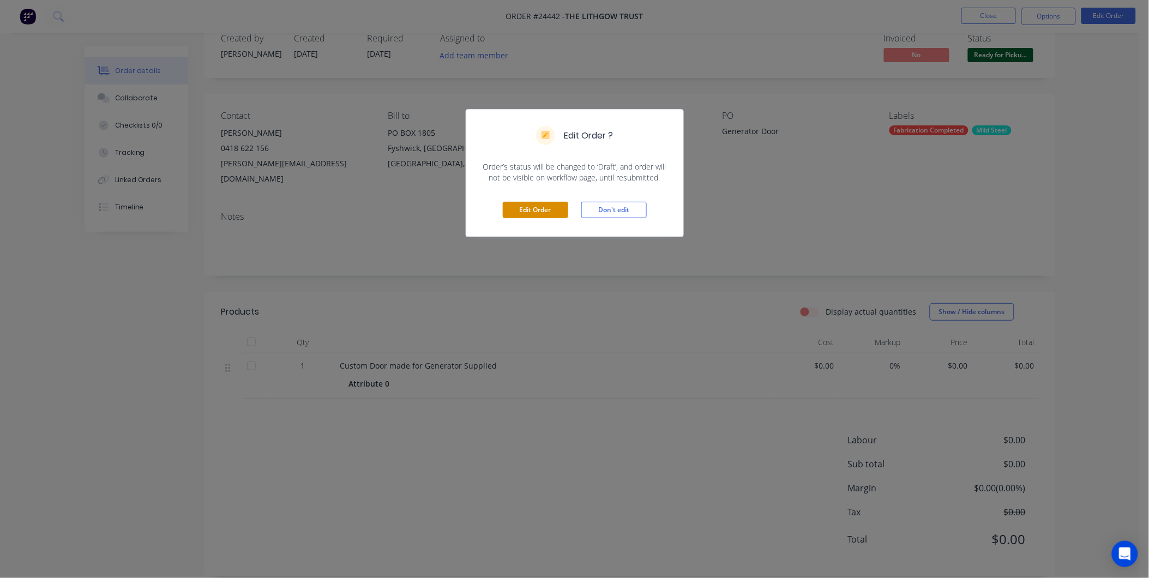
click at [540, 209] on button "Edit Order" at bounding box center [535, 210] width 65 height 16
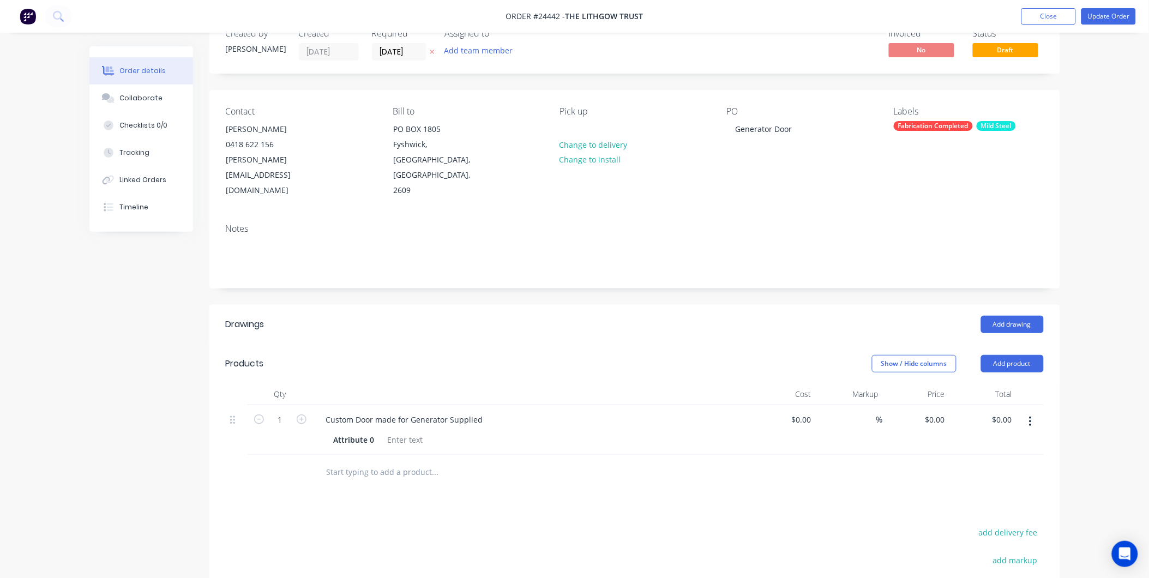
scroll to position [61, 0]
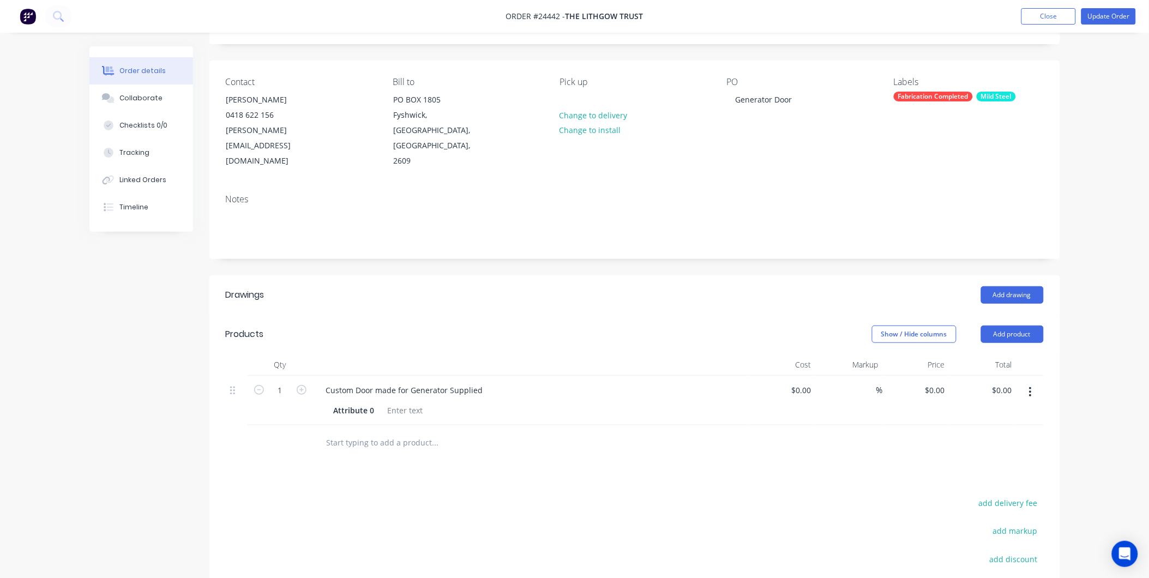
click at [369, 432] on input "text" at bounding box center [435, 443] width 218 height 22
type input "M"
click at [413, 403] on div at bounding box center [405, 411] width 44 height 16
click at [538, 326] on div "Show / Hide columns Add product" at bounding box center [721, 334] width 644 height 17
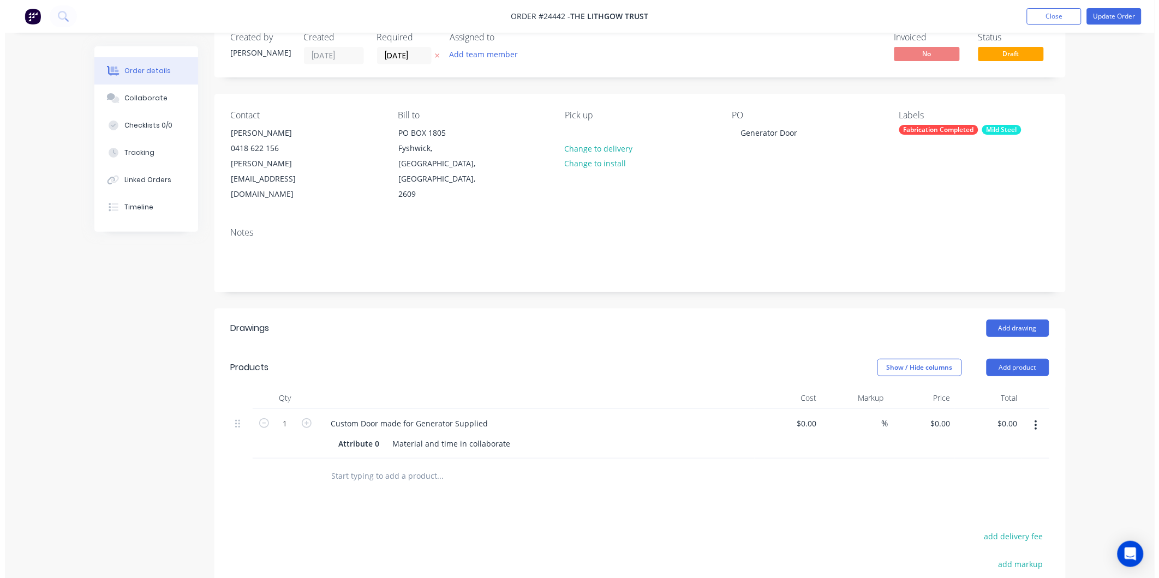
scroll to position [0, 0]
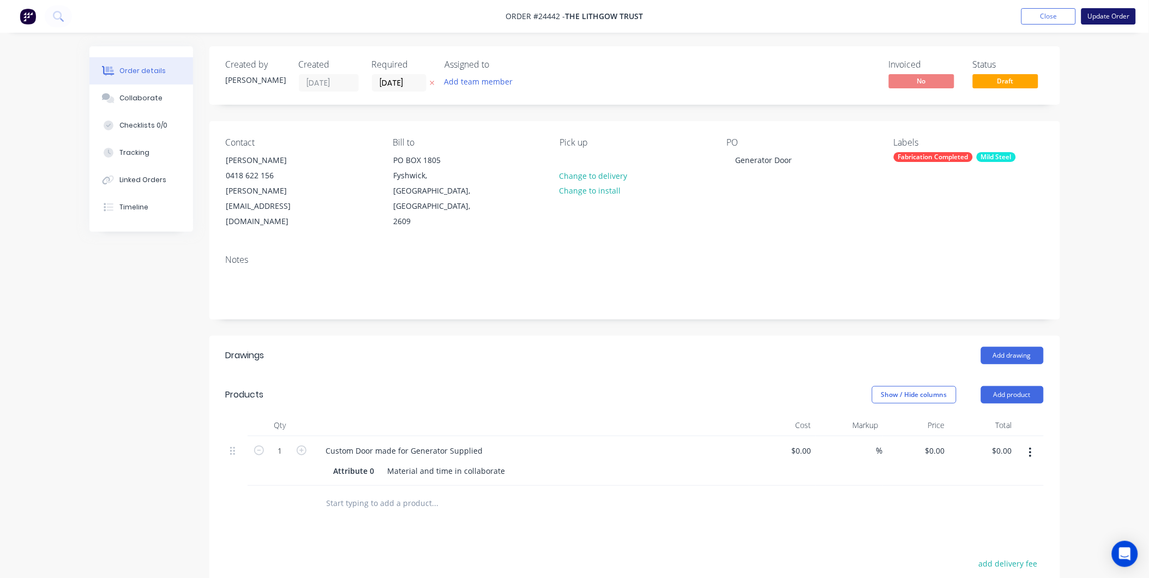
click at [1102, 14] on button "Update Order" at bounding box center [1109, 16] width 55 height 16
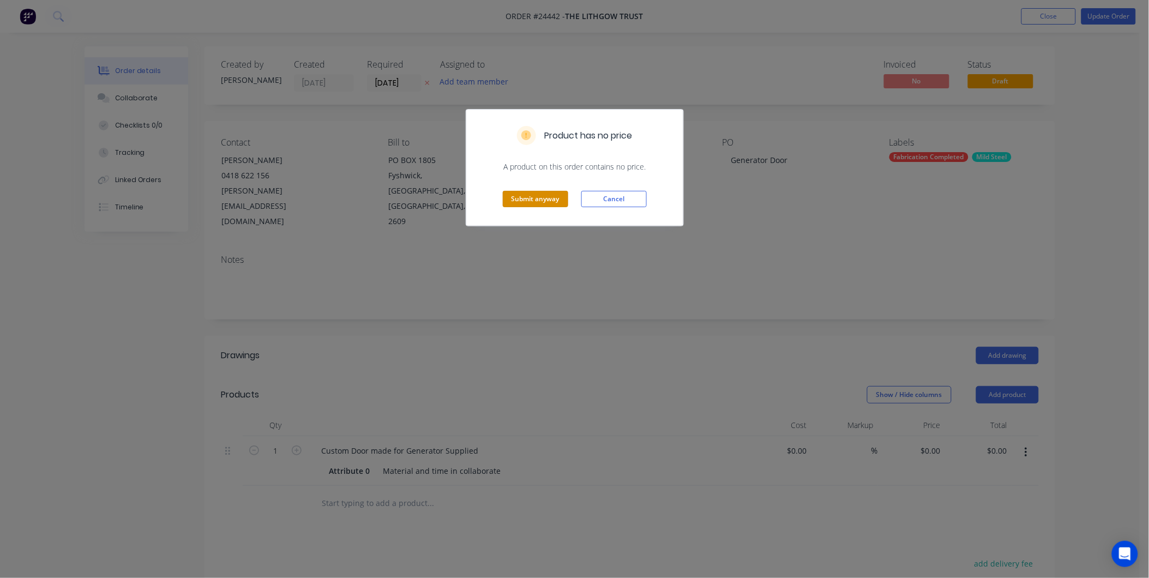
drag, startPoint x: 536, startPoint y: 203, endPoint x: 560, endPoint y: 209, distance: 24.3
click at [557, 211] on div "Submit anyway Cancel" at bounding box center [574, 198] width 217 height 53
click at [545, 197] on button "Submit anyway" at bounding box center [535, 199] width 65 height 16
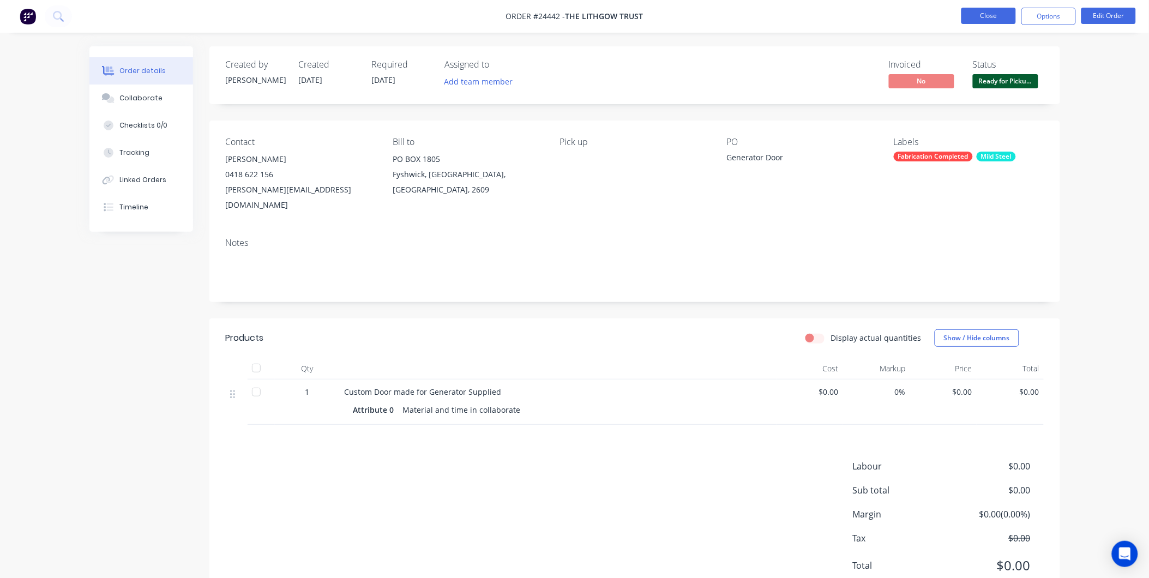
click at [990, 16] on button "Close" at bounding box center [989, 16] width 55 height 16
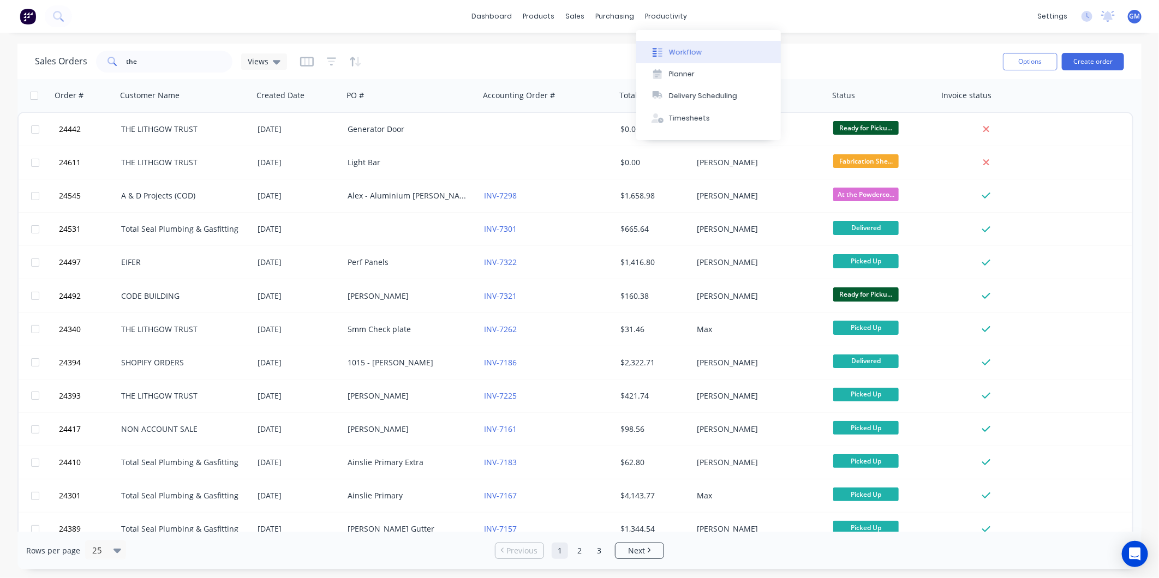
click at [679, 49] on div "Workflow" at bounding box center [685, 52] width 33 height 10
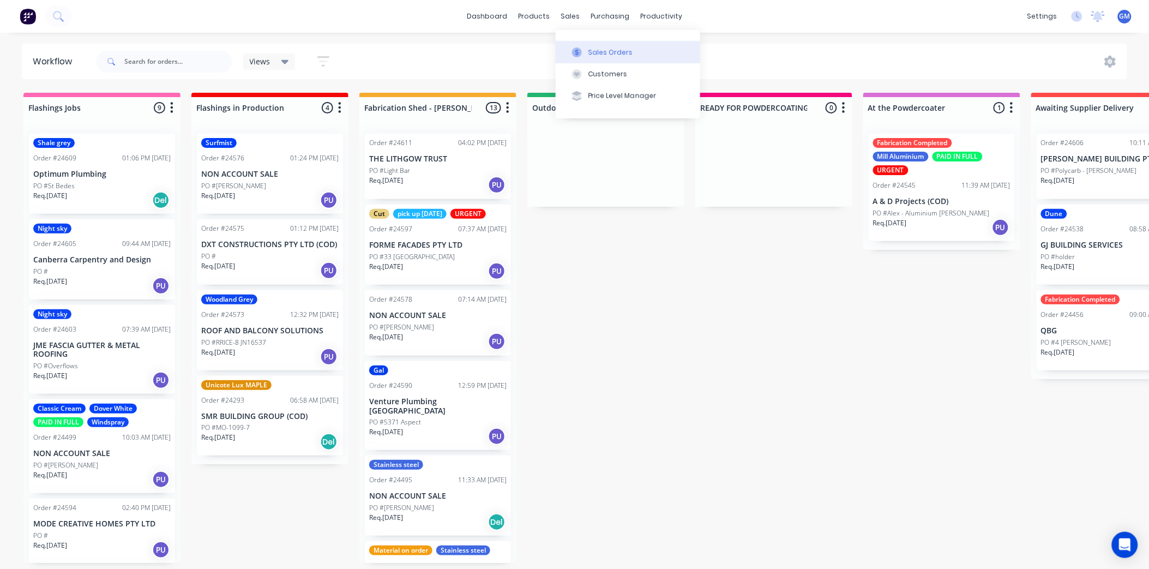
click at [595, 50] on div "Sales Orders" at bounding box center [611, 52] width 45 height 10
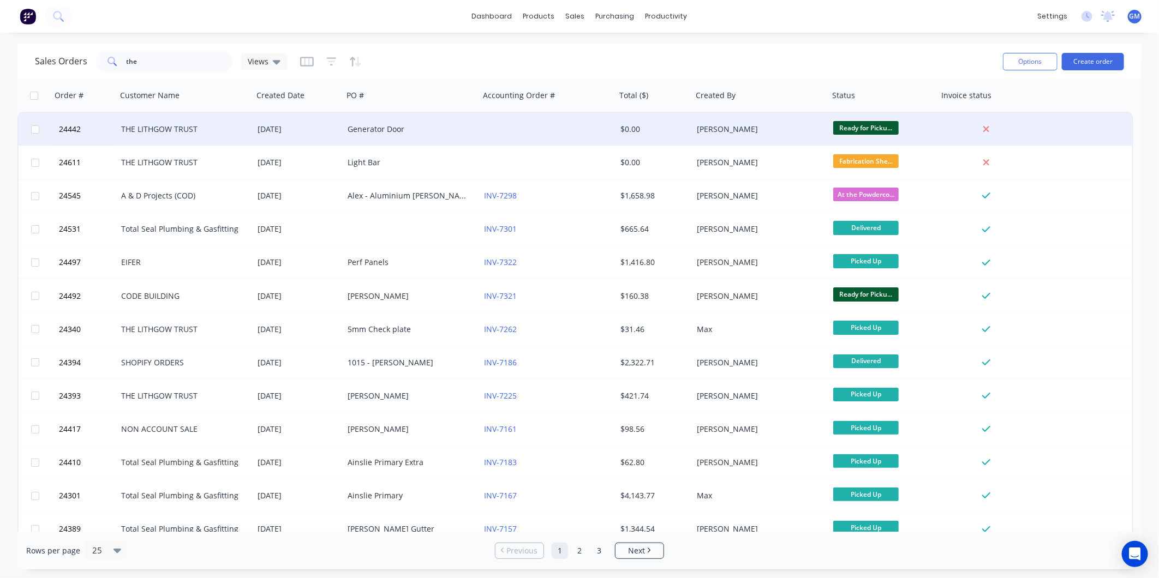
click at [419, 130] on div "Generator Door" at bounding box center [407, 129] width 121 height 11
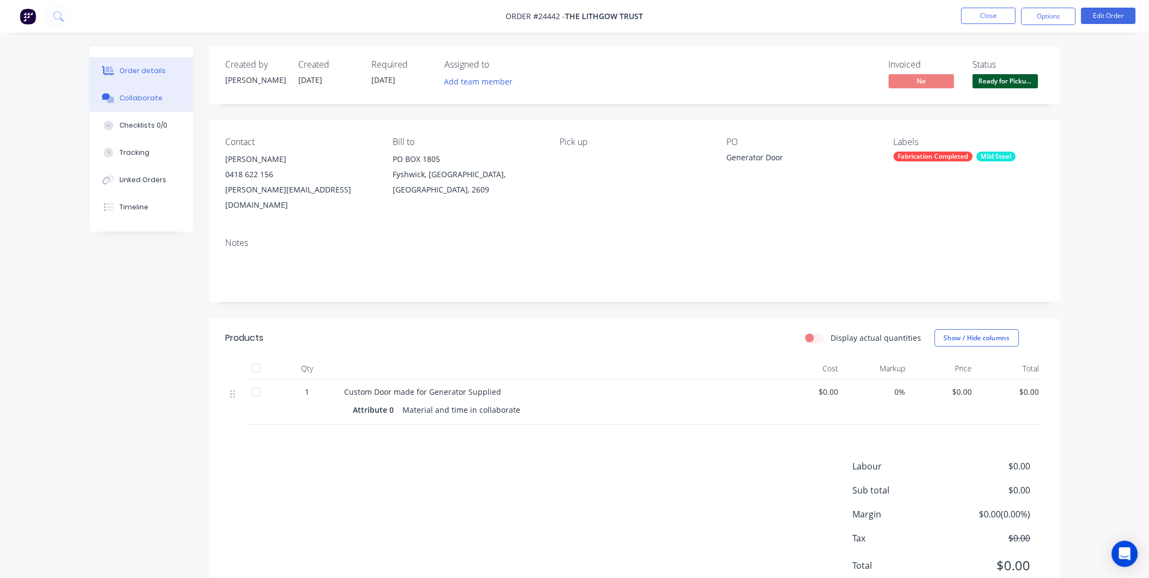
click at [137, 100] on div "Collaborate" at bounding box center [140, 98] width 43 height 10
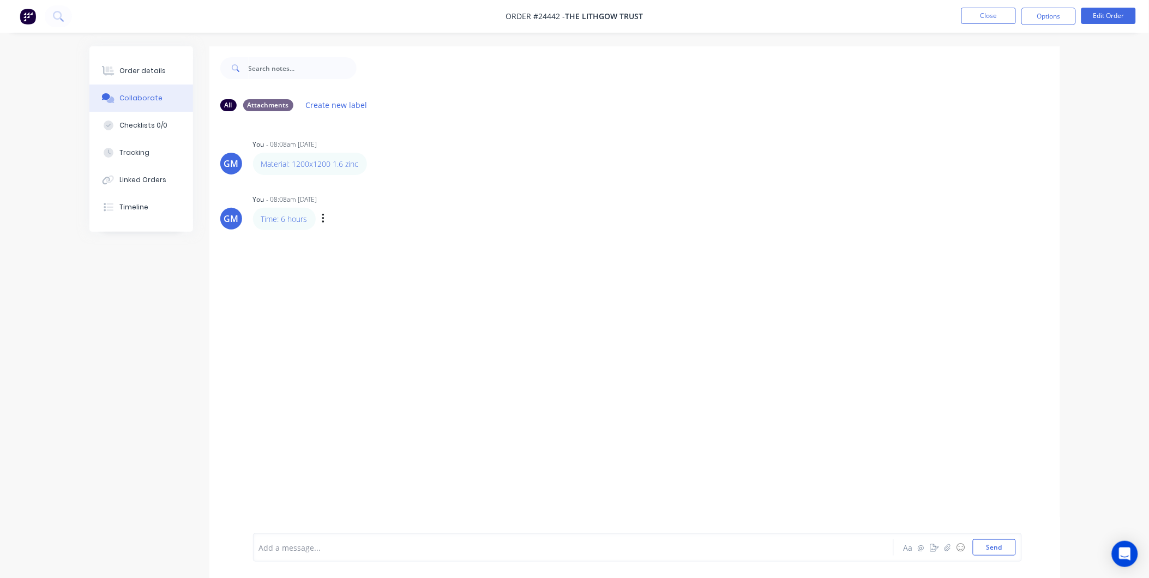
drag, startPoint x: 292, startPoint y: 219, endPoint x: 337, endPoint y: 208, distance: 46.4
click at [388, 208] on div "Time: 6 hours Labels Edit Delete" at bounding box center [423, 219] width 341 height 22
click at [321, 220] on button "button" at bounding box center [323, 219] width 4 height 16
click at [437, 154] on div "Material: 1200x1200 1.6 zinc Labels Edit Delete" at bounding box center [423, 164] width 341 height 22
click at [124, 67] on div "Order details" at bounding box center [142, 71] width 46 height 10
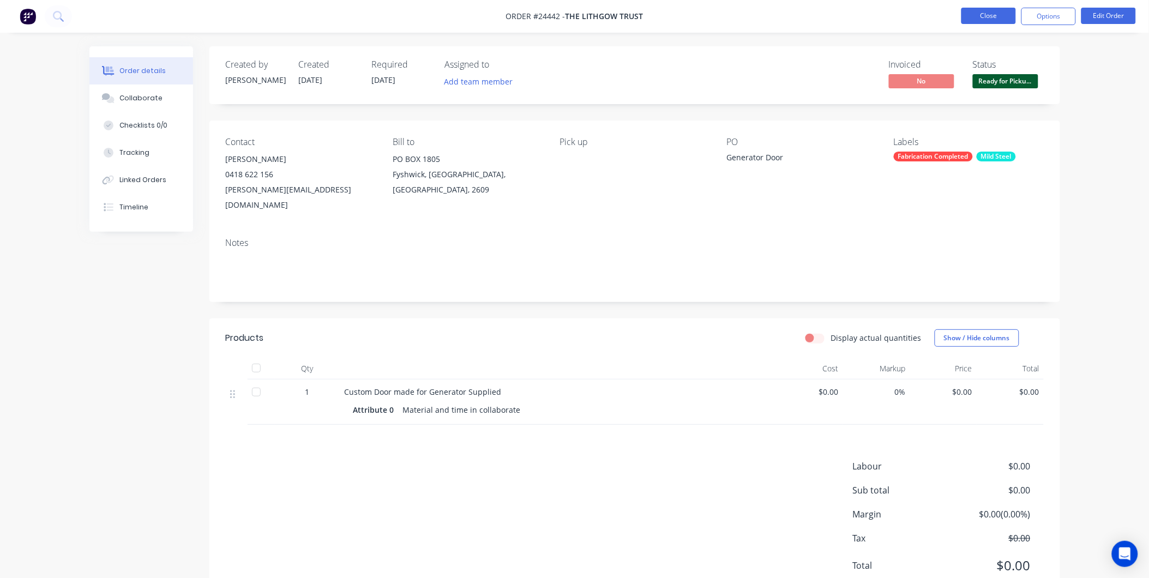
click at [974, 19] on button "Close" at bounding box center [989, 16] width 55 height 16
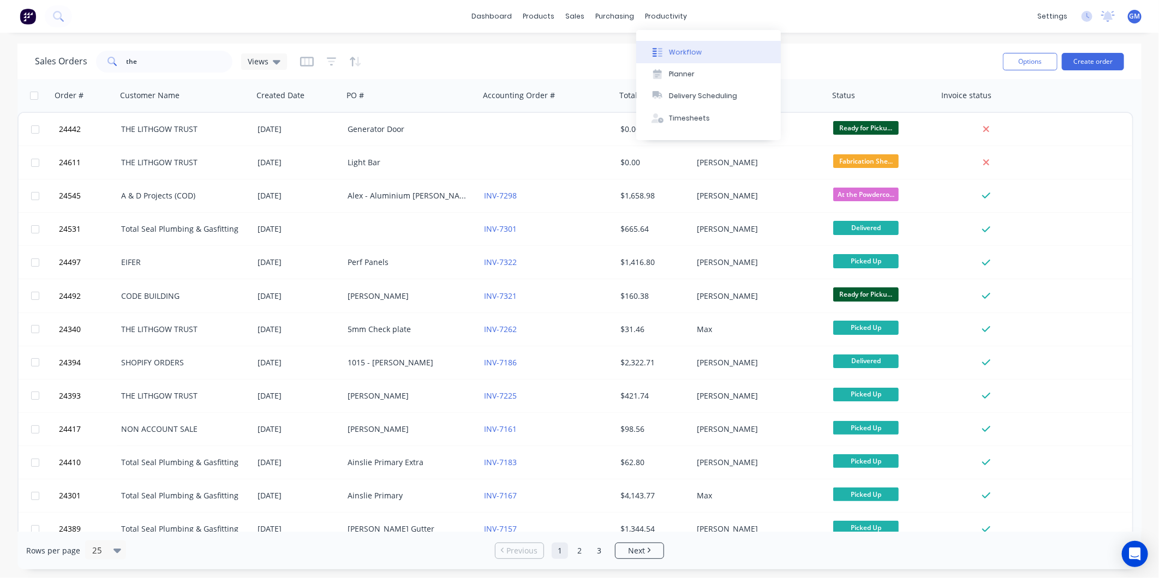
click at [691, 49] on div "Workflow" at bounding box center [685, 52] width 33 height 10
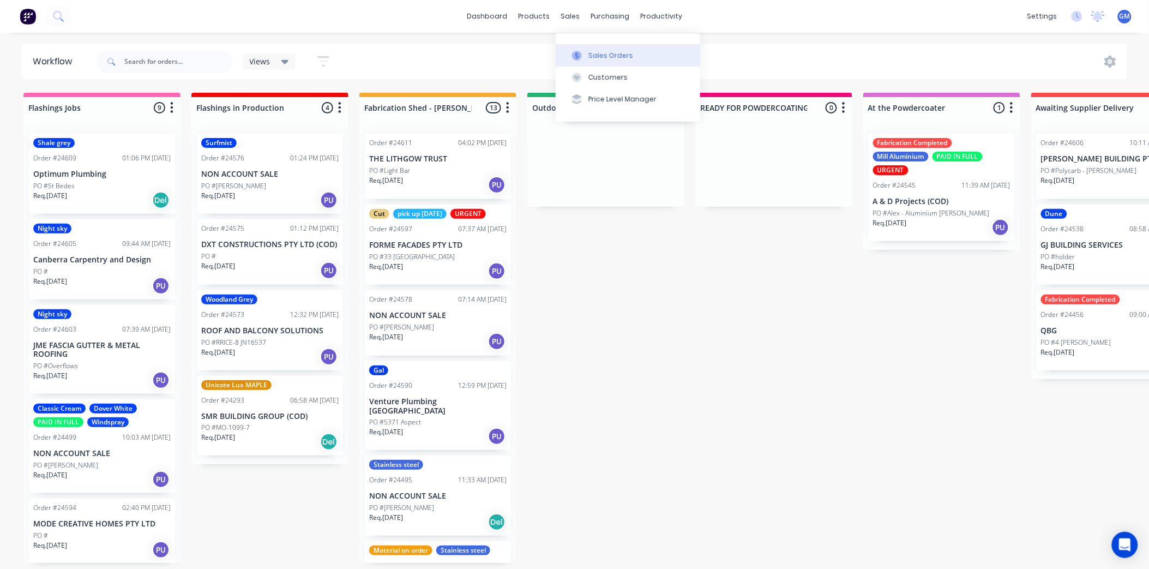
click at [605, 53] on div "Sales Orders" at bounding box center [611, 56] width 45 height 10
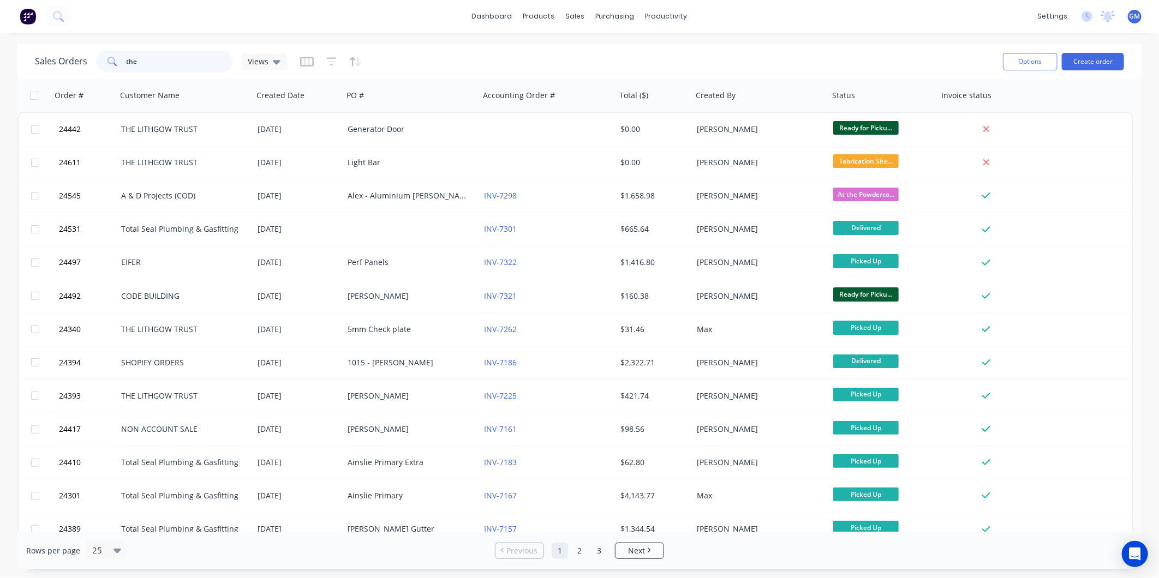
drag, startPoint x: 169, startPoint y: 64, endPoint x: 0, endPoint y: 53, distance: 169.4
click at [0, 61] on html "dashboard products sales purchasing productivity dashboard products Product Cat…" at bounding box center [579, 289] width 1159 height 578
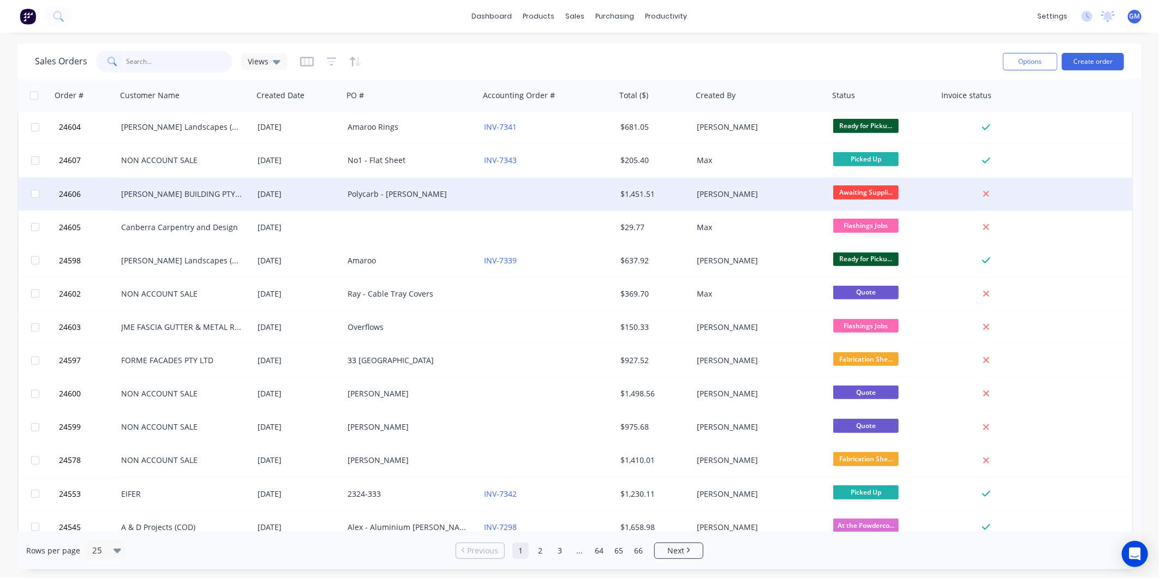
scroll to position [413, 0]
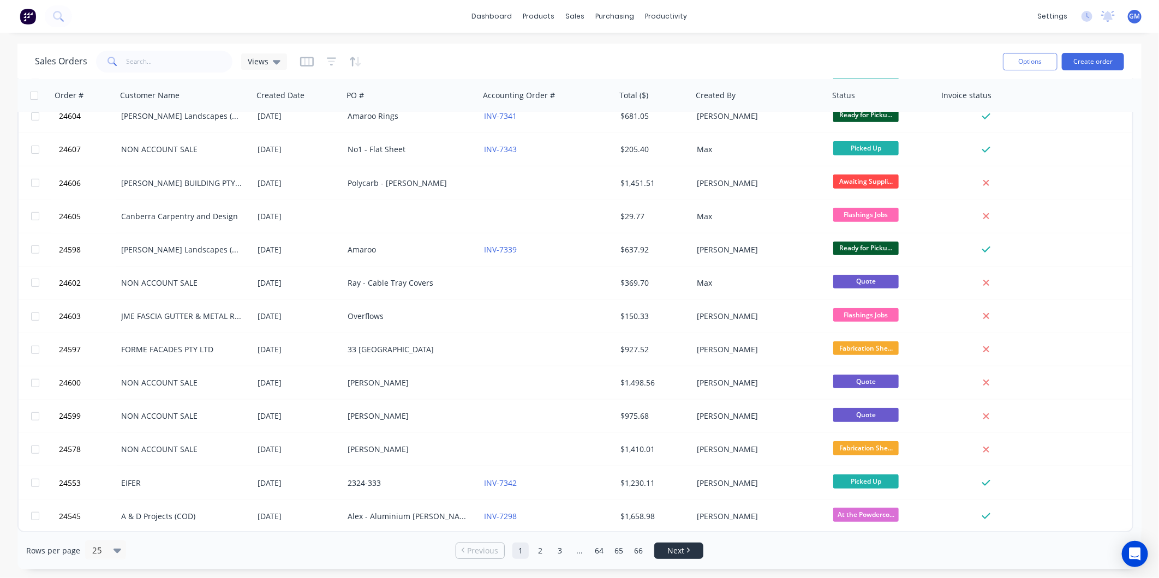
click at [682, 549] on span "Next" at bounding box center [675, 550] width 17 height 11
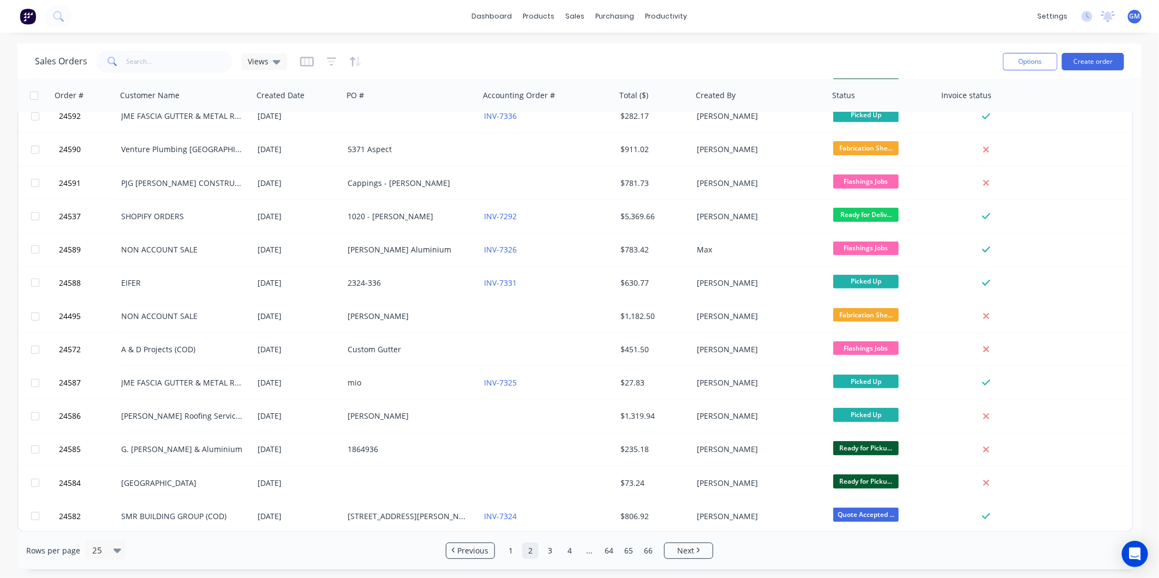
drag, startPoint x: 710, startPoint y: 565, endPoint x: 999, endPoint y: 555, distance: 289.2
click at [999, 555] on div "Rows per page 25 Previous 1 2 3 4 ... 64 65 66 Next" at bounding box center [579, 551] width 1124 height 38
click at [695, 553] on link "Next" at bounding box center [688, 550] width 48 height 11
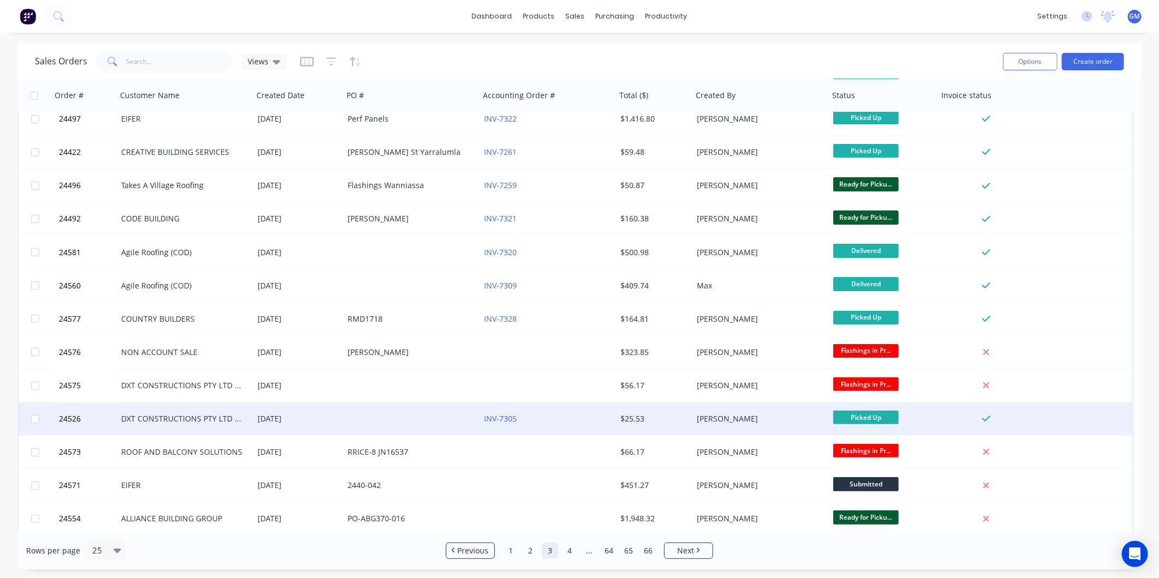
scroll to position [61, 0]
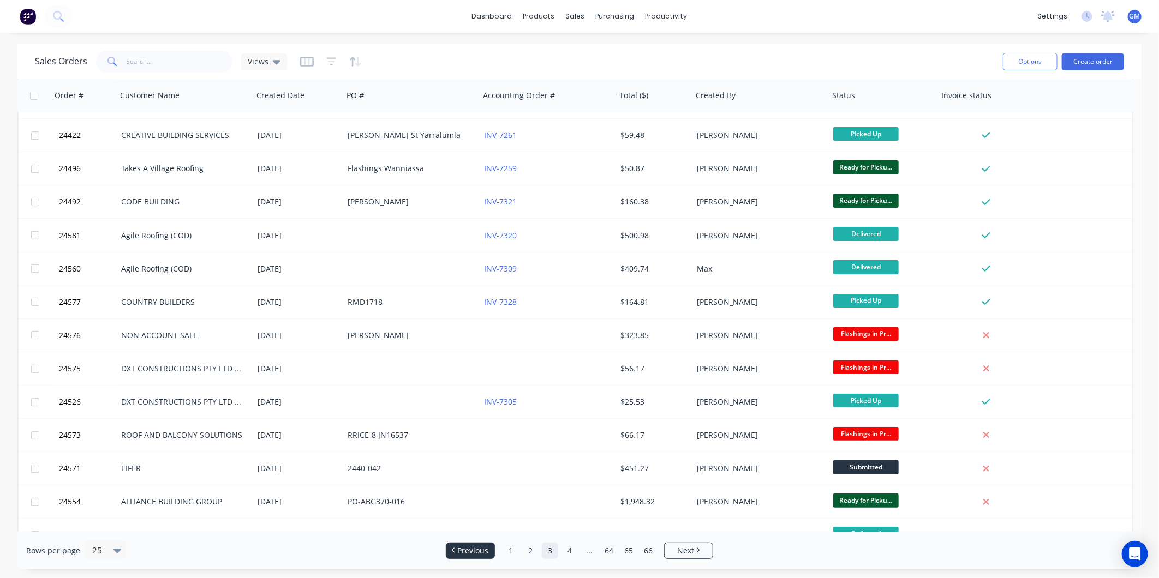
click at [475, 547] on span "Previous" at bounding box center [473, 550] width 31 height 11
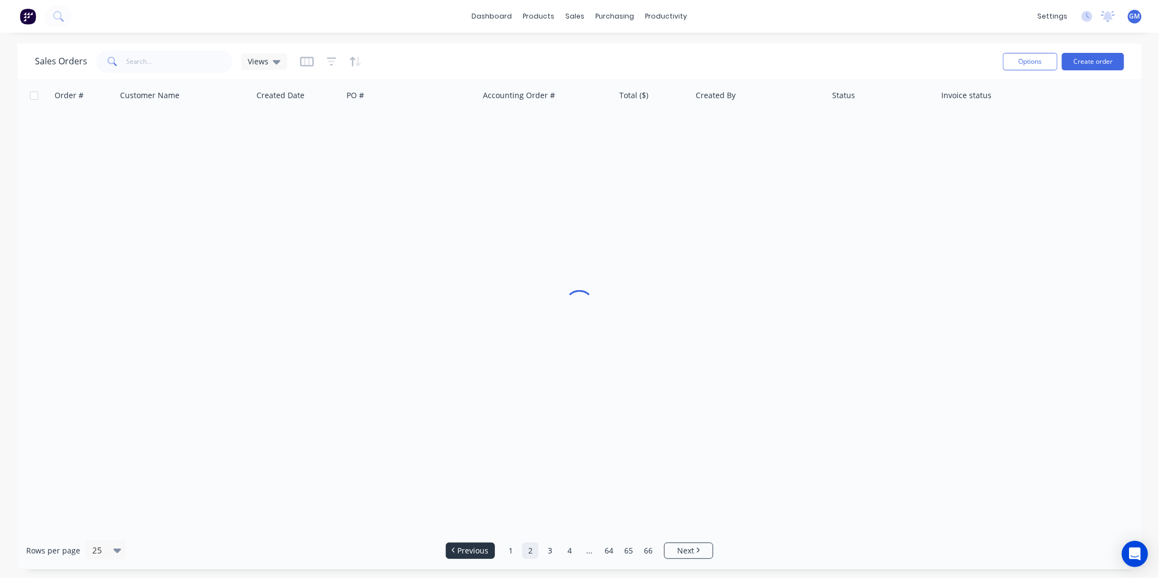
scroll to position [0, 0]
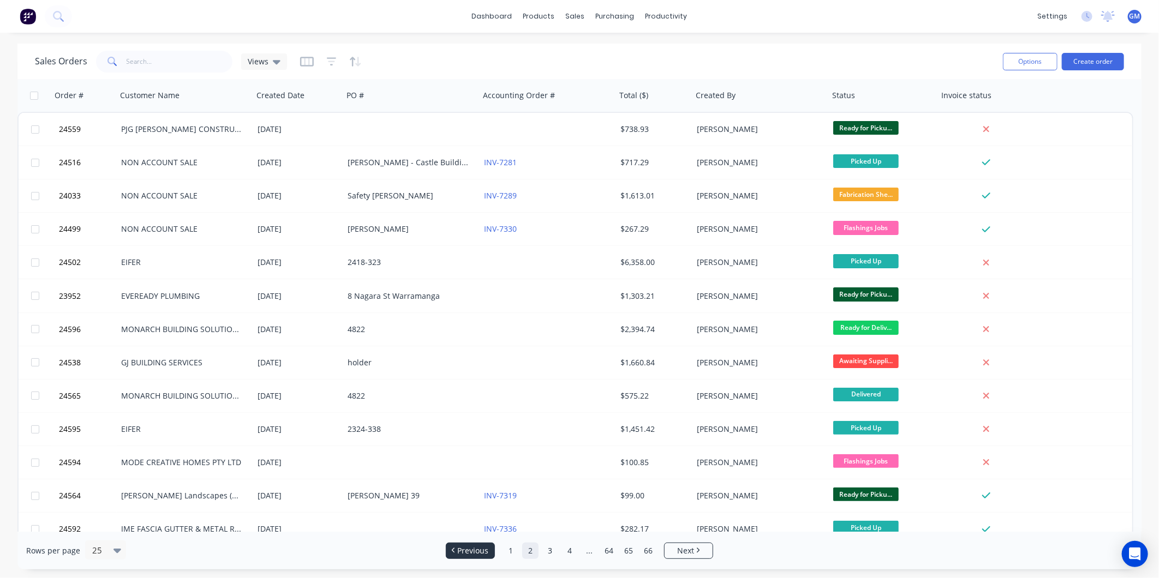
click at [472, 550] on span "Previous" at bounding box center [473, 550] width 31 height 11
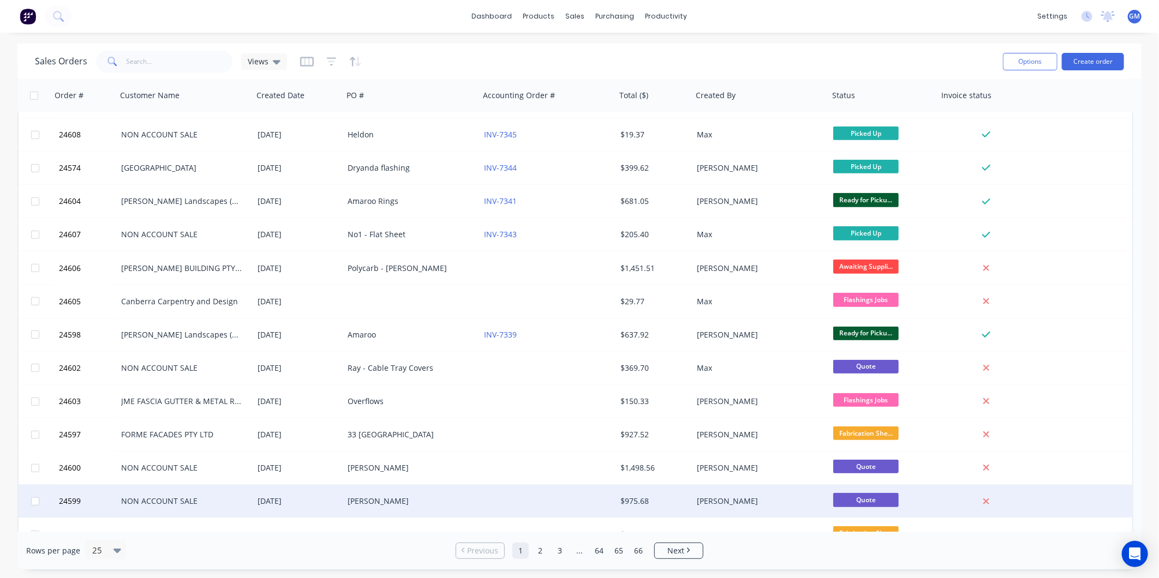
scroll to position [413, 0]
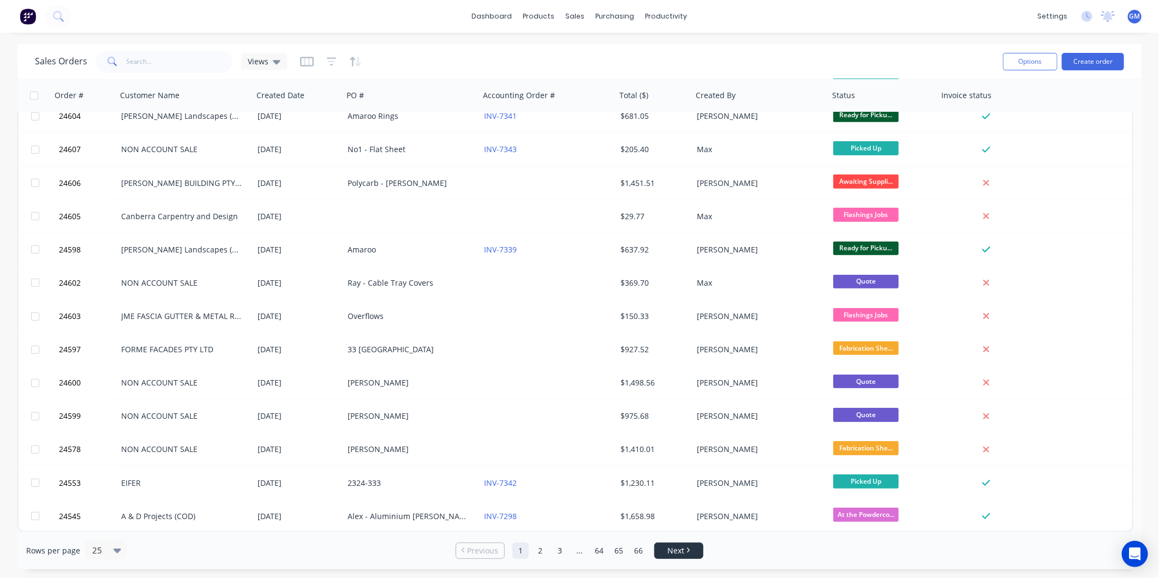
click at [677, 551] on span "Next" at bounding box center [675, 550] width 17 height 11
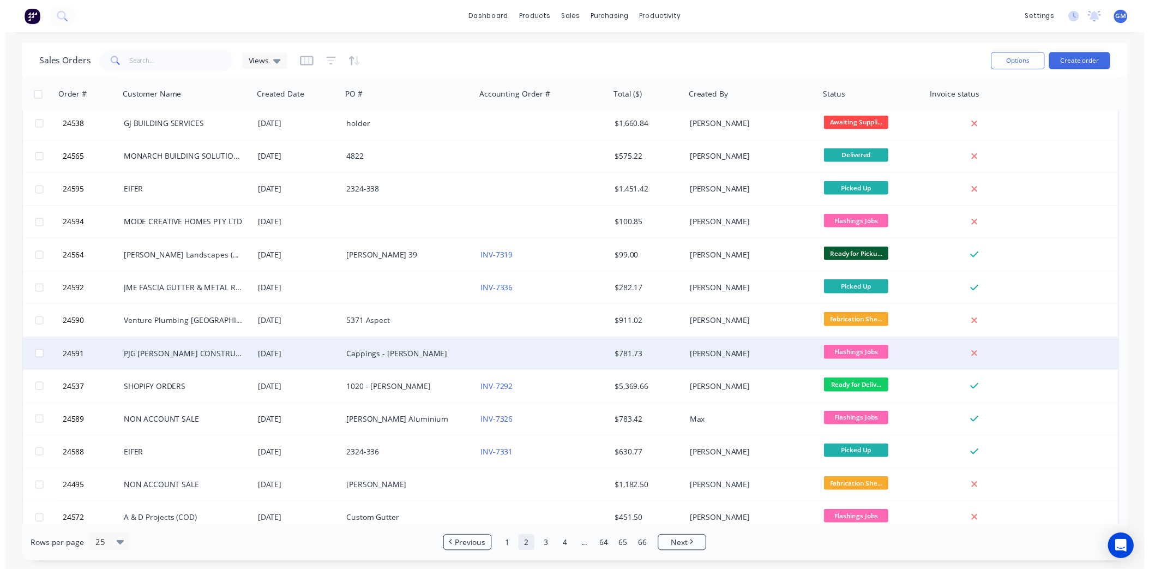
scroll to position [303, 0]
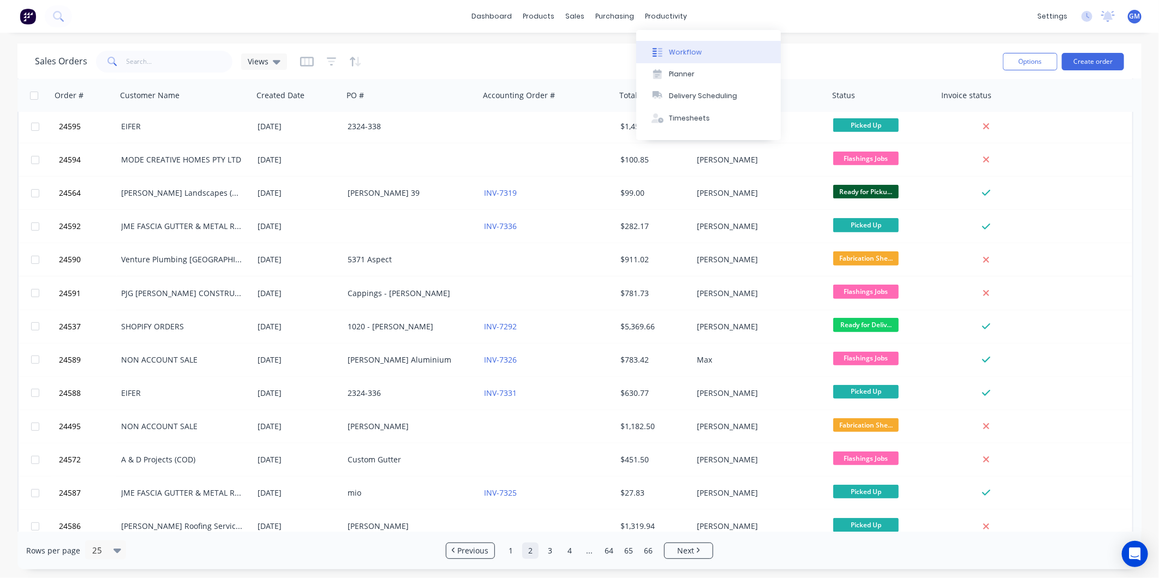
click at [695, 53] on div "Workflow" at bounding box center [685, 52] width 33 height 10
